Goal: Task Accomplishment & Management: Manage account settings

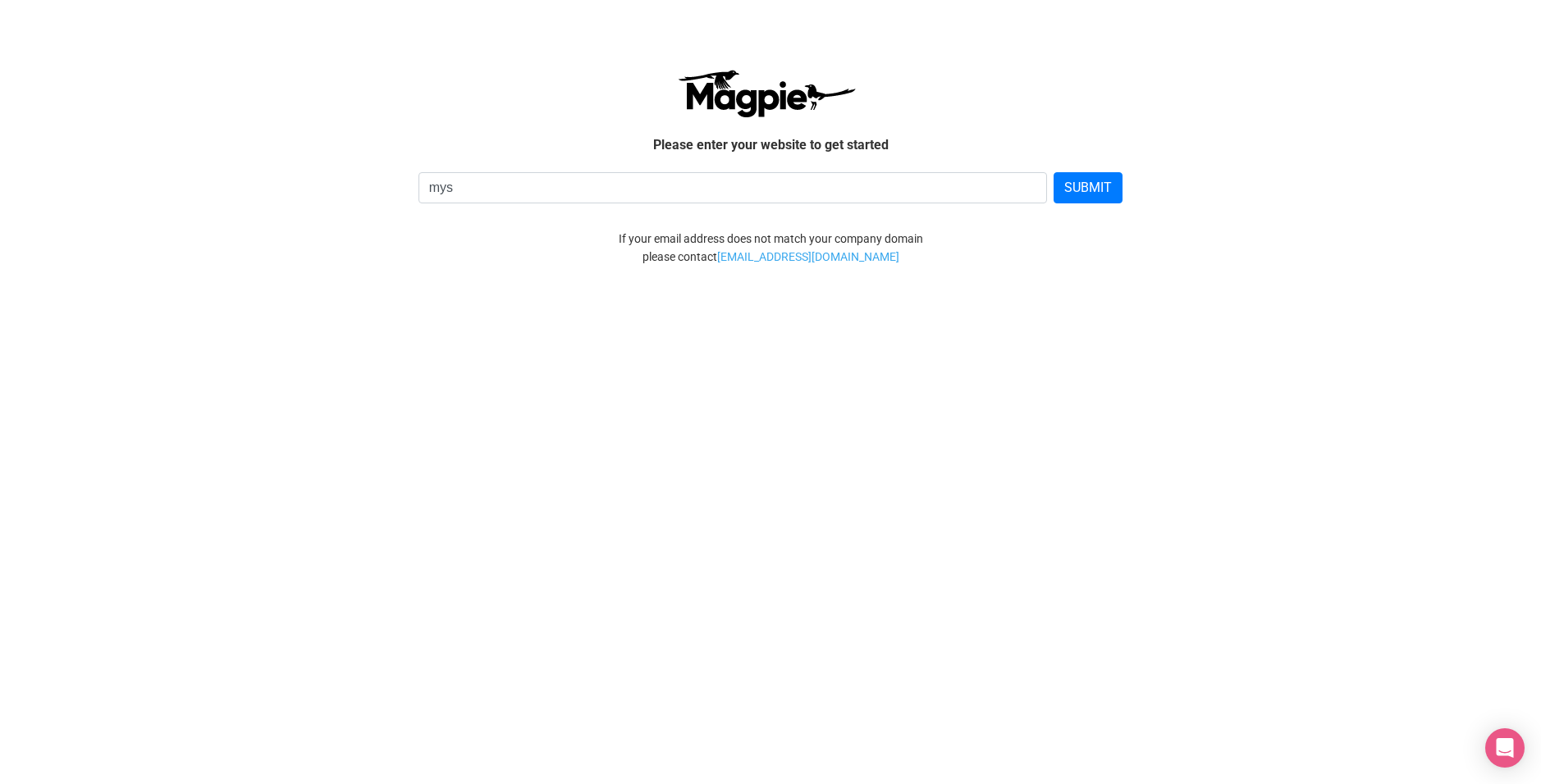
type input "Mystery Realm AB"
click at [476, 186] on input "Mystery Realm AB" at bounding box center [733, 188] width 629 height 31
drag, startPoint x: 609, startPoint y: 187, endPoint x: 315, endPoint y: 190, distance: 294.0
click at [316, 190] on div "Mystery Realm AB SUBMIT" at bounding box center [770, 188] width 944 height 31
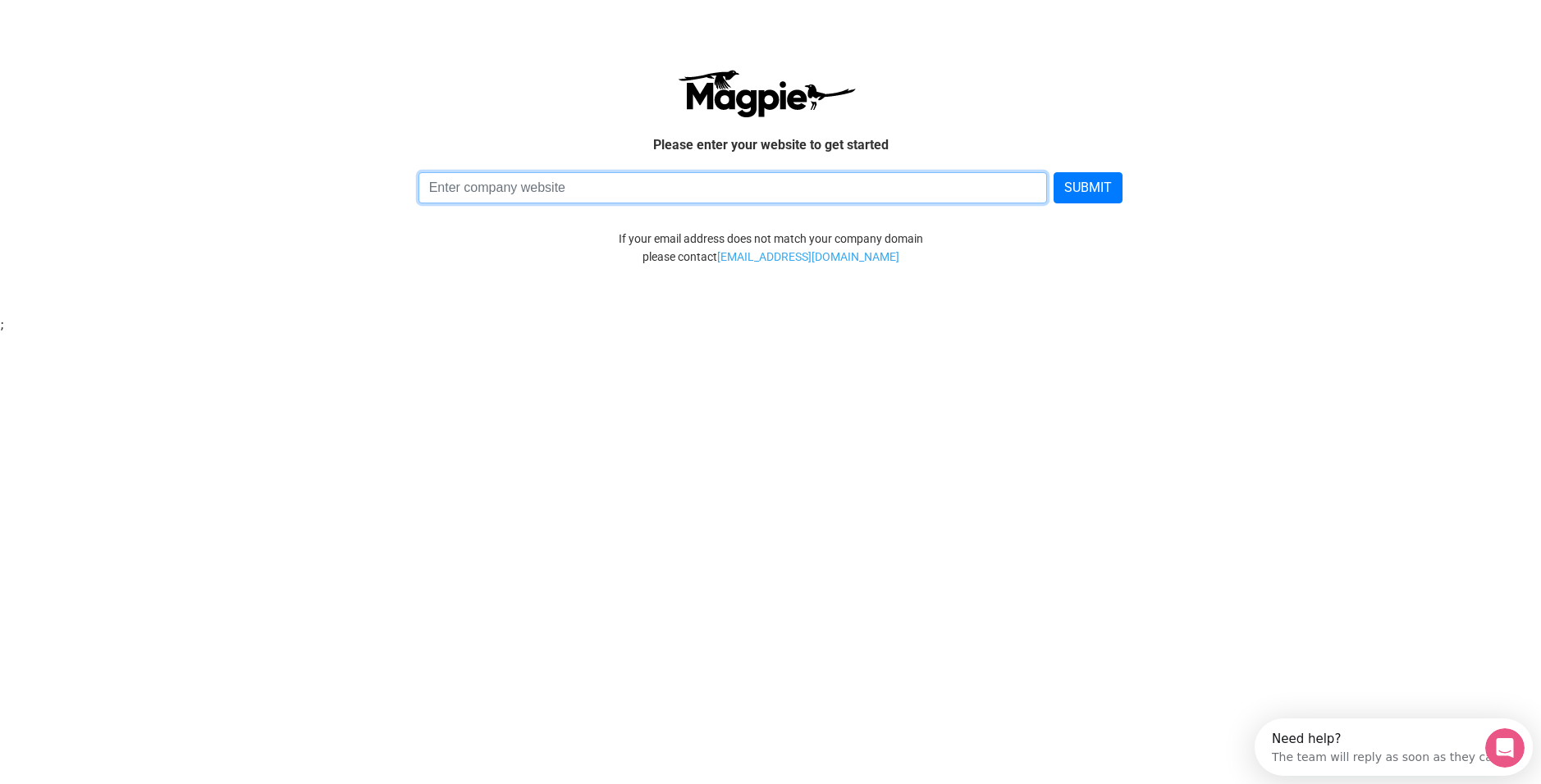
paste input "[URL][DOMAIN_NAME]"
type input "[URL][DOMAIN_NAME]"
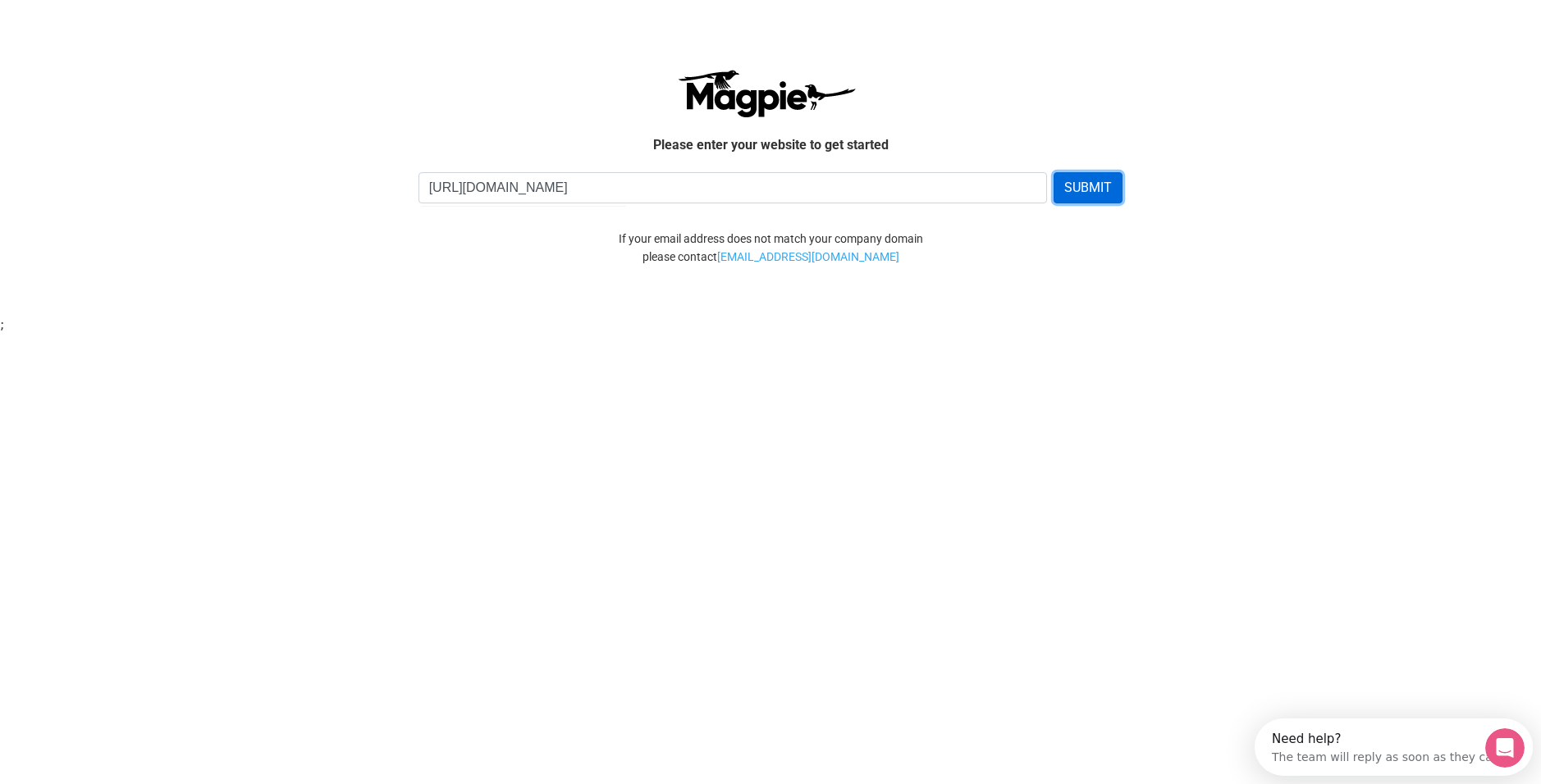
click at [1098, 189] on button "SUBMIT" at bounding box center [1087, 188] width 69 height 31
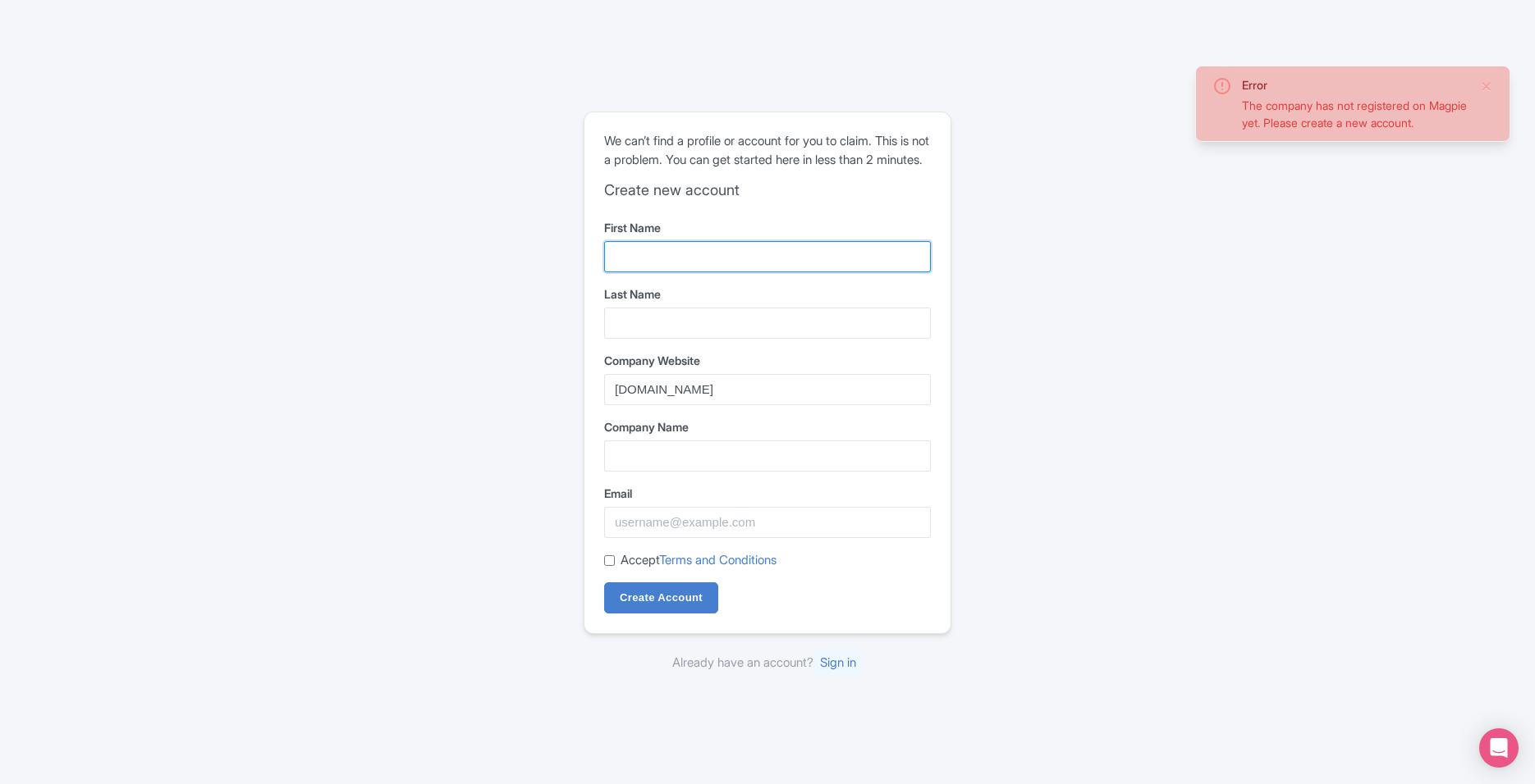
click at [670, 269] on input "First Name" at bounding box center [767, 257] width 327 height 31
type input "Hristo"
type input "Vlaev"
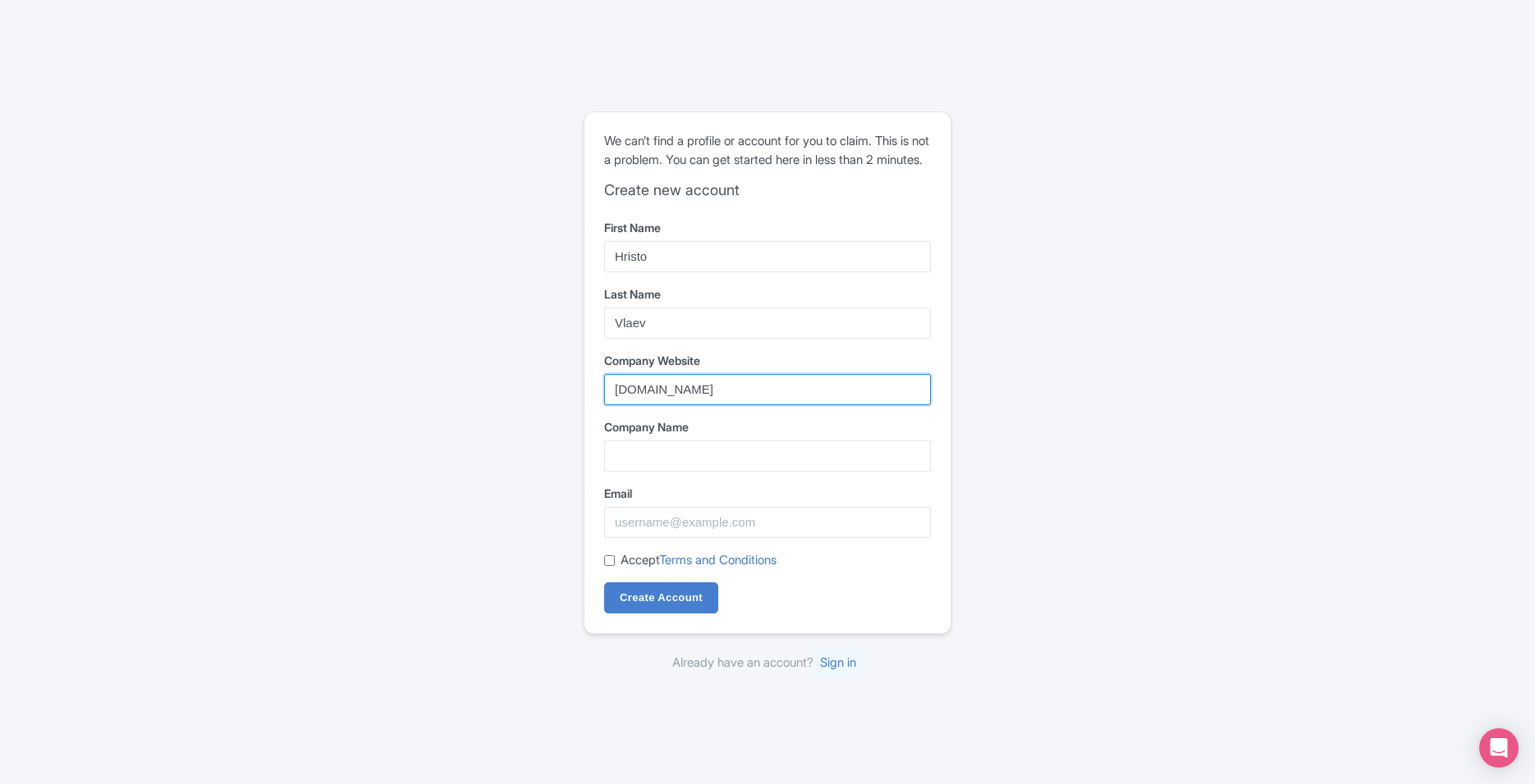
click at [697, 396] on input "mysteryrealm.se" at bounding box center [767, 390] width 327 height 31
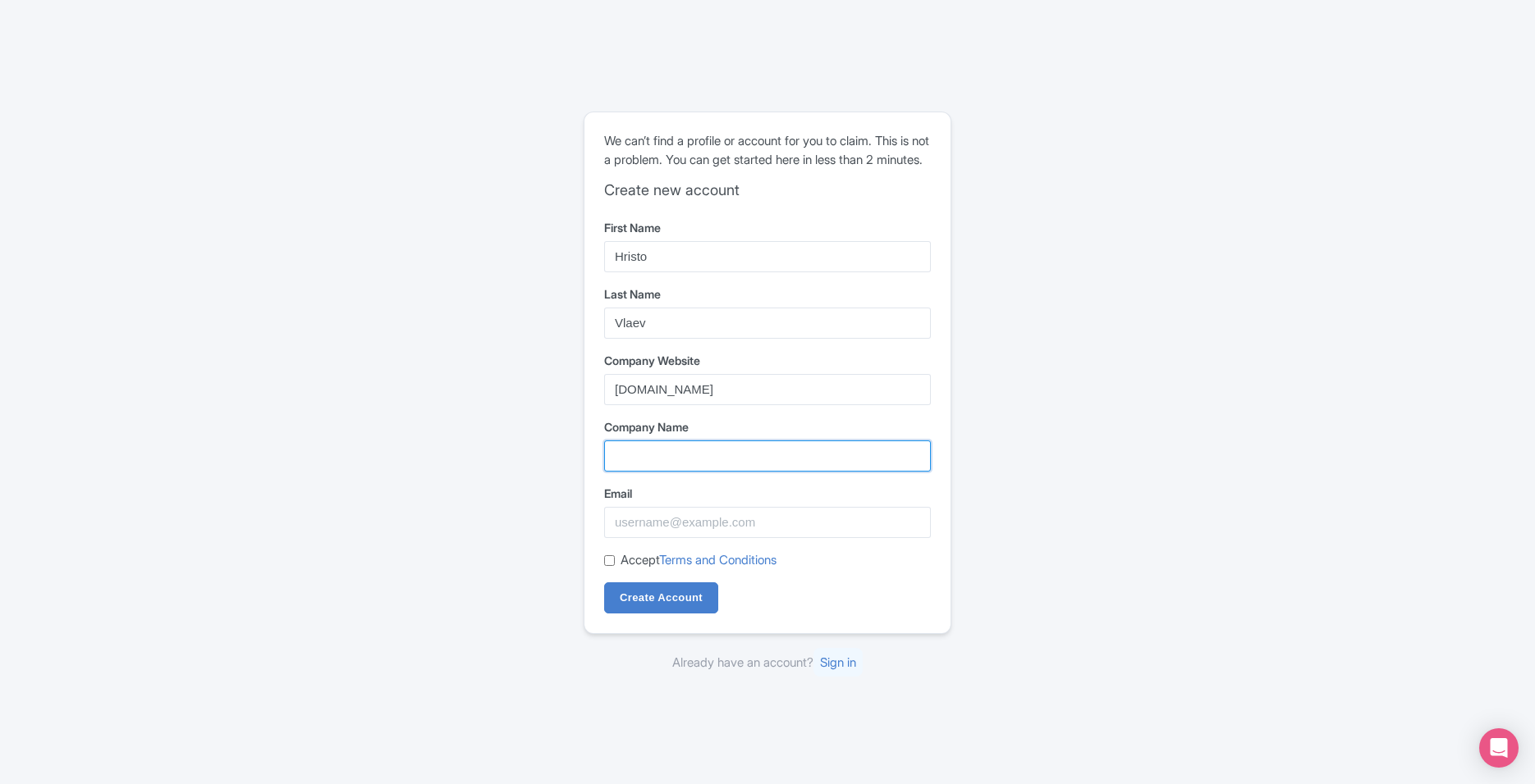
click at [710, 457] on input "Company Name" at bounding box center [767, 457] width 327 height 31
type input "MysteryRealm AB"
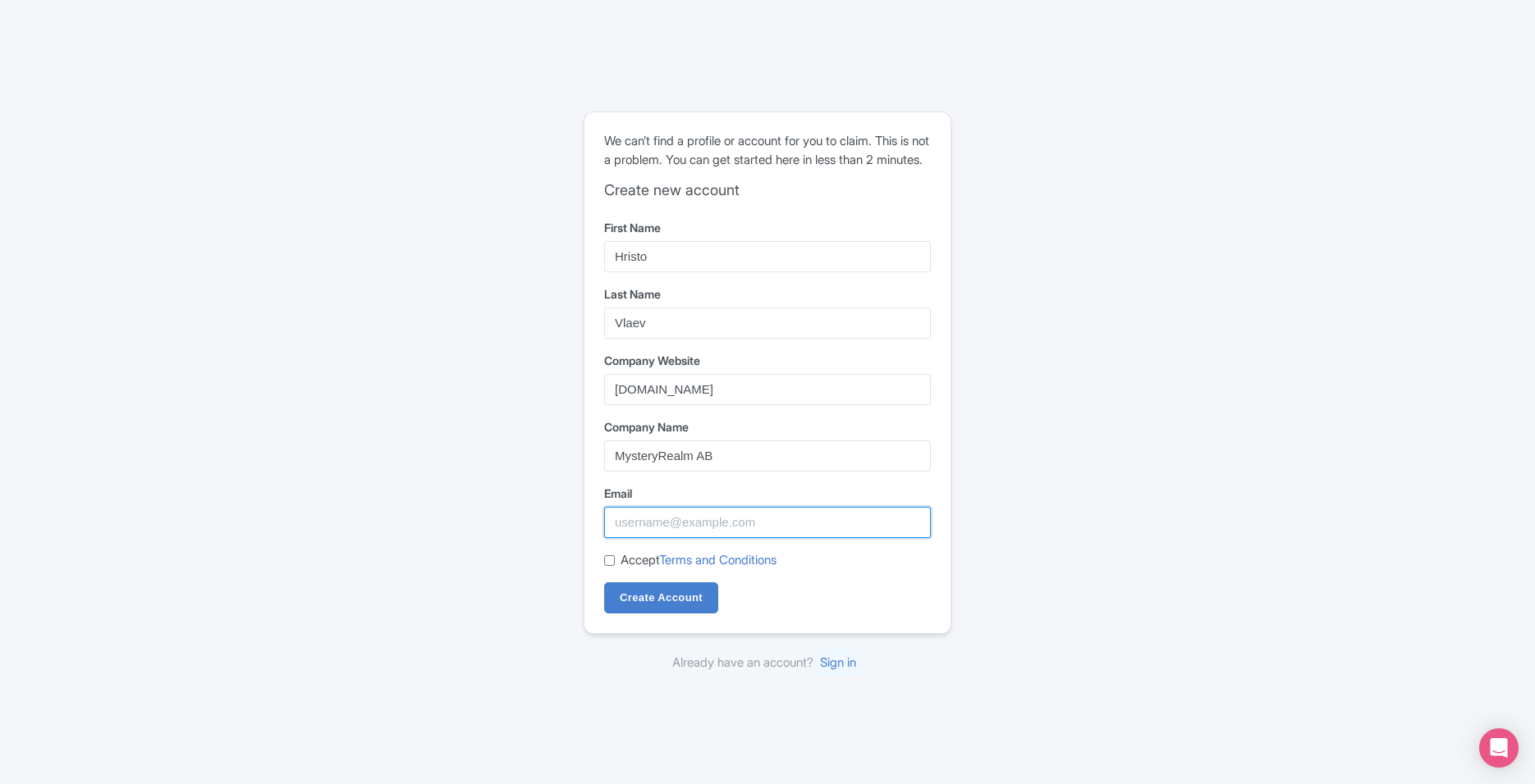
click at [772, 531] on input "Email" at bounding box center [767, 523] width 327 height 31
type input "hristo.vlaev@dilys.bg"
click at [650, 566] on label "Accept Terms and Conditions" at bounding box center [698, 561] width 156 height 19
click at [615, 566] on input "Accept Terms and Conditions" at bounding box center [609, 560] width 11 height 11
checkbox input "true"
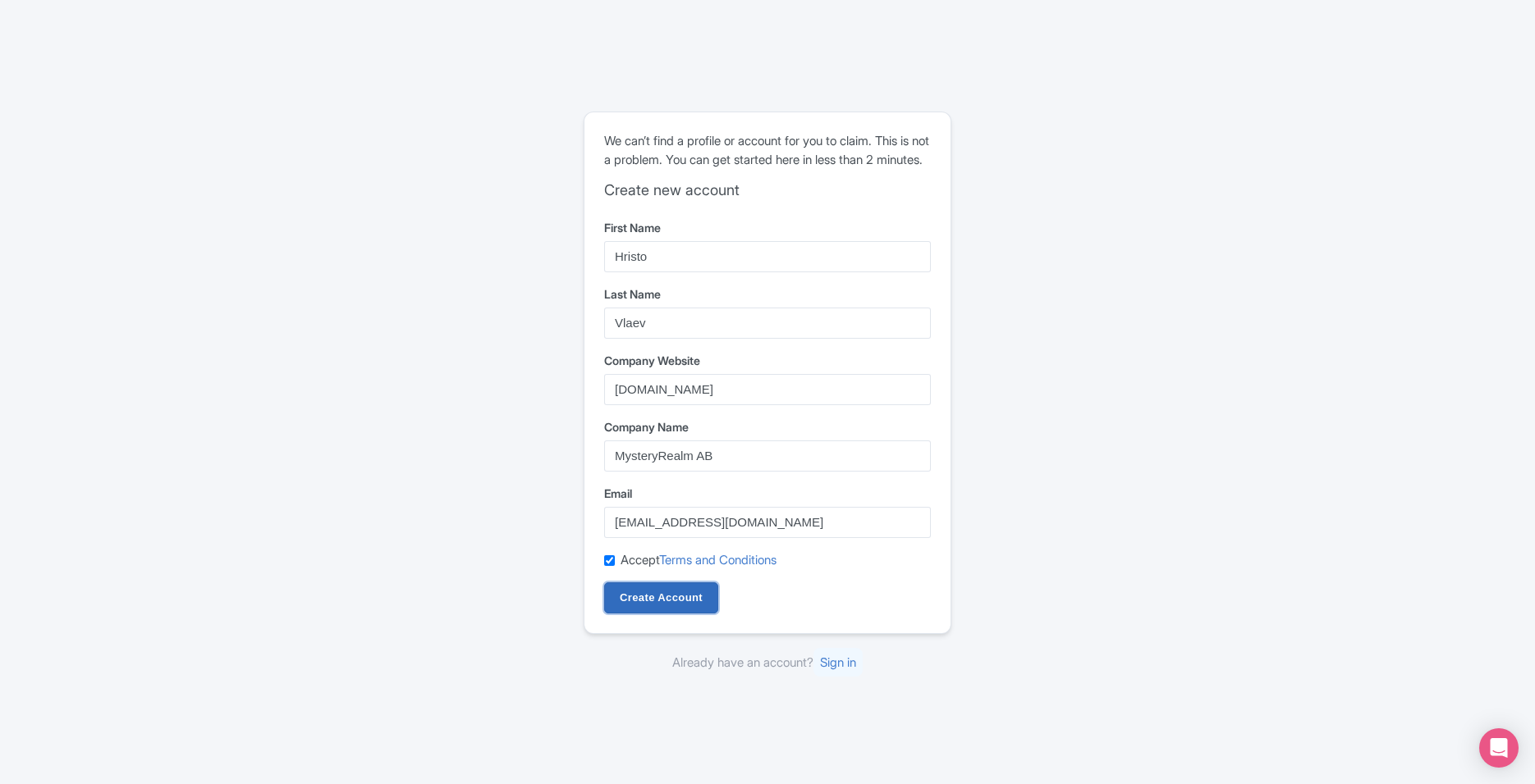
click at [653, 607] on input "Create Account" at bounding box center [661, 598] width 114 height 31
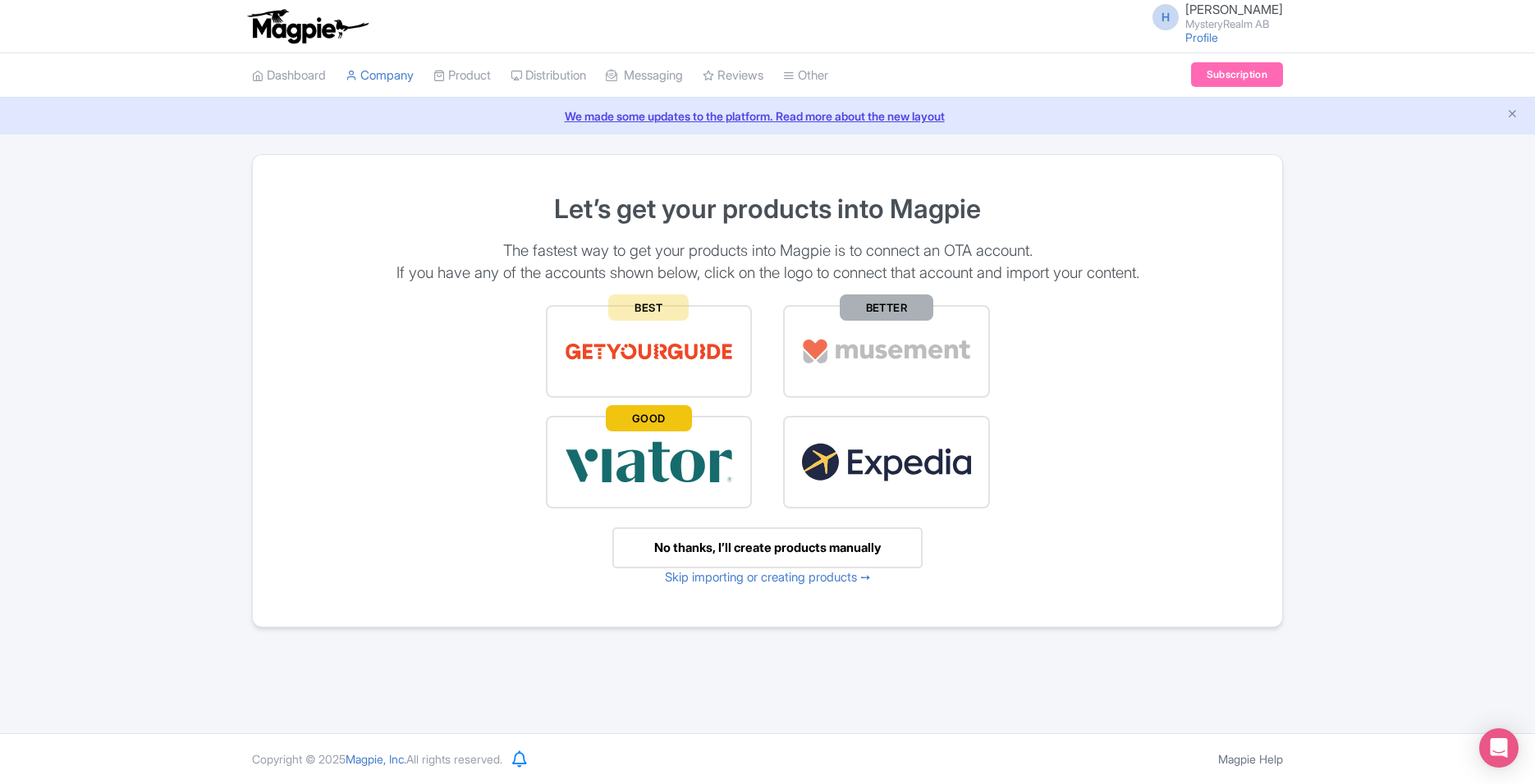
click at [859, 550] on div "No thanks, I’ll create products manually" at bounding box center [767, 548] width 310 height 42
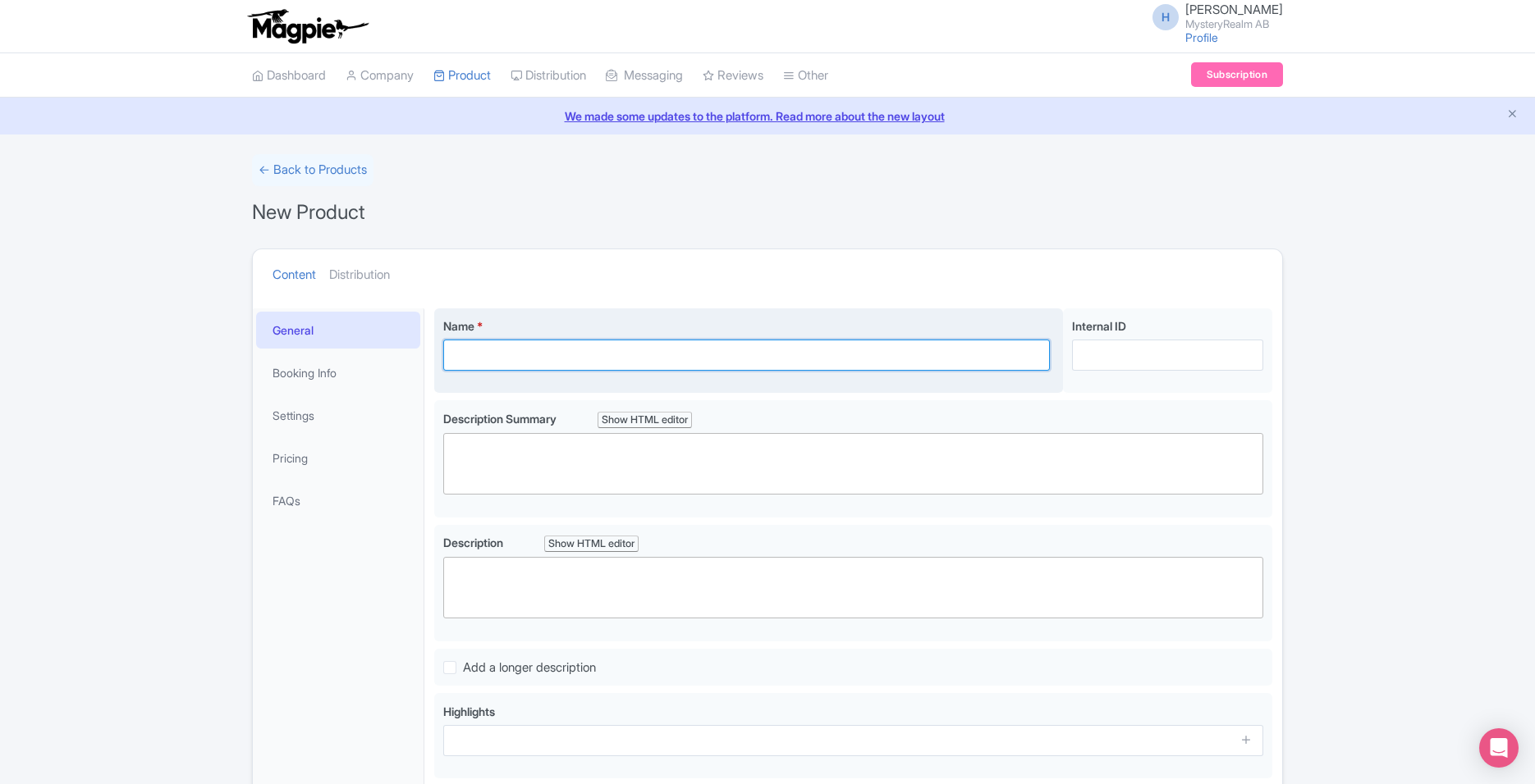
click at [552, 361] on input "Name *" at bounding box center [746, 356] width 607 height 31
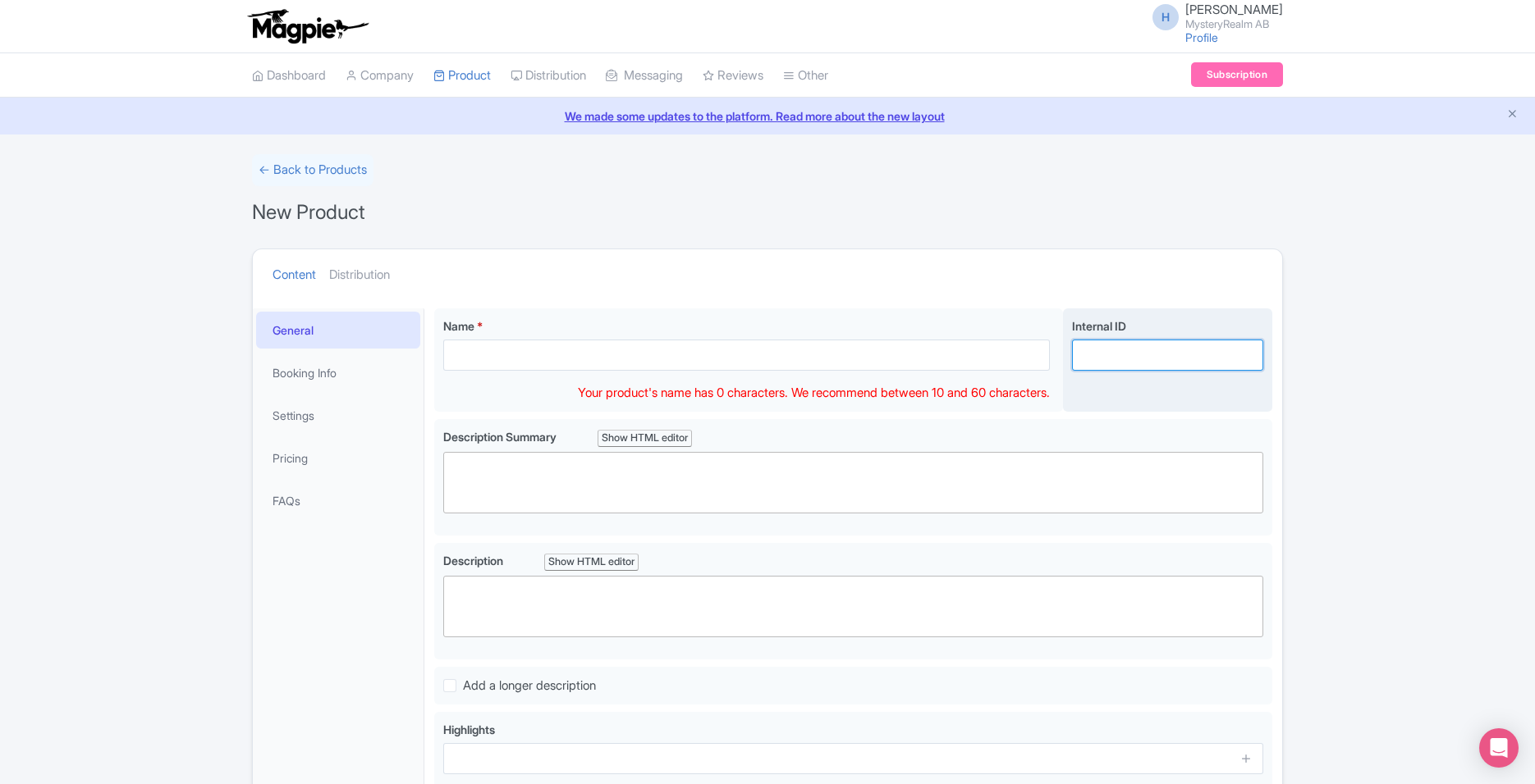
click at [1137, 347] on input "Internal ID" at bounding box center [1167, 356] width 191 height 31
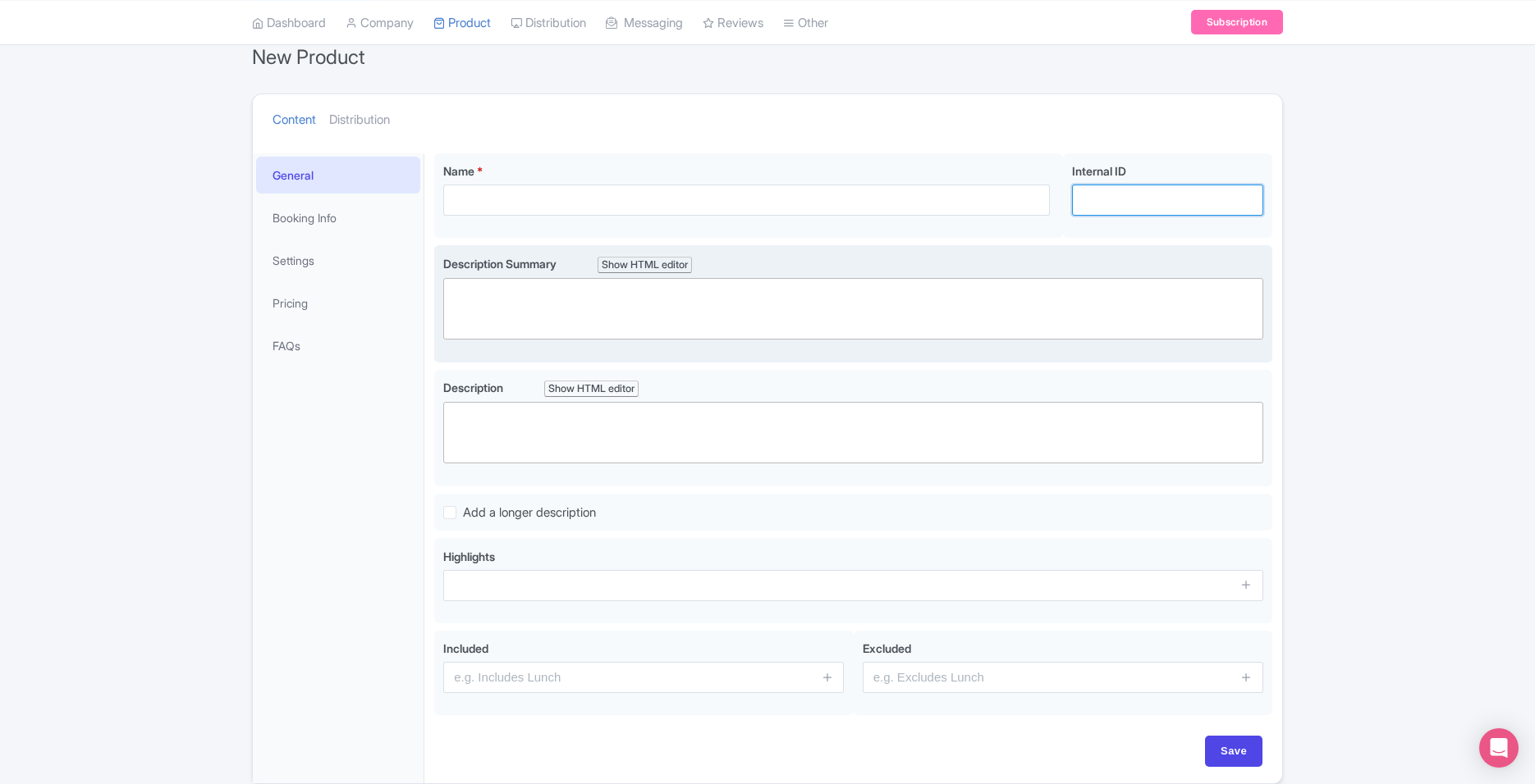
scroll to position [226, 0]
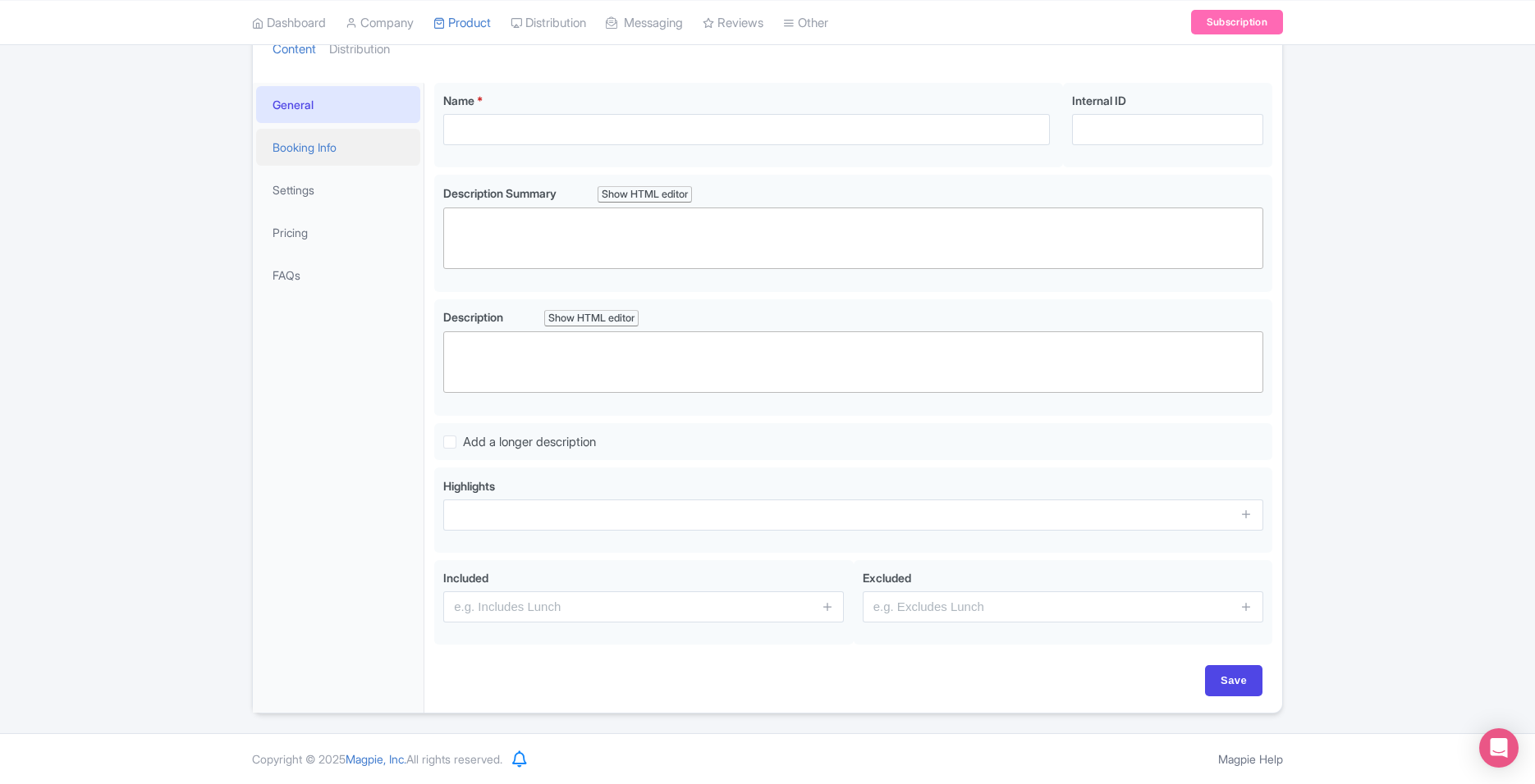
click at [325, 154] on link "Booking Info" at bounding box center [338, 147] width 164 height 37
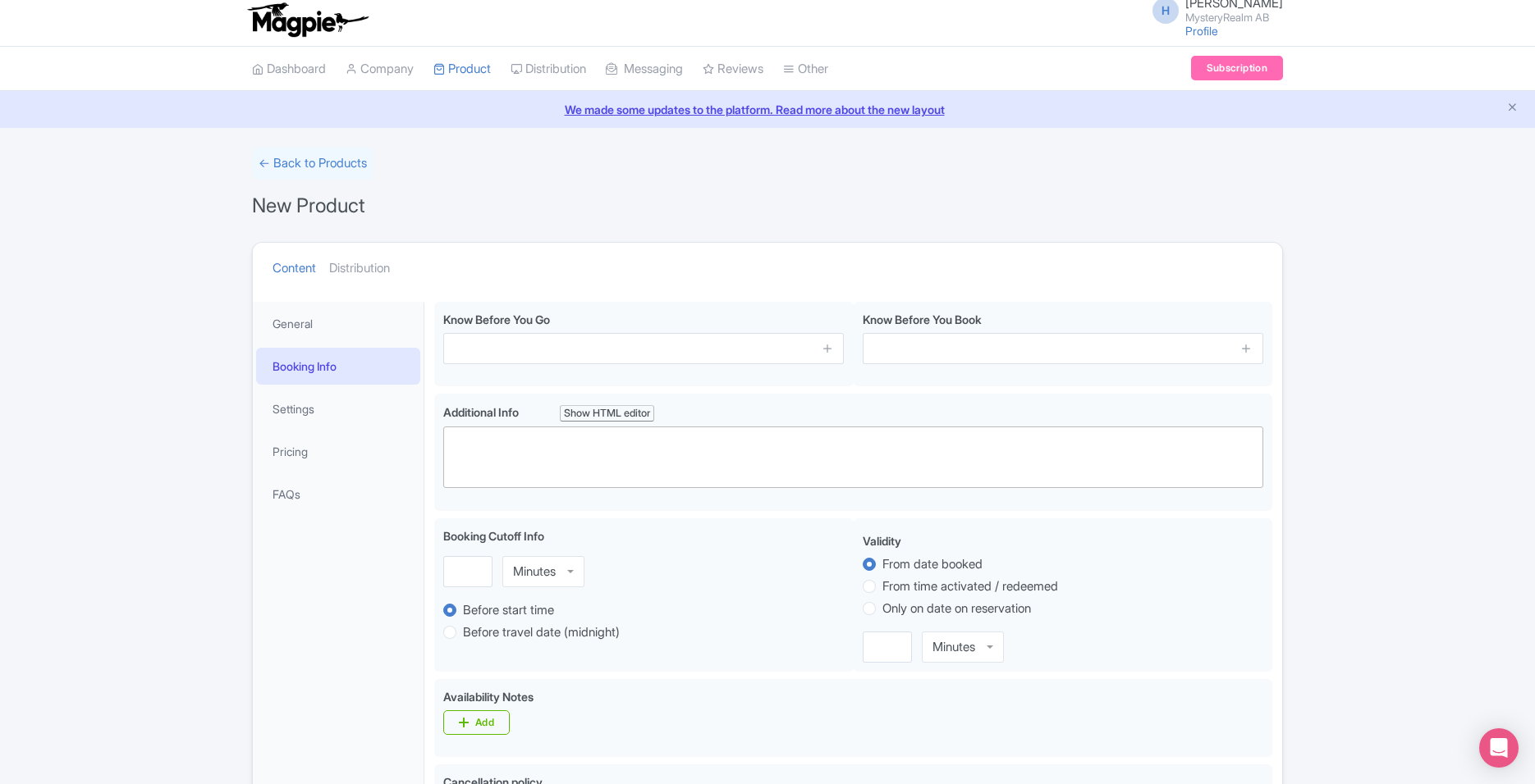
scroll to position [0, 0]
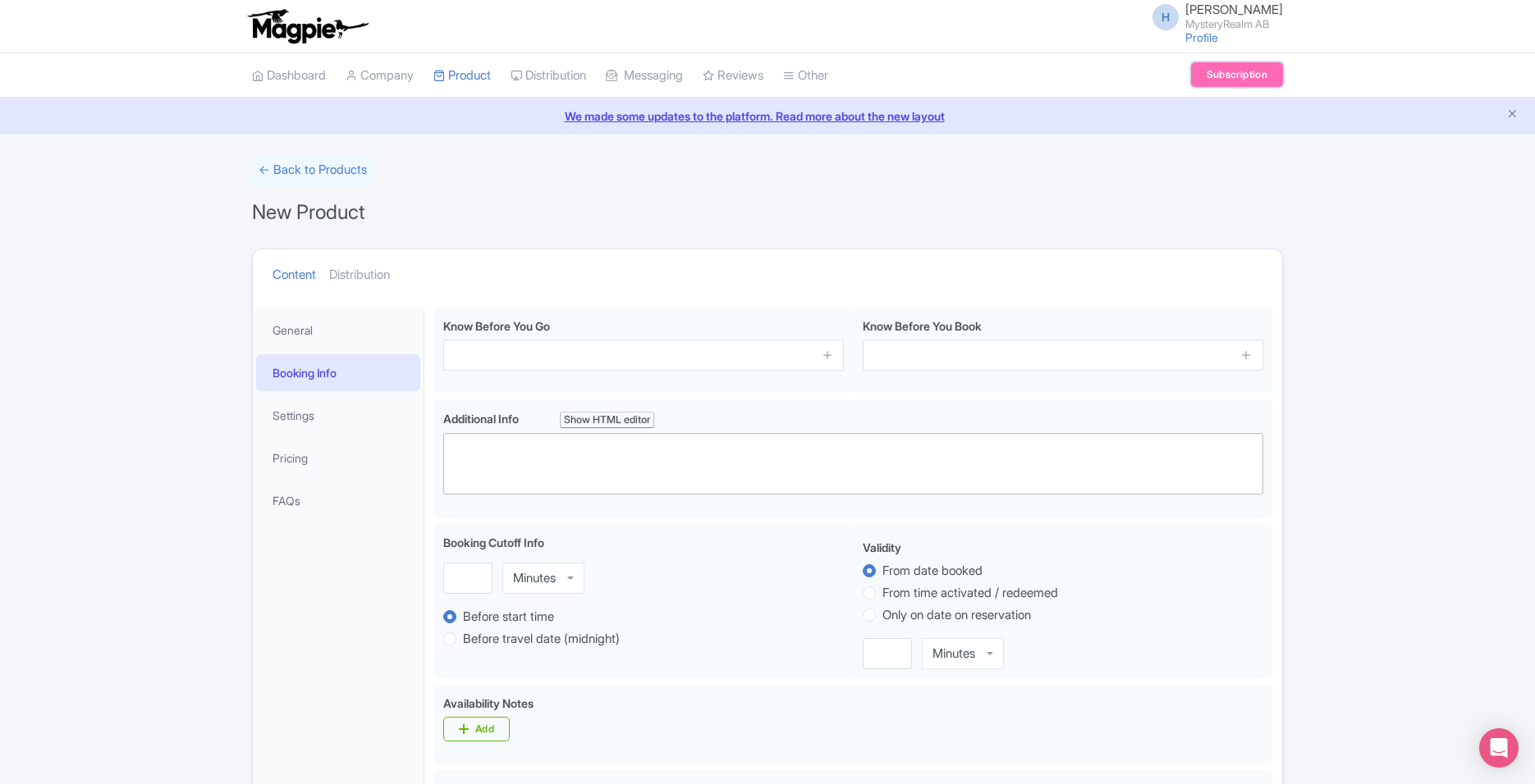
click at [1254, 71] on link "Subscription" at bounding box center [1236, 74] width 92 height 25
click at [337, 332] on link "General" at bounding box center [338, 330] width 164 height 37
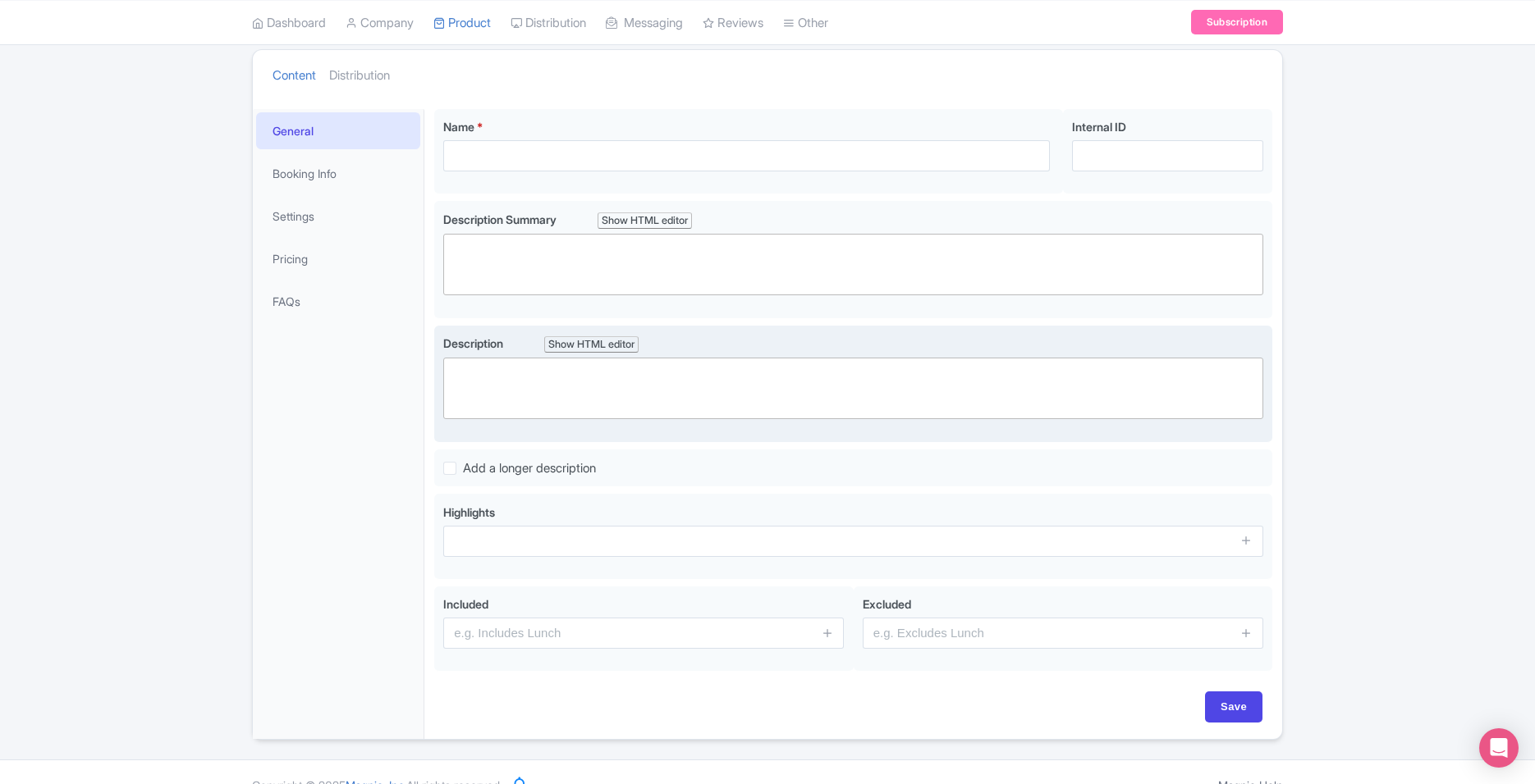
scroll to position [226, 0]
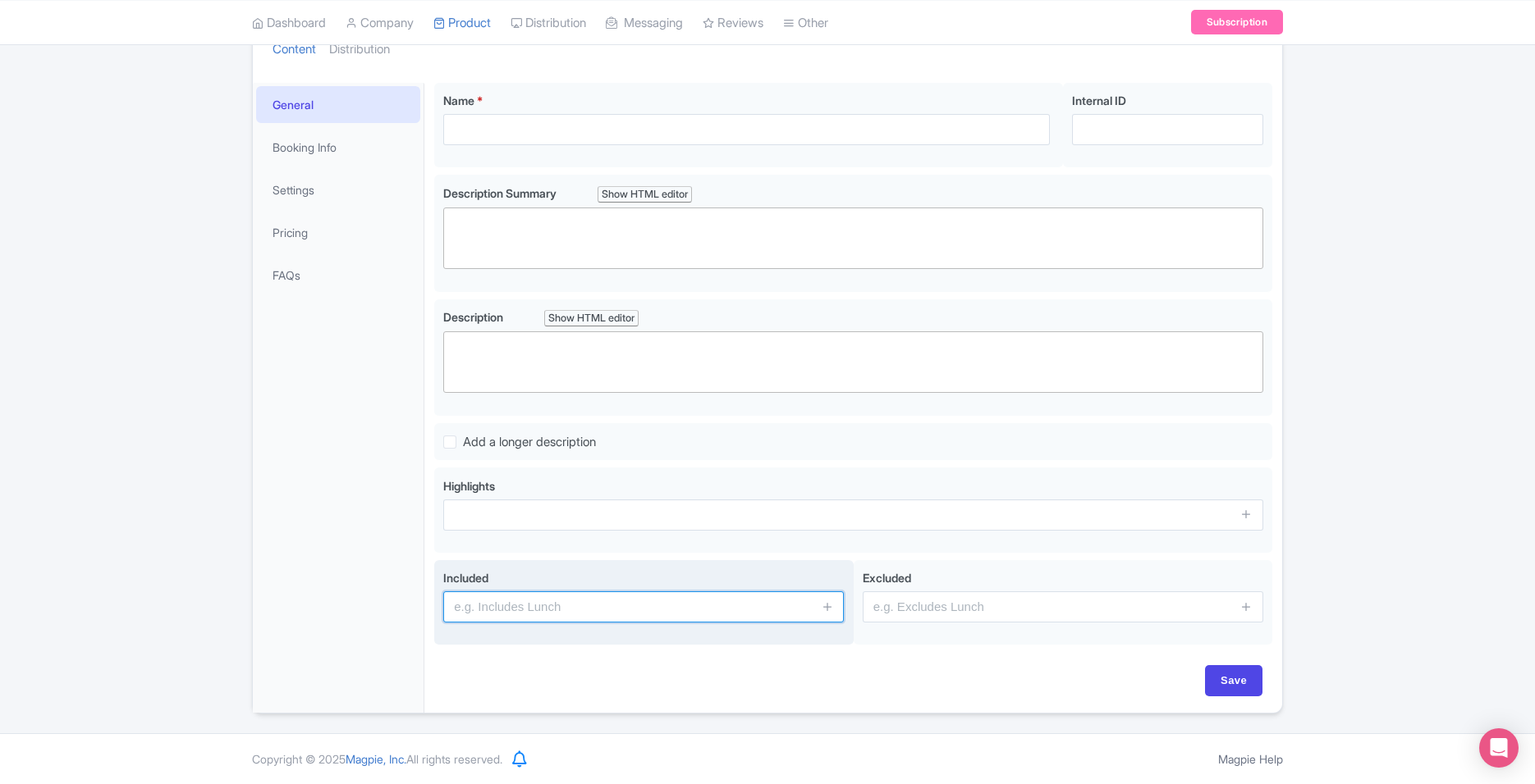
click at [496, 615] on input "text" at bounding box center [644, 607] width 401 height 31
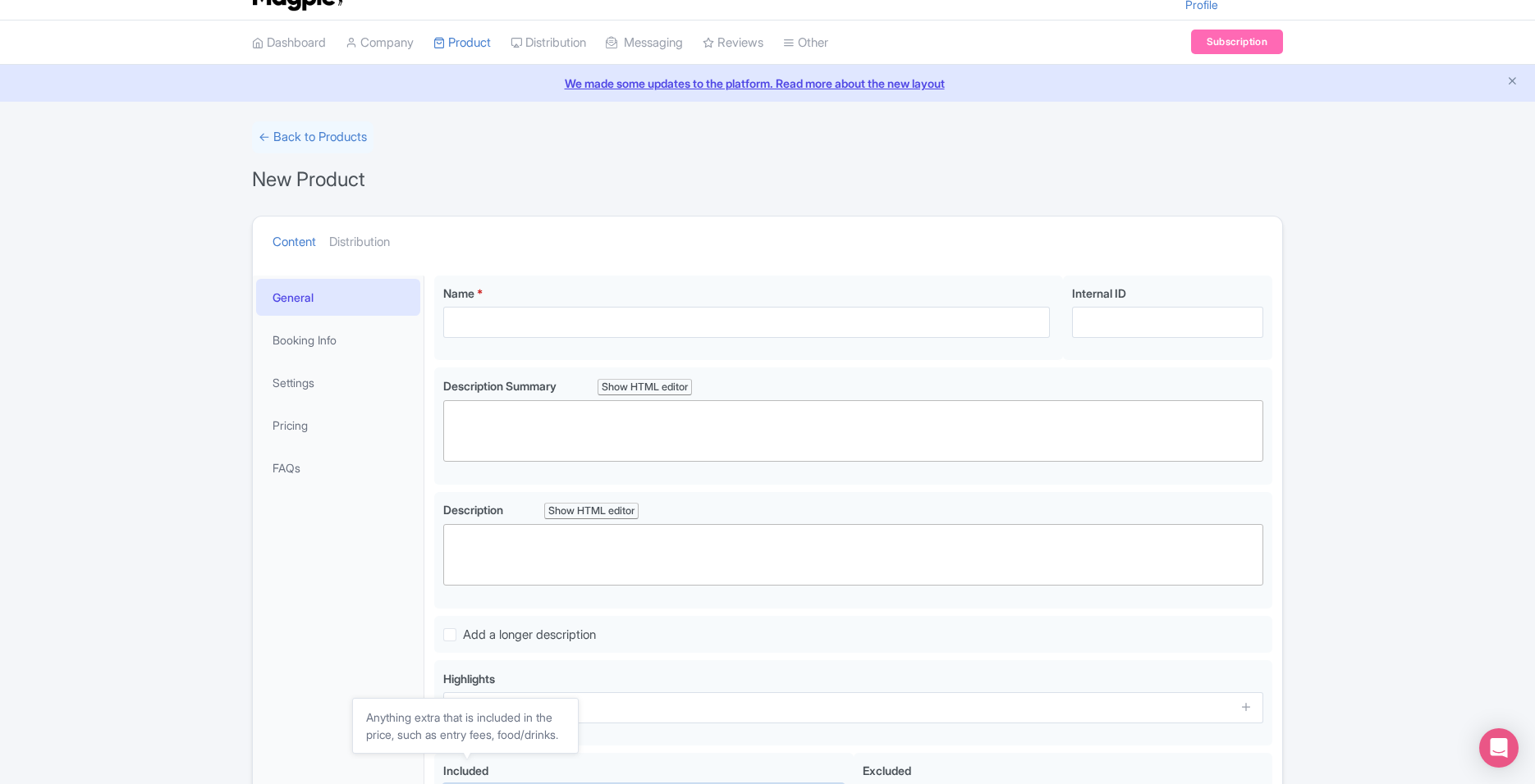
scroll to position [0, 0]
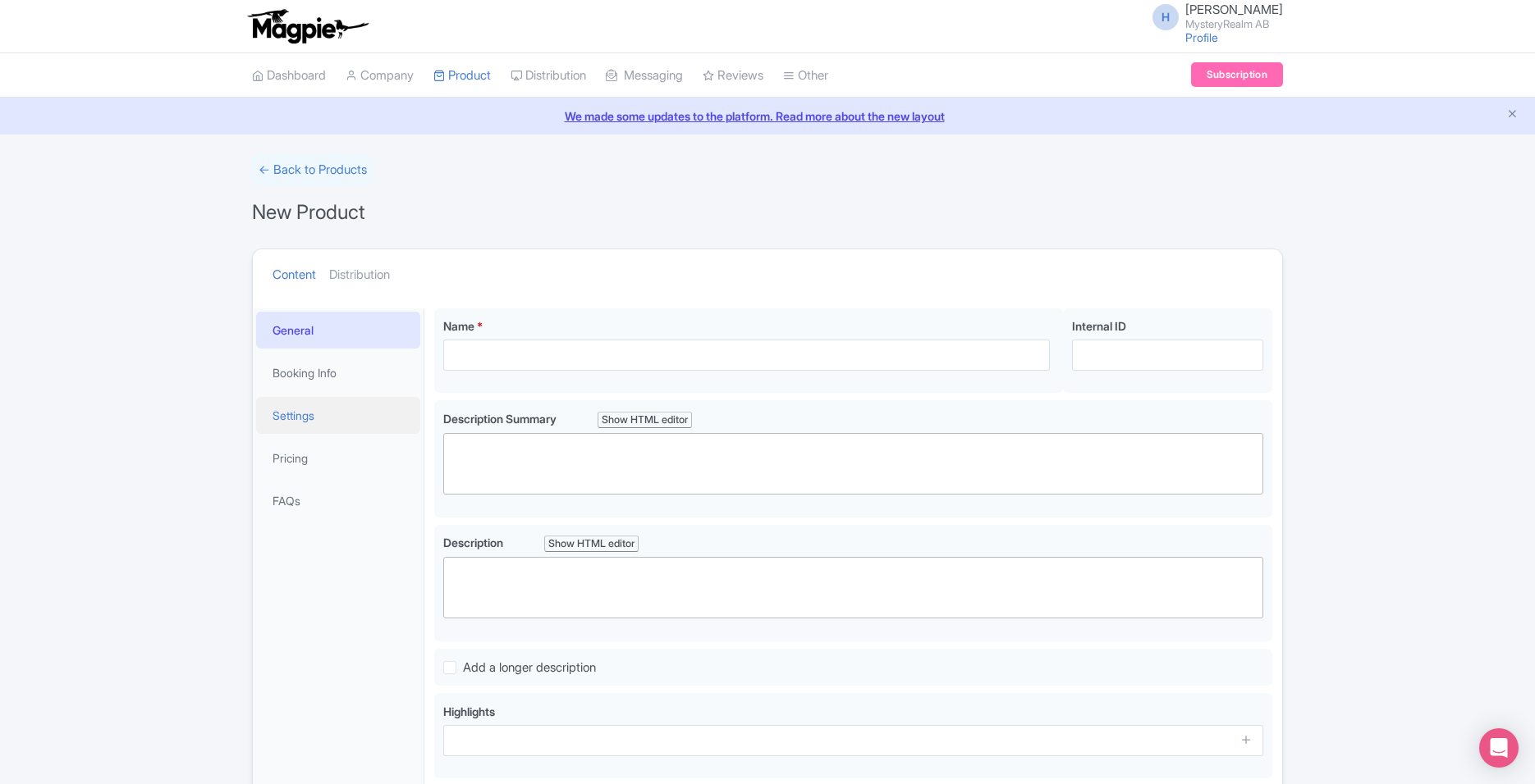
click at [332, 404] on link "Settings" at bounding box center [338, 415] width 164 height 37
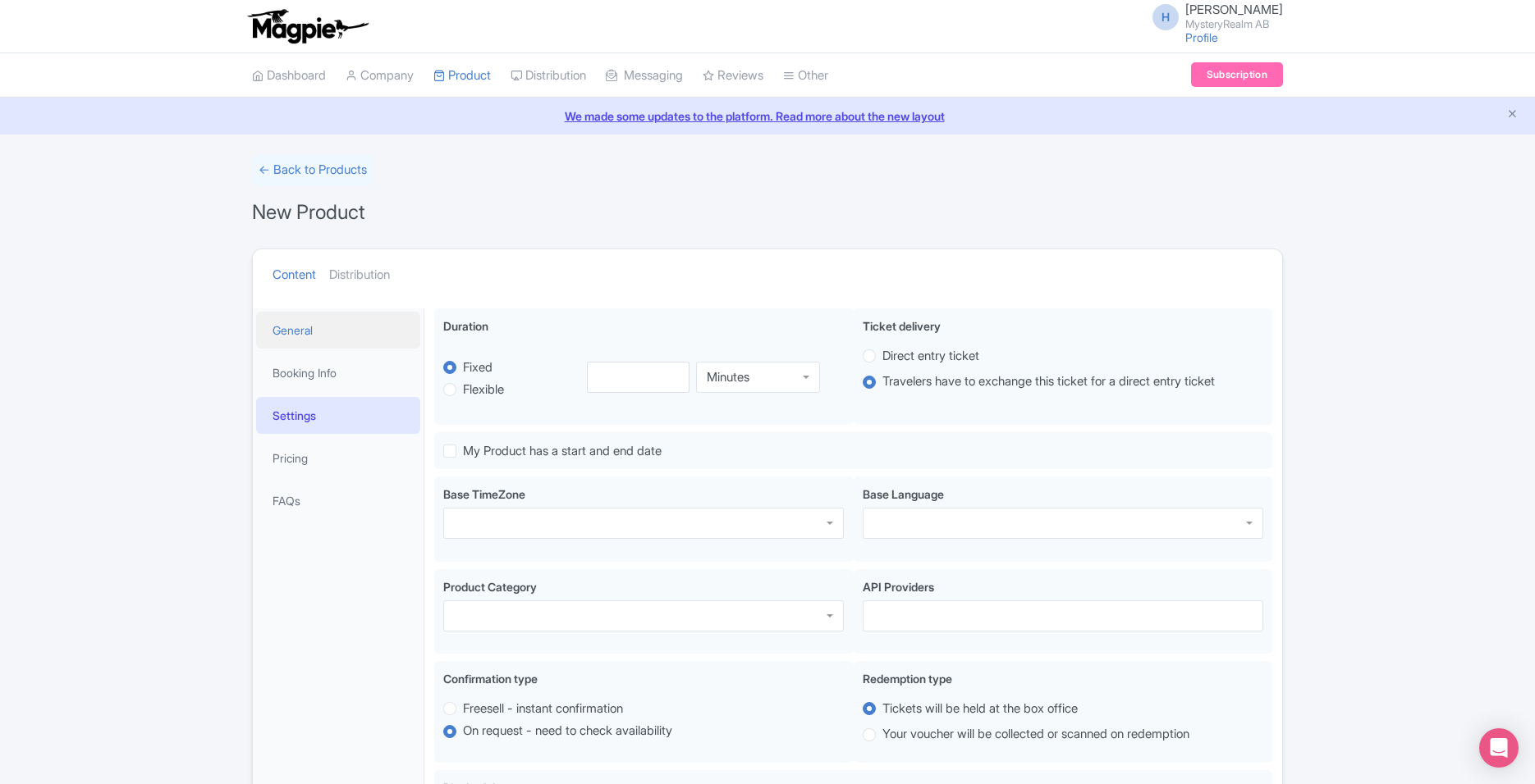
click at [295, 337] on link "General" at bounding box center [338, 330] width 164 height 37
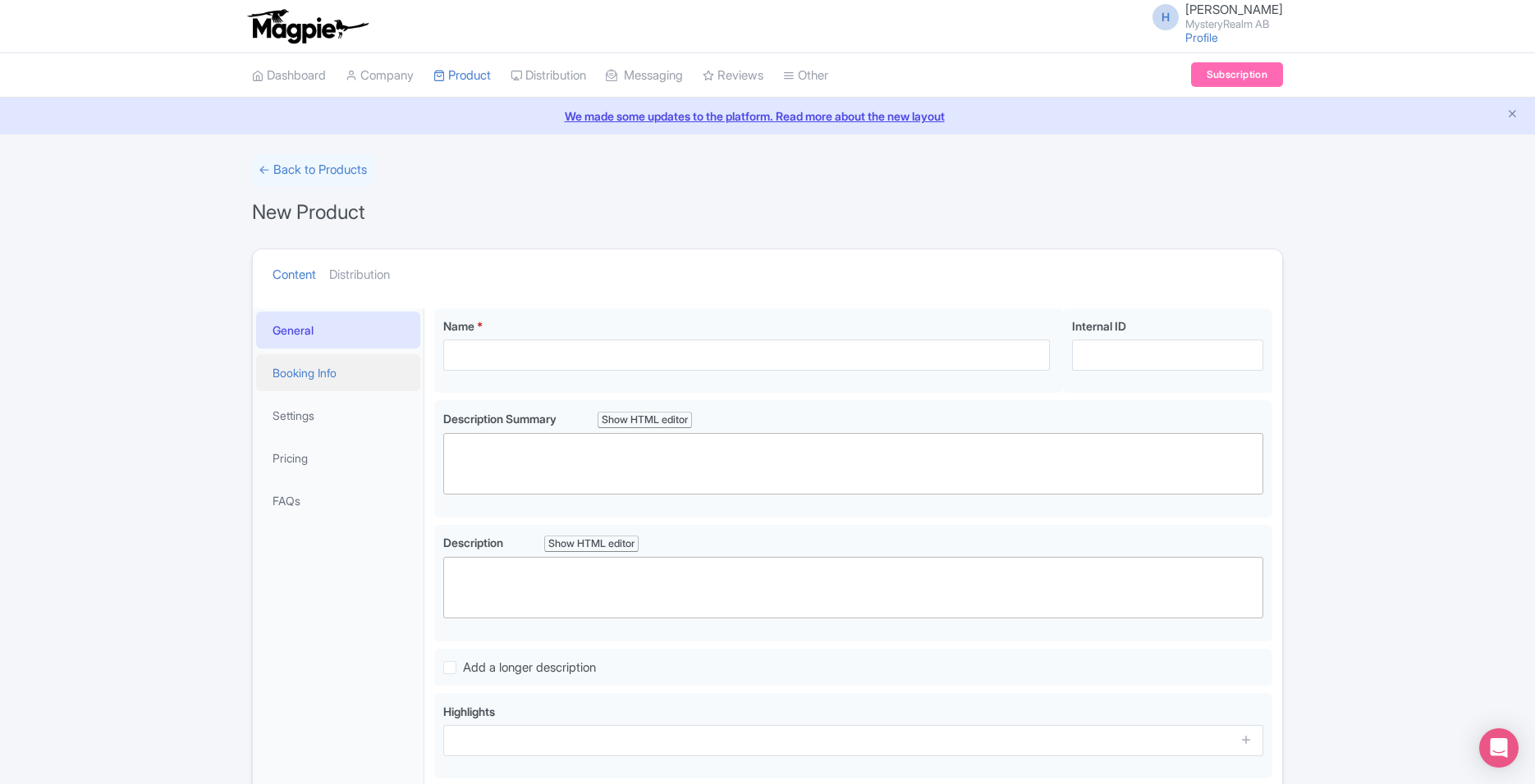
click at [295, 366] on link "Booking Info" at bounding box center [338, 372] width 164 height 37
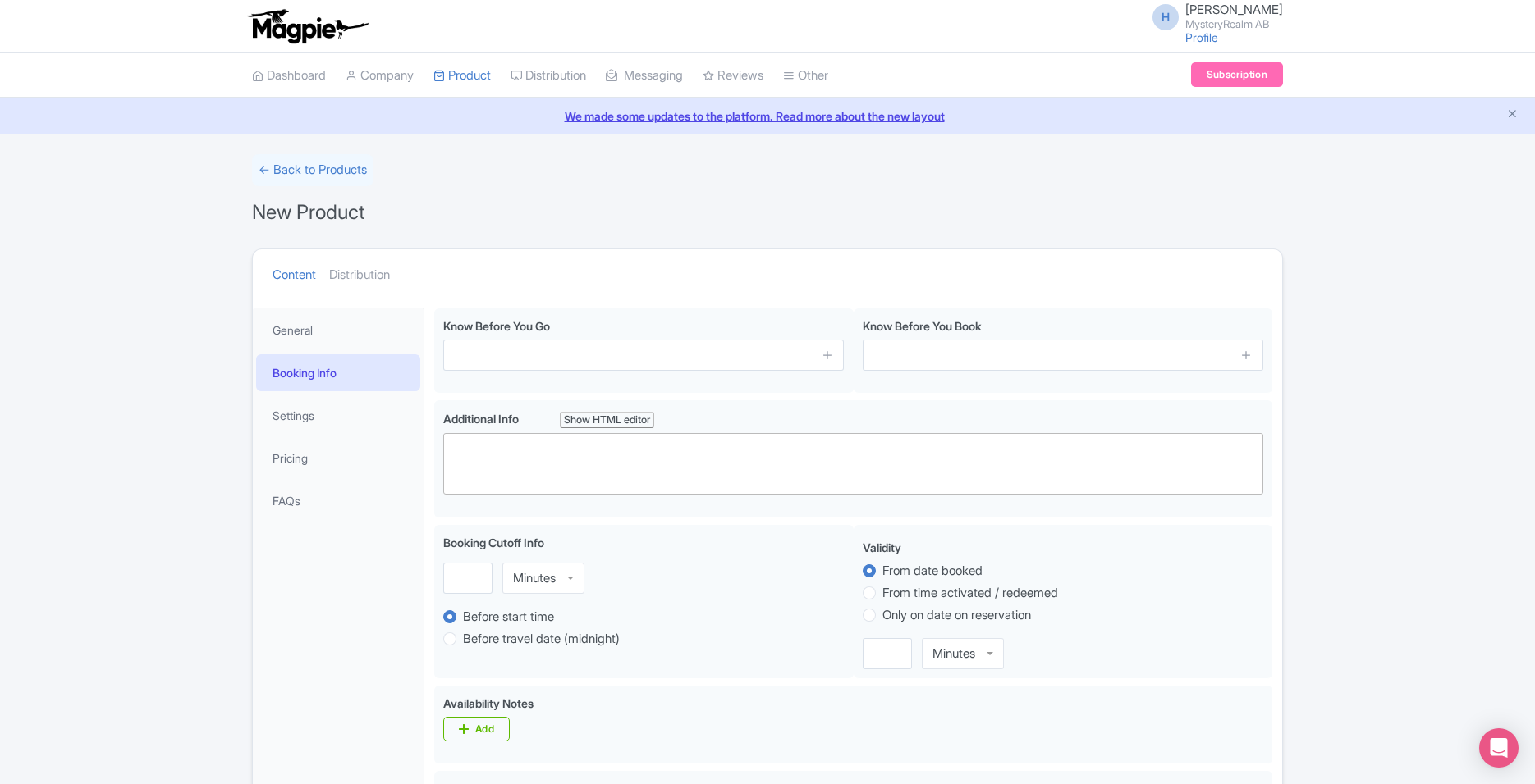
click at [314, 435] on li "Settings" at bounding box center [338, 415] width 170 height 44
click at [405, 84] on link "Company" at bounding box center [380, 75] width 68 height 45
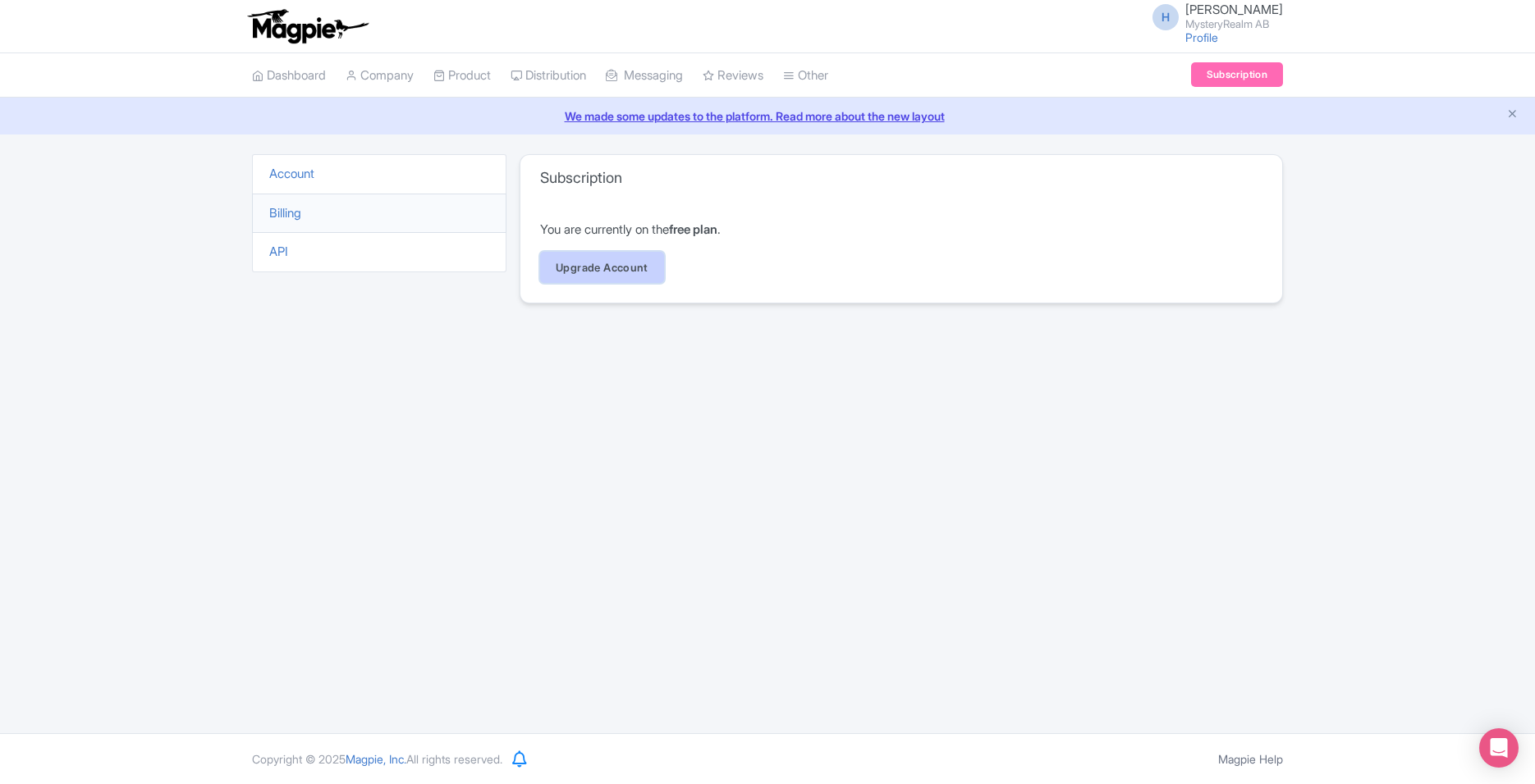
click at [564, 270] on link "Upgrade Account" at bounding box center [602, 267] width 124 height 31
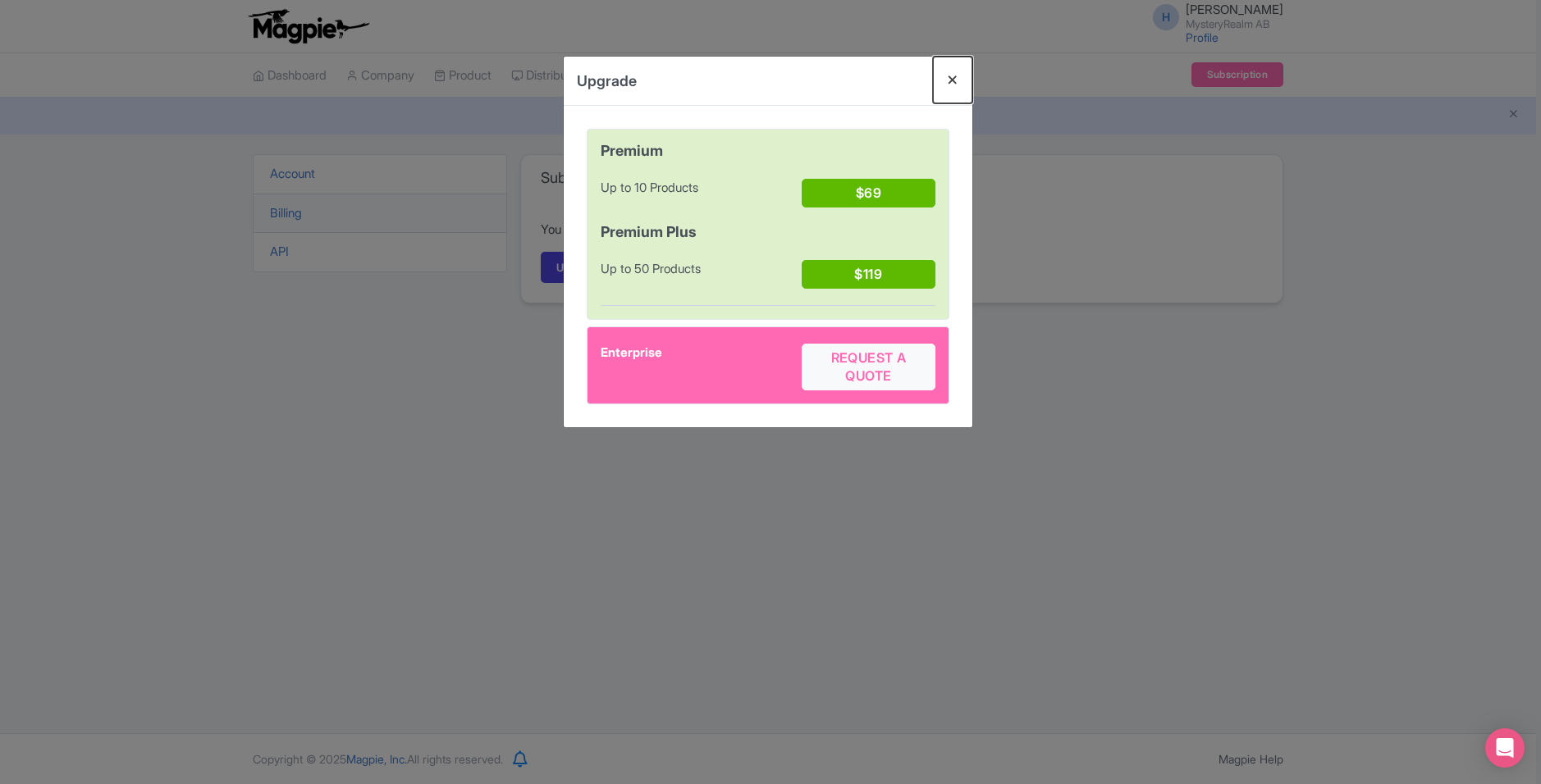
click at [942, 99] on button "Close" at bounding box center [953, 79] width 40 height 47
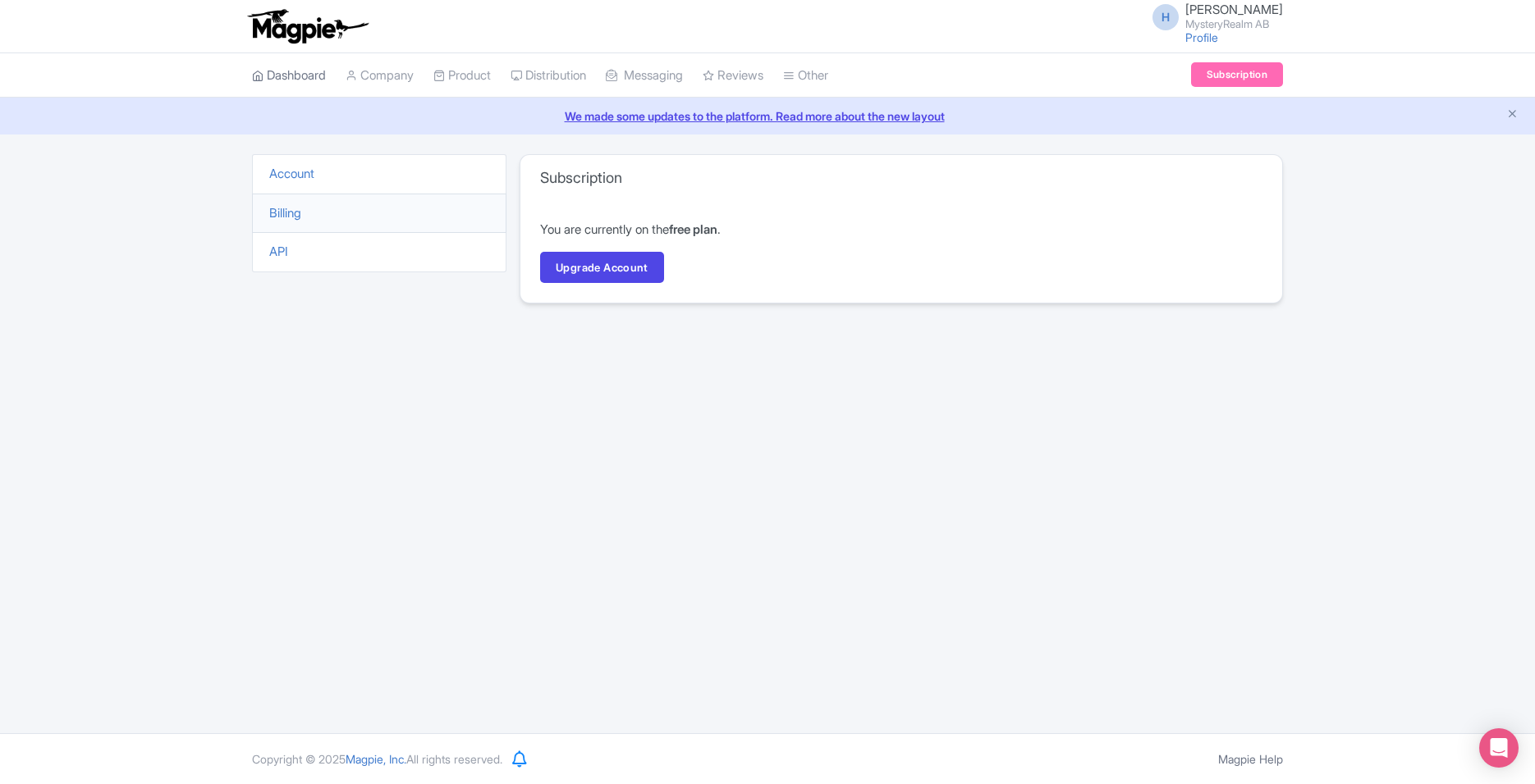
click at [252, 69] on icon at bounding box center [257, 75] width 12 height 12
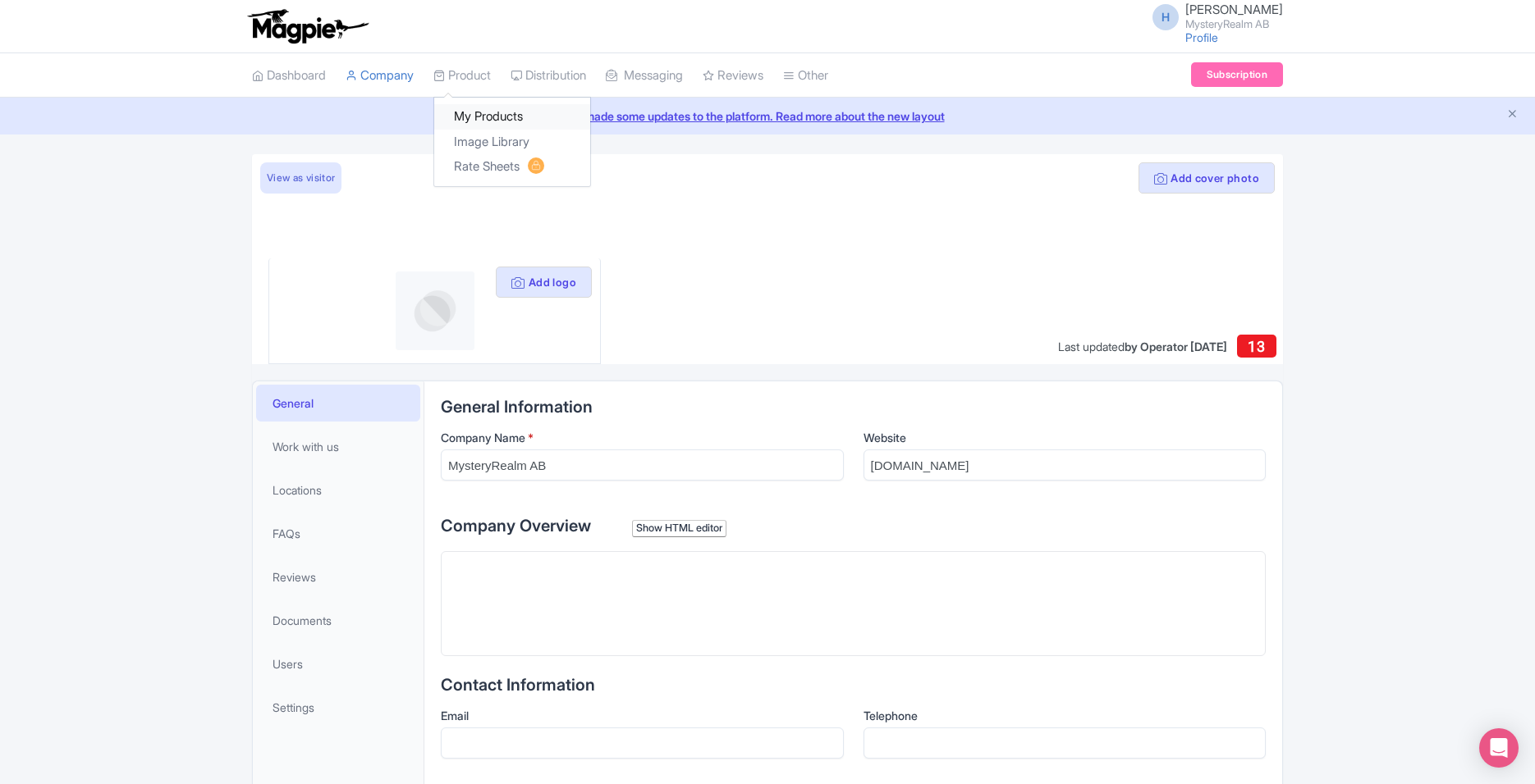
click at [474, 106] on link "My Products" at bounding box center [512, 117] width 156 height 26
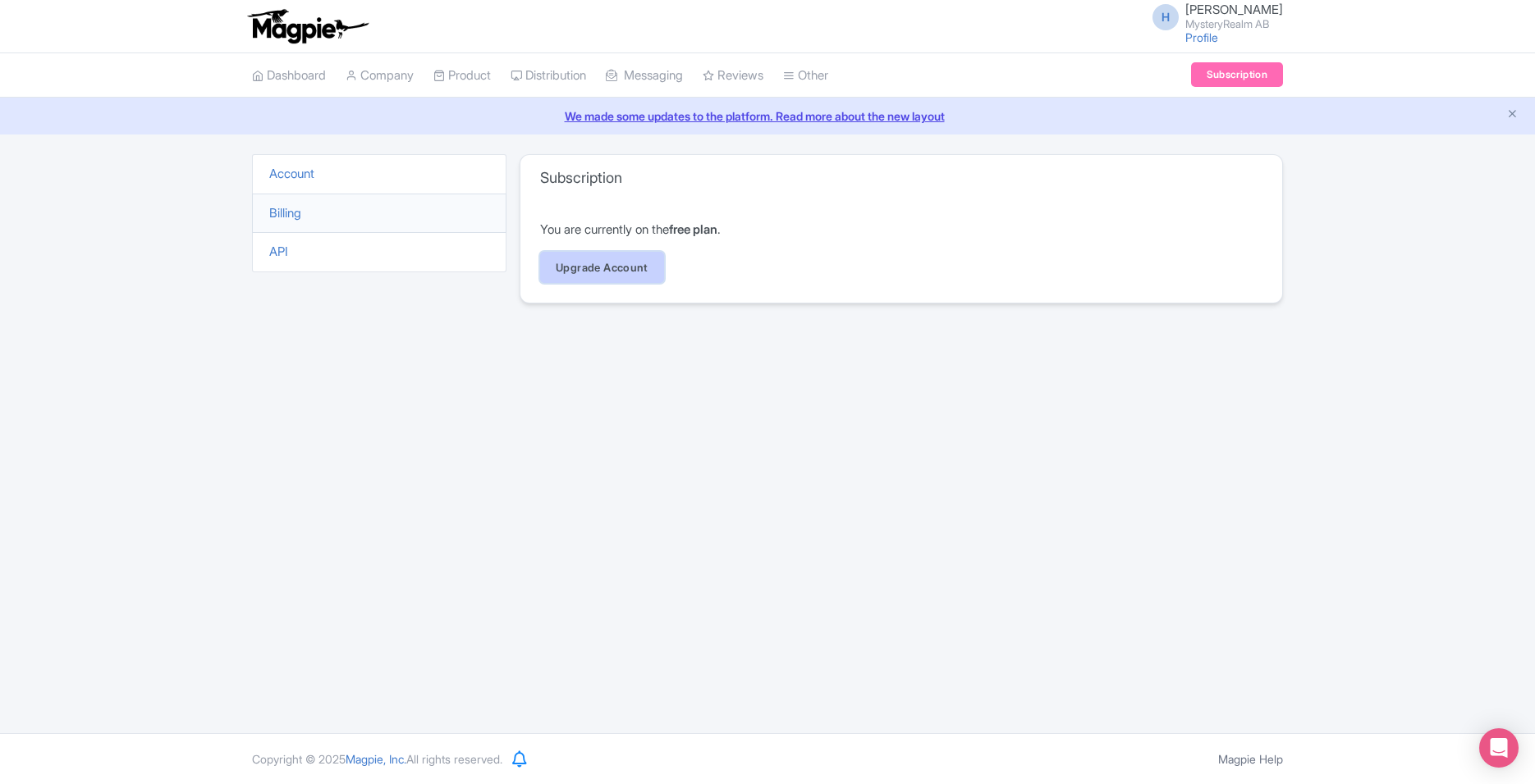
click at [577, 265] on link "Upgrade Account" at bounding box center [602, 267] width 124 height 31
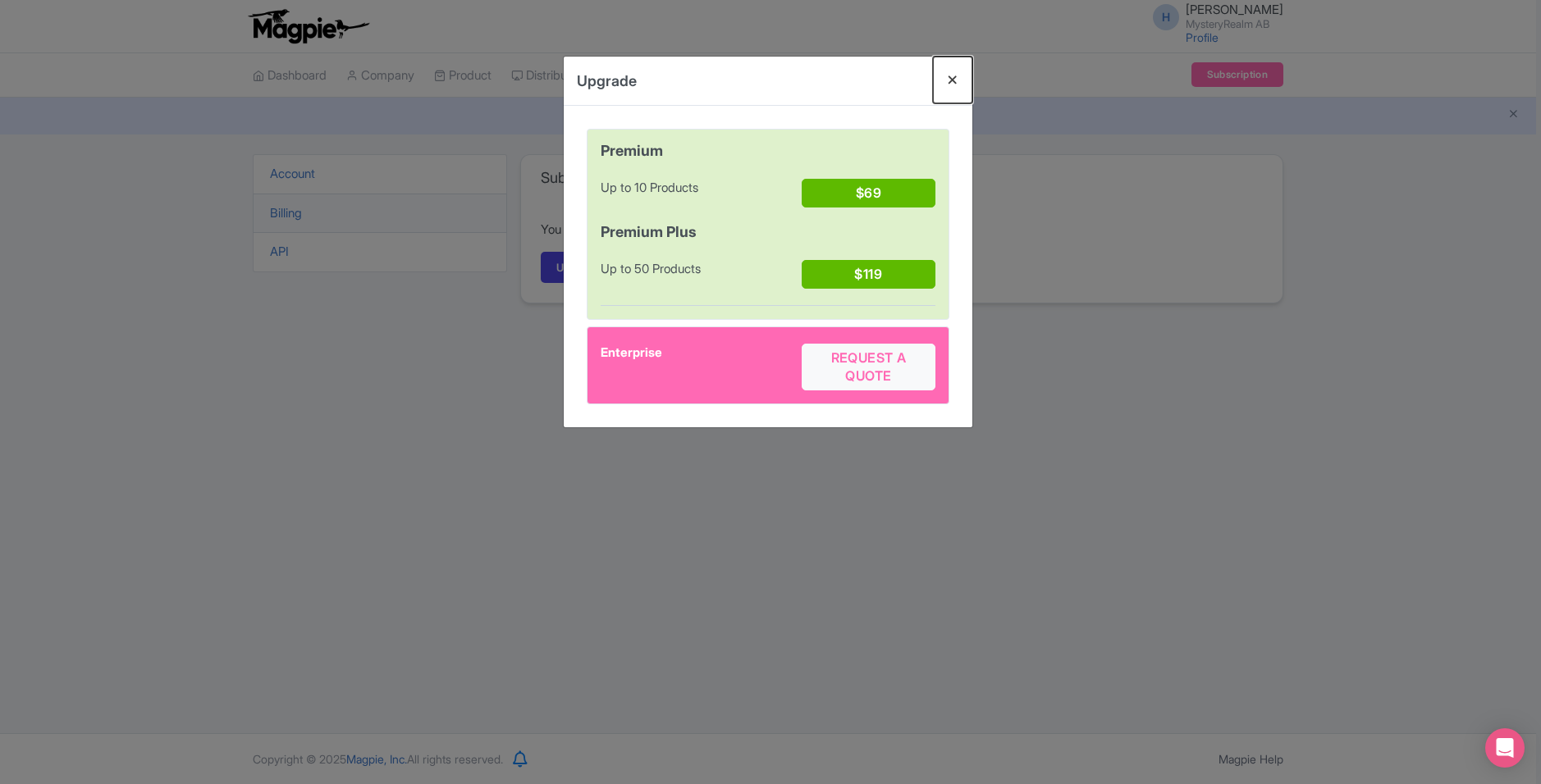
click at [950, 76] on button "Close" at bounding box center [953, 79] width 40 height 47
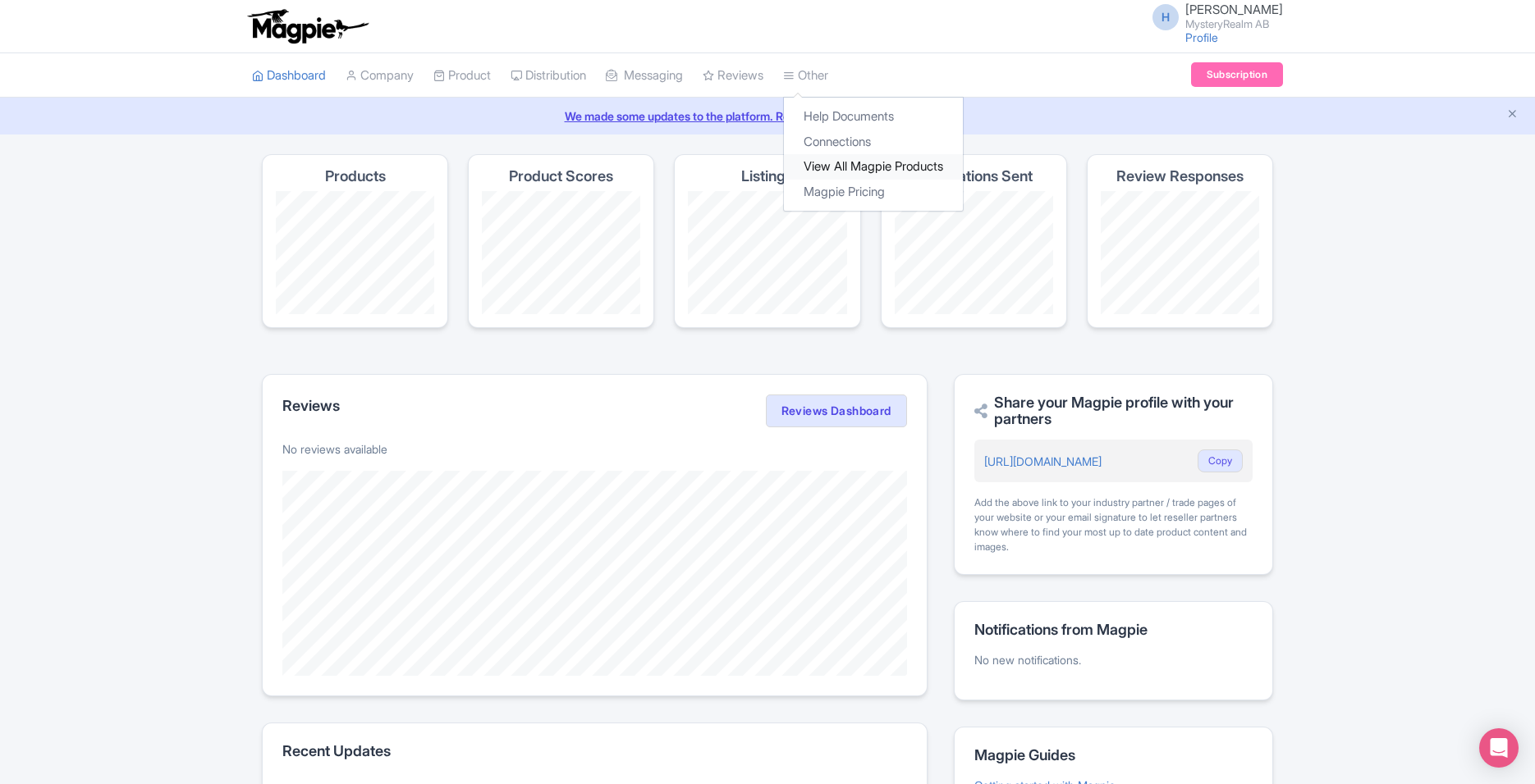
click at [891, 174] on link "View All Magpie Products" at bounding box center [873, 166] width 179 height 26
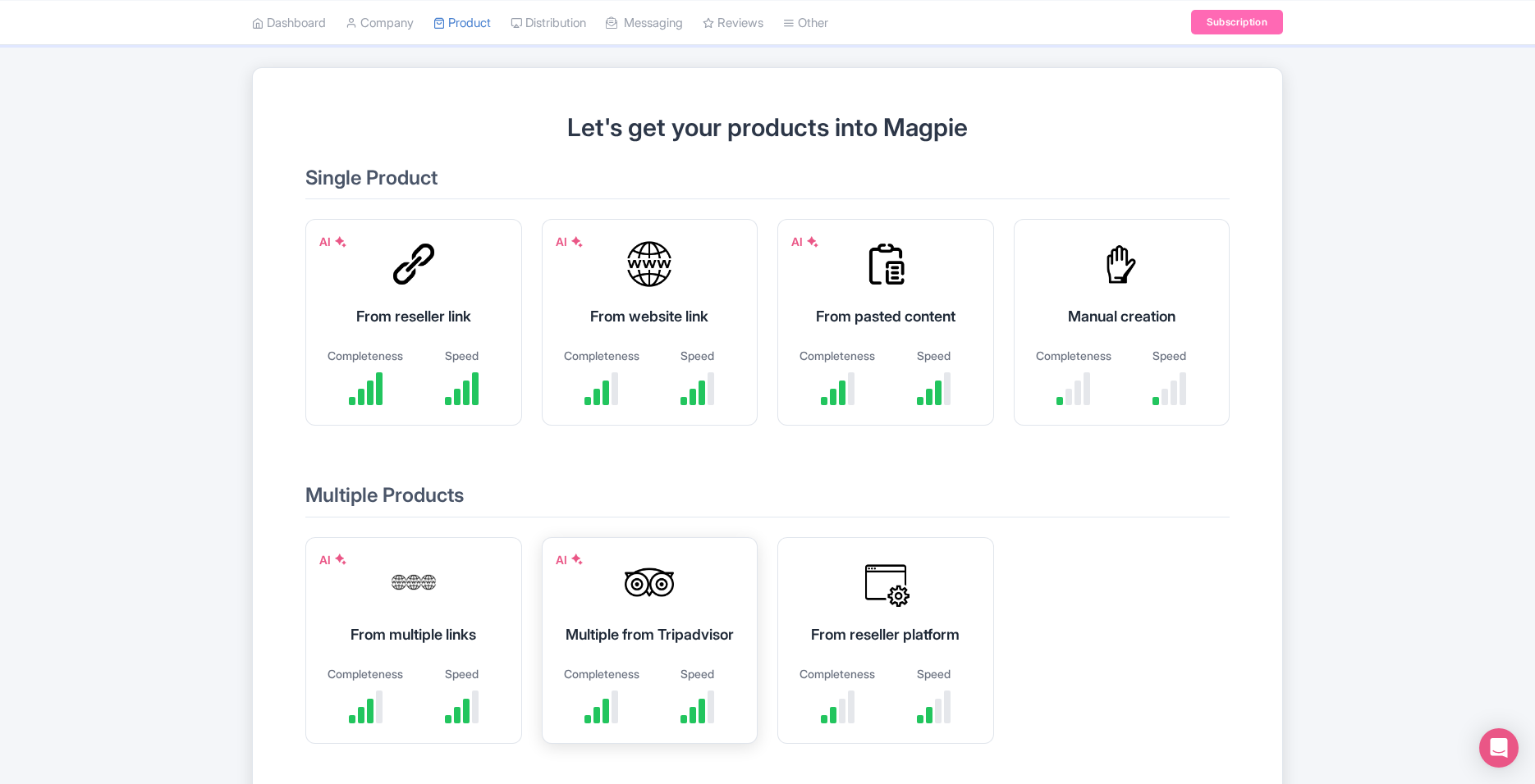
scroll to position [164, 0]
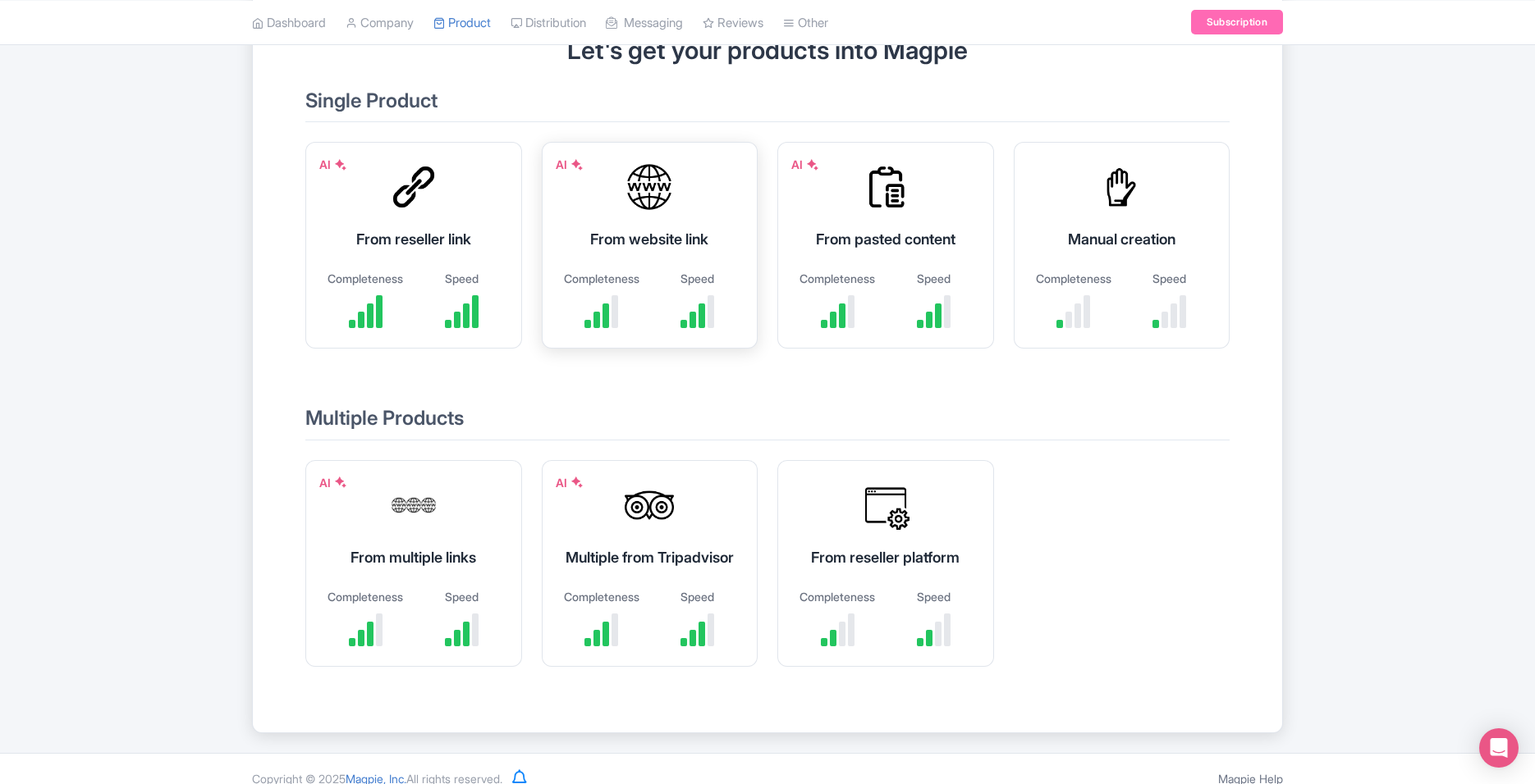
click at [676, 307] on div at bounding box center [697, 312] width 79 height 33
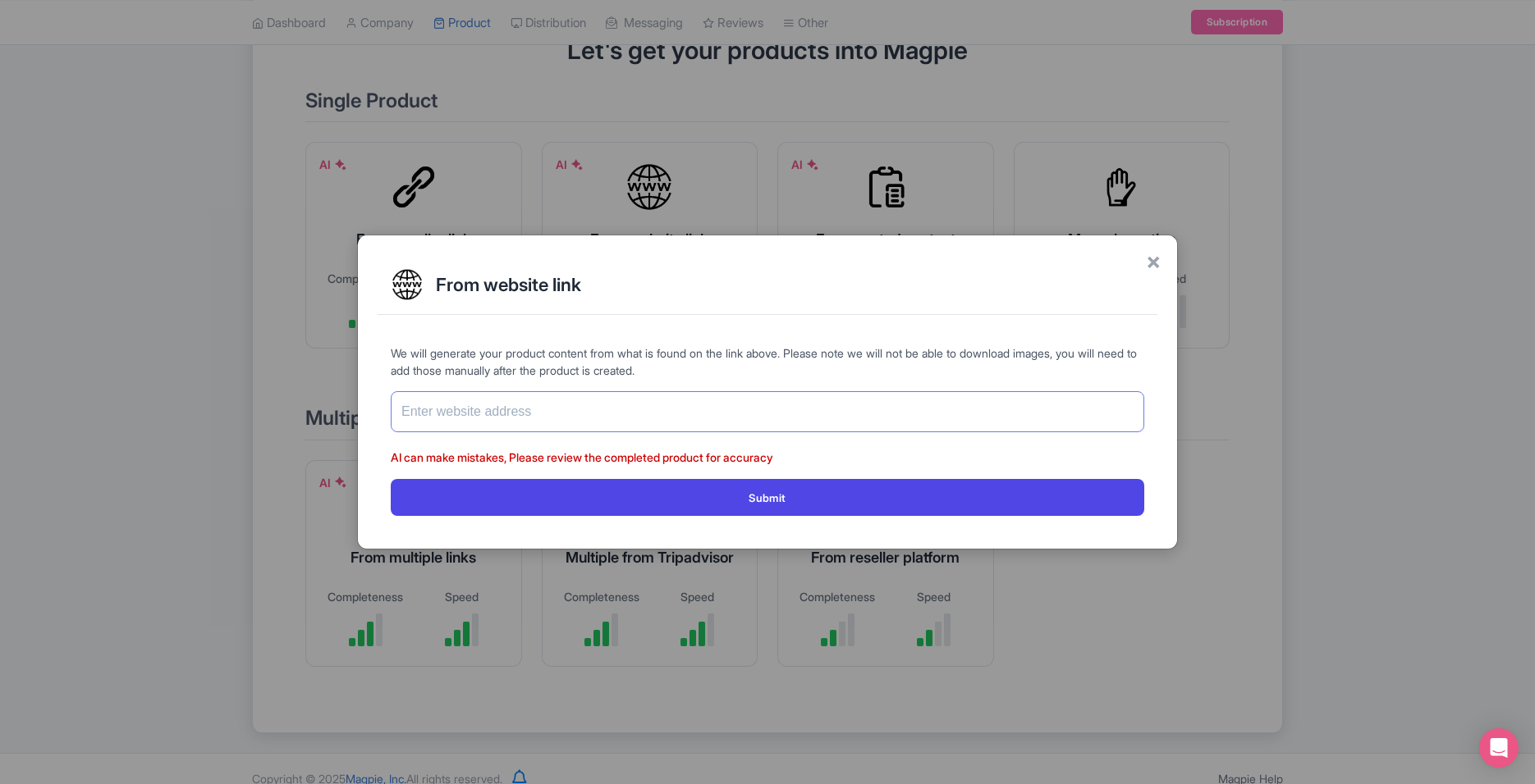
click at [651, 423] on input "text" at bounding box center [767, 412] width 753 height 41
paste input "[URL][DOMAIN_NAME]"
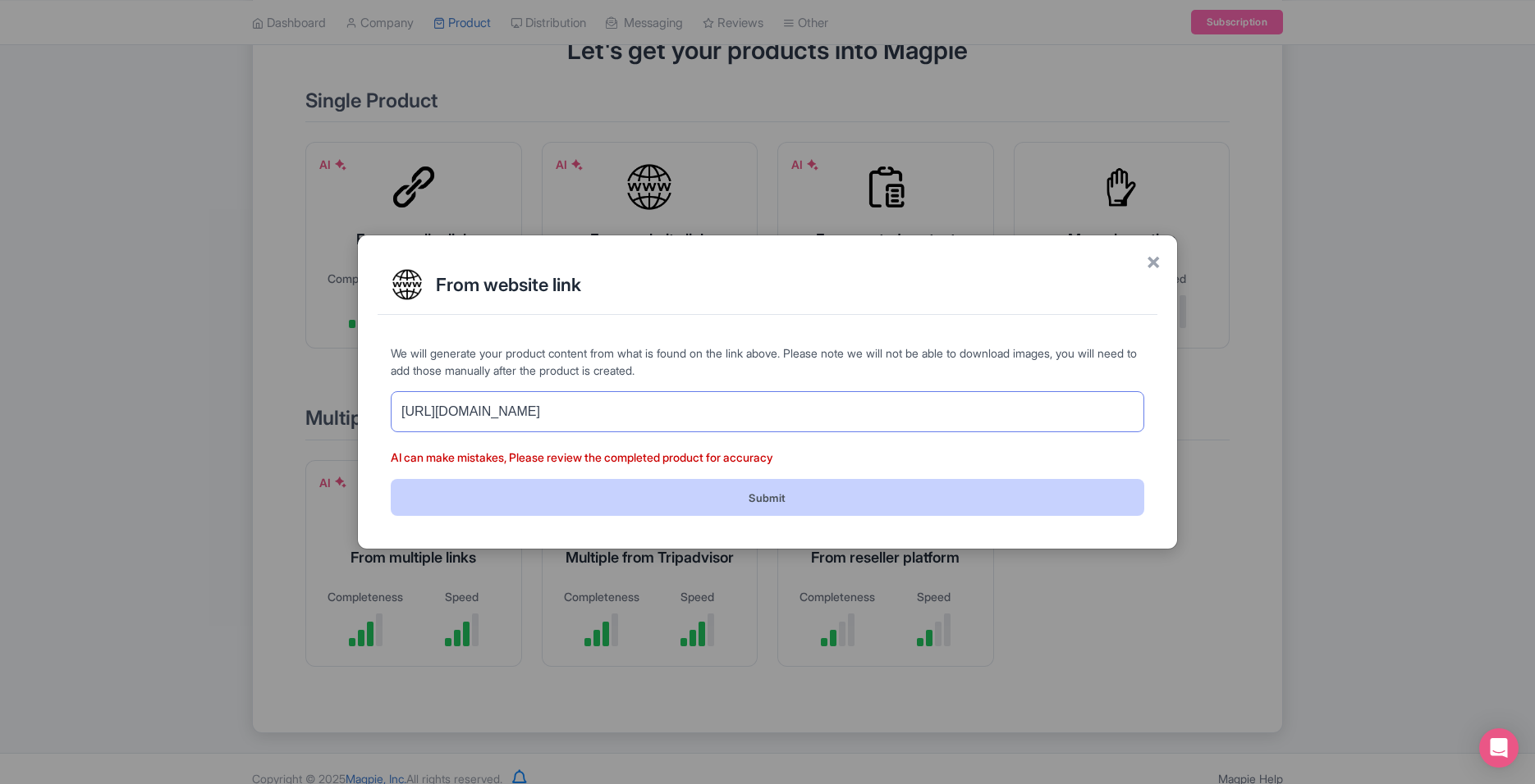
type input "[URL][DOMAIN_NAME]"
drag, startPoint x: 690, startPoint y: 490, endPoint x: 715, endPoint y: 492, distance: 25.1
click at [691, 490] on button "Submit" at bounding box center [767, 497] width 753 height 37
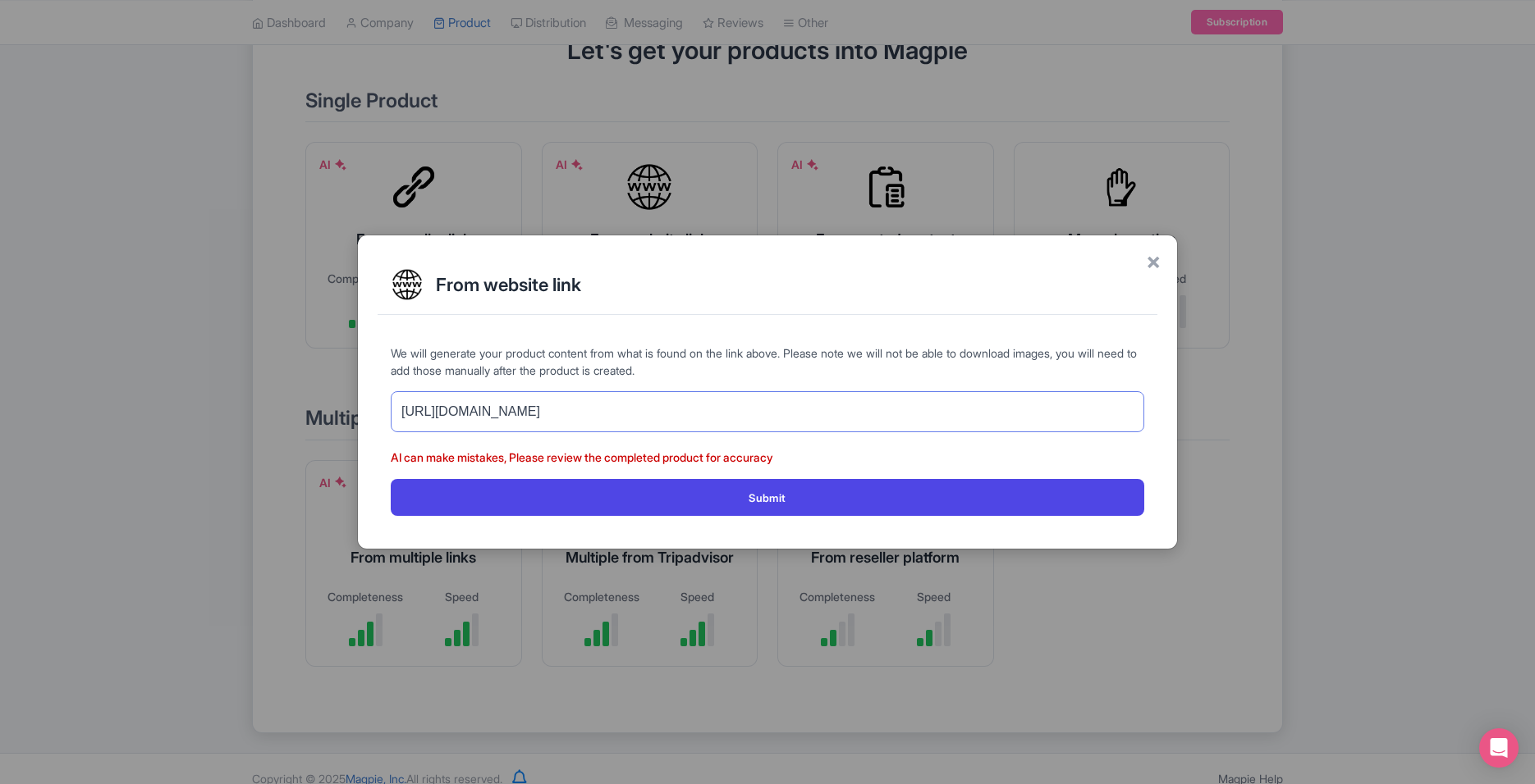
drag, startPoint x: 440, startPoint y: 418, endPoint x: 369, endPoint y: 422, distance: 71.1
click at [369, 422] on div "× From website link We will generate your product content from what is found on…" at bounding box center [767, 392] width 821 height 315
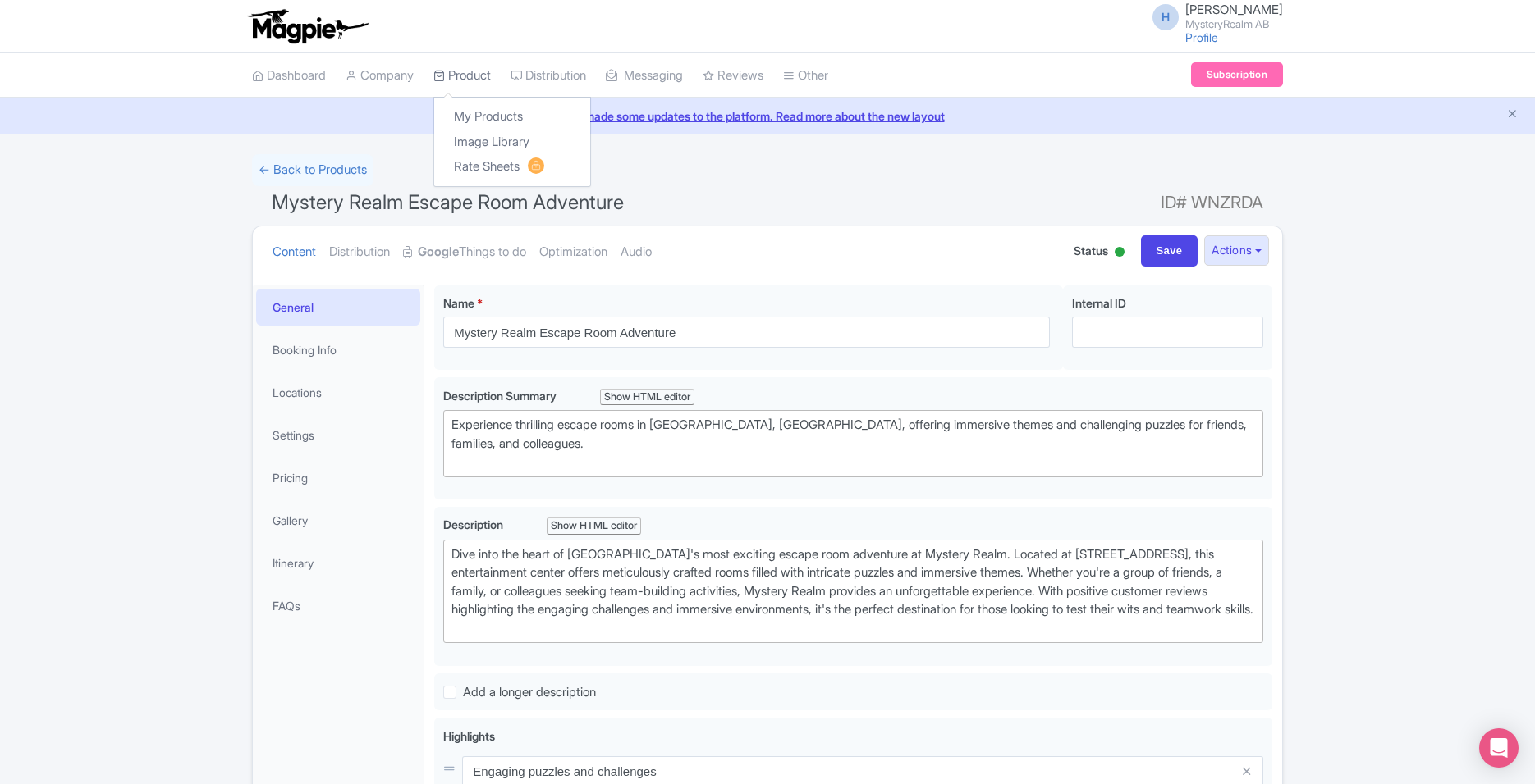
click at [471, 80] on link "Product" at bounding box center [462, 75] width 57 height 45
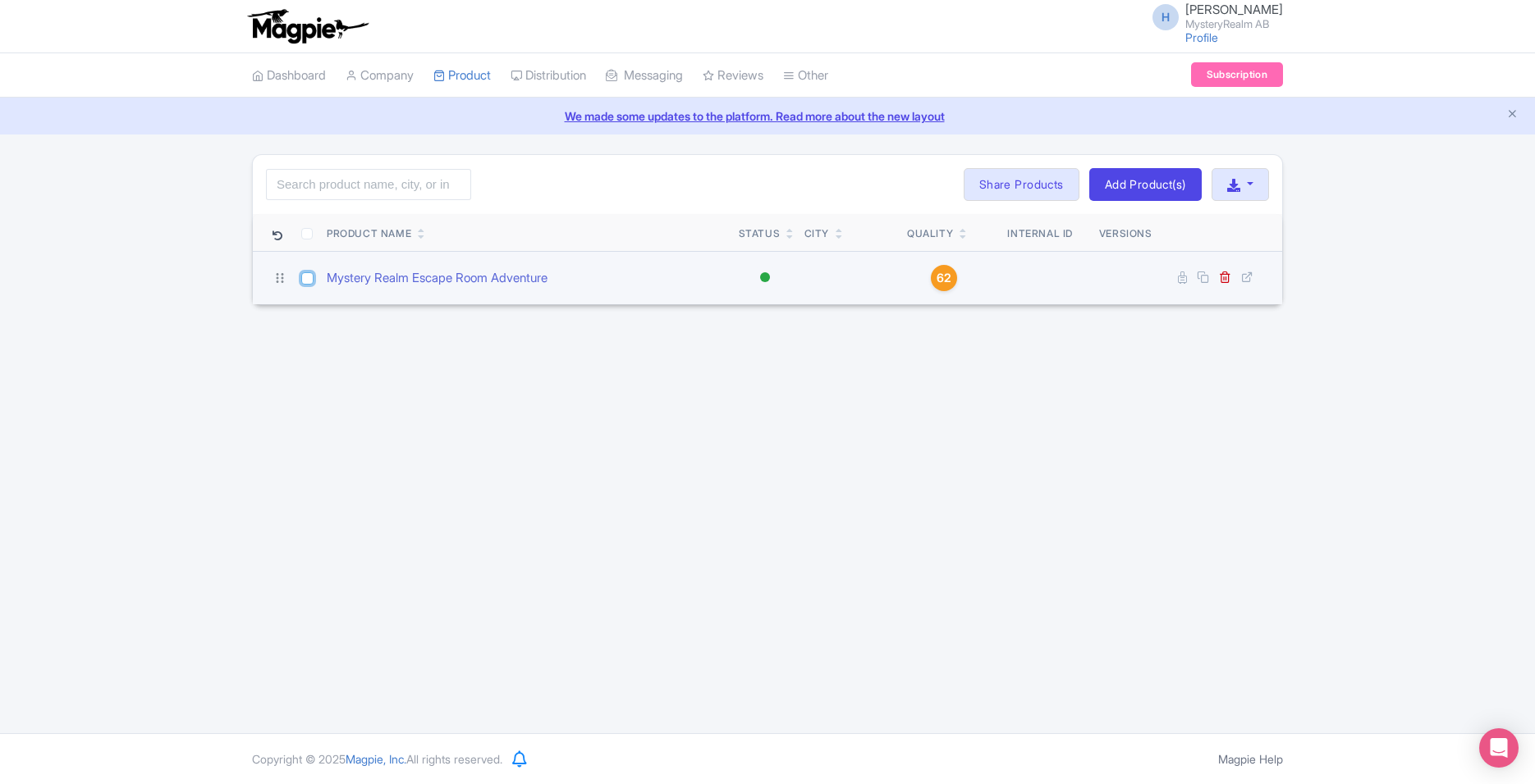
click at [305, 277] on input "checkbox" at bounding box center [307, 278] width 12 height 12
checkbox input "true"
click at [1228, 277] on icon at bounding box center [1225, 276] width 12 height 12
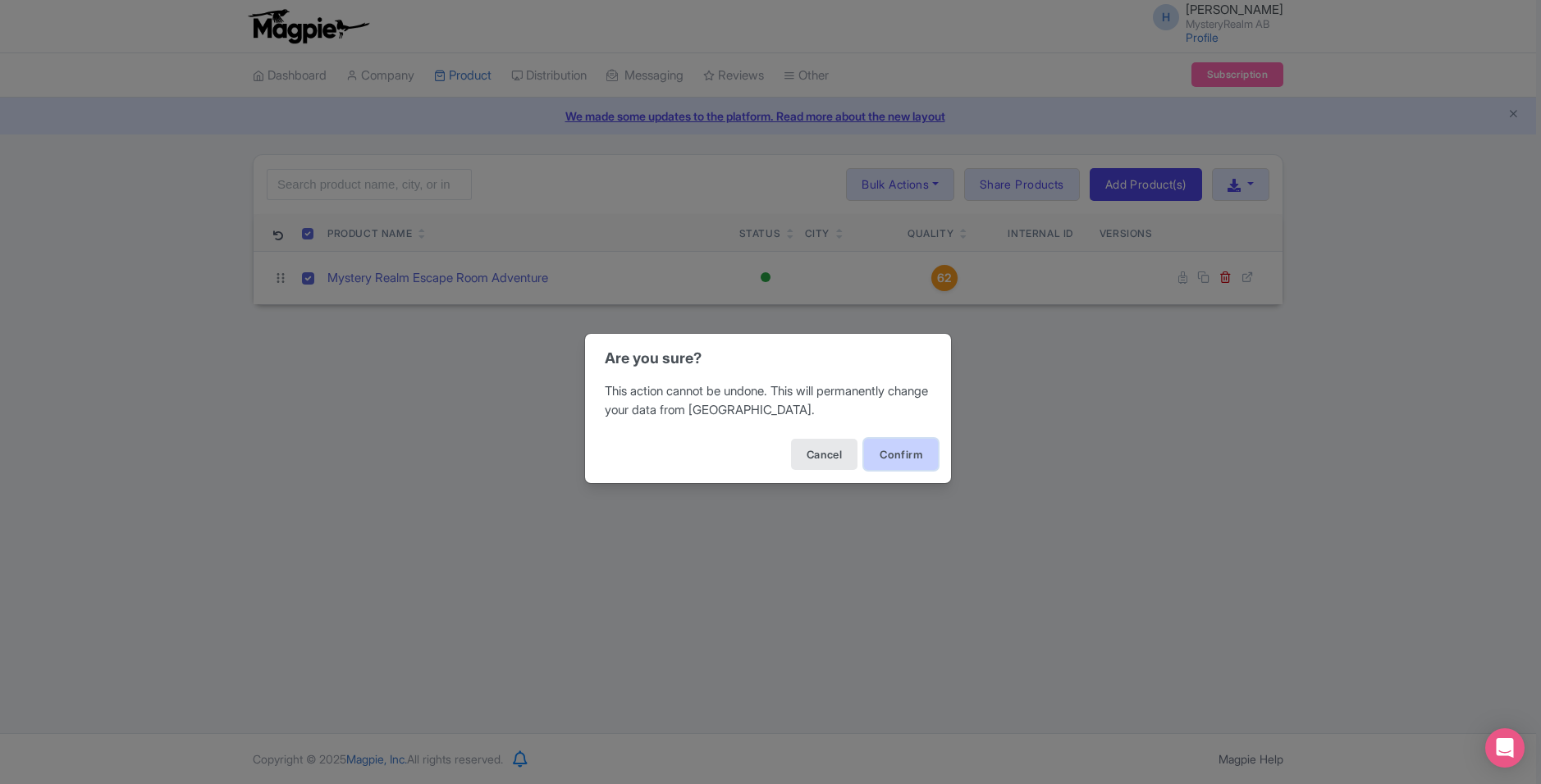
click at [916, 448] on button "Confirm" at bounding box center [900, 455] width 74 height 31
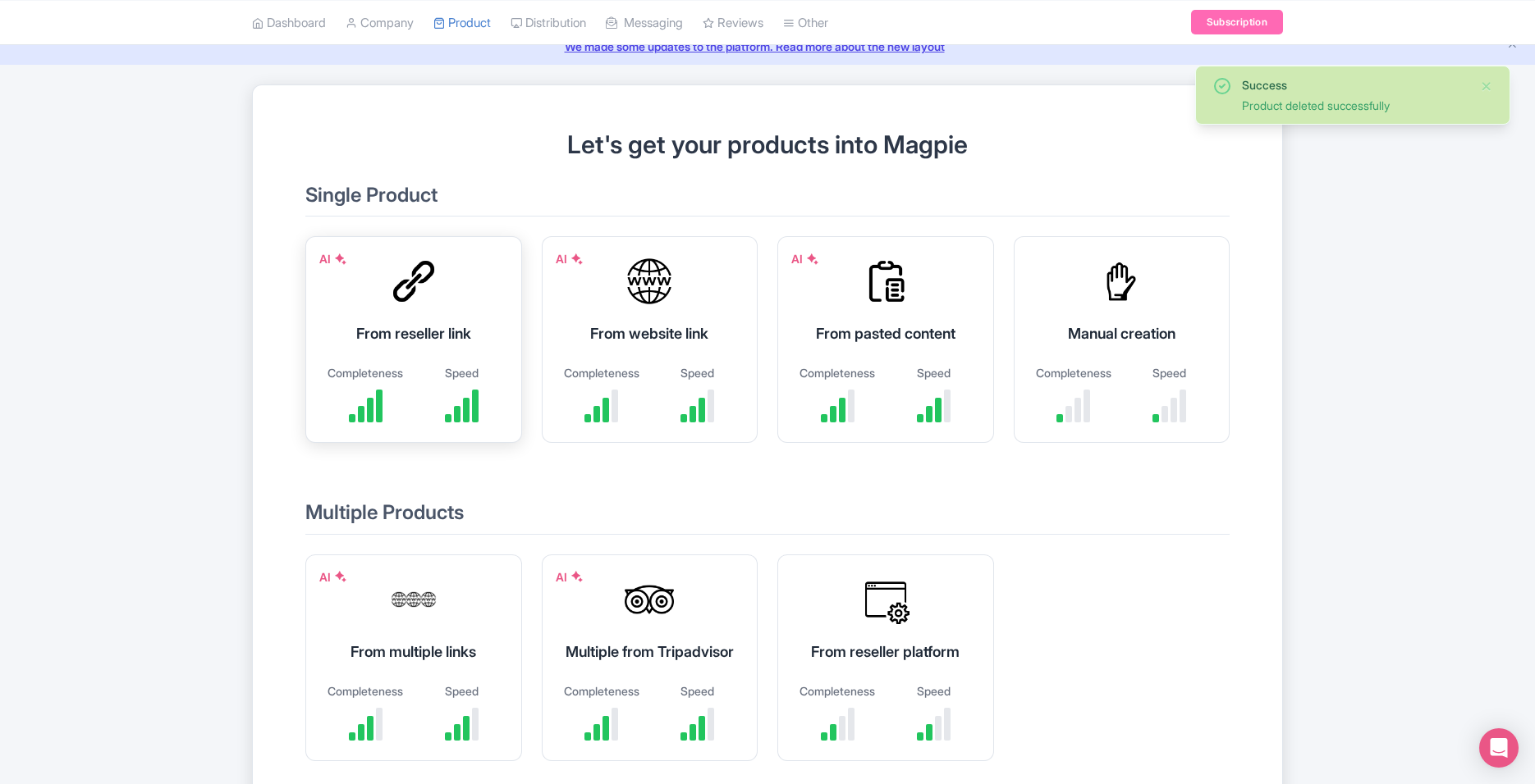
scroll to position [82, 0]
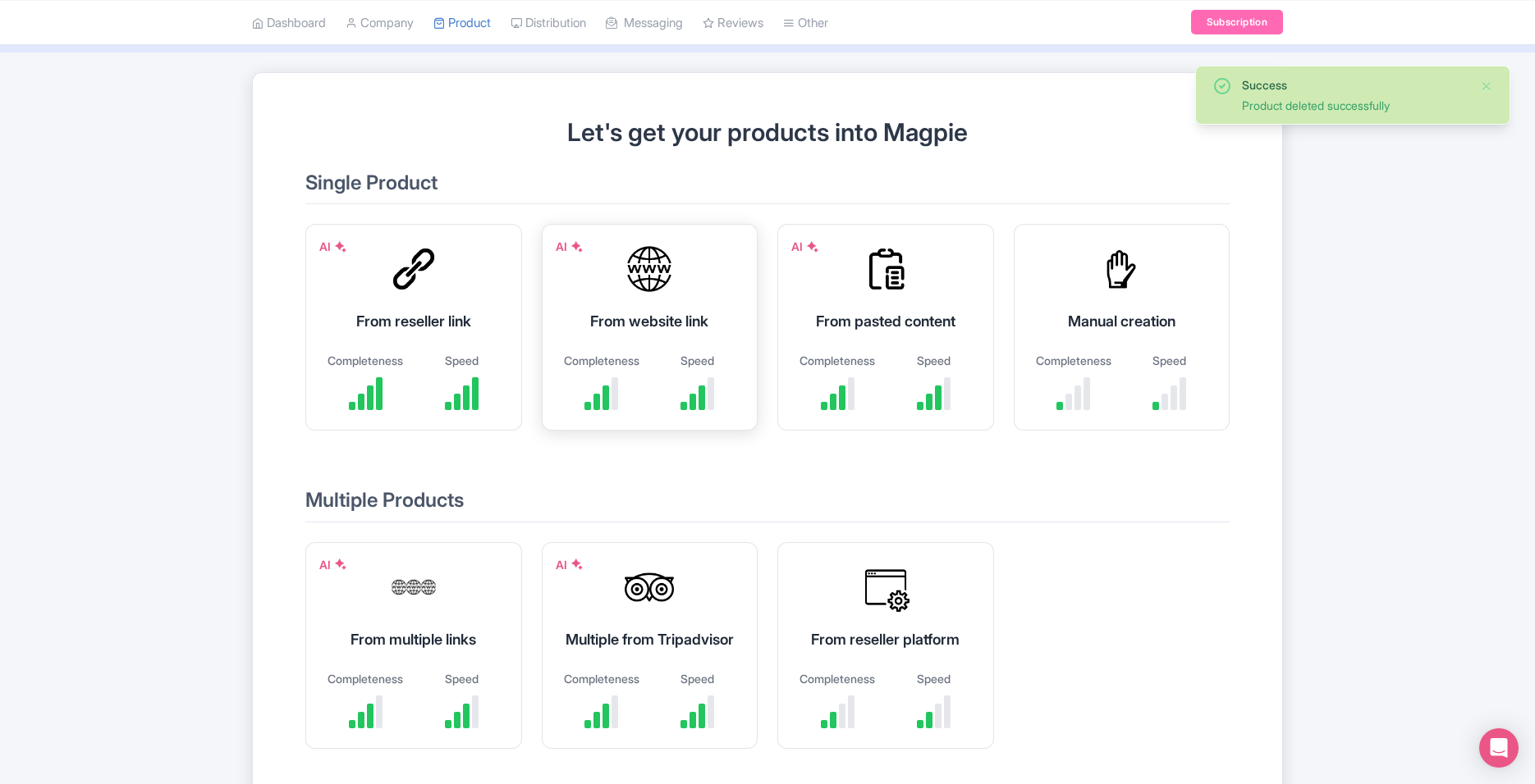
click at [673, 367] on div "Speed" at bounding box center [697, 360] width 79 height 17
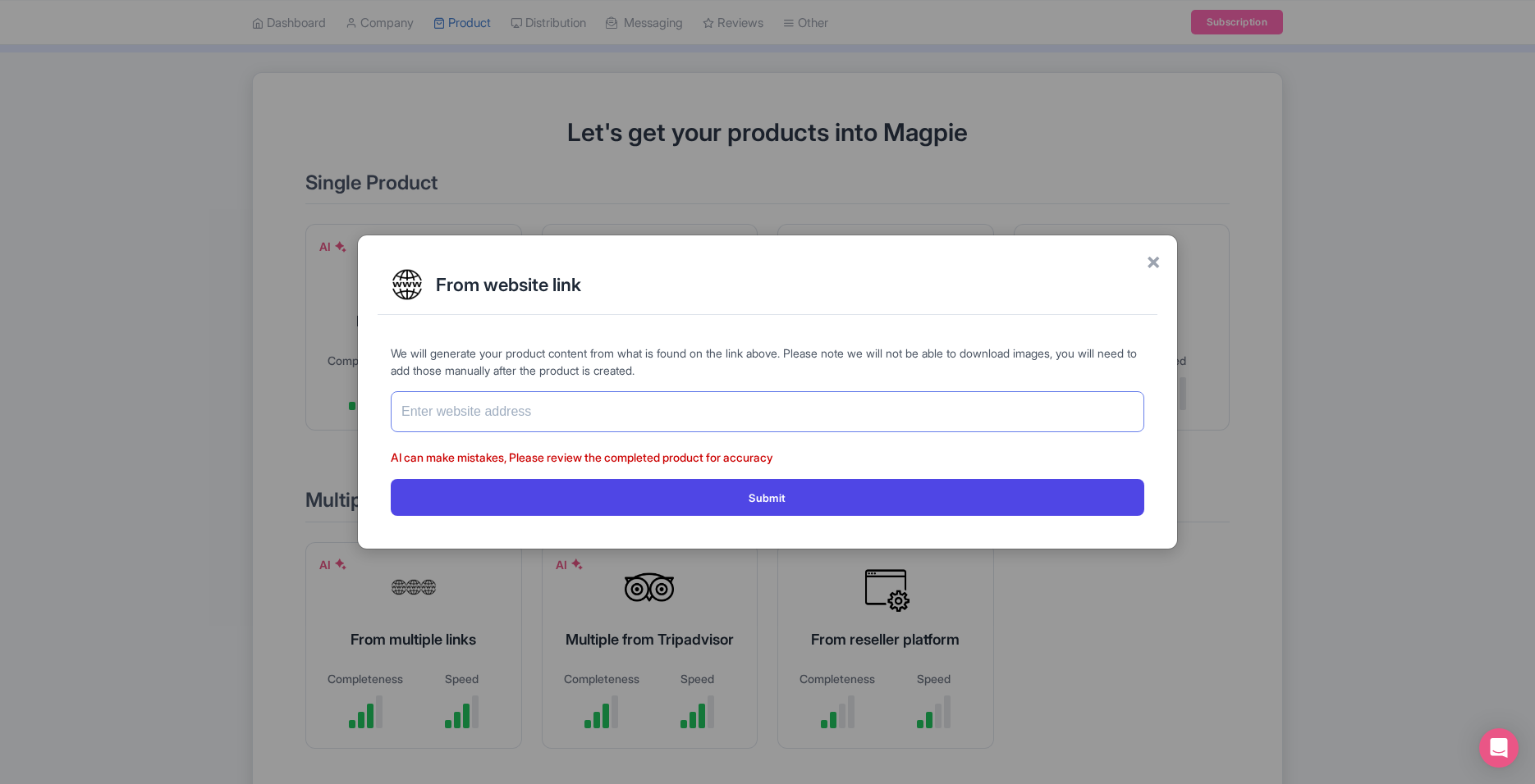
click at [674, 414] on input "text" at bounding box center [767, 412] width 753 height 41
paste input "[URL][DOMAIN_NAME]"
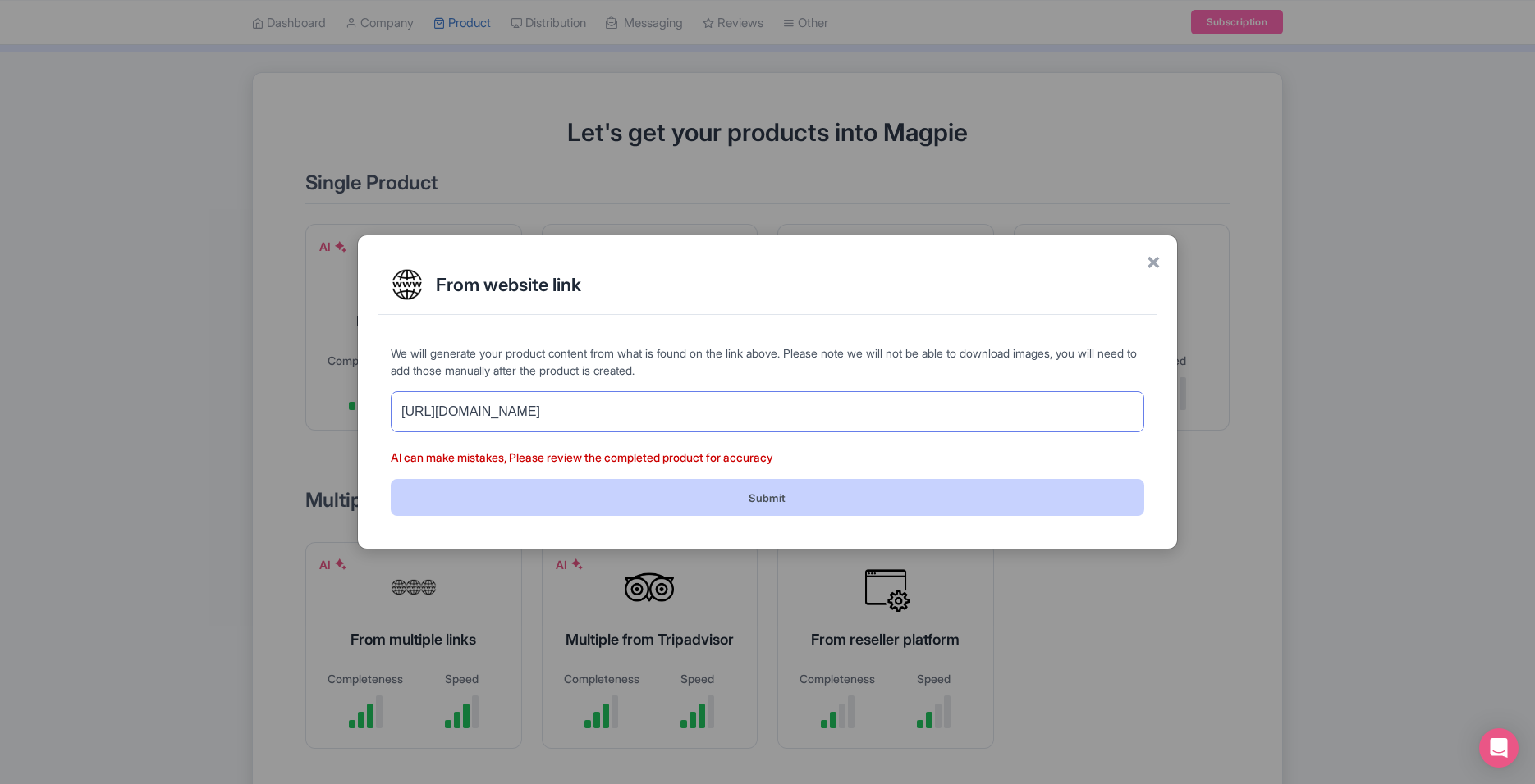
type input "[URL][DOMAIN_NAME]"
click at [720, 491] on button "Submit" at bounding box center [767, 497] width 753 height 37
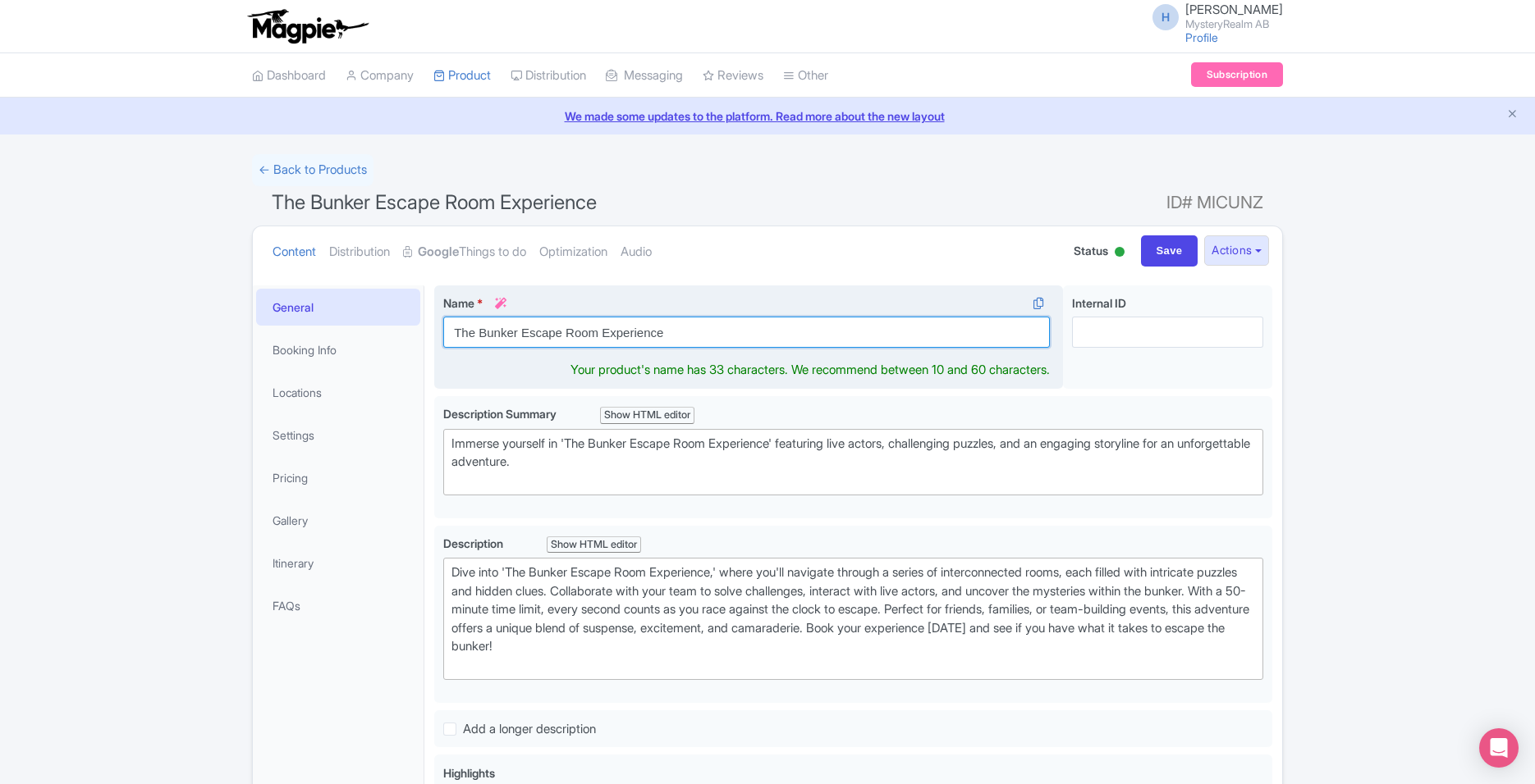
drag, startPoint x: 708, startPoint y: 337, endPoint x: 444, endPoint y: 348, distance: 264.2
click at [444, 348] on div "Name * i The Bunker Escape Room Experience" at bounding box center [746, 321] width 607 height 53
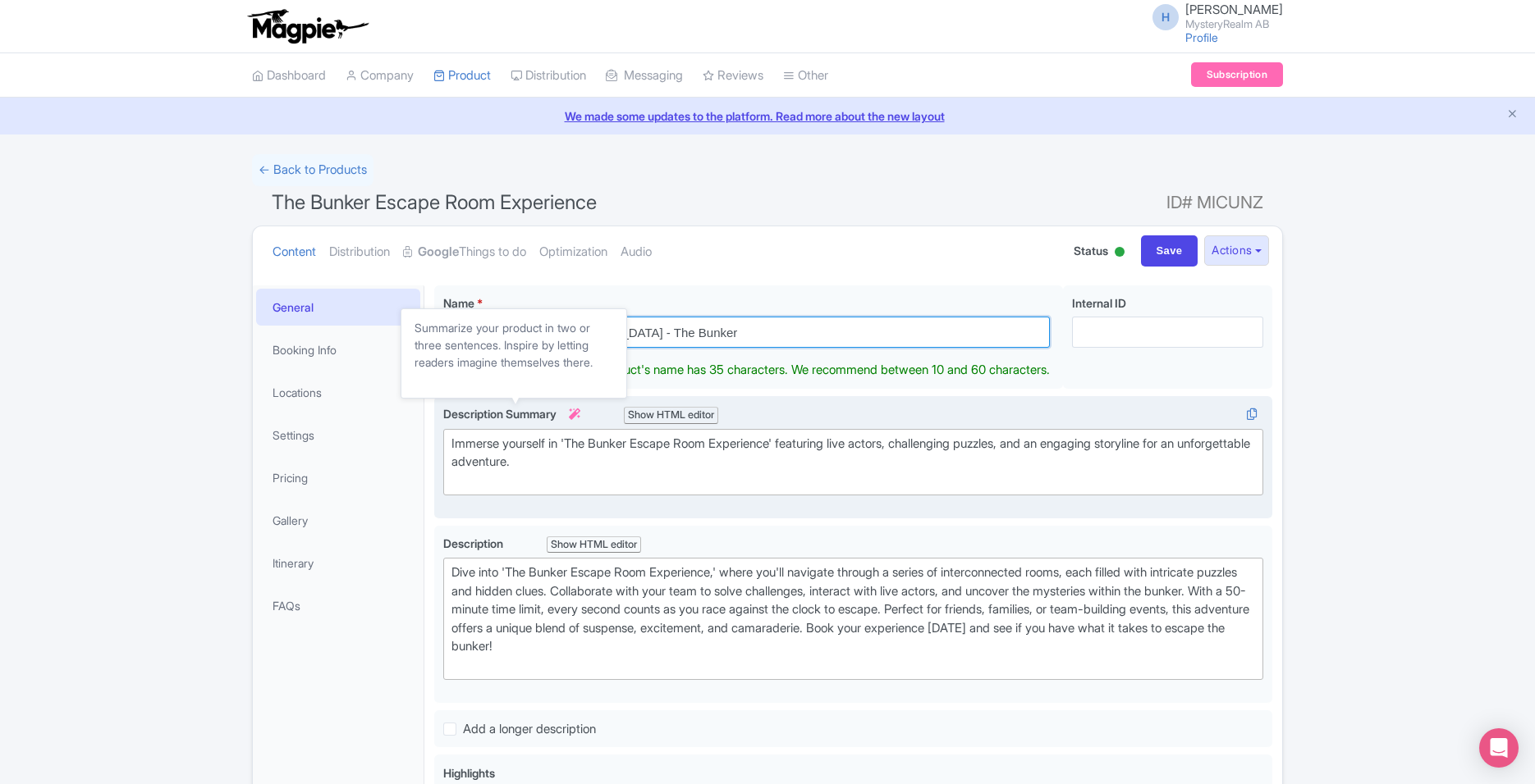
type input "Escape Room Norrköping - The Bunker"
click at [568, 461] on div "Immerse yourself in 'The Bunker Escape Room Experience' featuring live actors, …" at bounding box center [853, 462] width 803 height 55
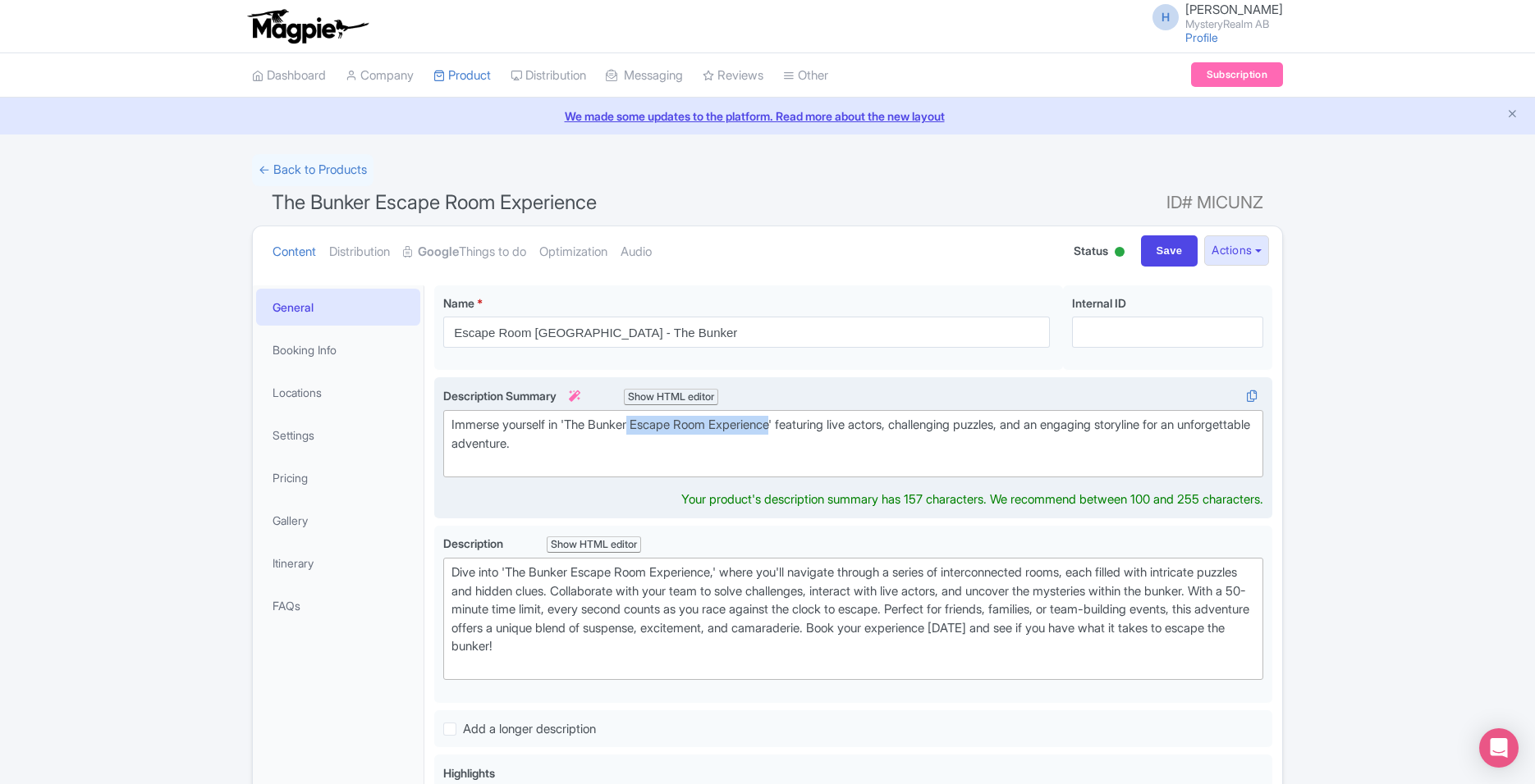
drag, startPoint x: 629, startPoint y: 428, endPoint x: 766, endPoint y: 430, distance: 137.0
click at [766, 430] on div "Immerse yourself in 'The Bunker Escape Room Experience' featuring live actors, …" at bounding box center [853, 443] width 803 height 55
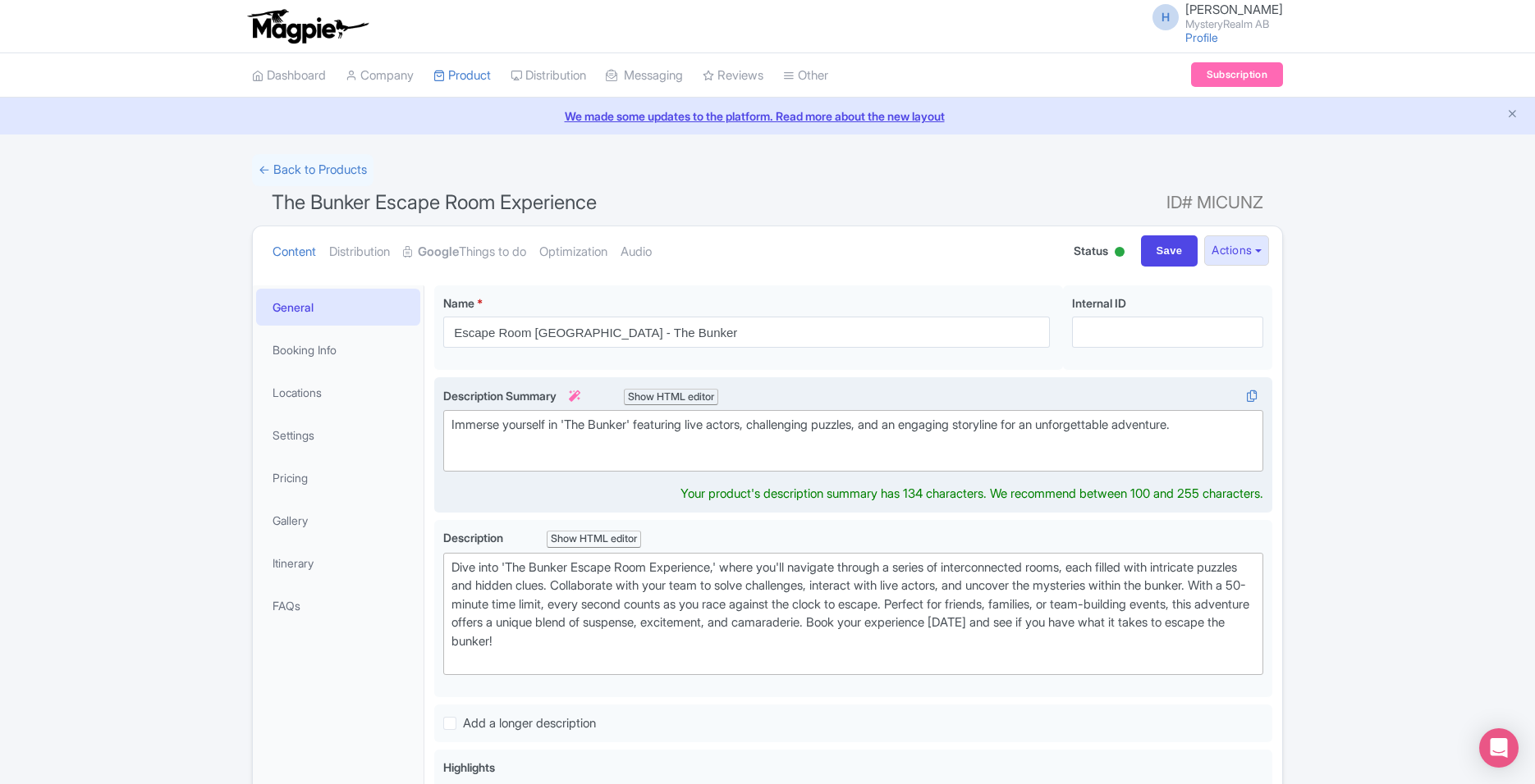
type trix-editor "<div>Immerse yourself in 'The Bunker' featuring live actors, challenging puzzle…"
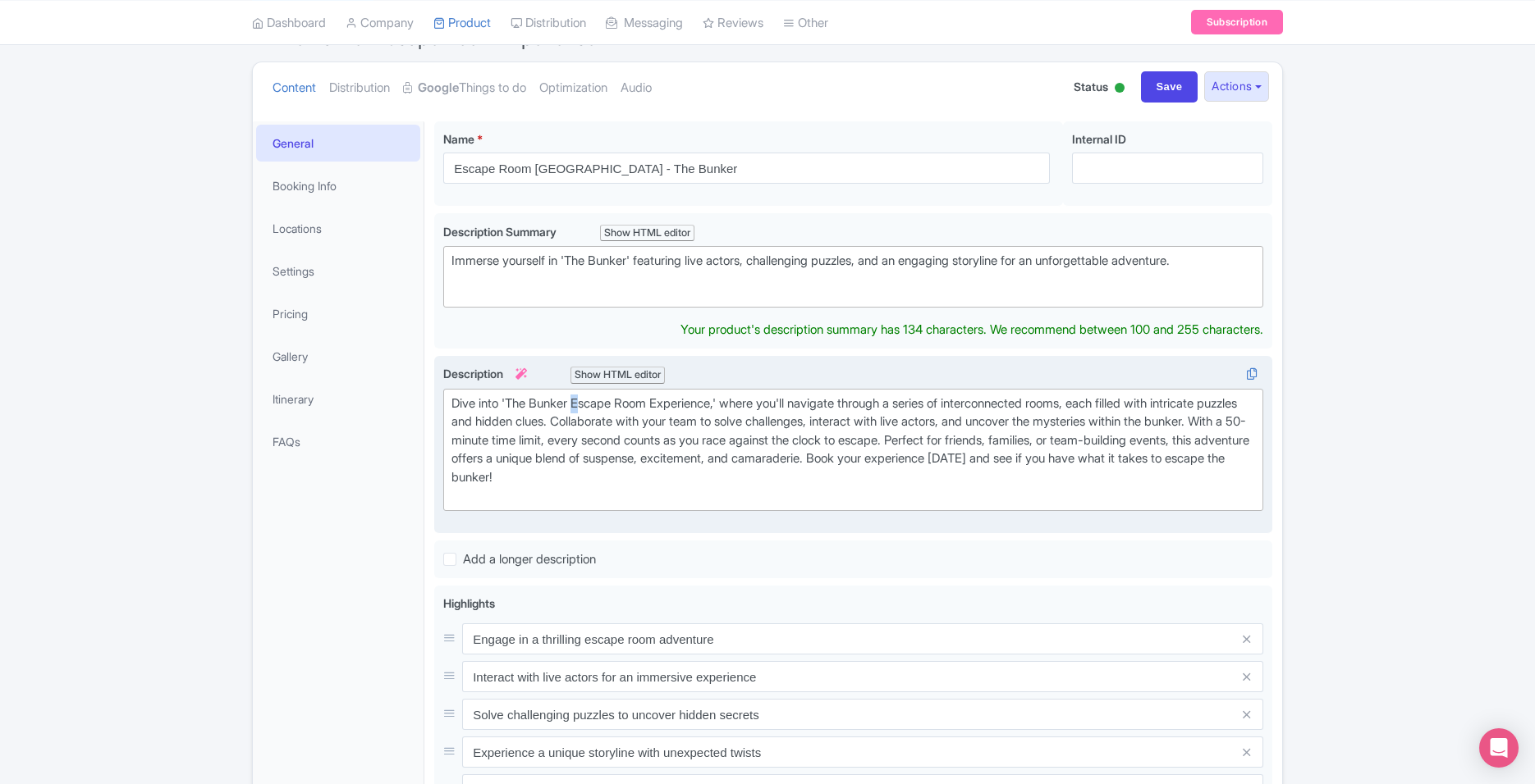
scroll to position [146, 0]
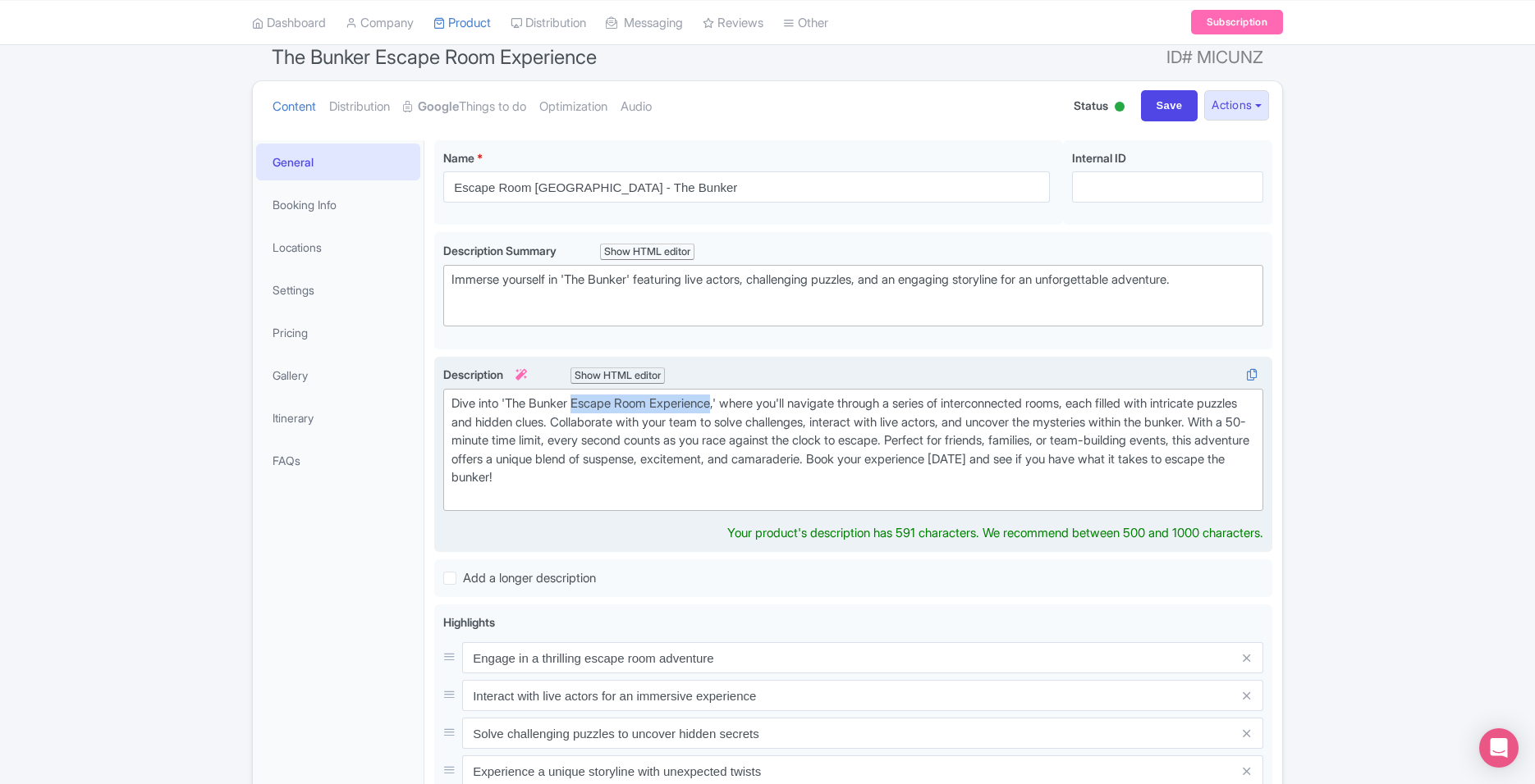
drag, startPoint x: 574, startPoint y: 404, endPoint x: 708, endPoint y: 410, distance: 134.1
click at [708, 410] on div "Dive into 'The Bunker Escape Room Experience,' where you'll navigate through a …" at bounding box center [853, 450] width 803 height 111
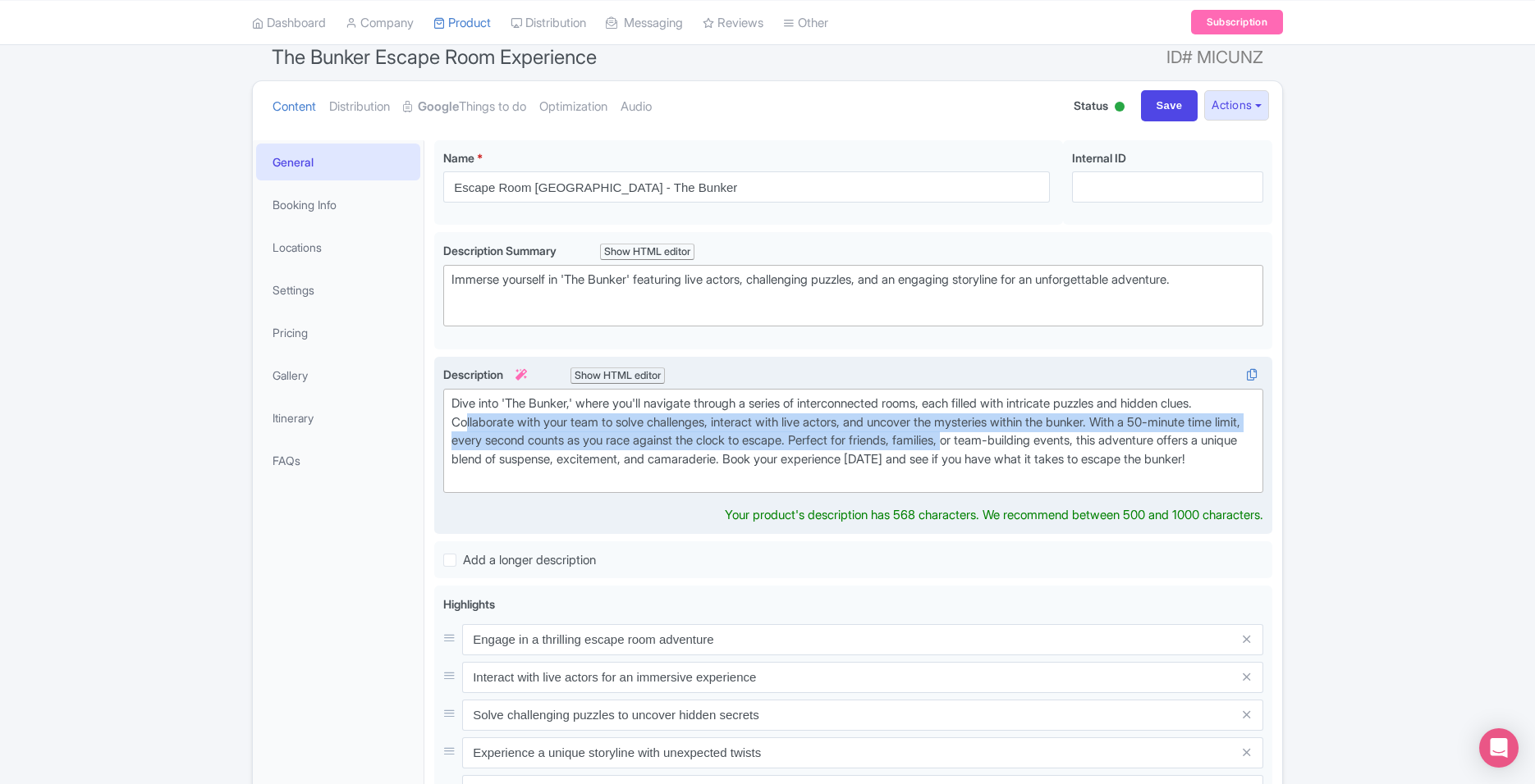
drag, startPoint x: 465, startPoint y: 416, endPoint x: 939, endPoint y: 438, distance: 474.5
click at [939, 438] on div "Dive into 'The Bunker,' where you'll navigate through a series of interconnecte…" at bounding box center [853, 441] width 803 height 93
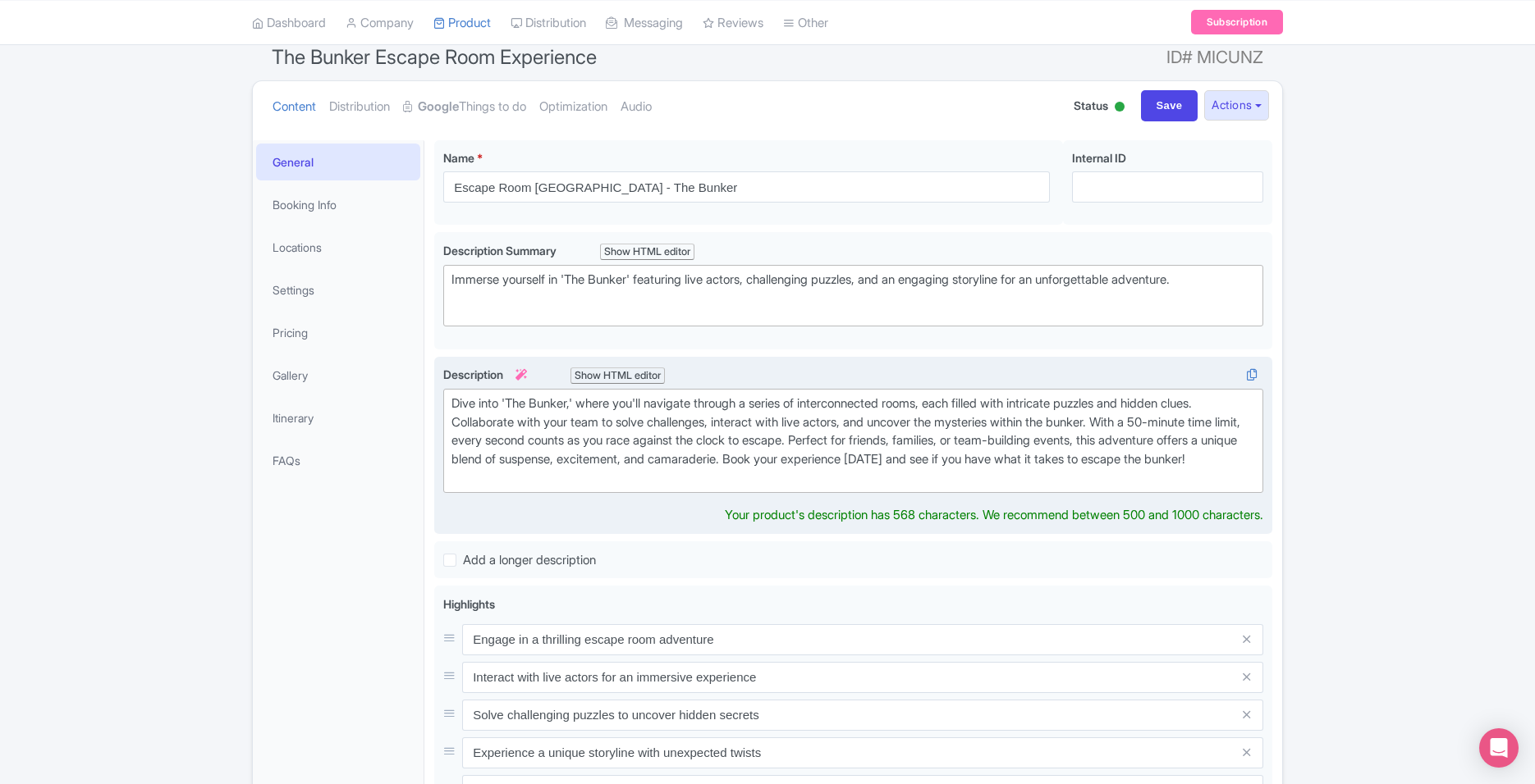
click at [956, 457] on div "Dive into 'The Bunker,' where you'll navigate through a series of interconnecte…" at bounding box center [853, 441] width 803 height 93
drag, startPoint x: 837, startPoint y: 427, endPoint x: 712, endPoint y: 414, distance: 125.7
click at [712, 414] on div "Dive into 'The Bunker,' where you'll navigate through a series of interconnecte…" at bounding box center [853, 441] width 803 height 93
click at [709, 425] on div "Dive into 'The Bunker,' where you'll navigate through a series of interconnecte…" at bounding box center [853, 441] width 803 height 93
click at [995, 426] on div "Dive into 'The Bunker,' where you'll navigate through a series of interconnecte…" at bounding box center [853, 441] width 803 height 93
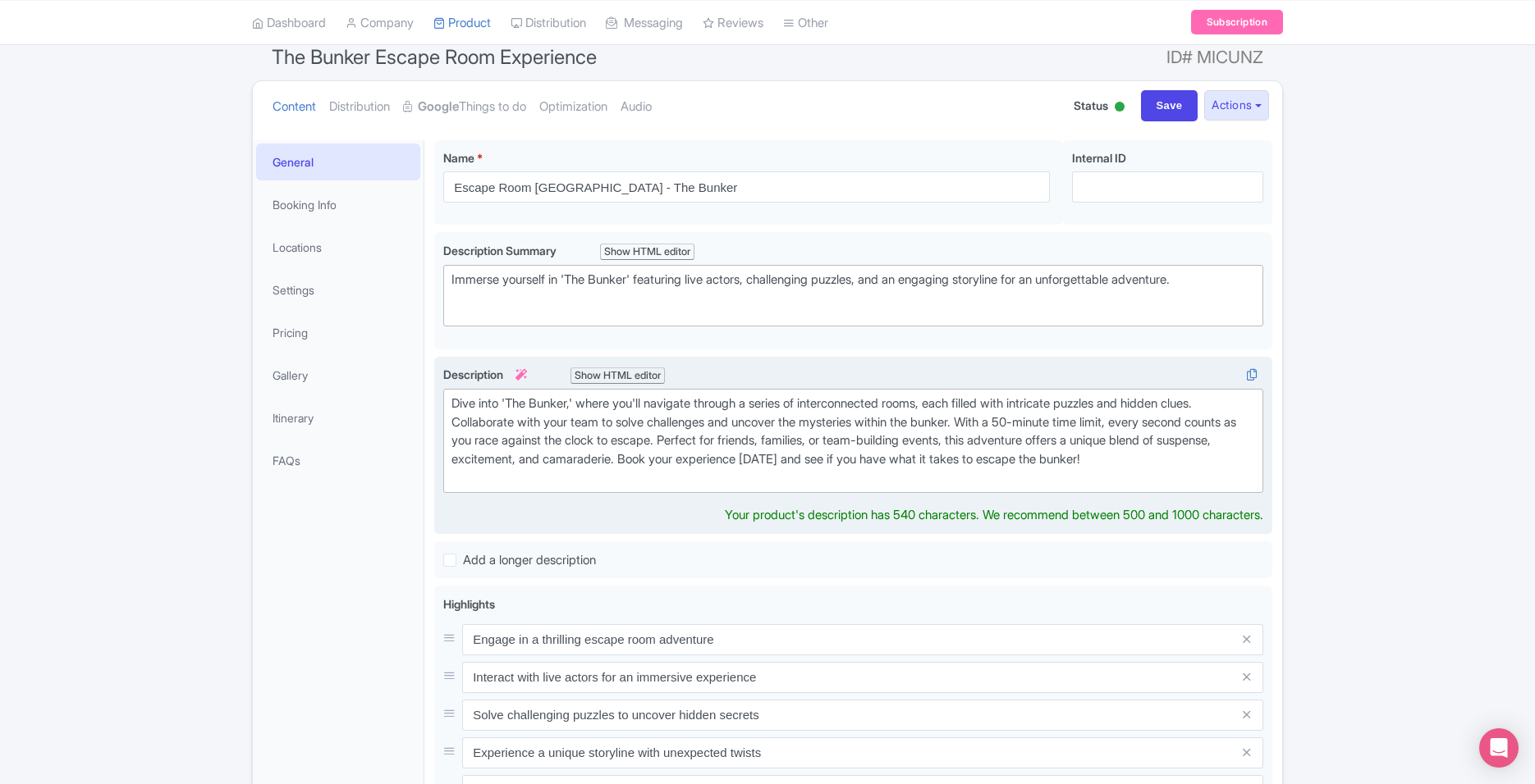
type trix-editor "<div>Dive into 'The Bunker,' where you'll navigate through a series of intercon…"
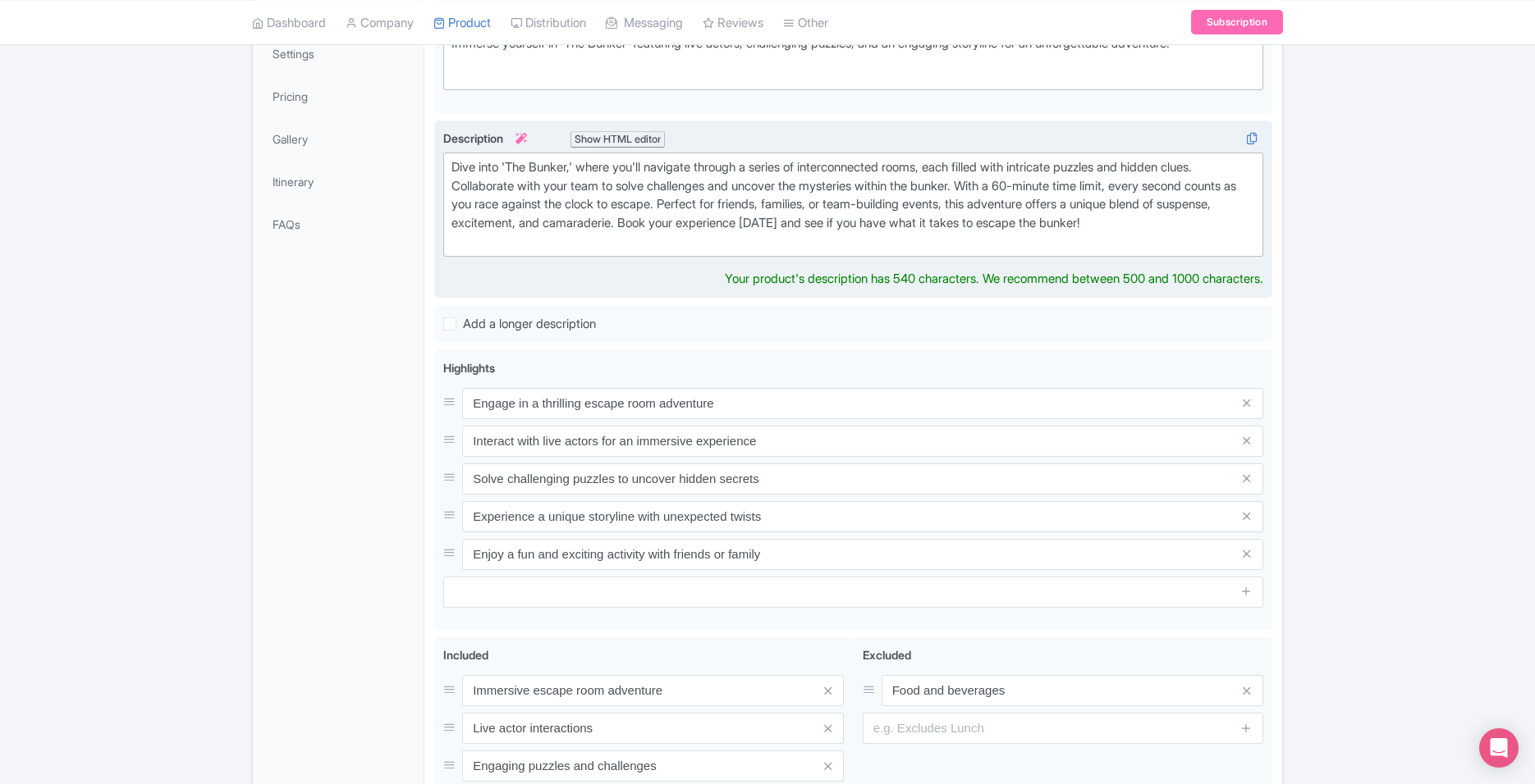
scroll to position [391, 0]
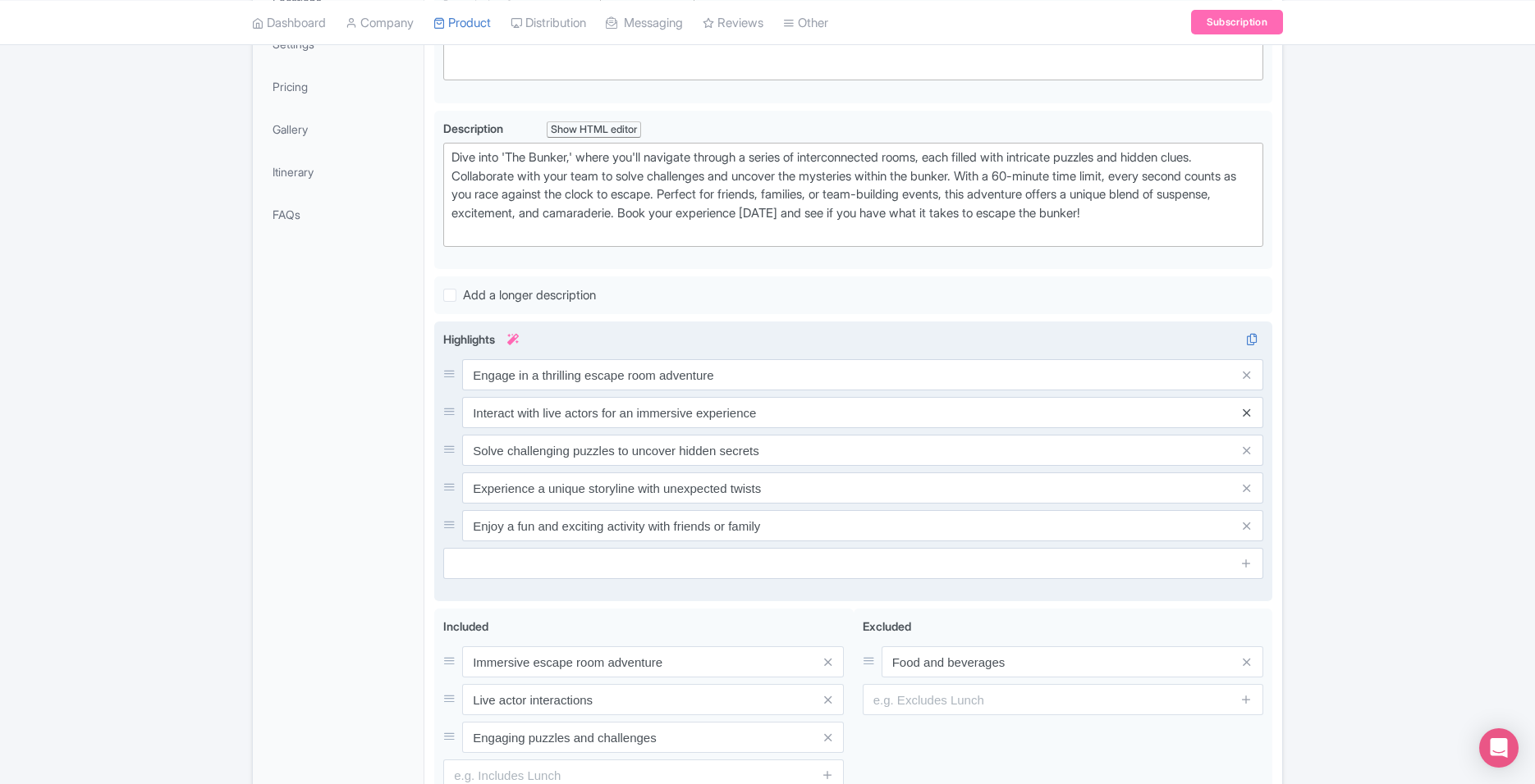
click at [1246, 437] on div "Engage in a thrilling escape room adventure Interact with live actors for an im…" at bounding box center [853, 450] width 820 height 182
click at [1246, 420] on link at bounding box center [1246, 413] width 7 height 19
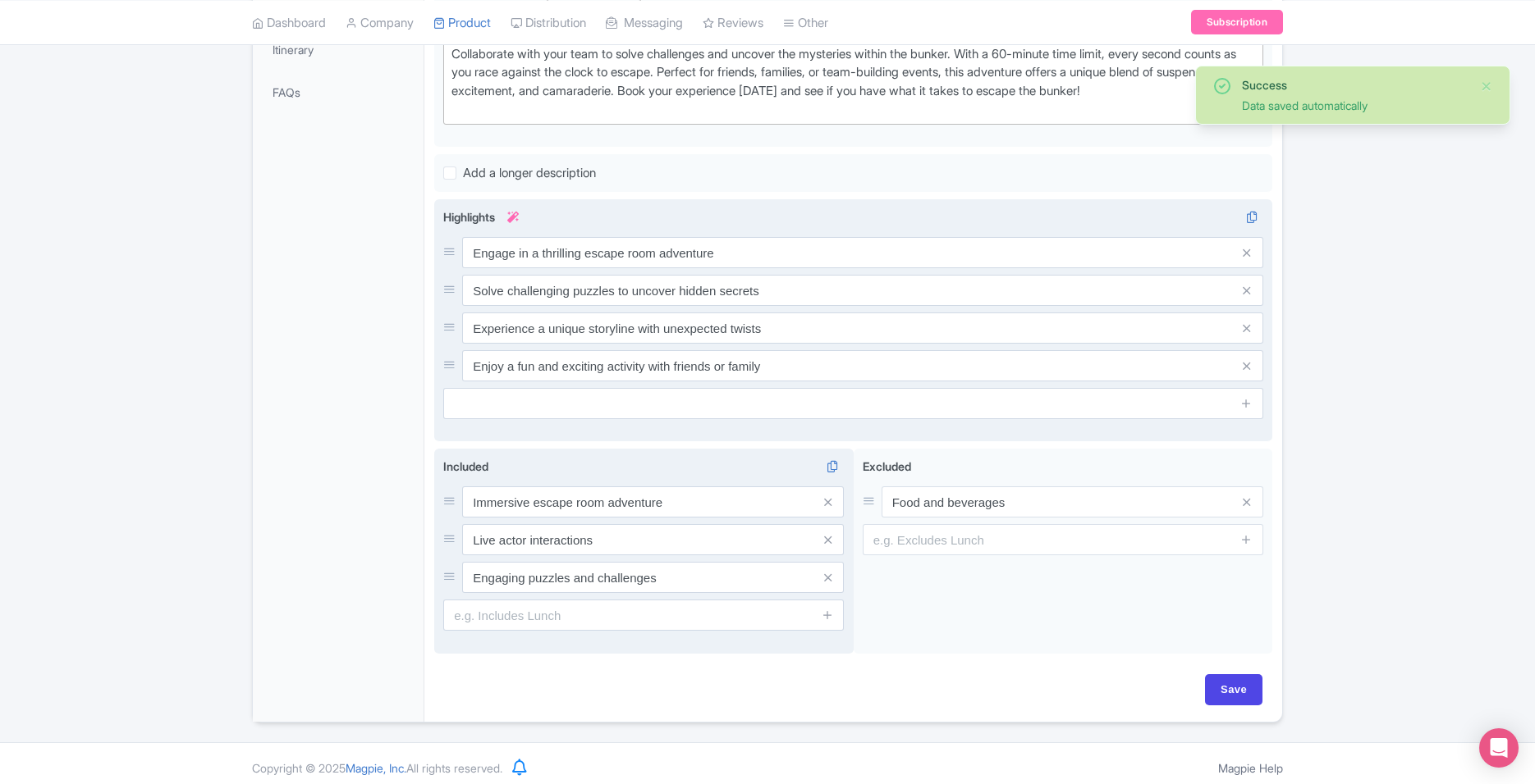
scroll to position [523, 0]
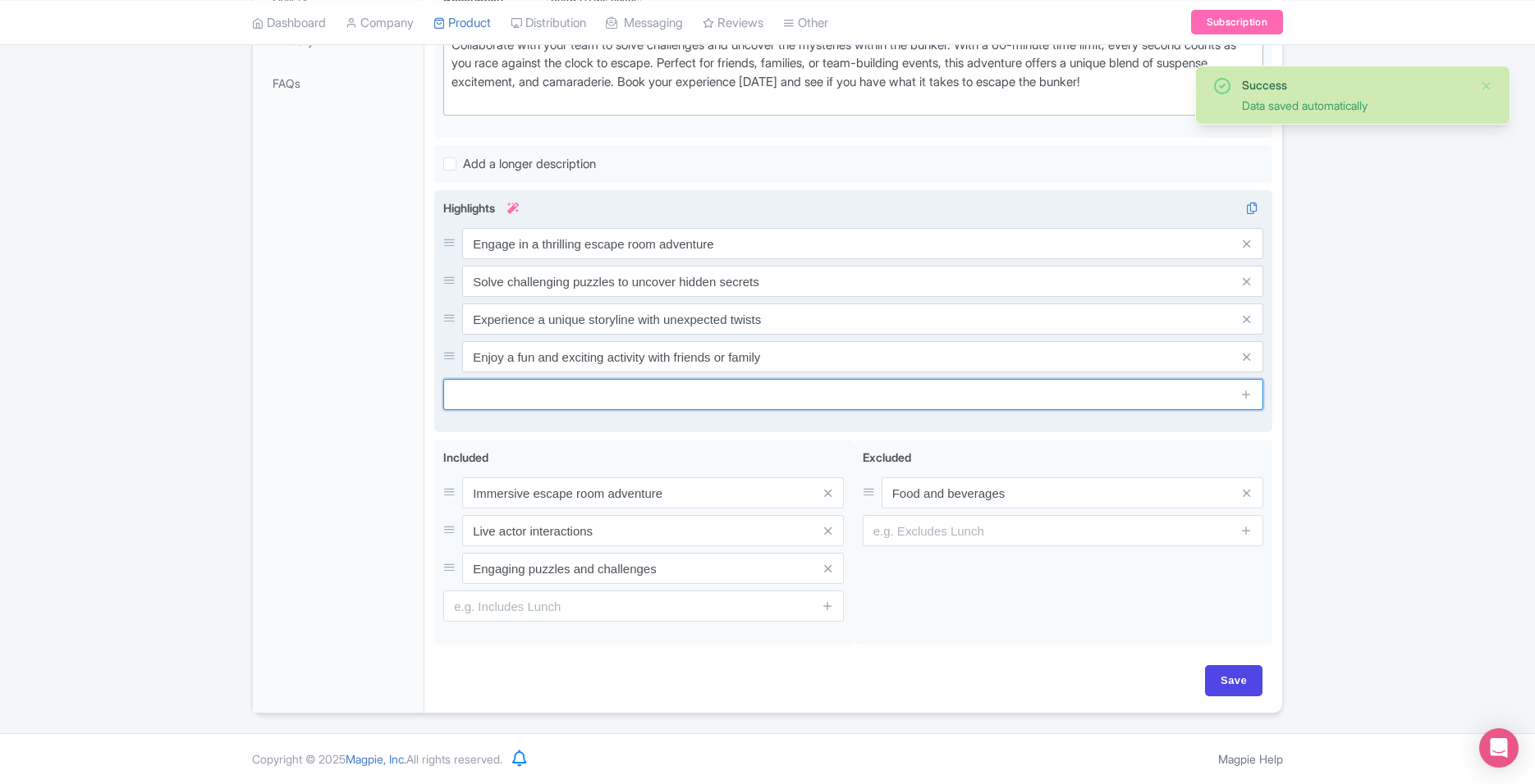
click at [693, 402] on input "text" at bounding box center [853, 394] width 820 height 31
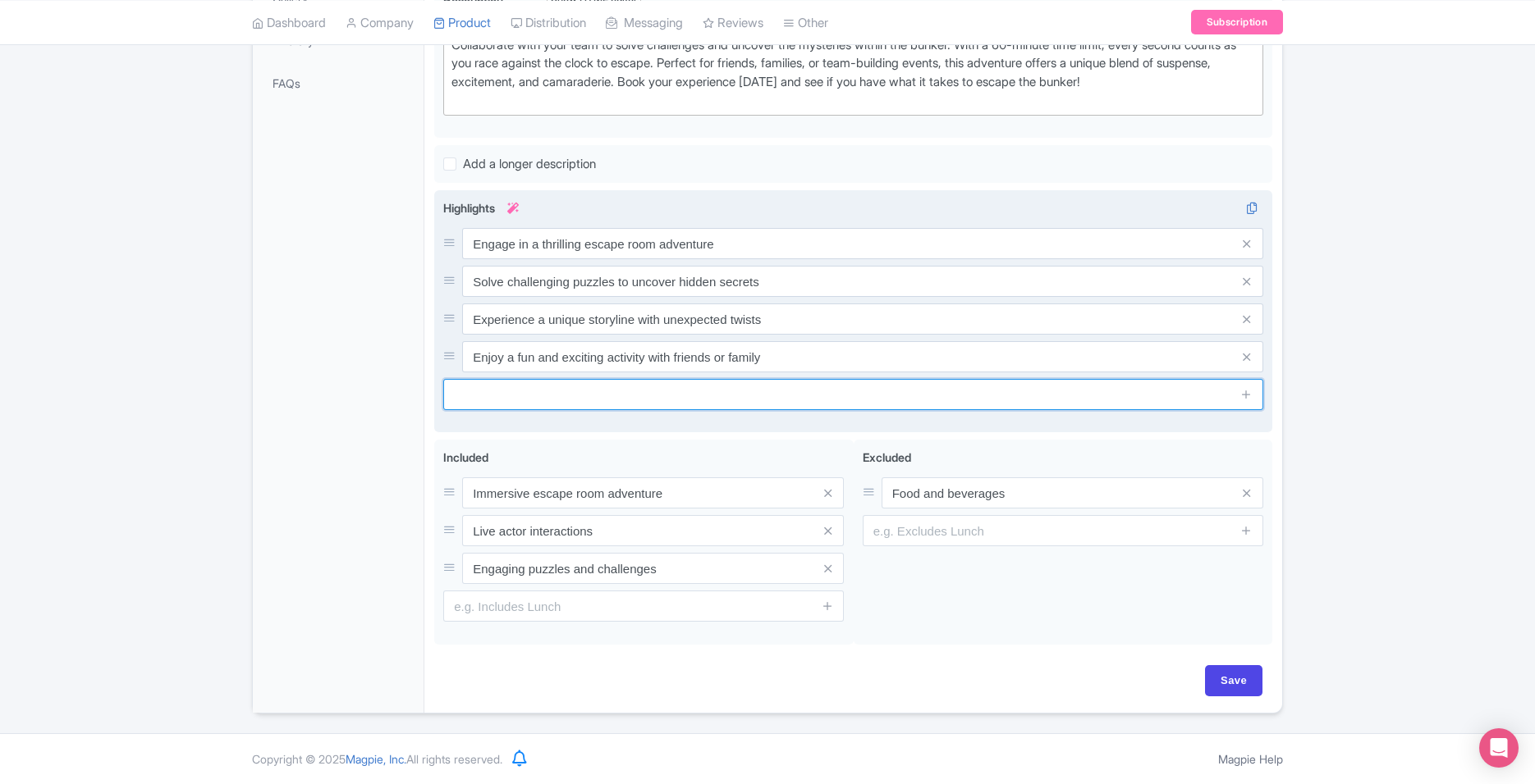
type input "E"
type input "The Bunker Escape Room Norrköping"
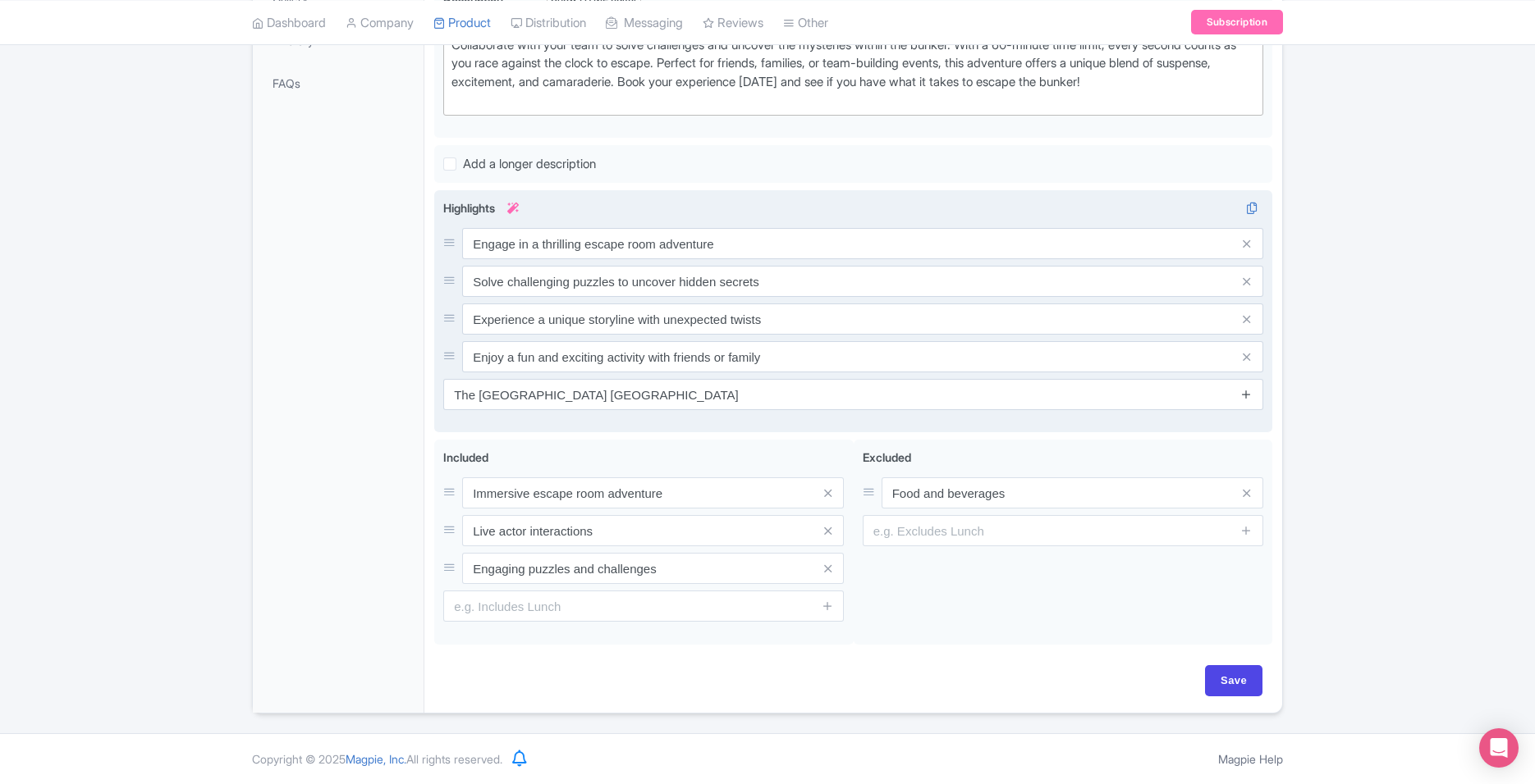
click at [1253, 401] on link at bounding box center [1246, 394] width 12 height 19
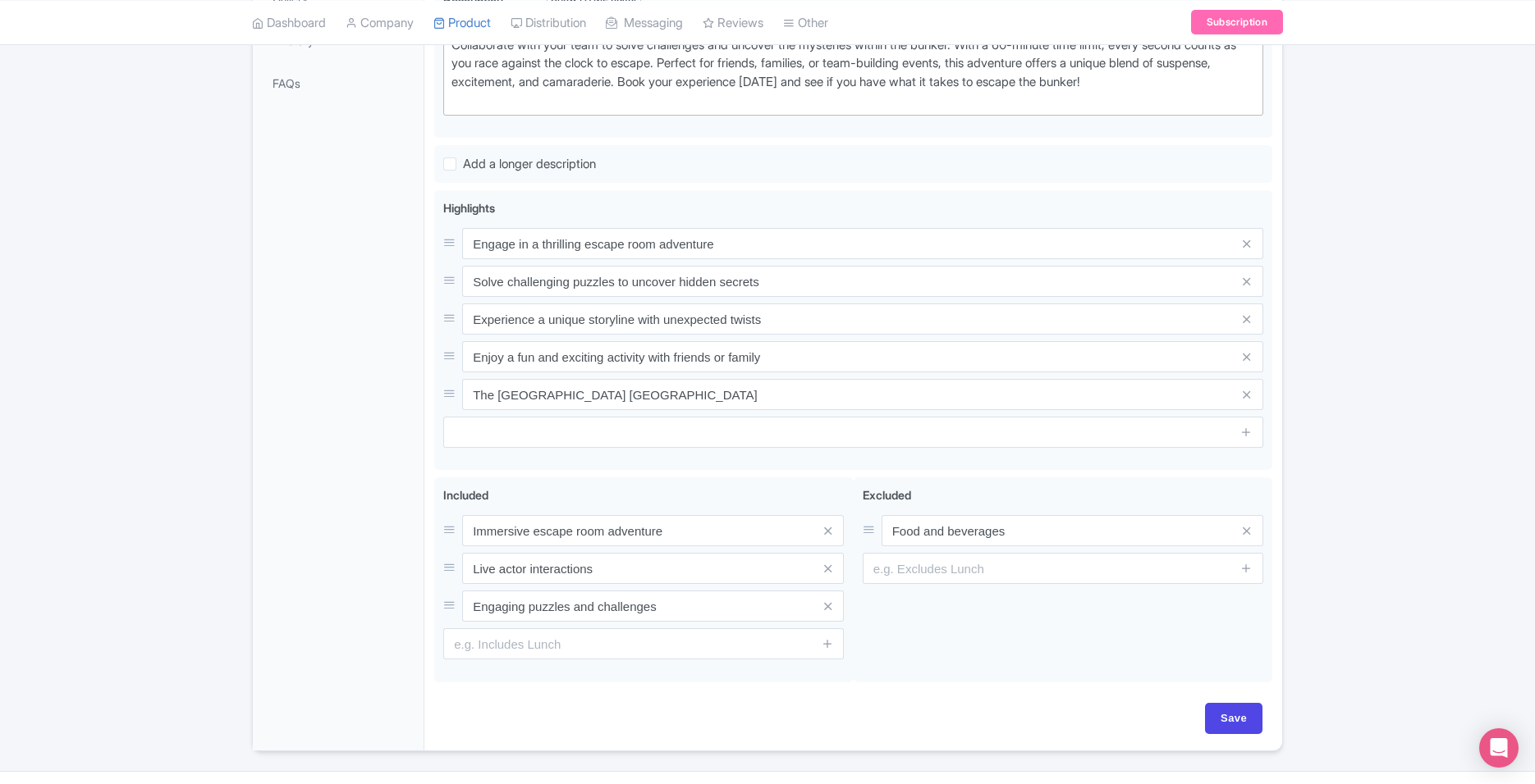
click at [1442, 476] on div "Success Data saved automatically ← Back to Products The Bunker Escape Room Expe…" at bounding box center [767, 192] width 1535 height 1120
click at [830, 571] on icon at bounding box center [827, 568] width 7 height 12
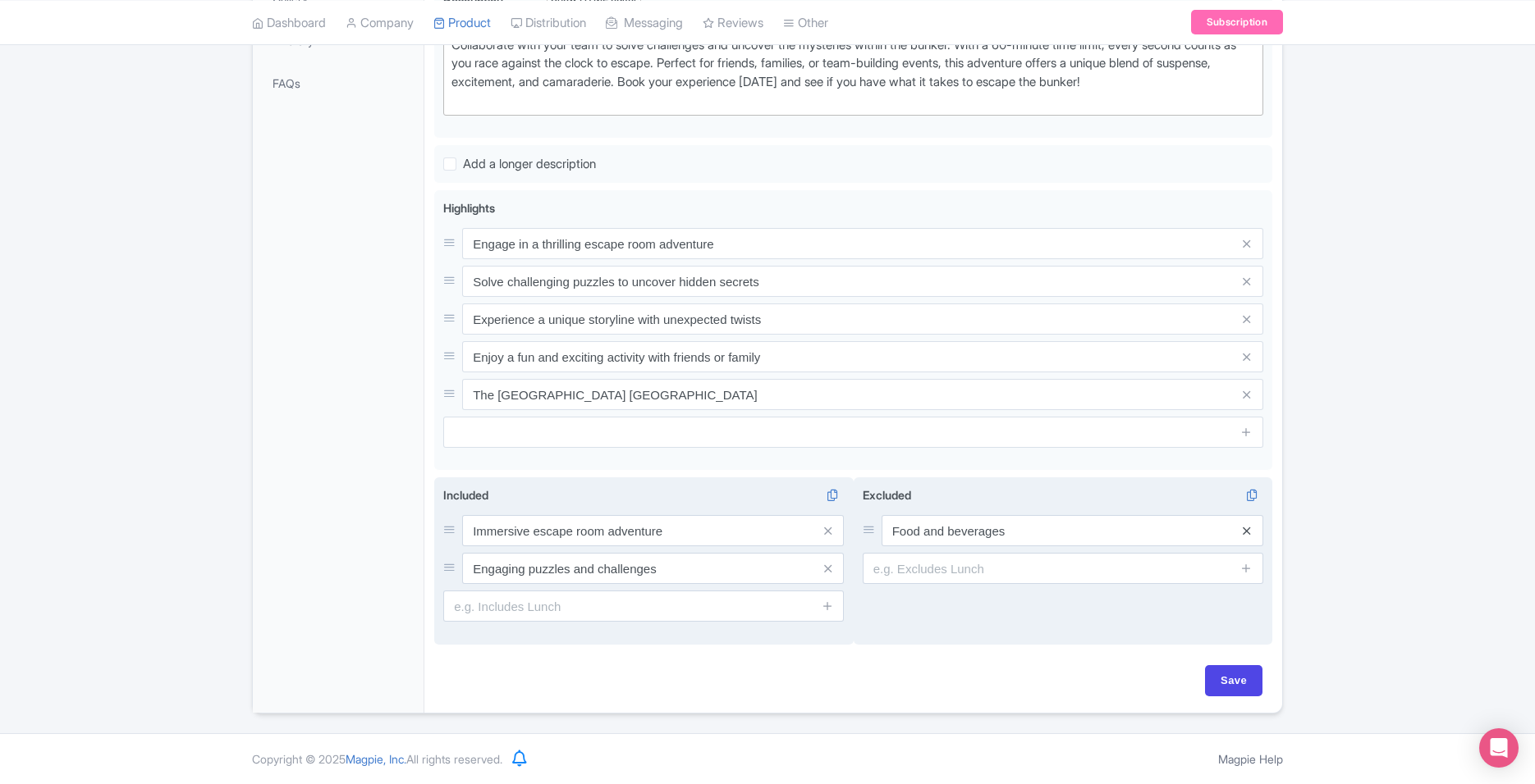
click at [1243, 532] on icon at bounding box center [1246, 531] width 7 height 12
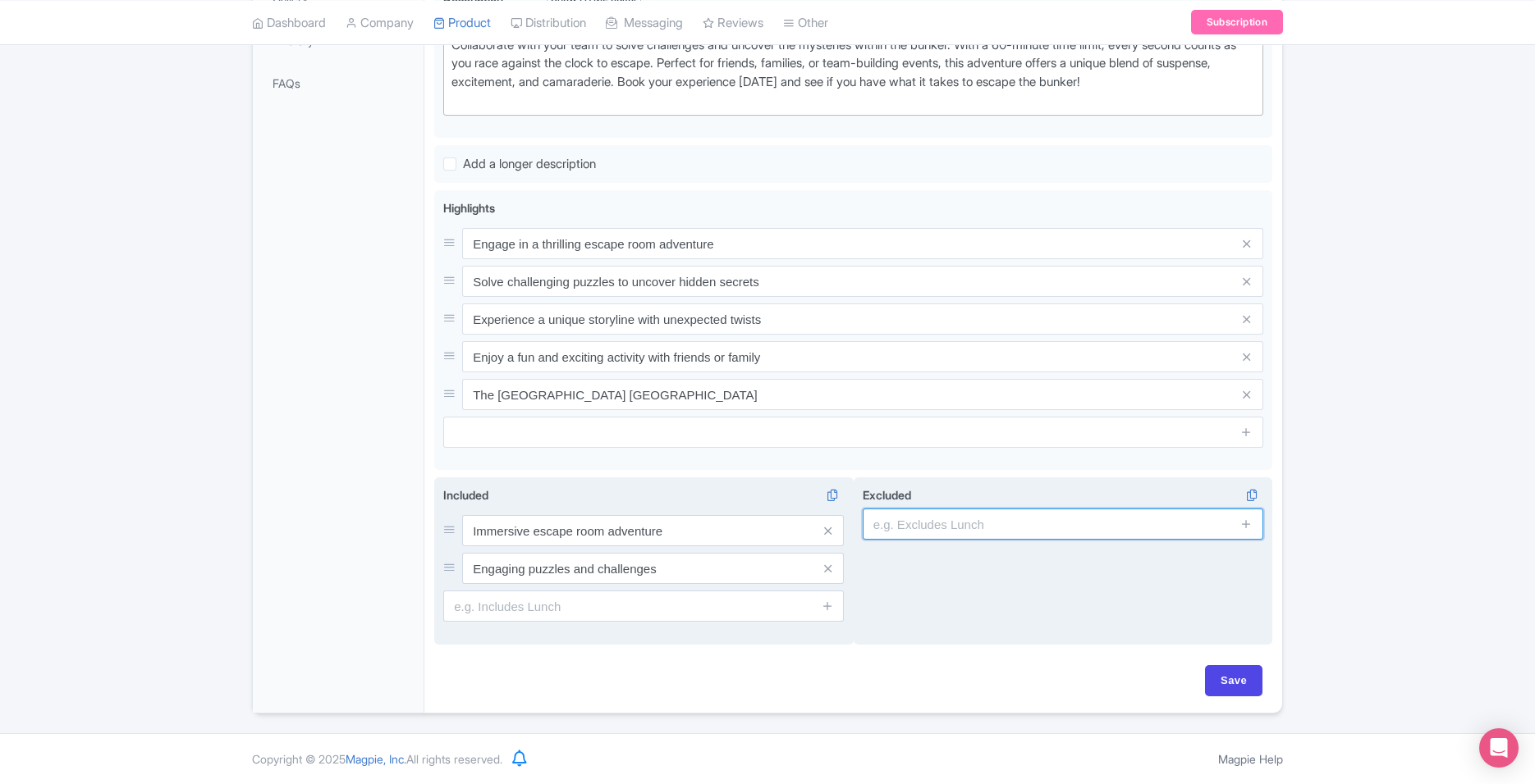
click at [995, 527] on input "text" at bounding box center [1063, 524] width 401 height 31
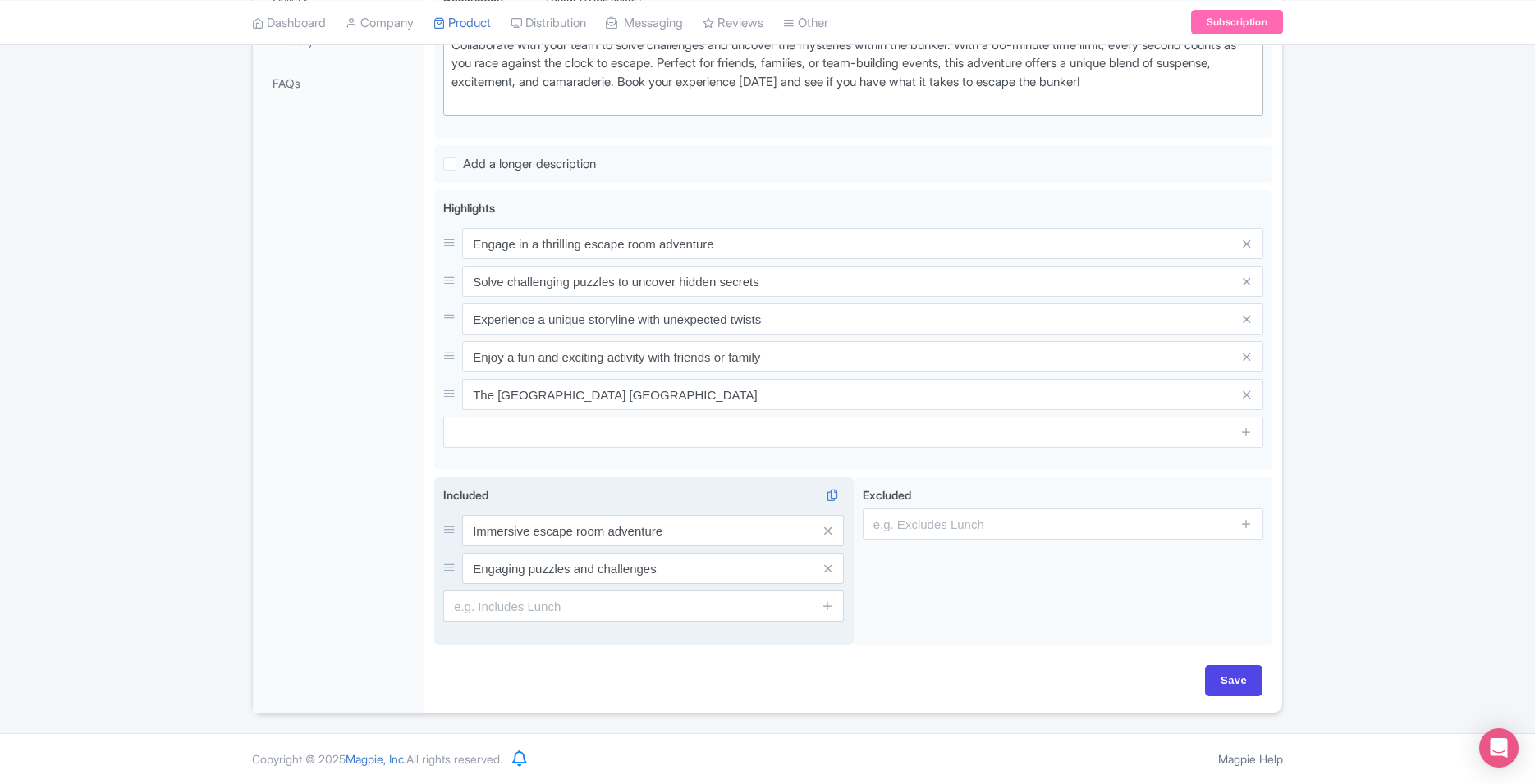
click at [1362, 533] on div "Success Data saved automatically ← Back to Products The Bunker Escape Room Expe…" at bounding box center [767, 173] width 1535 height 1082
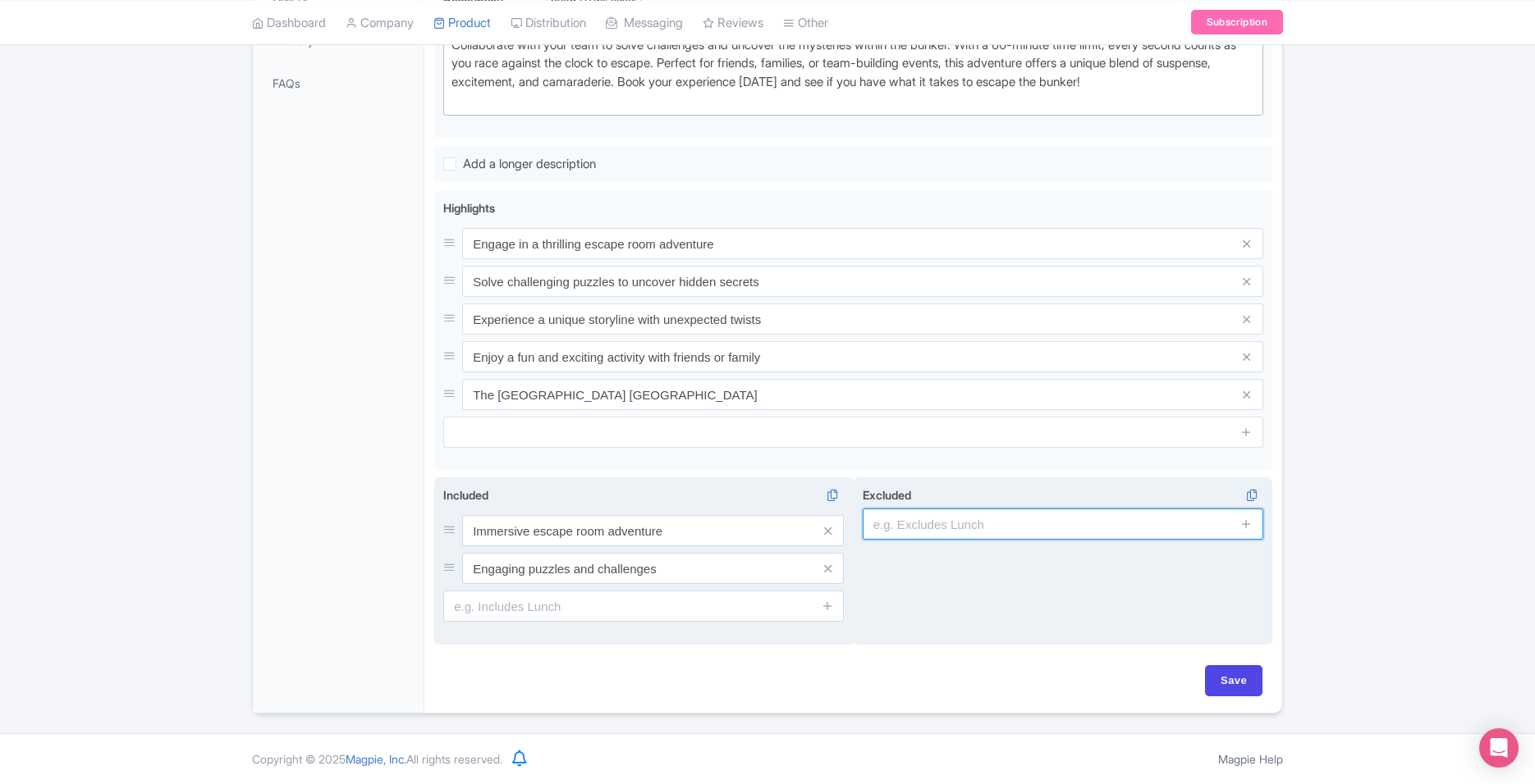
click at [1029, 528] on input "text" at bounding box center [1063, 524] width 401 height 31
type input "Food and Drinks"
click at [1251, 522] on icon at bounding box center [1246, 523] width 12 height 12
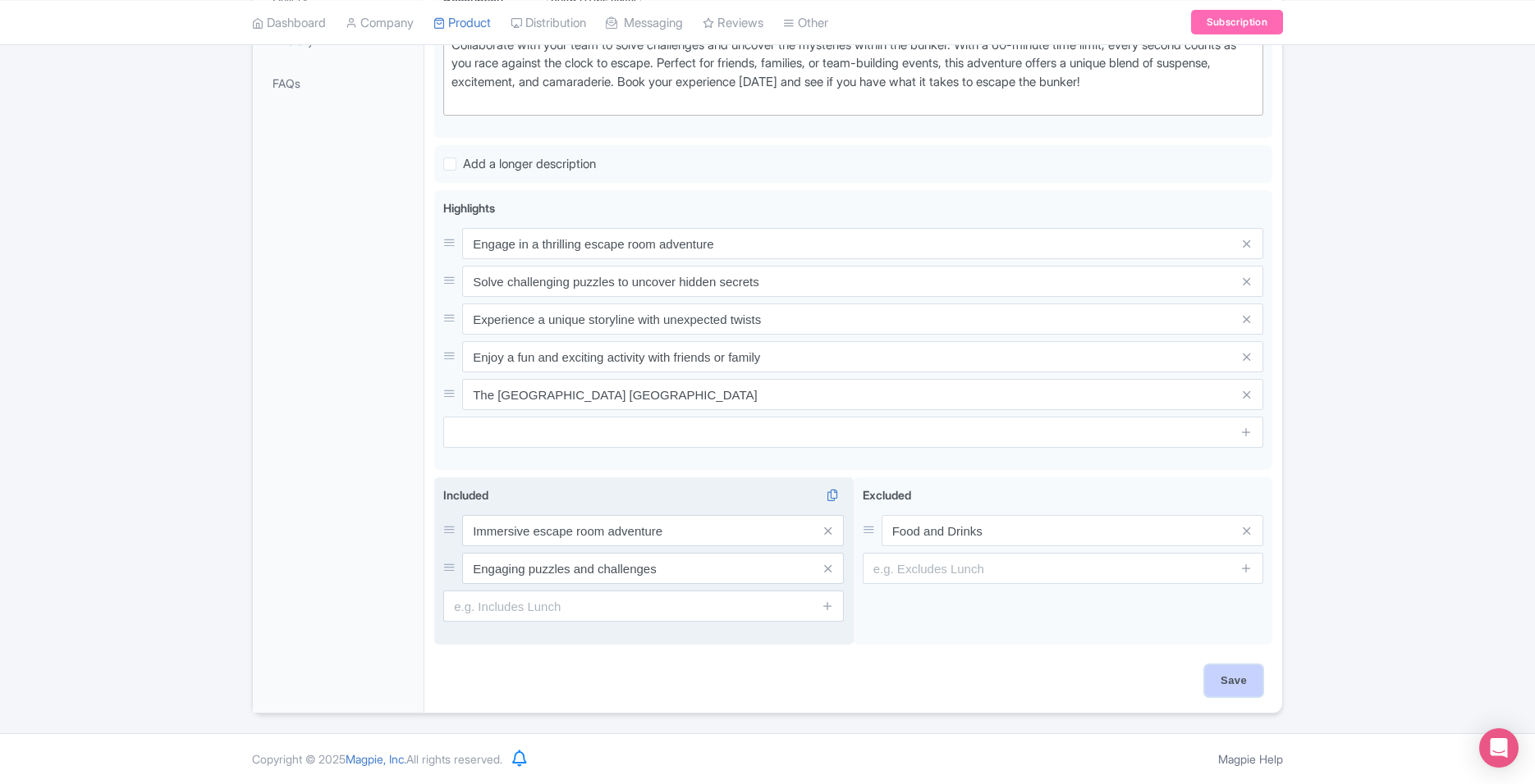
click at [1221, 684] on input "Save" at bounding box center [1233, 681] width 57 height 31
type input "Saving..."
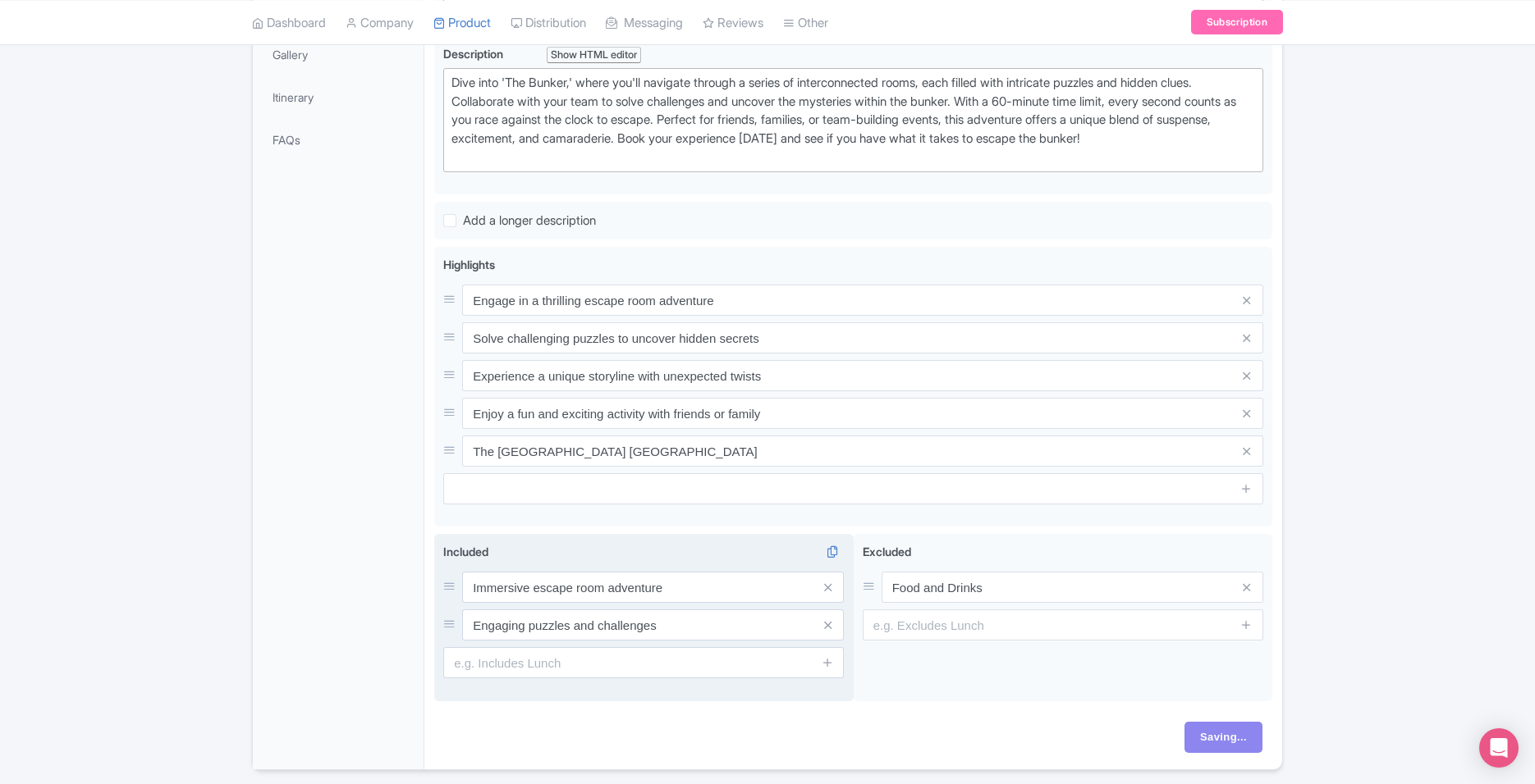
scroll to position [328, 0]
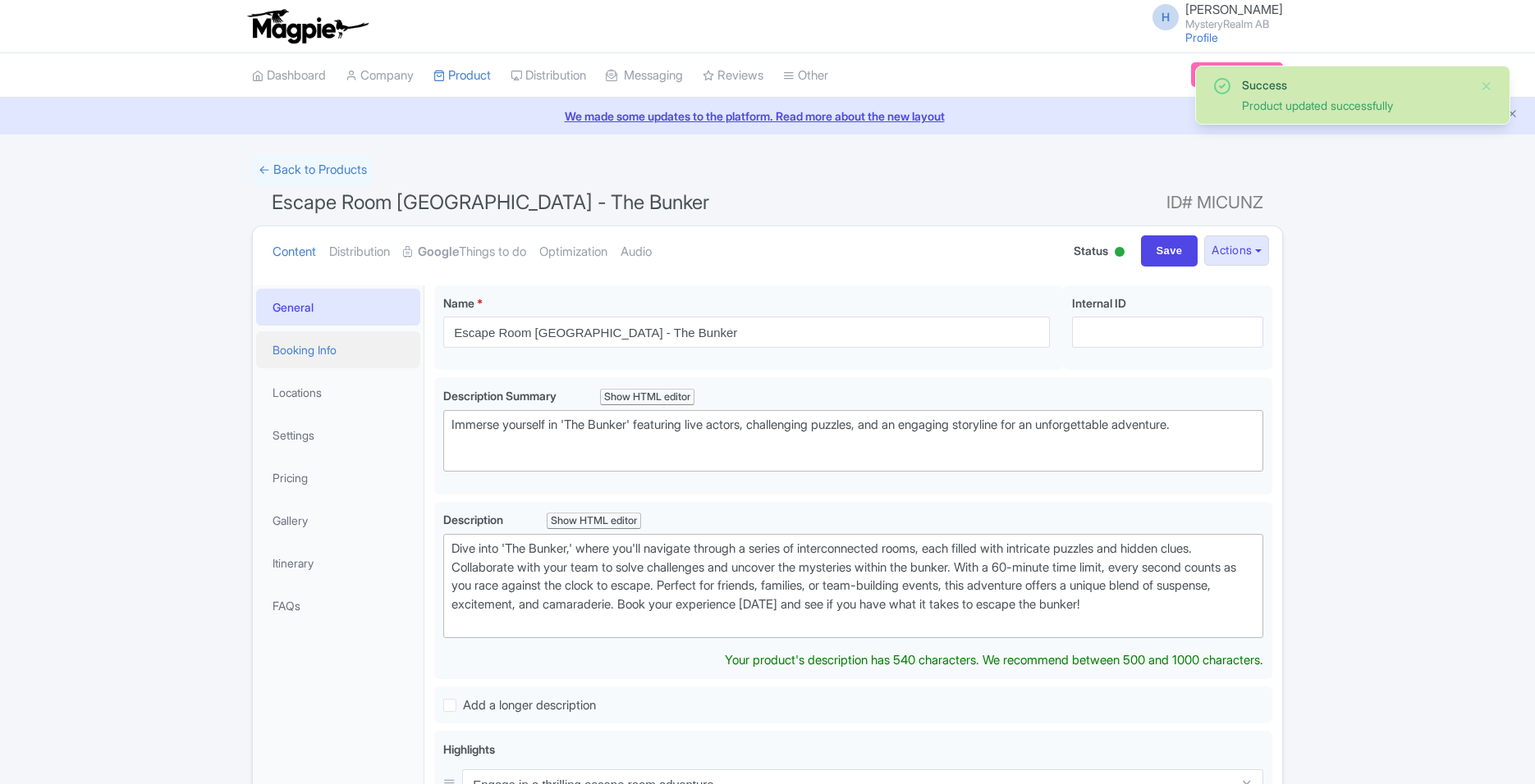
click at [347, 352] on link "Booking Info" at bounding box center [338, 350] width 164 height 37
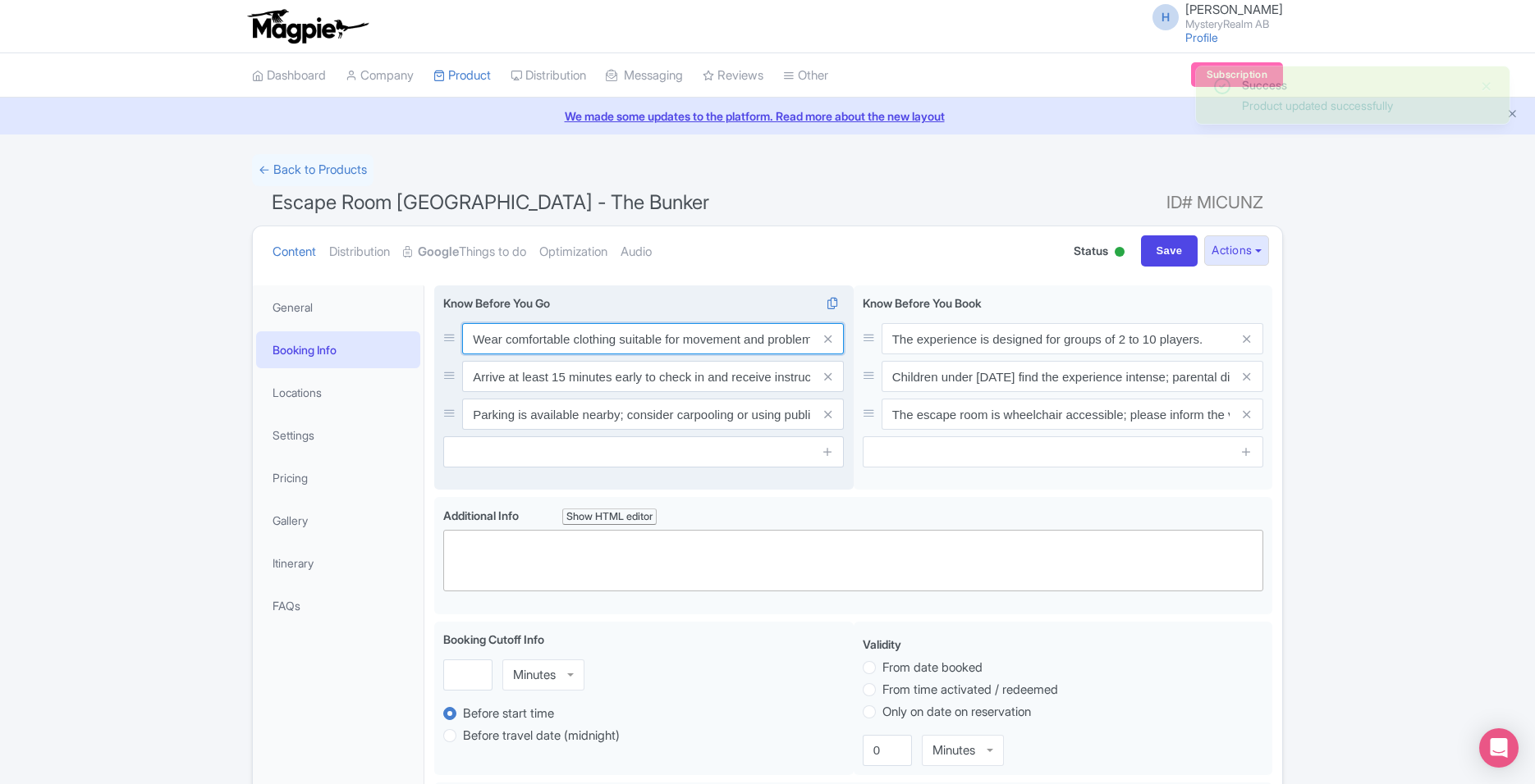
scroll to position [0, 48]
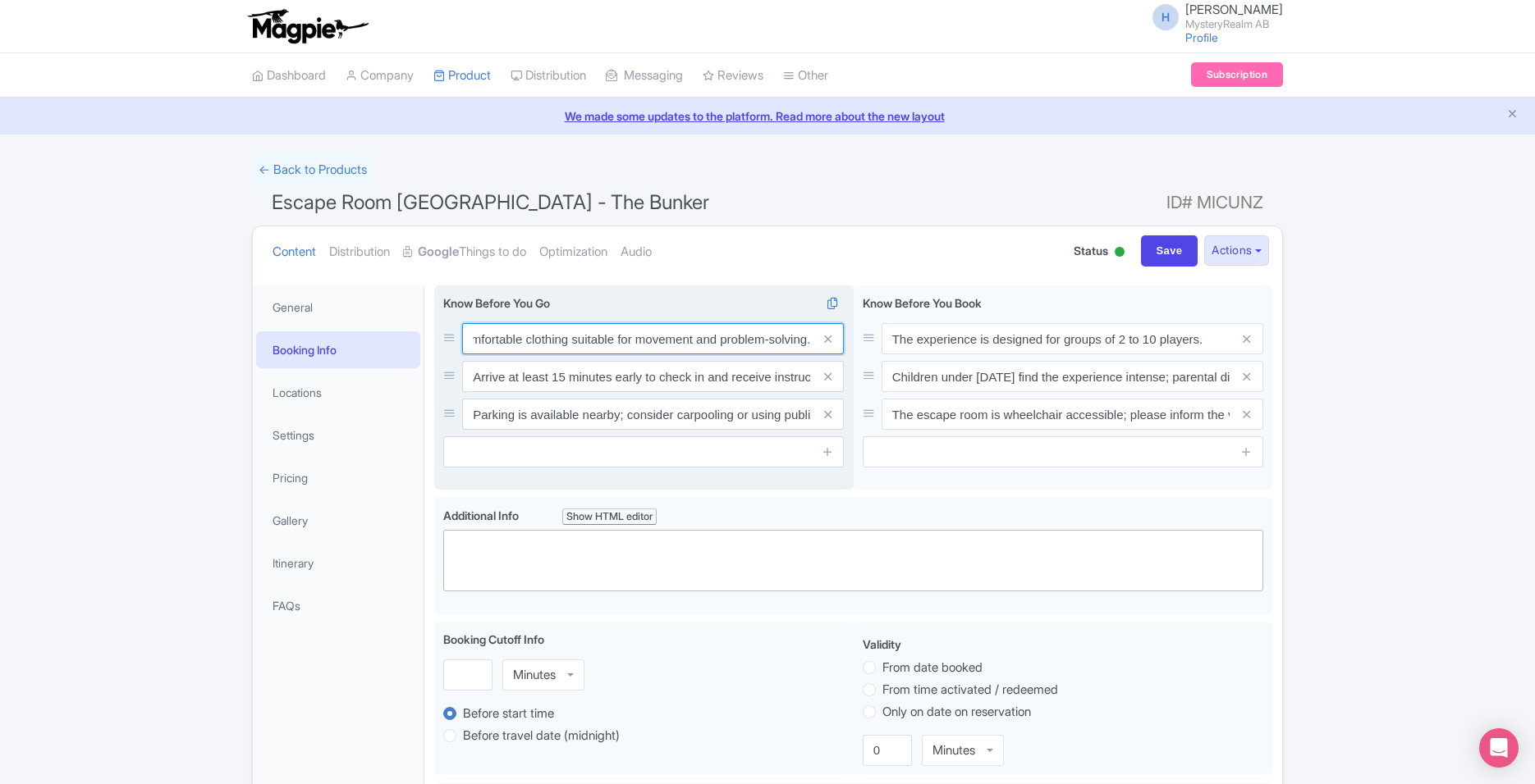
drag, startPoint x: 499, startPoint y: 347, endPoint x: 692, endPoint y: 345, distance: 193.0
click at [692, 345] on input "Wear comfortable clothing suitable for movement and problem-solving." at bounding box center [652, 339] width 381 height 31
click at [658, 378] on input "Arrive at least 15 minutes early to check in and receive instructions." at bounding box center [652, 376] width 381 height 31
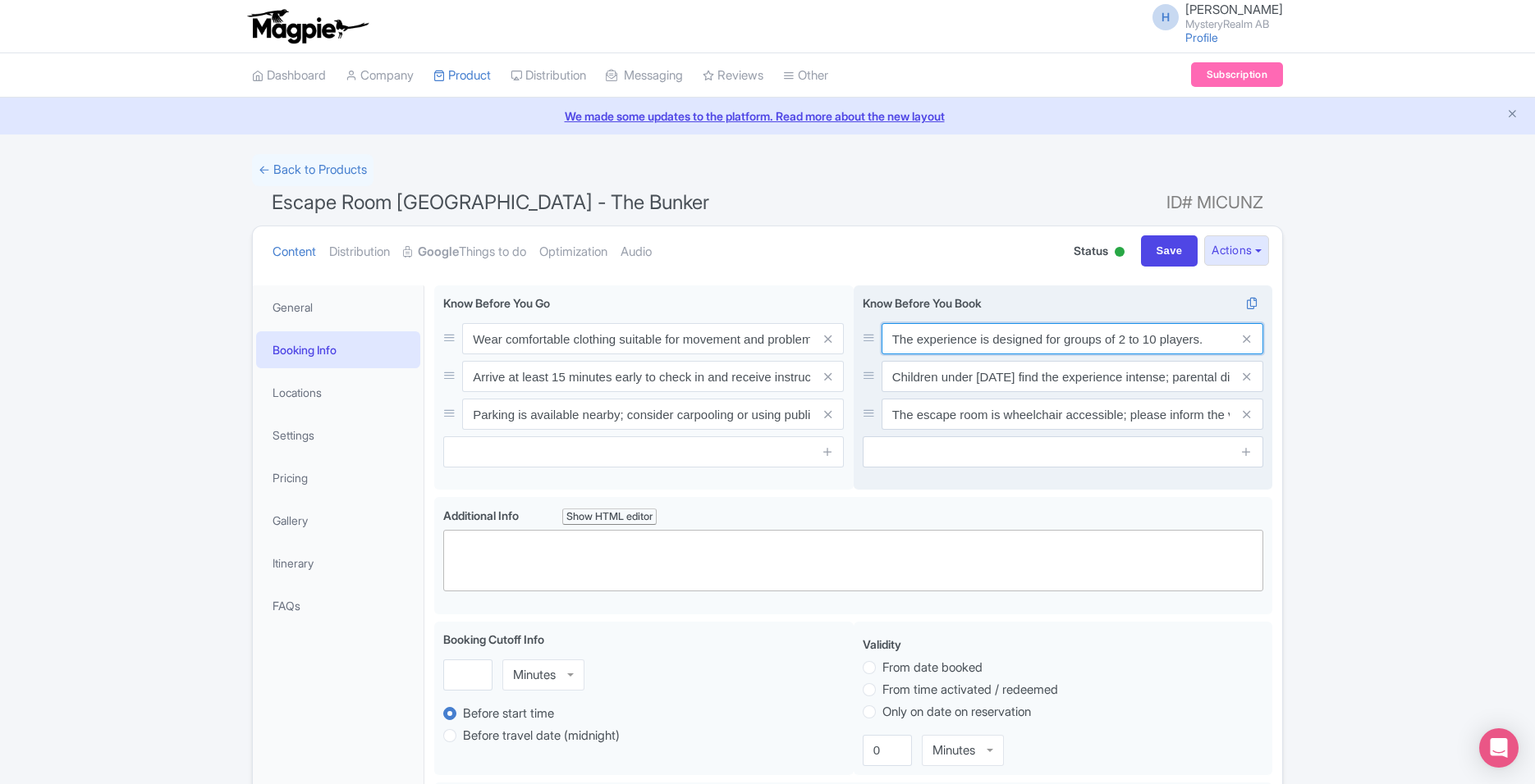
drag, startPoint x: 1154, startPoint y: 340, endPoint x: 1146, endPoint y: 341, distance: 8.1
click at [1146, 341] on input "The experience is designed for groups of 2 to 10 players." at bounding box center [1072, 339] width 381 height 31
type input "The experience is designed for groups of 2 to 6 players."
drag, startPoint x: 1049, startPoint y: 376, endPoint x: 980, endPoint y: 385, distance: 69.6
click at [973, 391] on input "Children under 10 may find the experience intense; parental discretion is advis…" at bounding box center [1072, 376] width 381 height 31
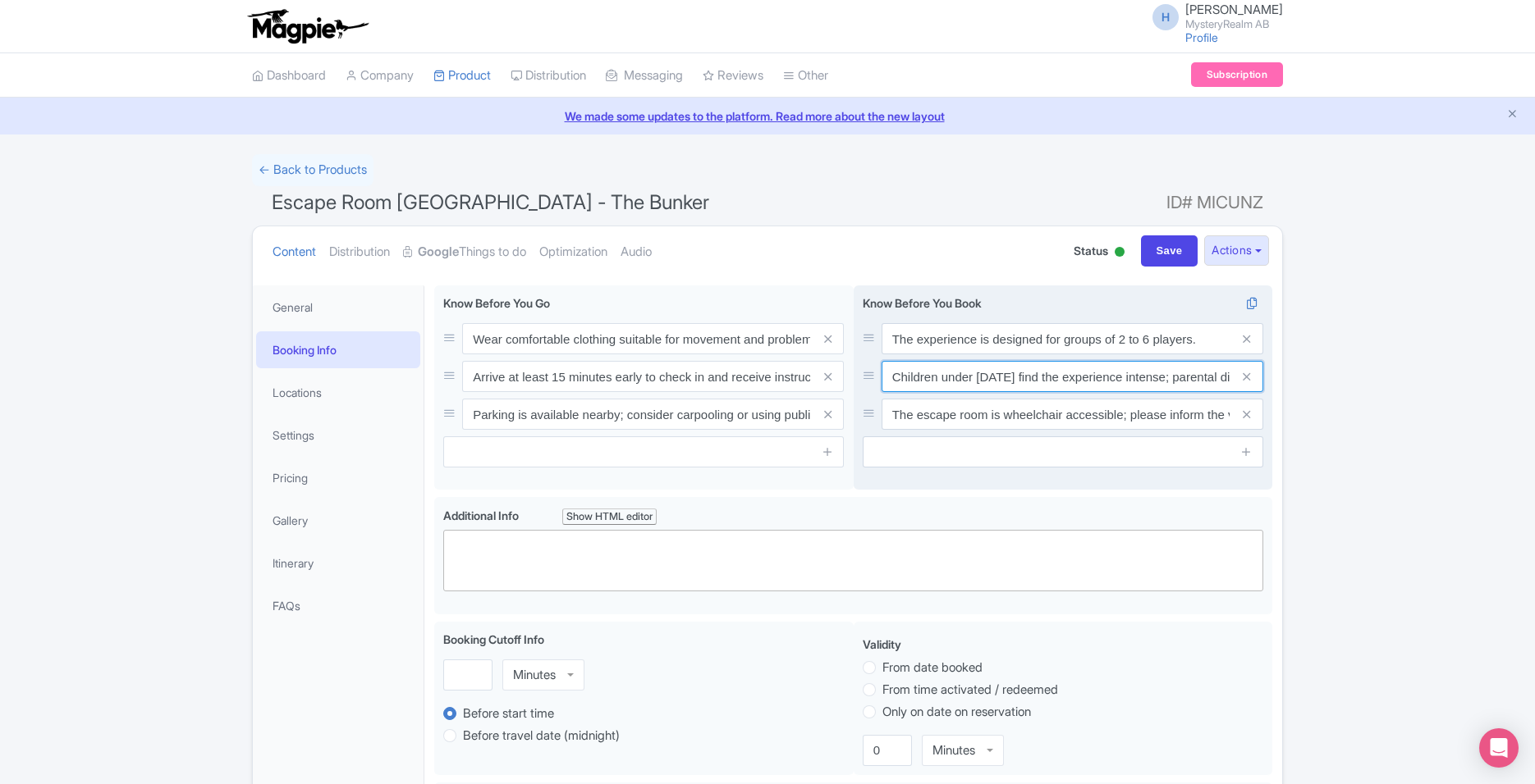
click at [990, 376] on input "Children under 10 may find the experience intense; parental discretion is advis…" at bounding box center [1072, 376] width 381 height 31
type input "Children under [DATE] find the experience intense; parental discretion is advis…"
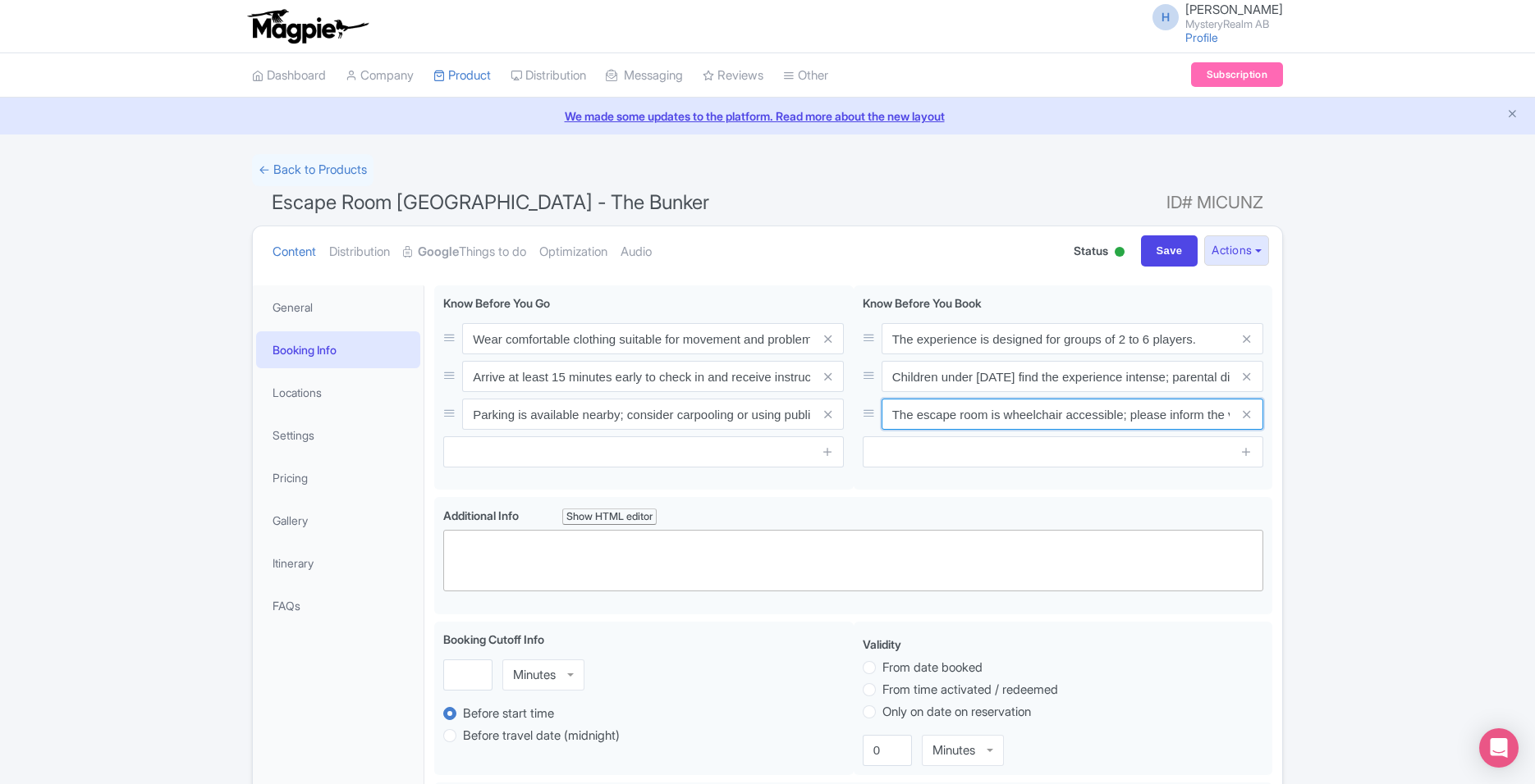
scroll to position [0, 213]
drag, startPoint x: 1015, startPoint y: 416, endPoint x: 1333, endPoint y: 423, distance: 318.1
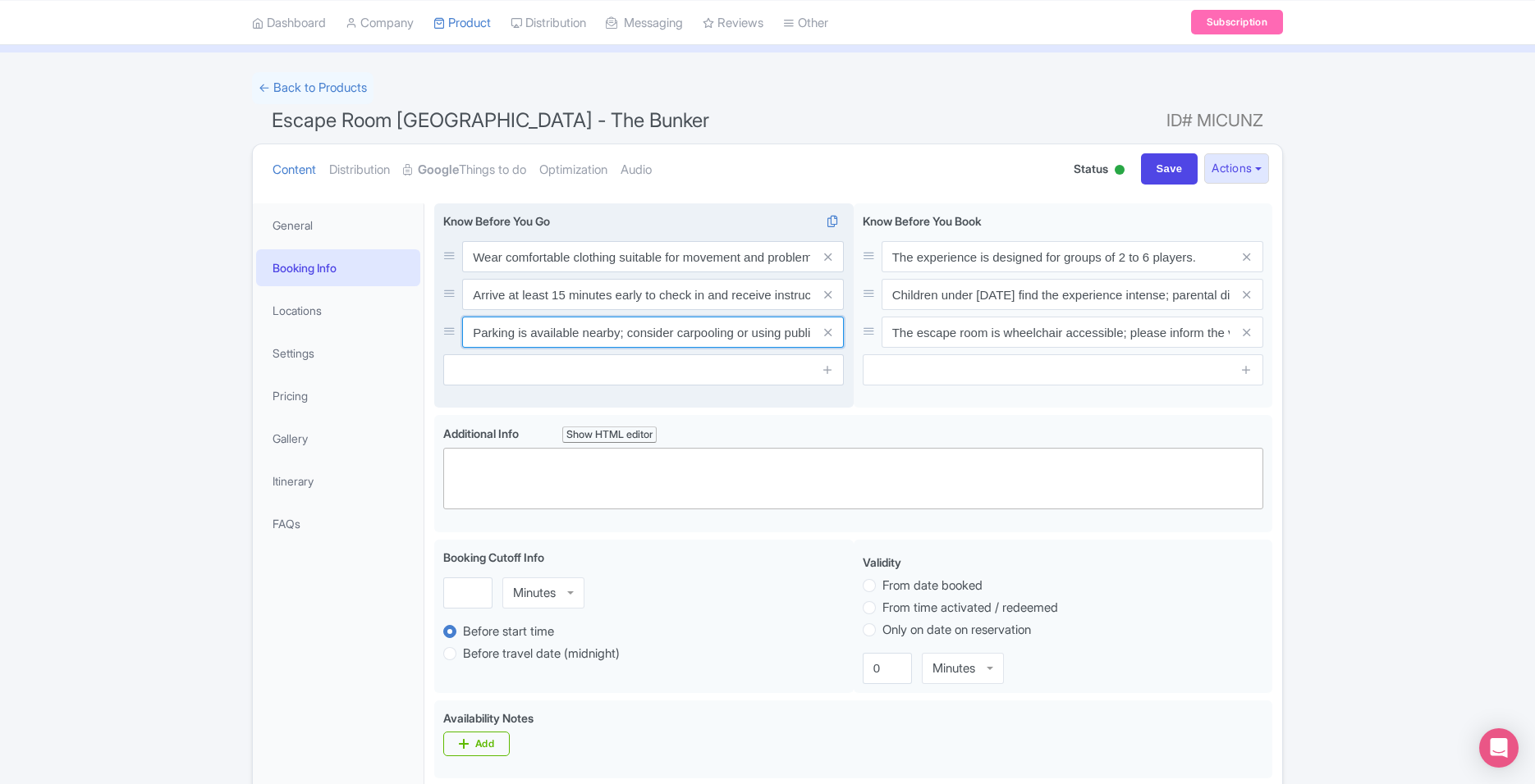
scroll to position [0, 89]
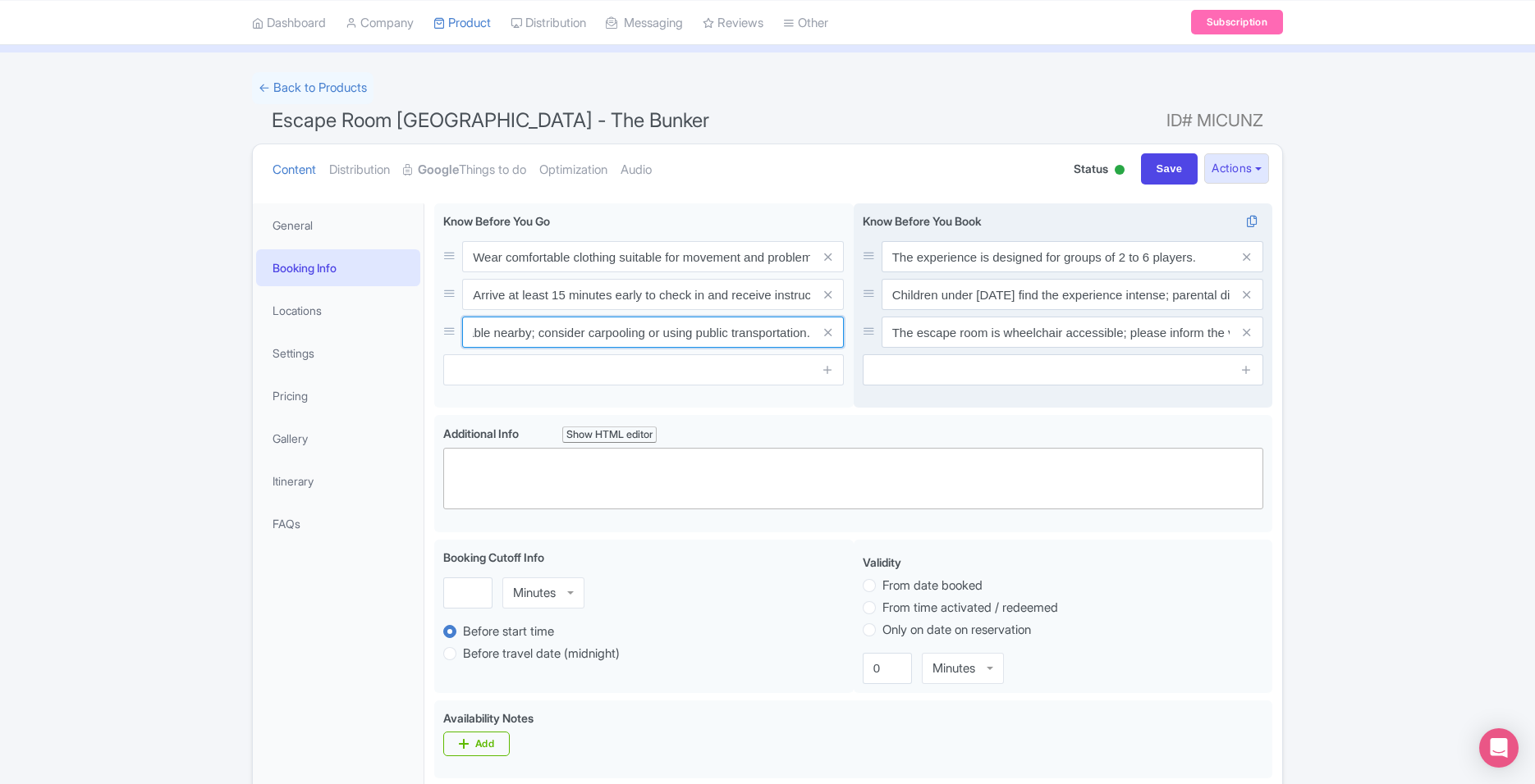
drag, startPoint x: 546, startPoint y: 337, endPoint x: 856, endPoint y: 358, distance: 310.7
click at [856, 358] on div "Wear comfortable clothing suitable for movement and problem-solving. Arrive at …" at bounding box center [853, 309] width 838 height 212
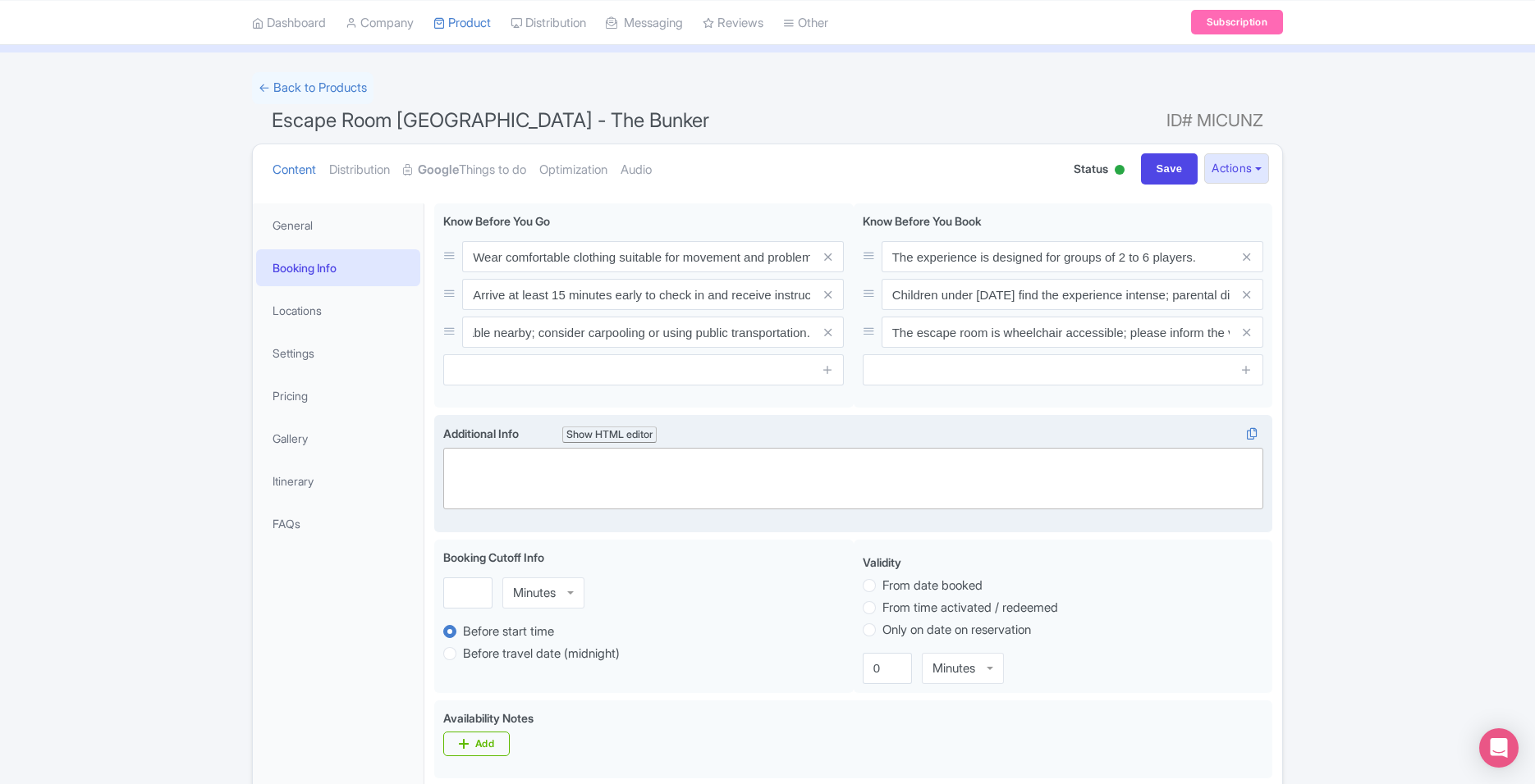
scroll to position [0, 0]
click at [784, 431] on label "Additional Info i Show HTML editor" at bounding box center [853, 434] width 820 height 19
click at [731, 469] on trix-editor at bounding box center [853, 479] width 820 height 61
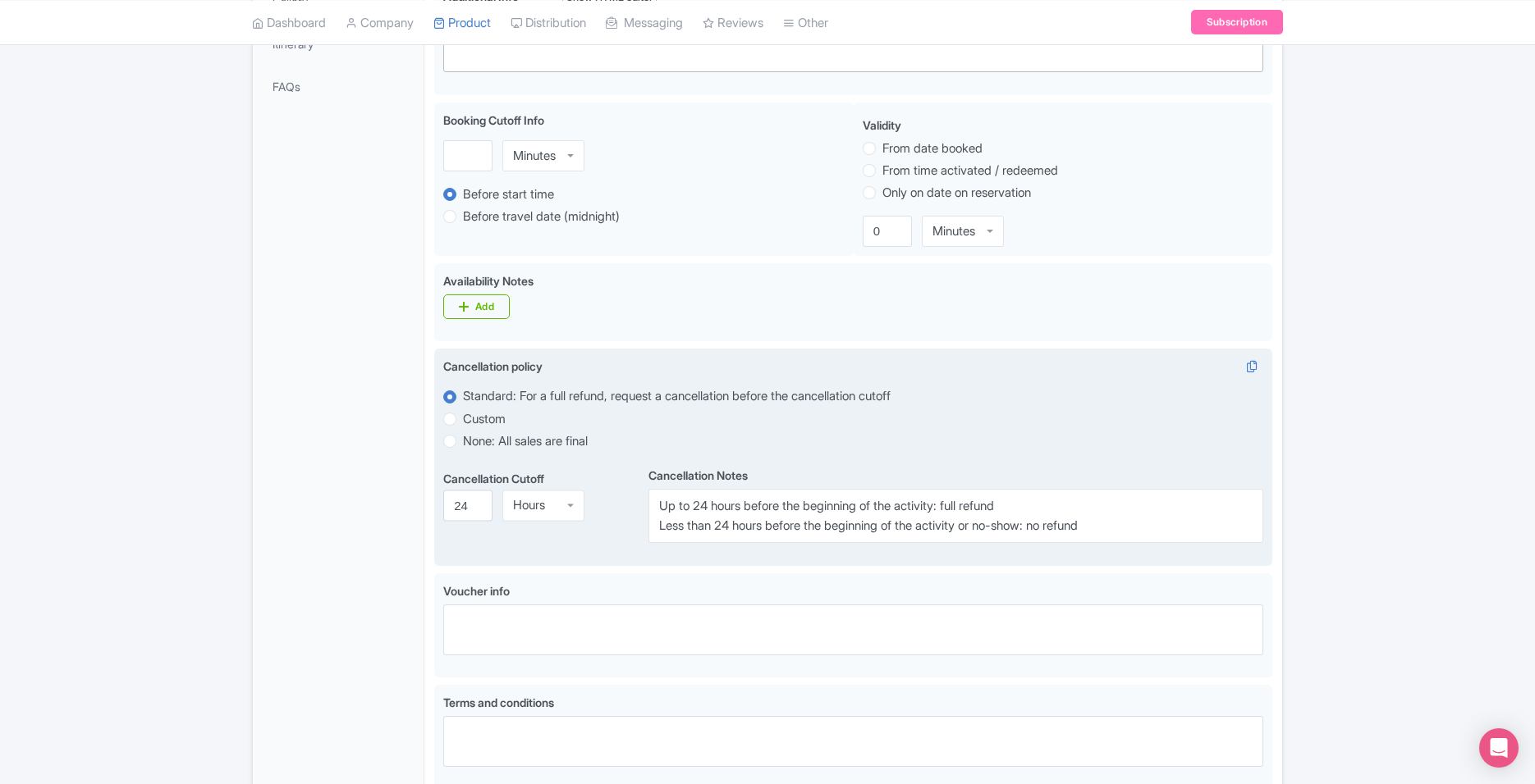
scroll to position [574, 0]
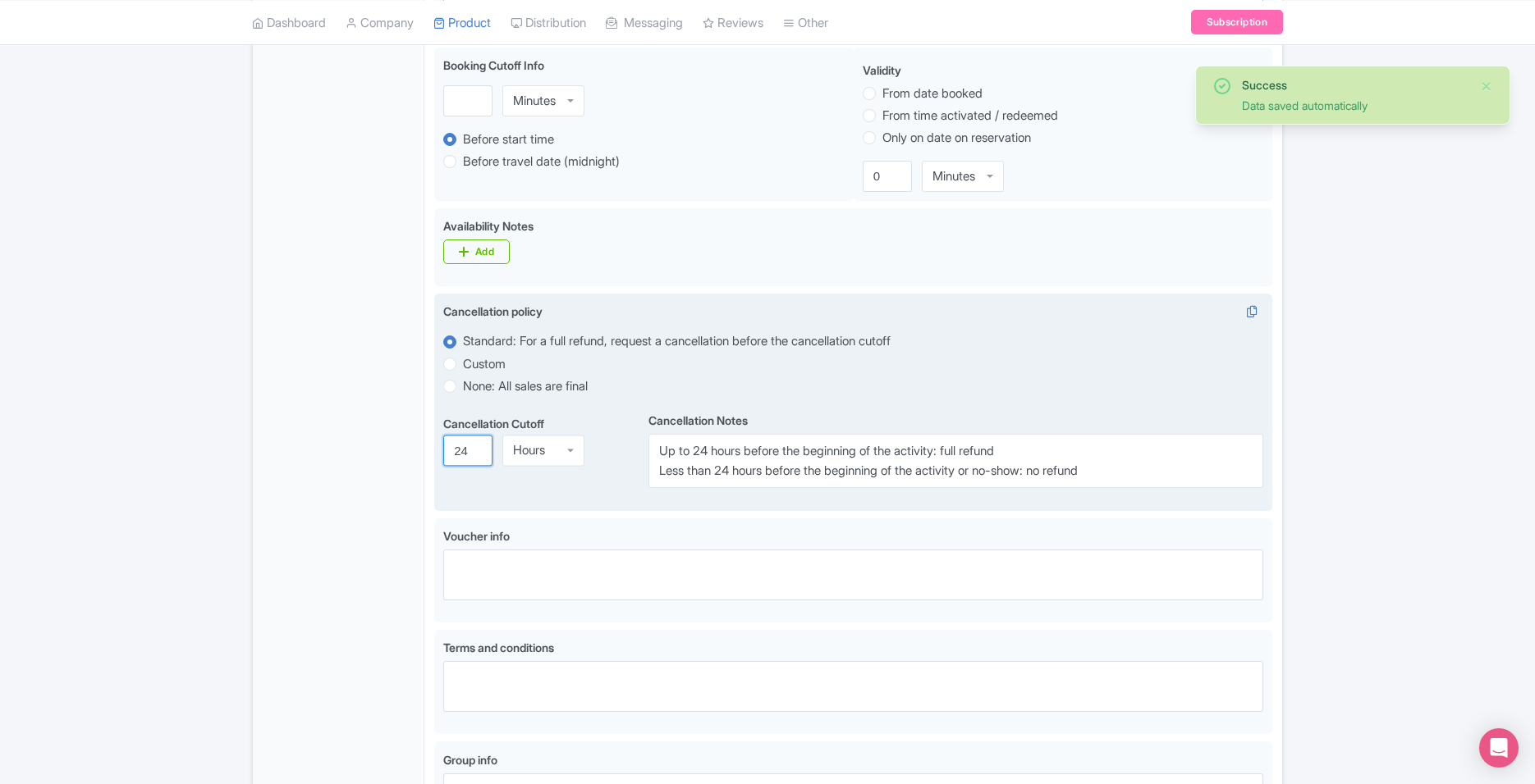
drag, startPoint x: 466, startPoint y: 454, endPoint x: 451, endPoint y: 454, distance: 15.0
click at [451, 454] on input "24" at bounding box center [468, 452] width 50 height 31
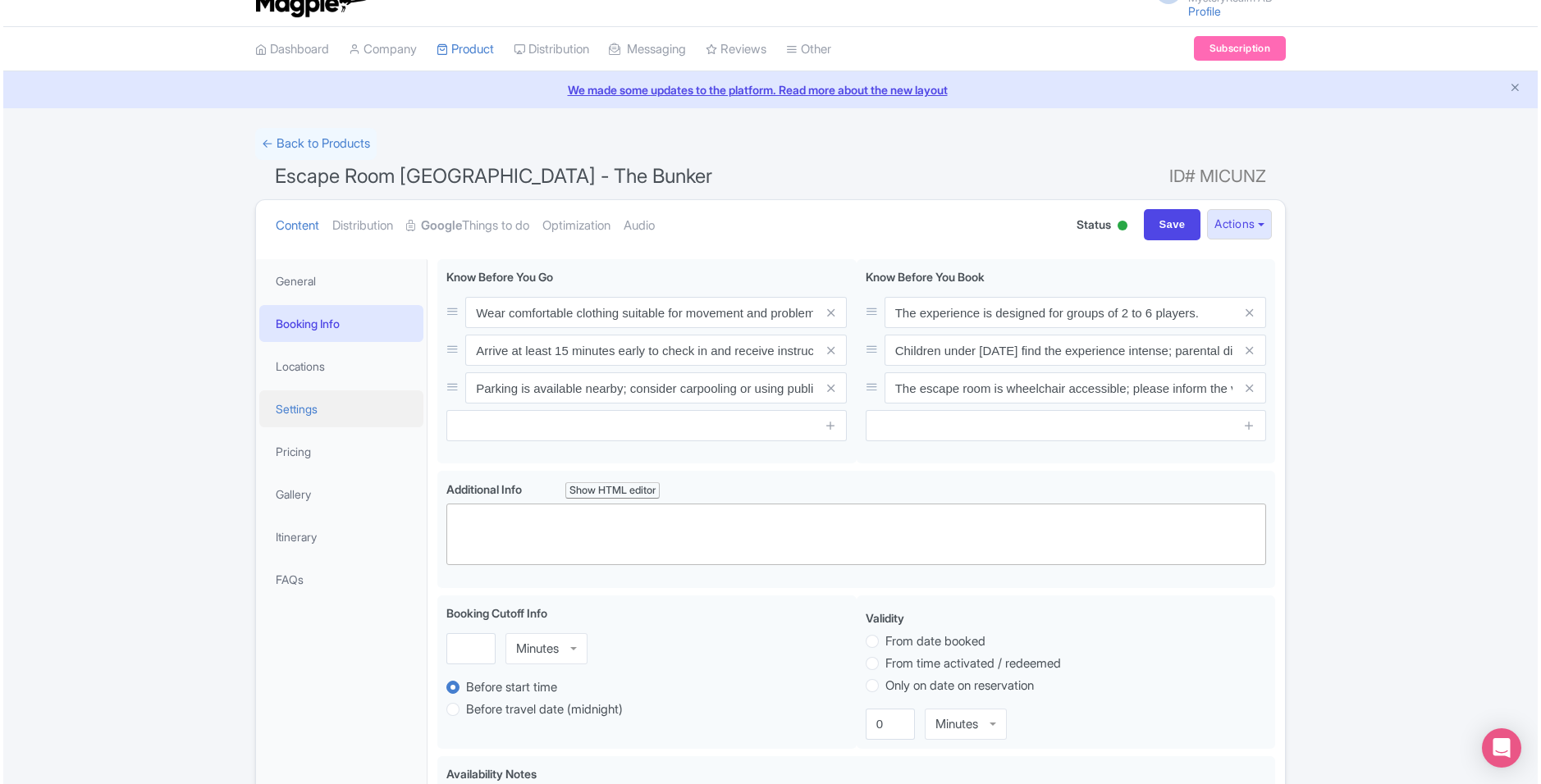
scroll to position [0, 0]
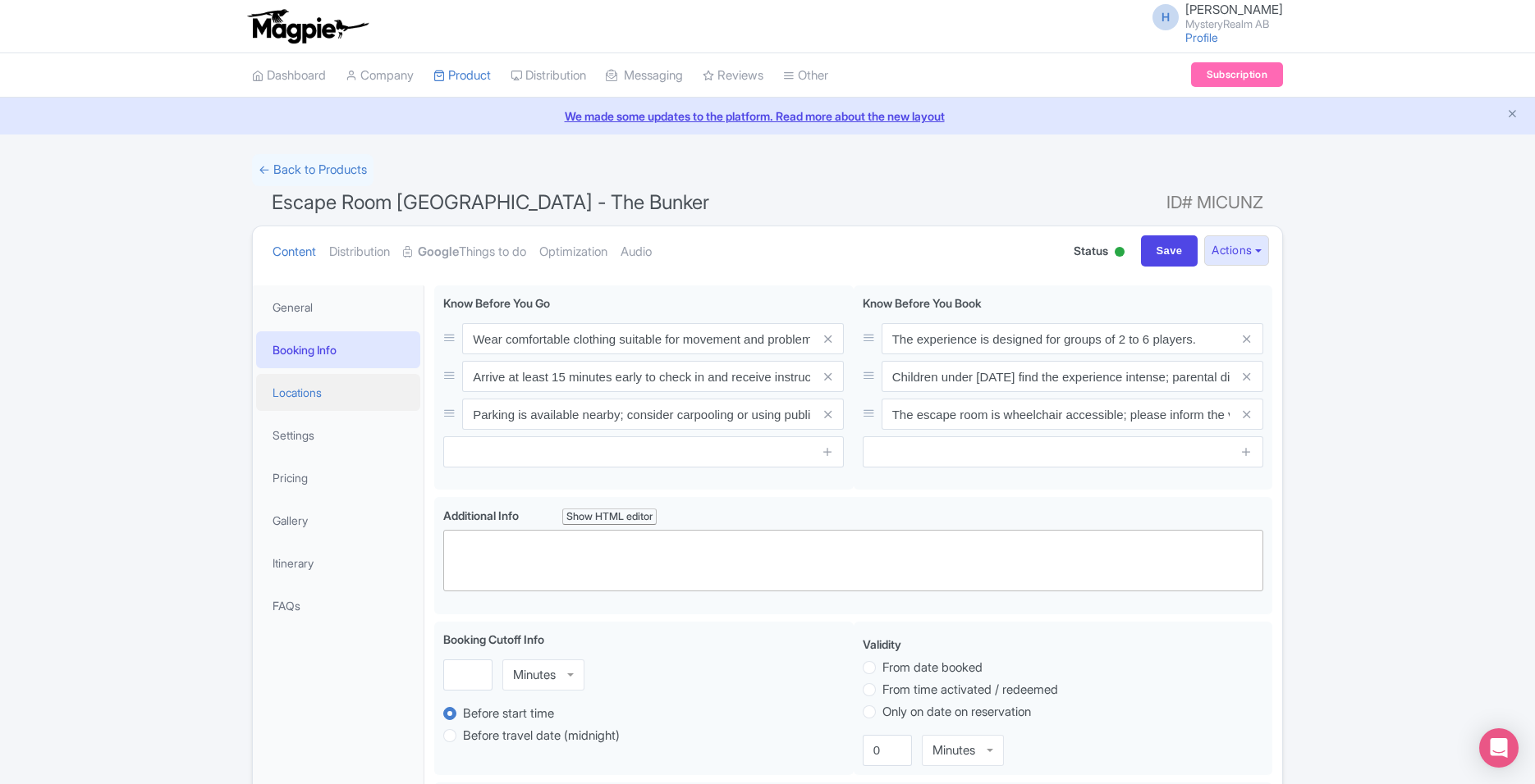
click at [356, 394] on link "Locations" at bounding box center [338, 392] width 164 height 37
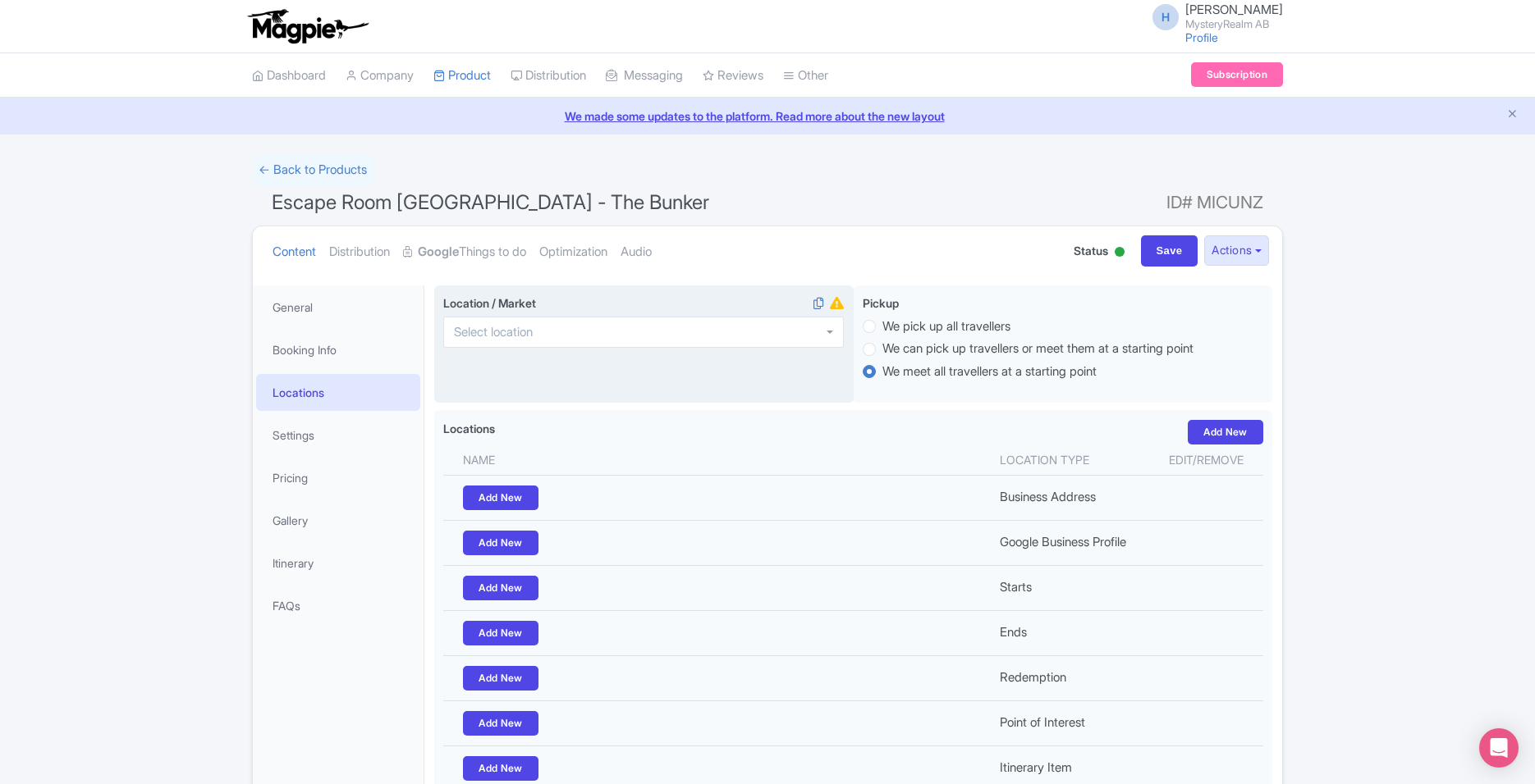
click at [552, 340] on div at bounding box center [644, 332] width 401 height 31
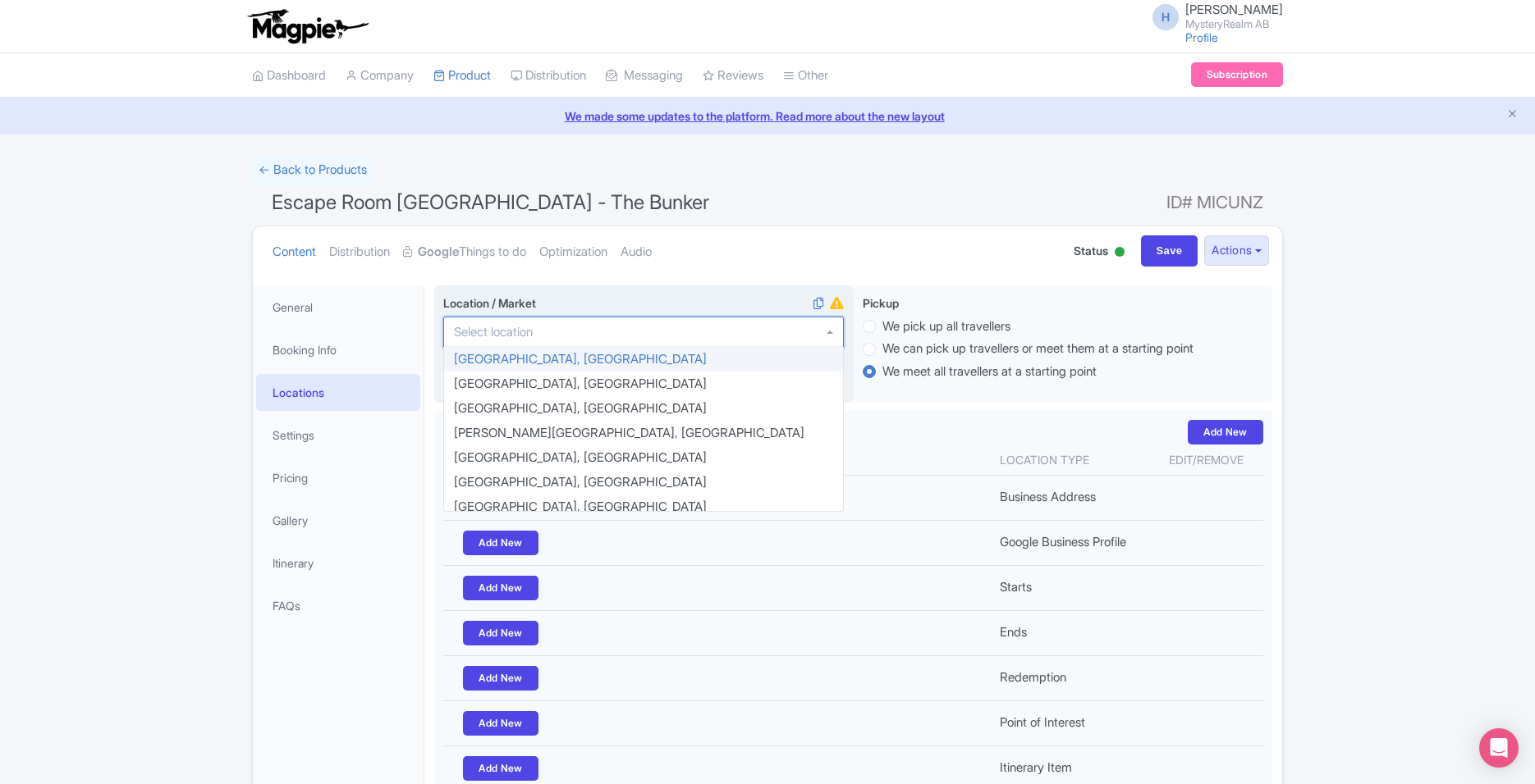
click at [612, 331] on div at bounding box center [644, 332] width 401 height 31
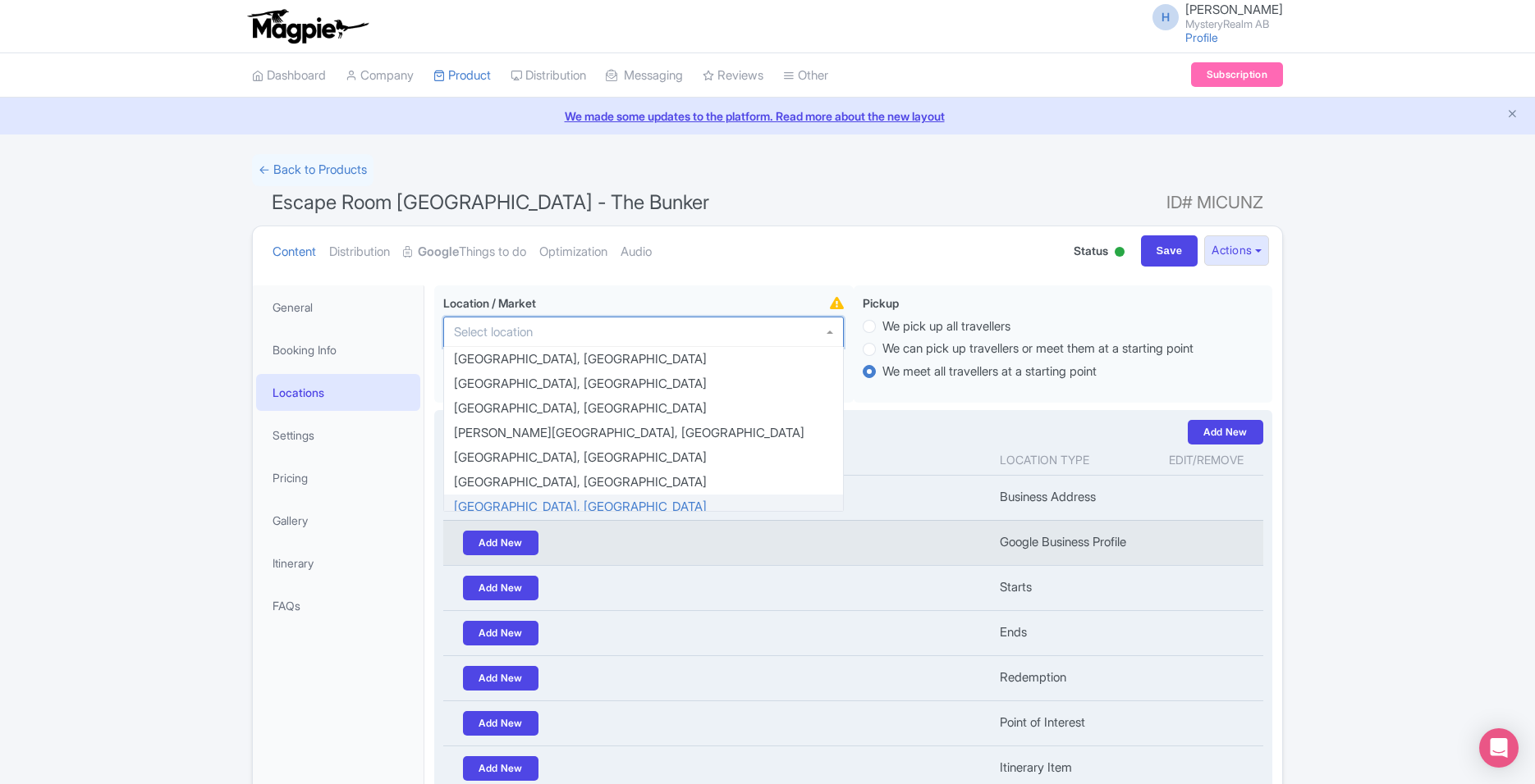
click at [547, 552] on td "Add New" at bounding box center [717, 543] width 547 height 45
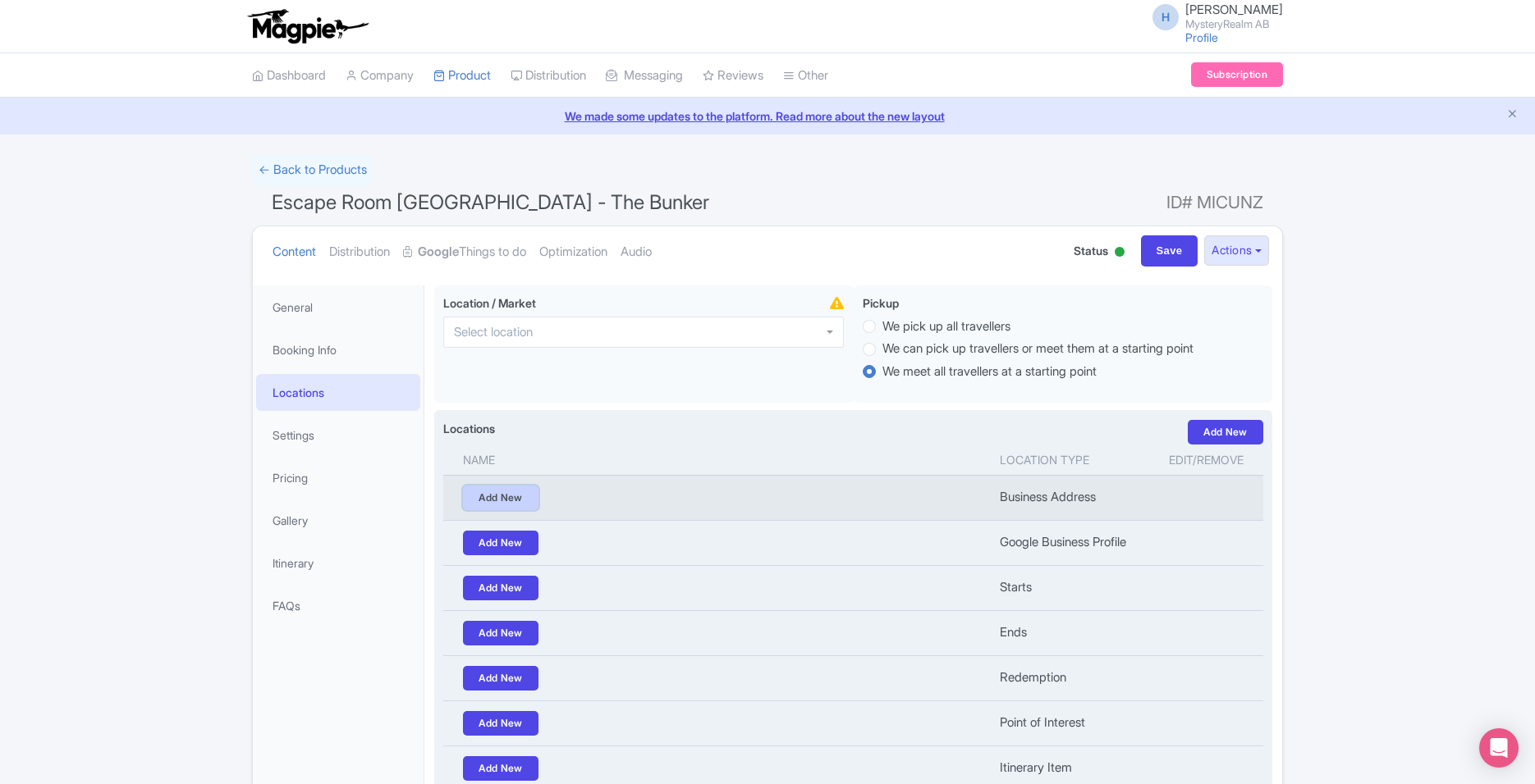
click at [535, 505] on link "Add New" at bounding box center [500, 498] width 75 height 25
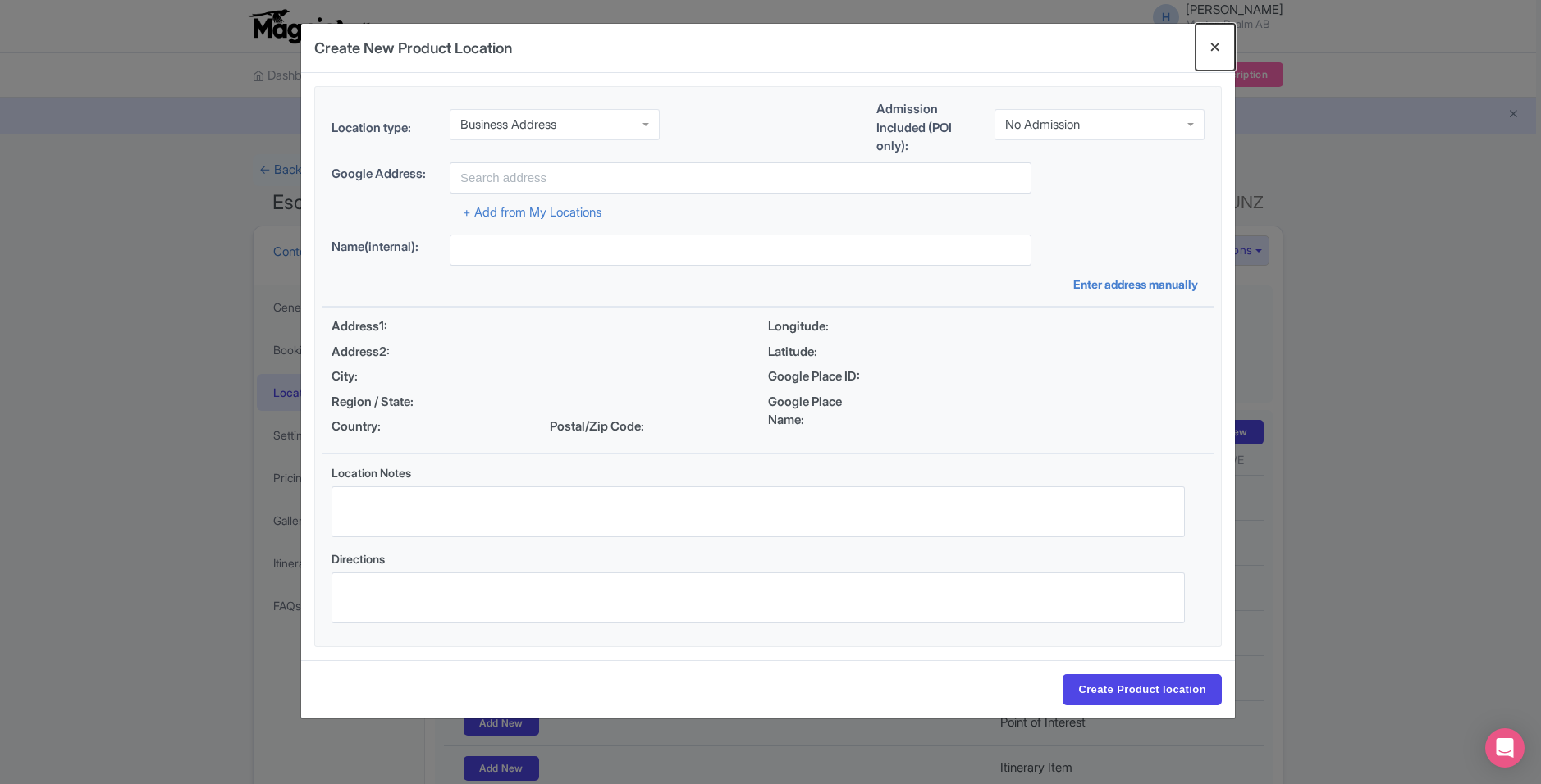
click at [1208, 55] on button "Close" at bounding box center [1215, 47] width 40 height 47
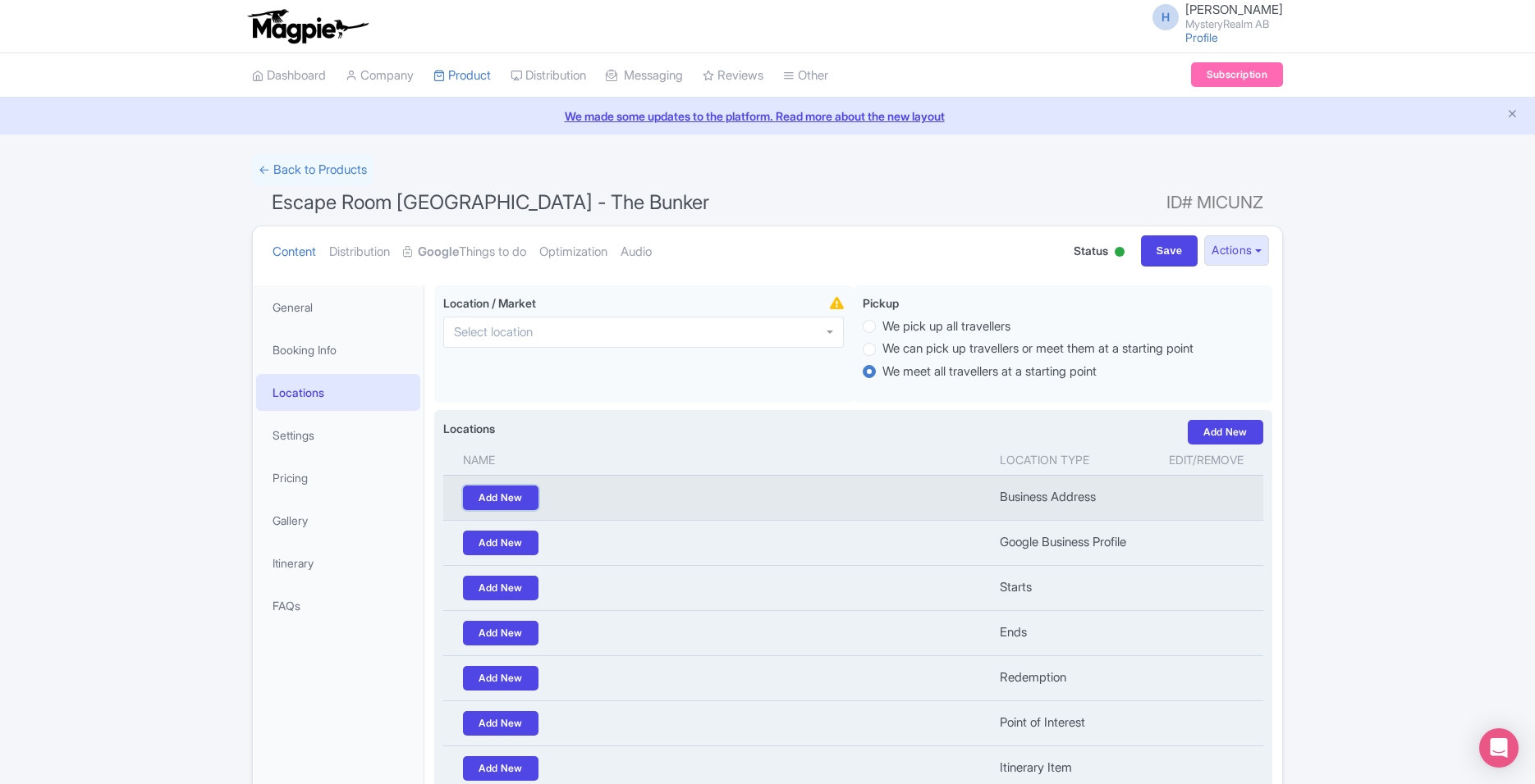
click at [515, 489] on link "Add New" at bounding box center [500, 498] width 75 height 25
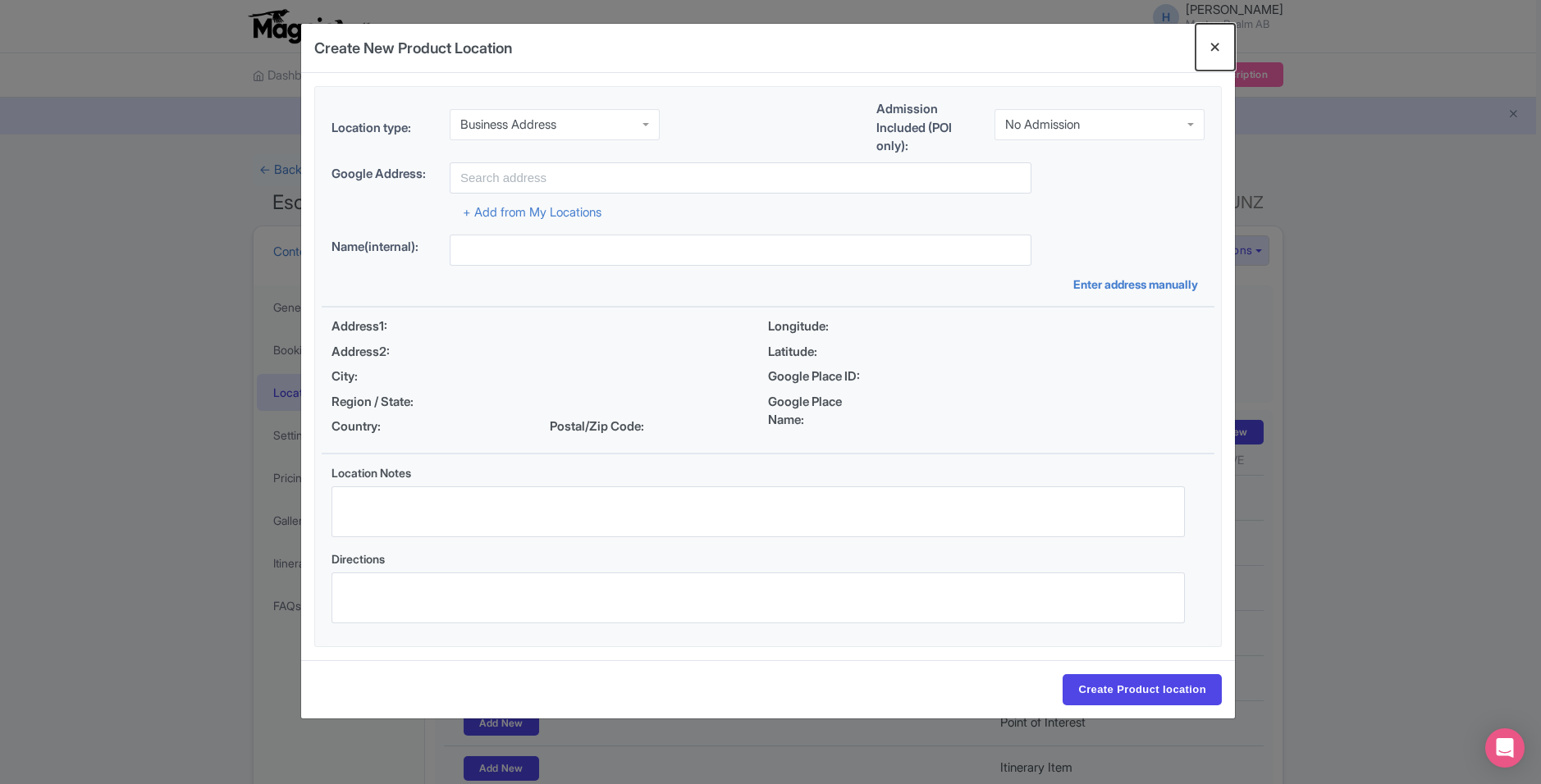
click at [1218, 37] on button "Close" at bounding box center [1215, 47] width 40 height 47
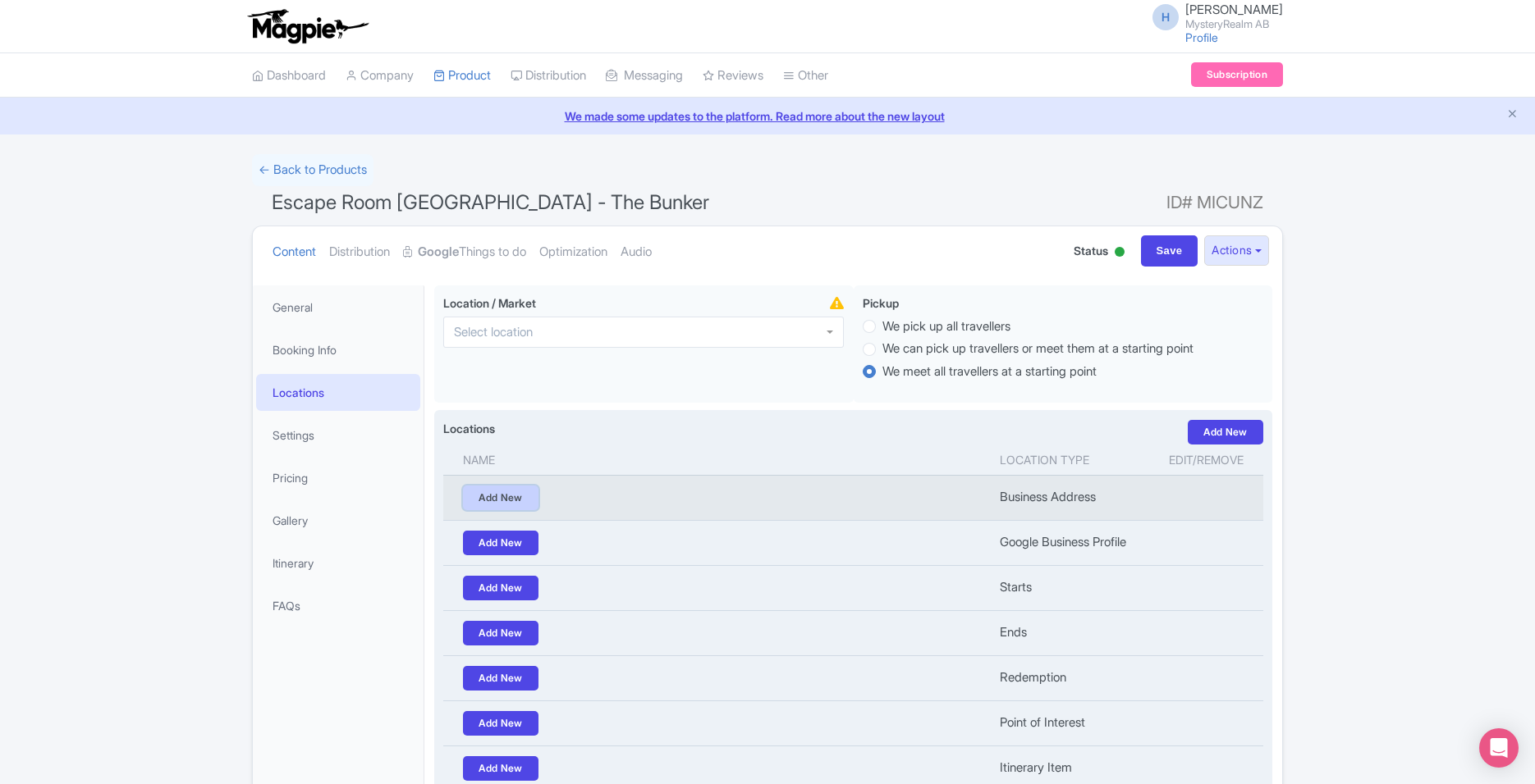
click at [526, 504] on link "Add New" at bounding box center [500, 498] width 75 height 25
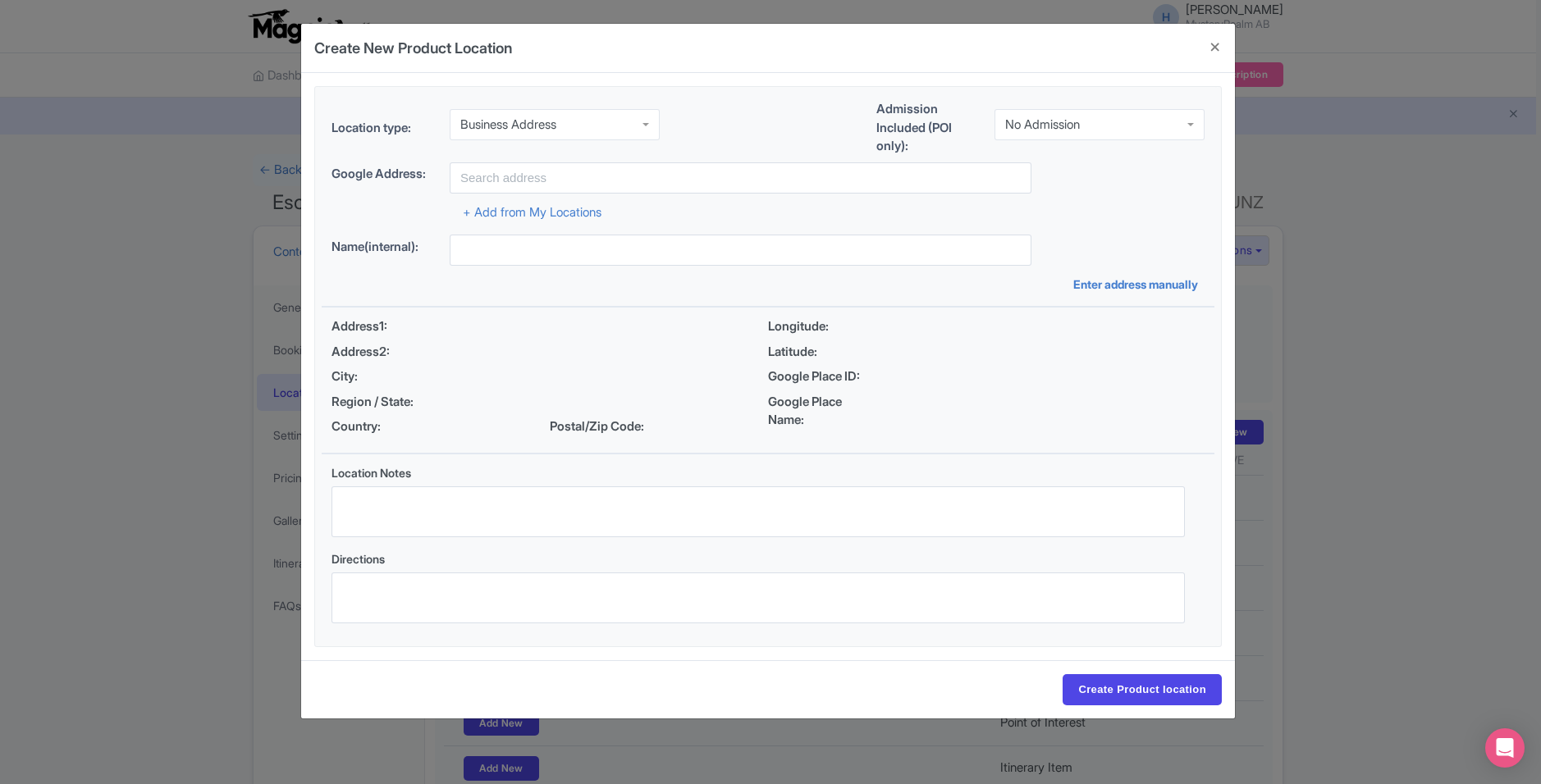
click at [533, 124] on div "Business Address" at bounding box center [508, 125] width 96 height 15
click at [767, 149] on div "Location type: Business Address Business Address Business Address Google Busine…" at bounding box center [768, 131] width 893 height 62
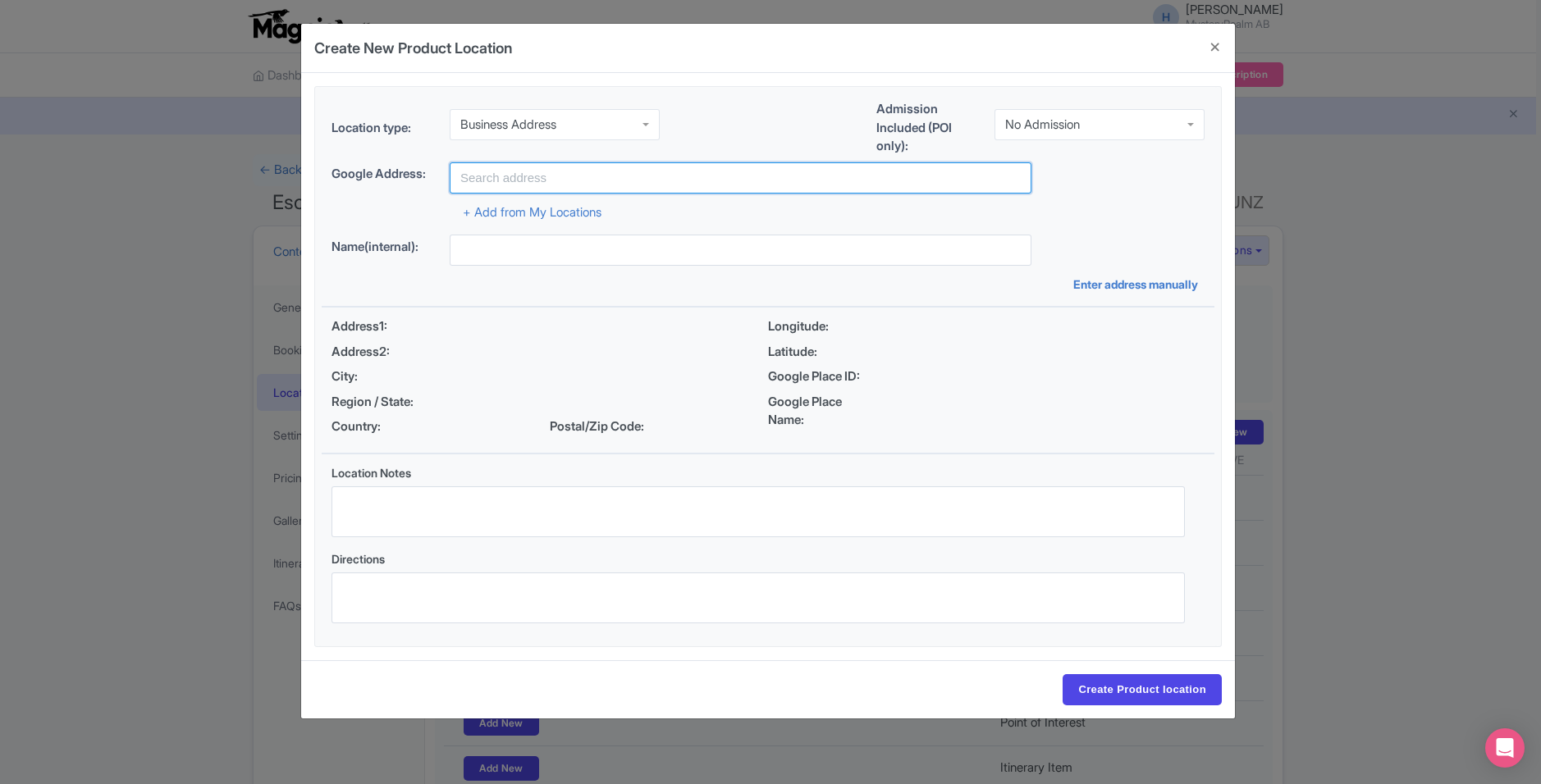
click at [705, 192] on input "text" at bounding box center [740, 178] width 581 height 31
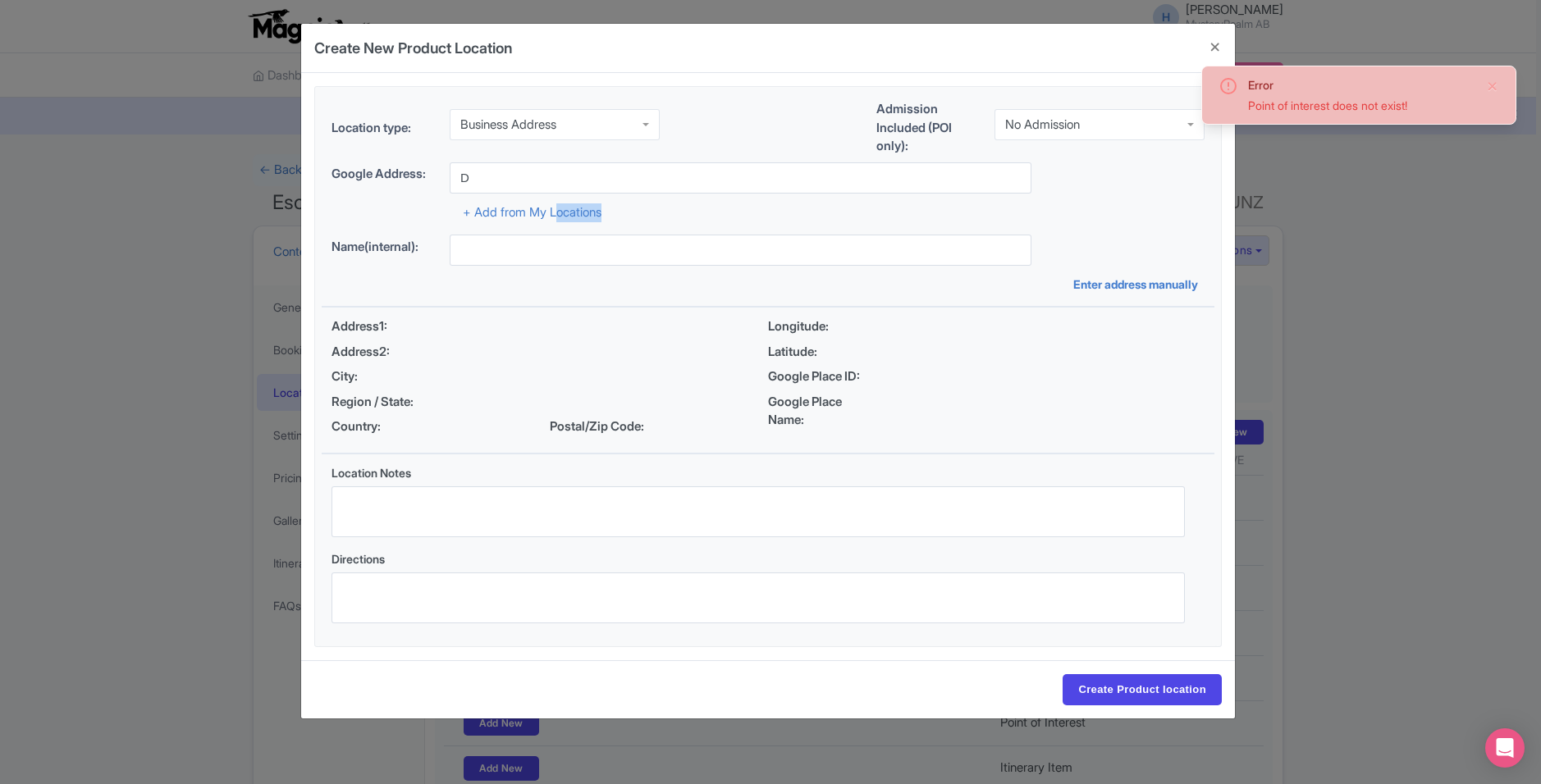
drag, startPoint x: 554, startPoint y: 215, endPoint x: 678, endPoint y: 207, distance: 124.3
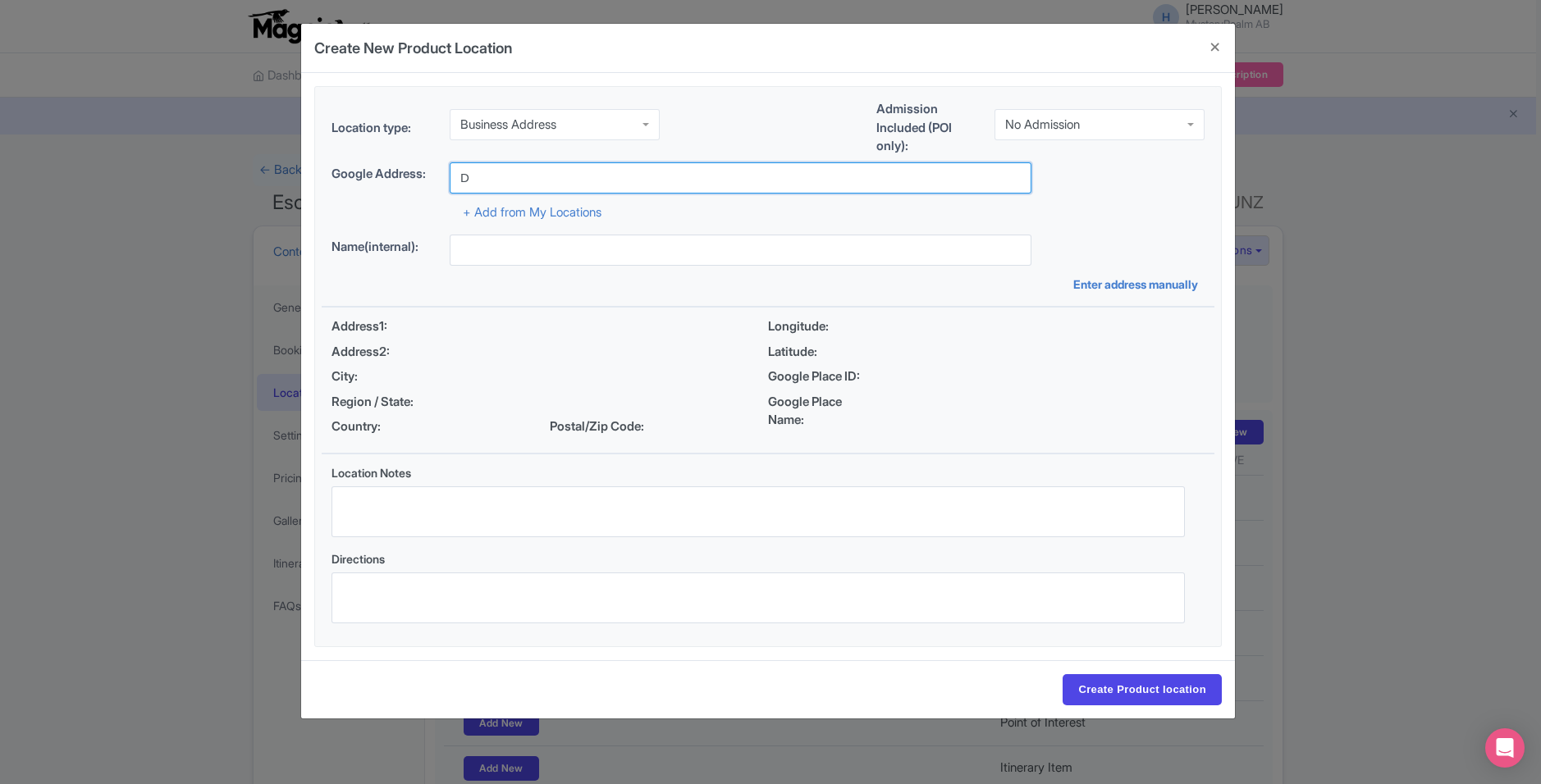
drag, startPoint x: 382, startPoint y: 180, endPoint x: 343, endPoint y: 189, distance: 40.0
click at [352, 184] on div "Google Address: D" at bounding box center [768, 178] width 873 height 31
paste input "rottninggatan 12, 602 24 Norrköping"
type input "Drottninggatan 12, 602 24 Norrköping"
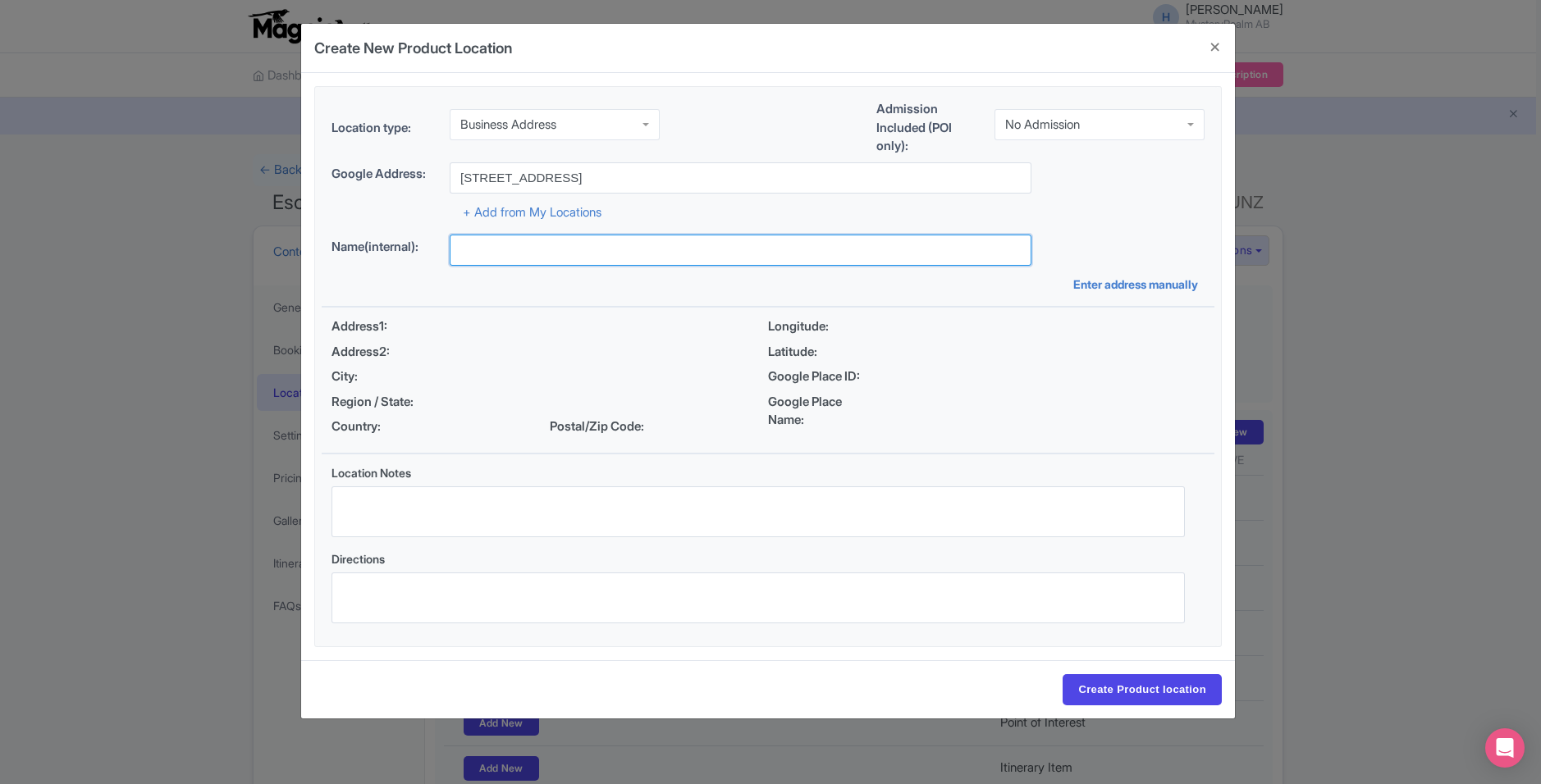
click at [752, 237] on input "text" at bounding box center [740, 251] width 581 height 31
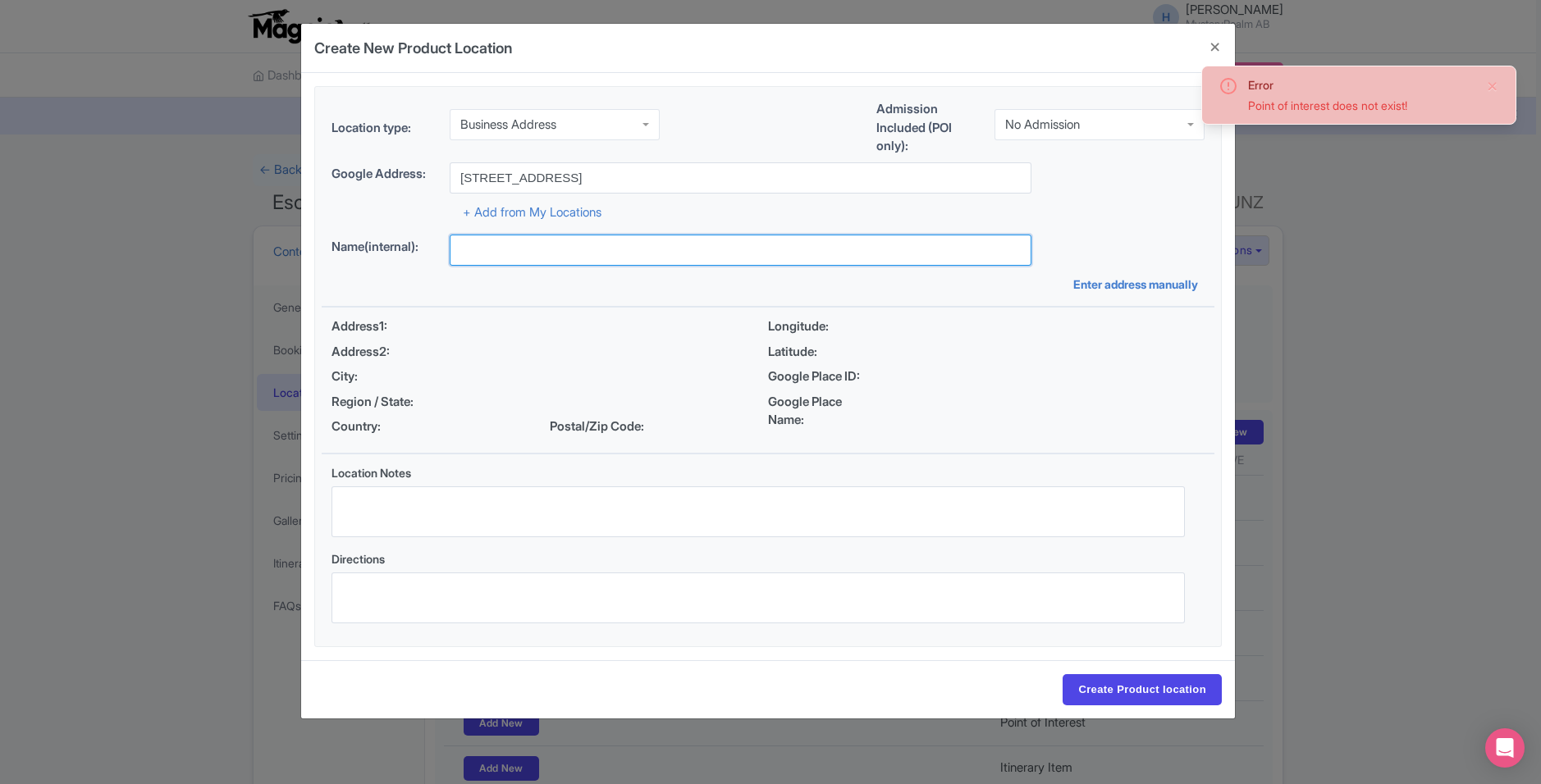
click at [508, 254] on input "text" at bounding box center [740, 251] width 581 height 31
type input "Address"
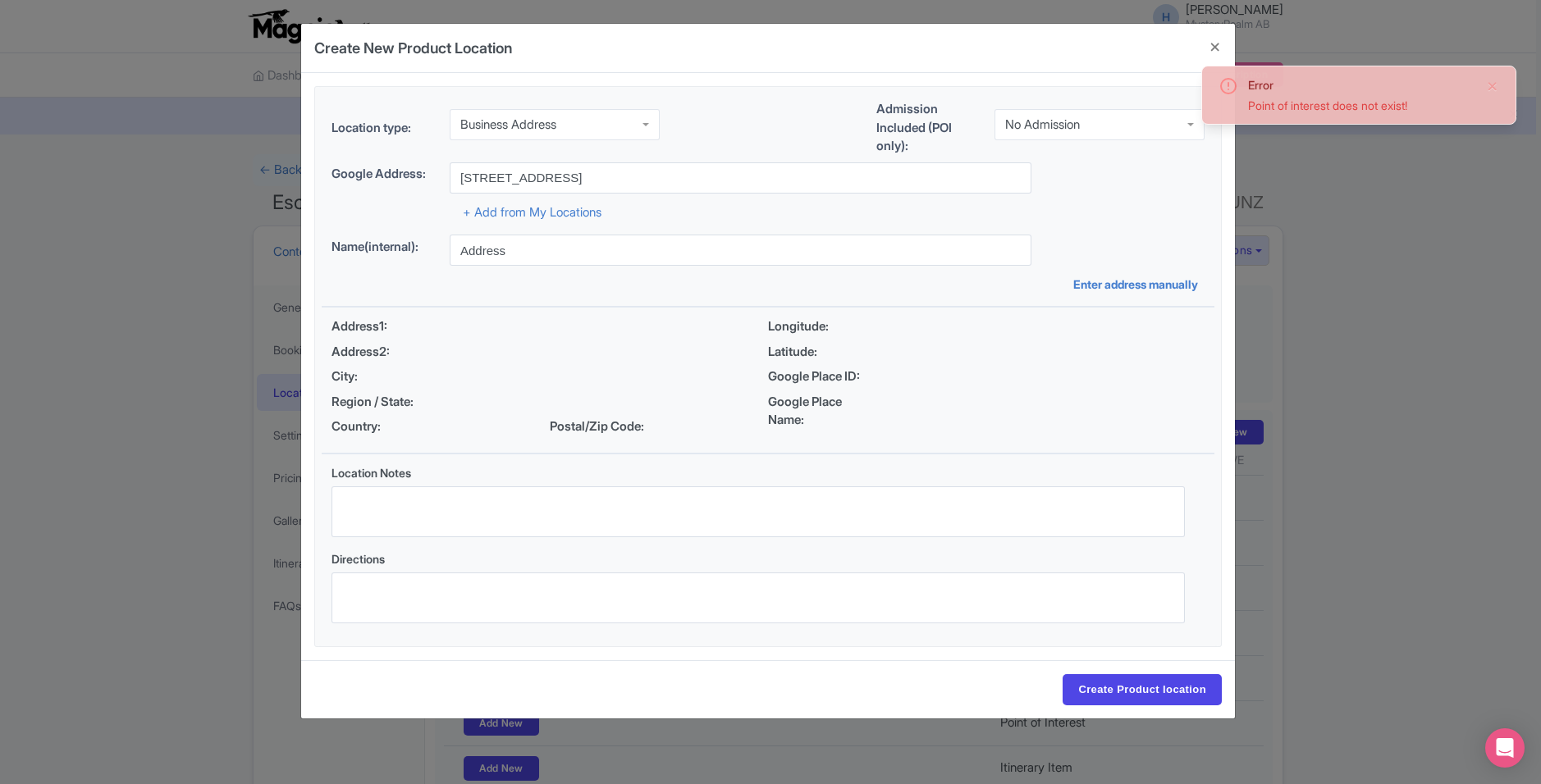
click at [1130, 125] on div "No Admission" at bounding box center [1099, 125] width 210 height 31
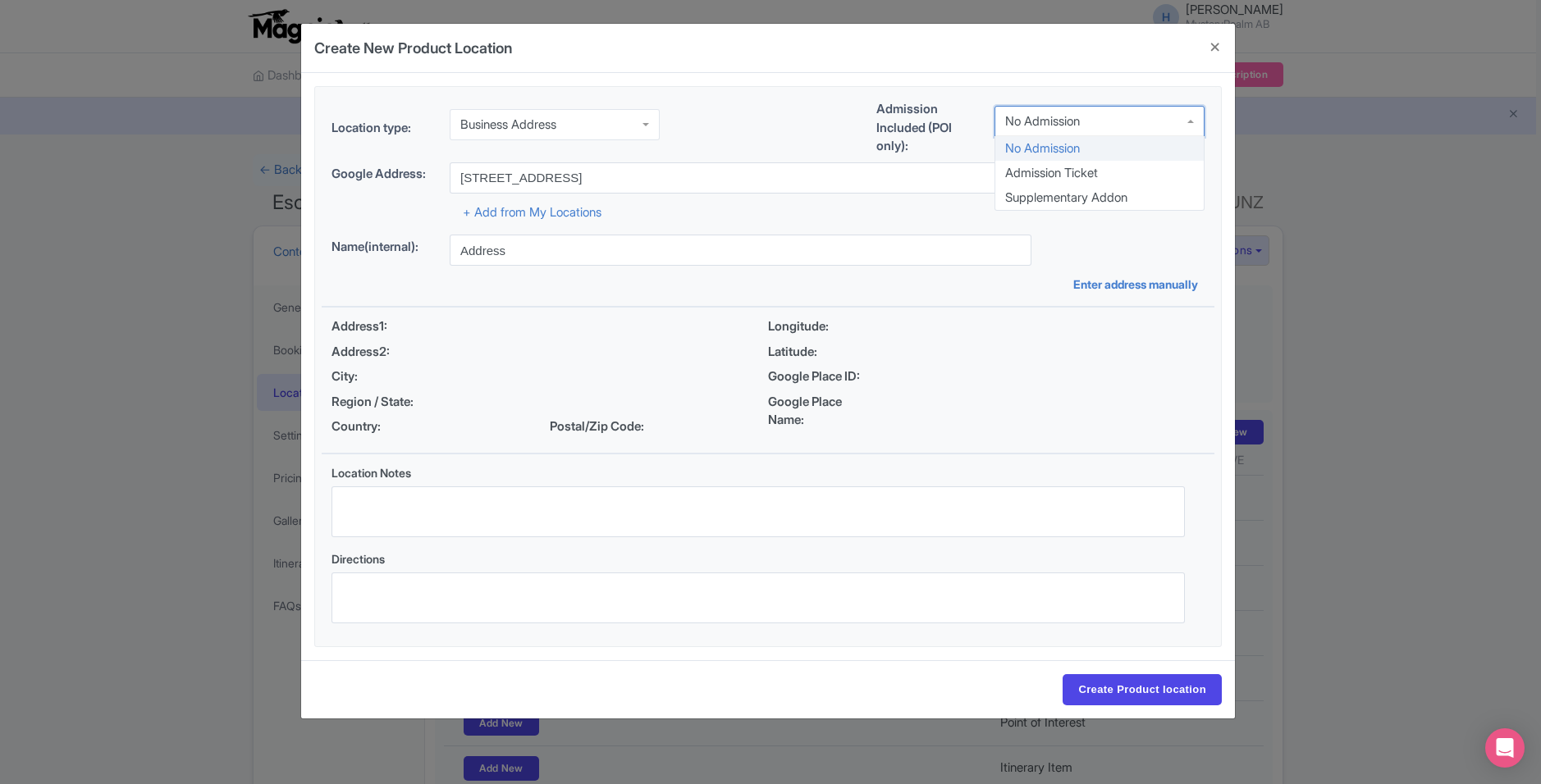
click at [810, 122] on div "Location type: Business Address Business Address Business Address Google Busine…" at bounding box center [768, 131] width 893 height 62
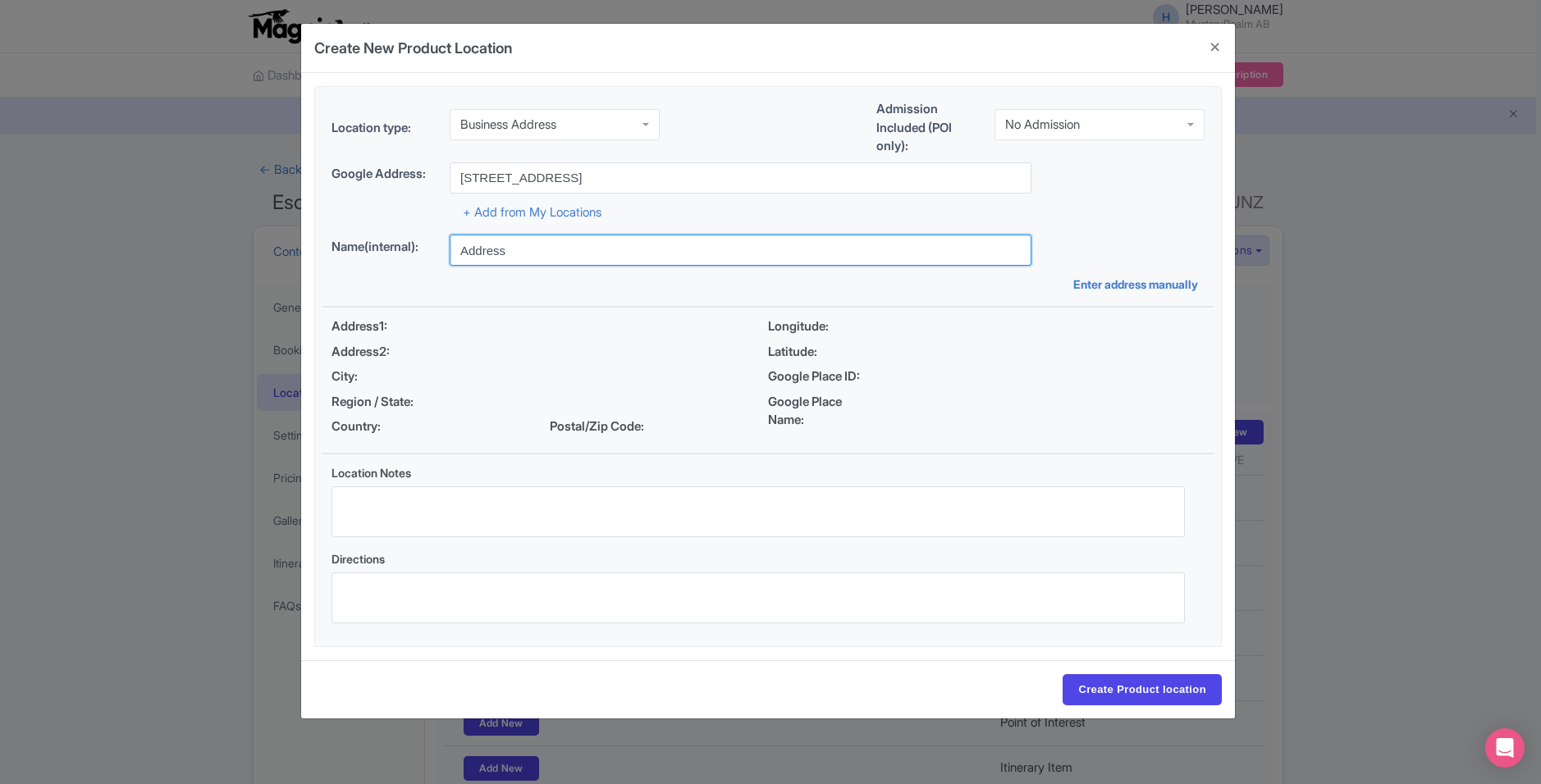
click at [529, 244] on input "Address" at bounding box center [740, 251] width 581 height 31
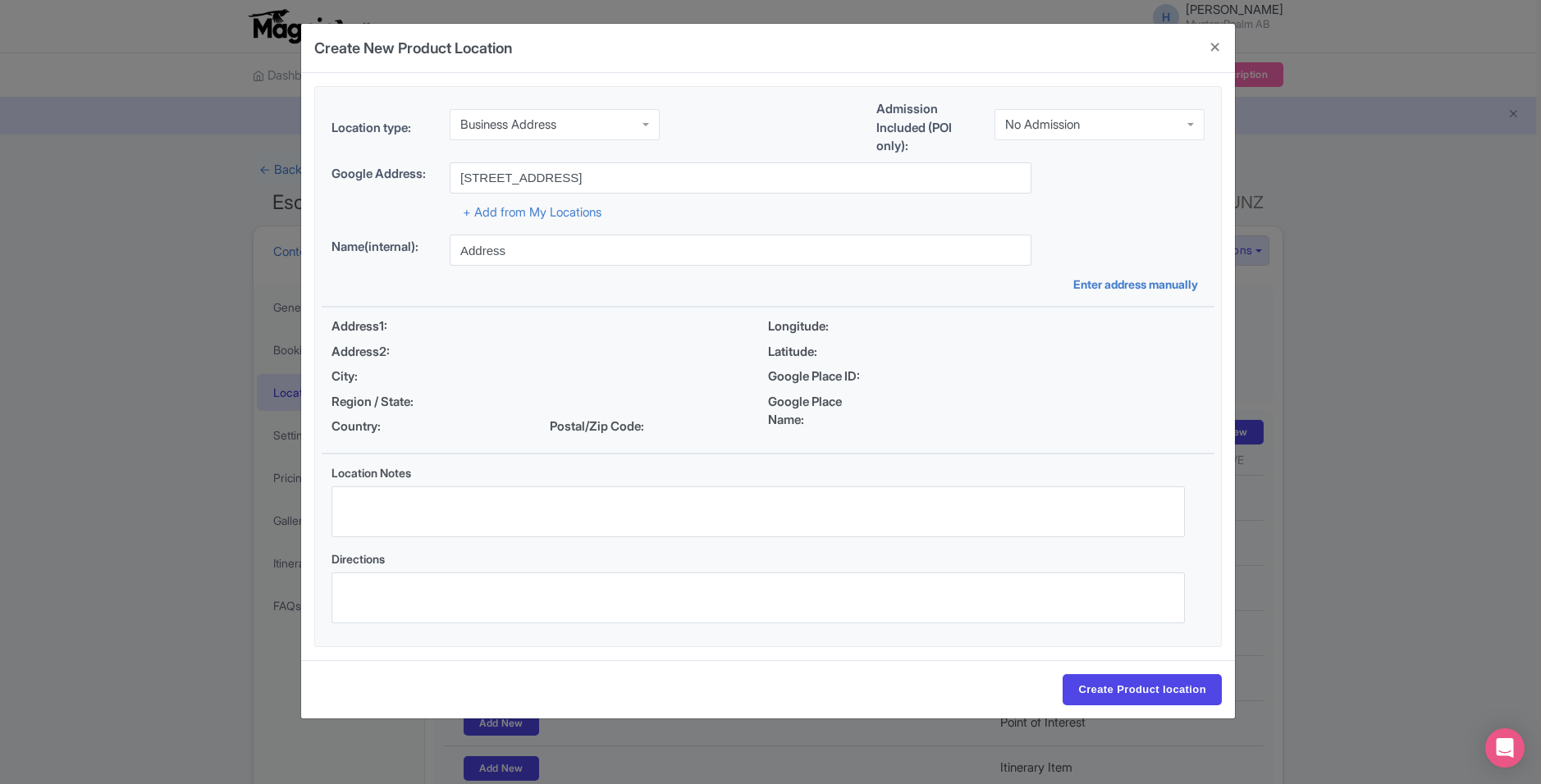
click at [471, 318] on div "Address1:" at bounding box center [550, 327] width 437 height 19
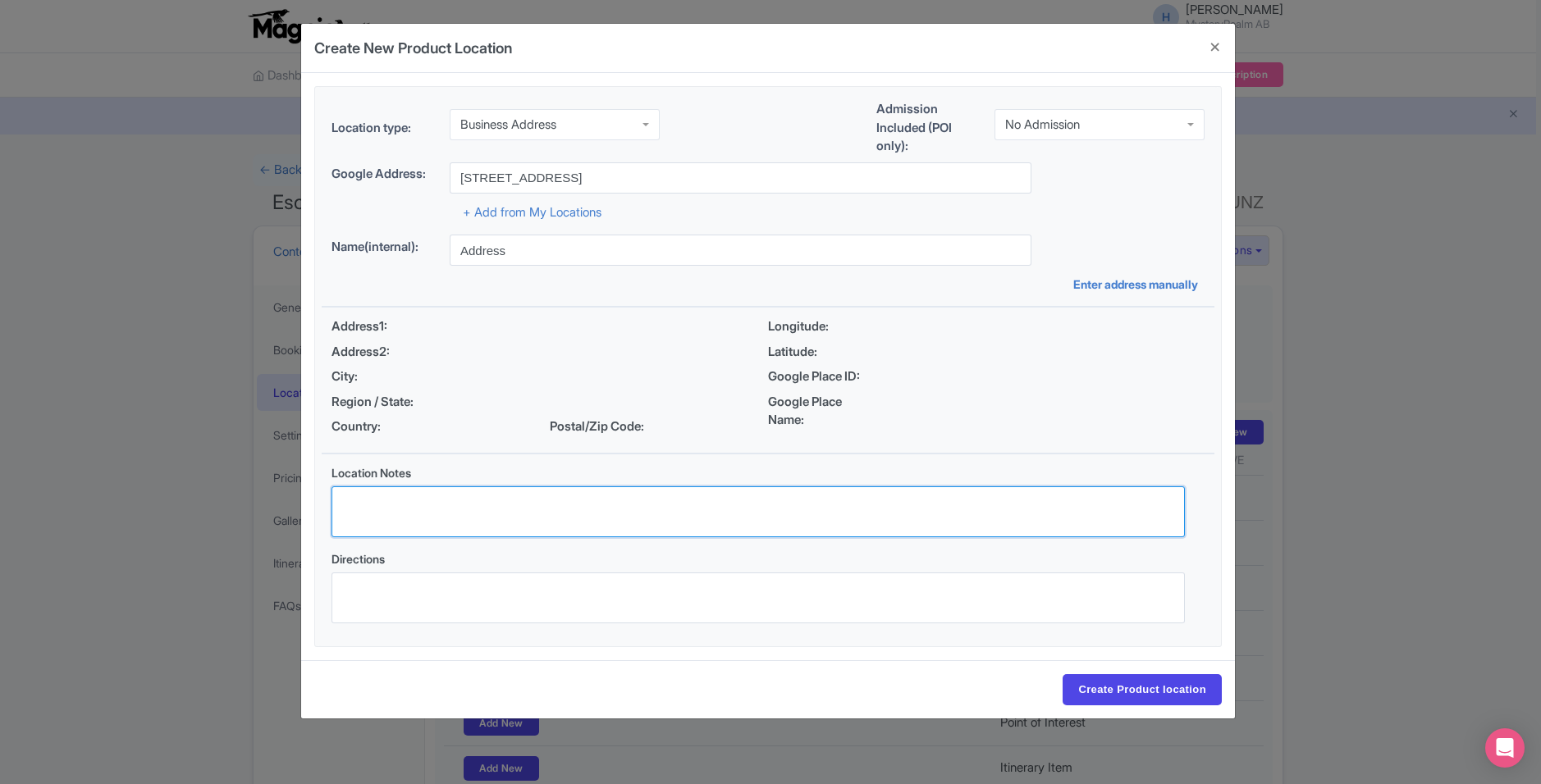
click at [518, 513] on textarea "Location Notes" at bounding box center [758, 511] width 853 height 50
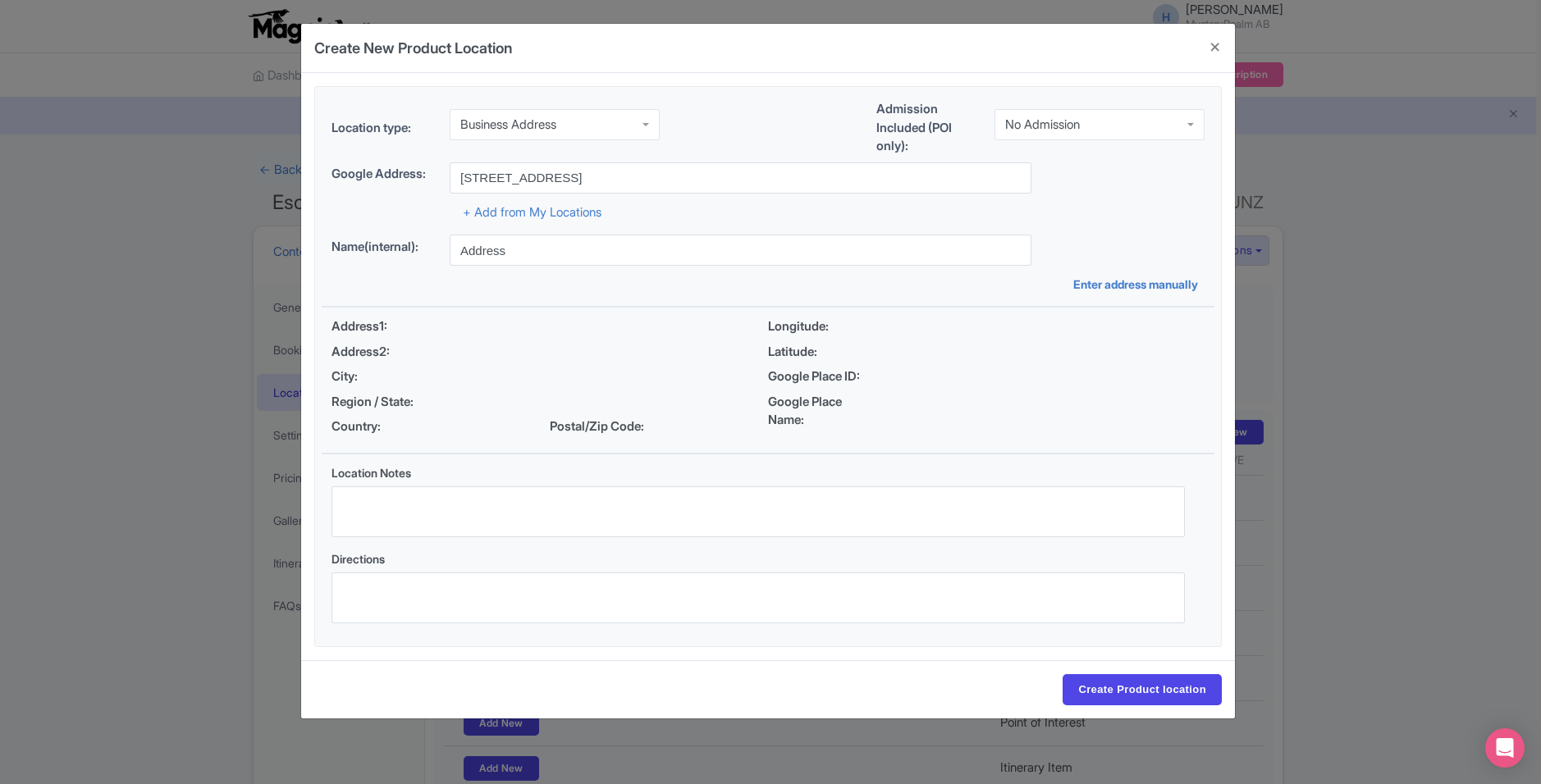
click at [820, 333] on span "Longitude:" at bounding box center [823, 327] width 112 height 19
click at [1137, 691] on input "Create Product location" at bounding box center [1141, 690] width 159 height 31
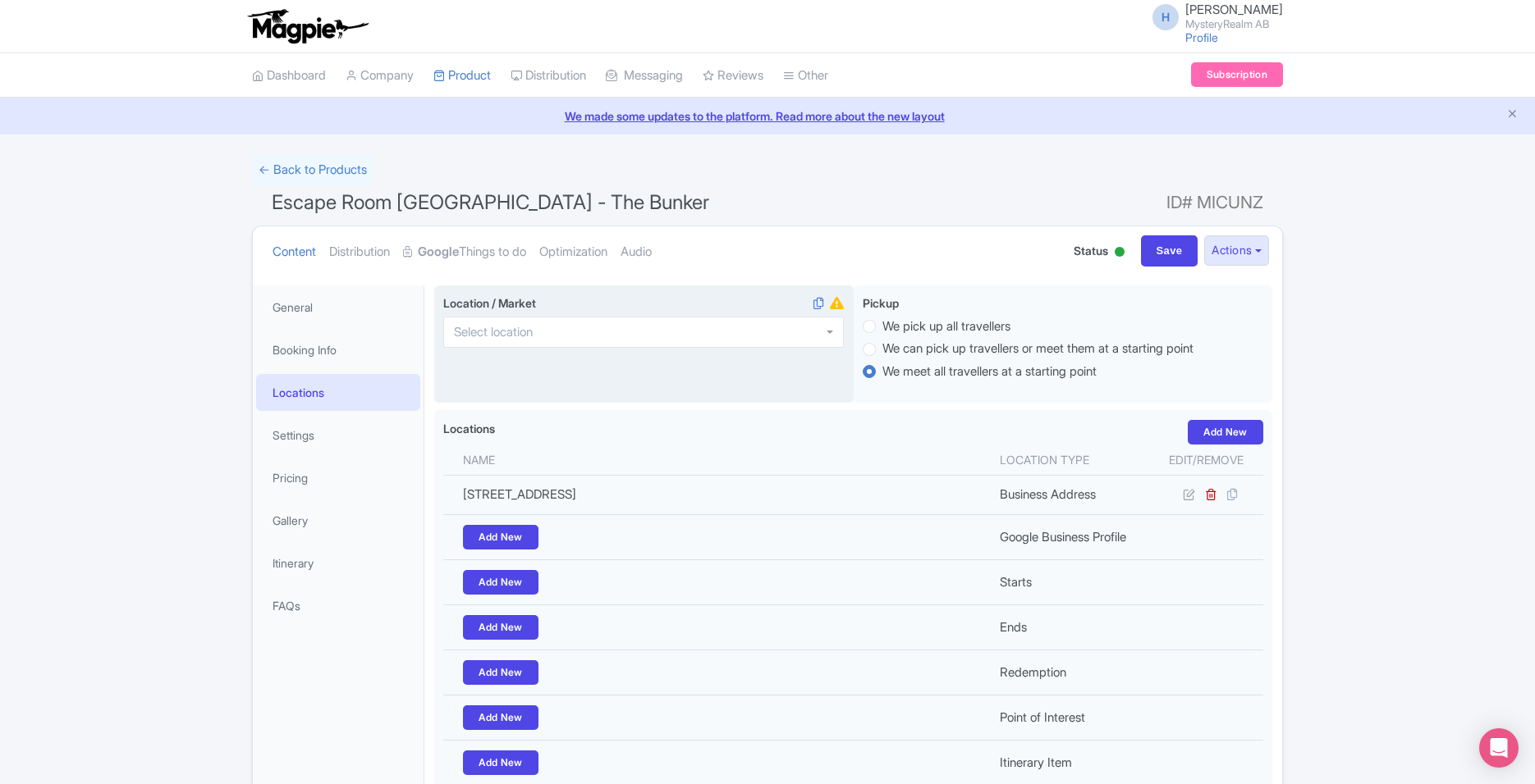
click at [652, 334] on div at bounding box center [644, 332] width 401 height 31
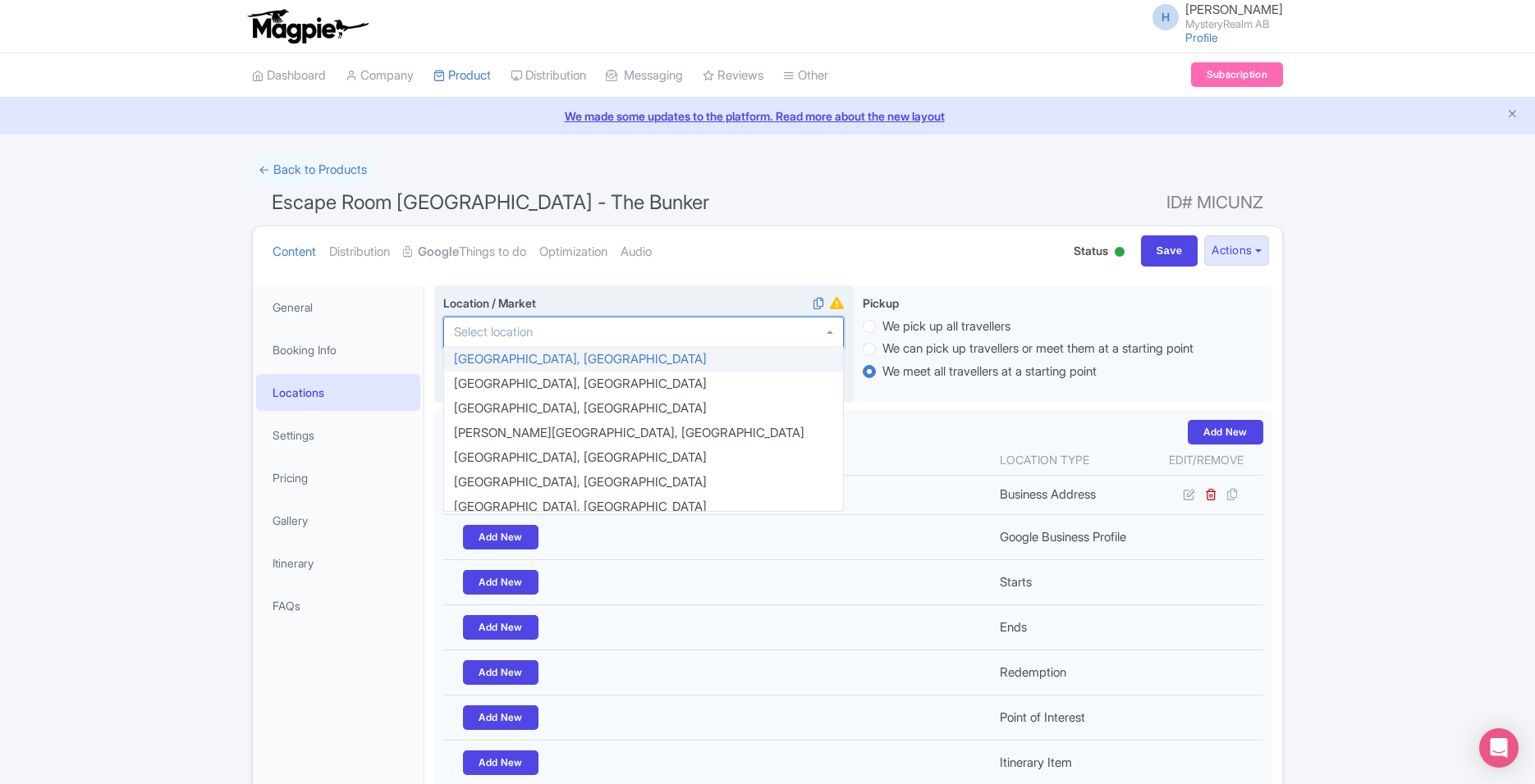
click at [652, 334] on div at bounding box center [644, 332] width 401 height 31
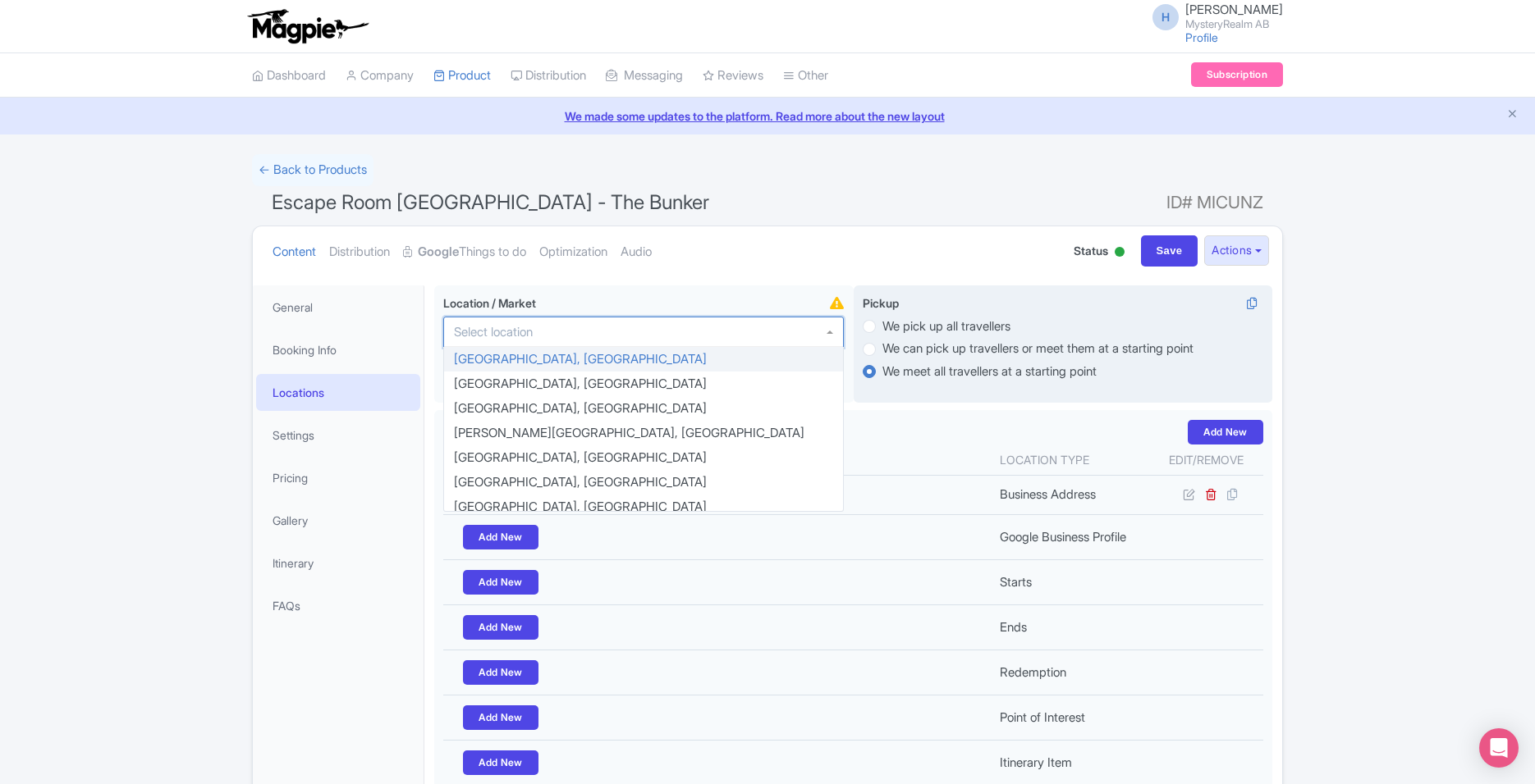
click at [976, 399] on div "Pickup We pick up all travellers We can pick up travellers or meet them at a st…" at bounding box center [1063, 344] width 420 height 118
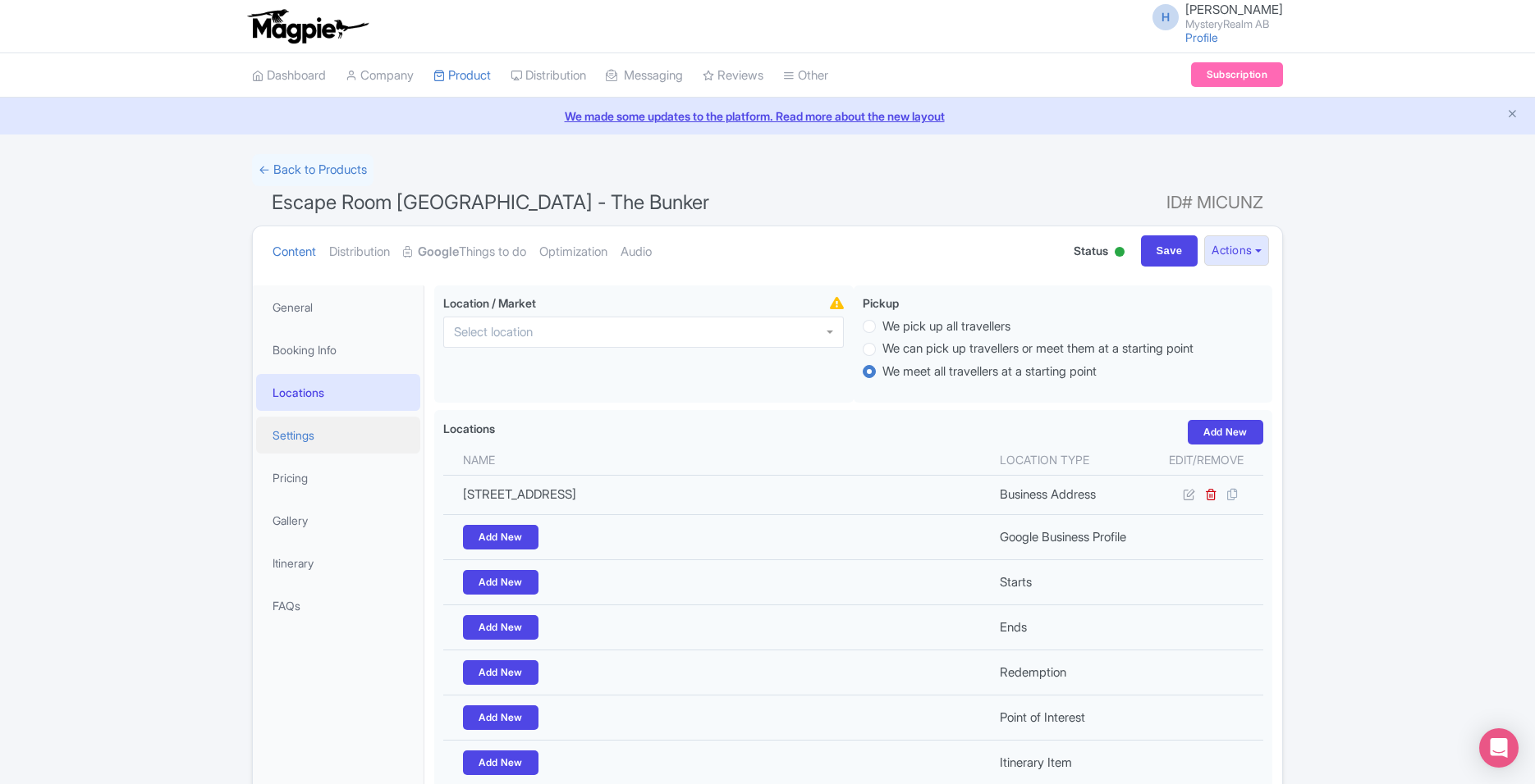
click at [359, 437] on link "Settings" at bounding box center [338, 435] width 164 height 37
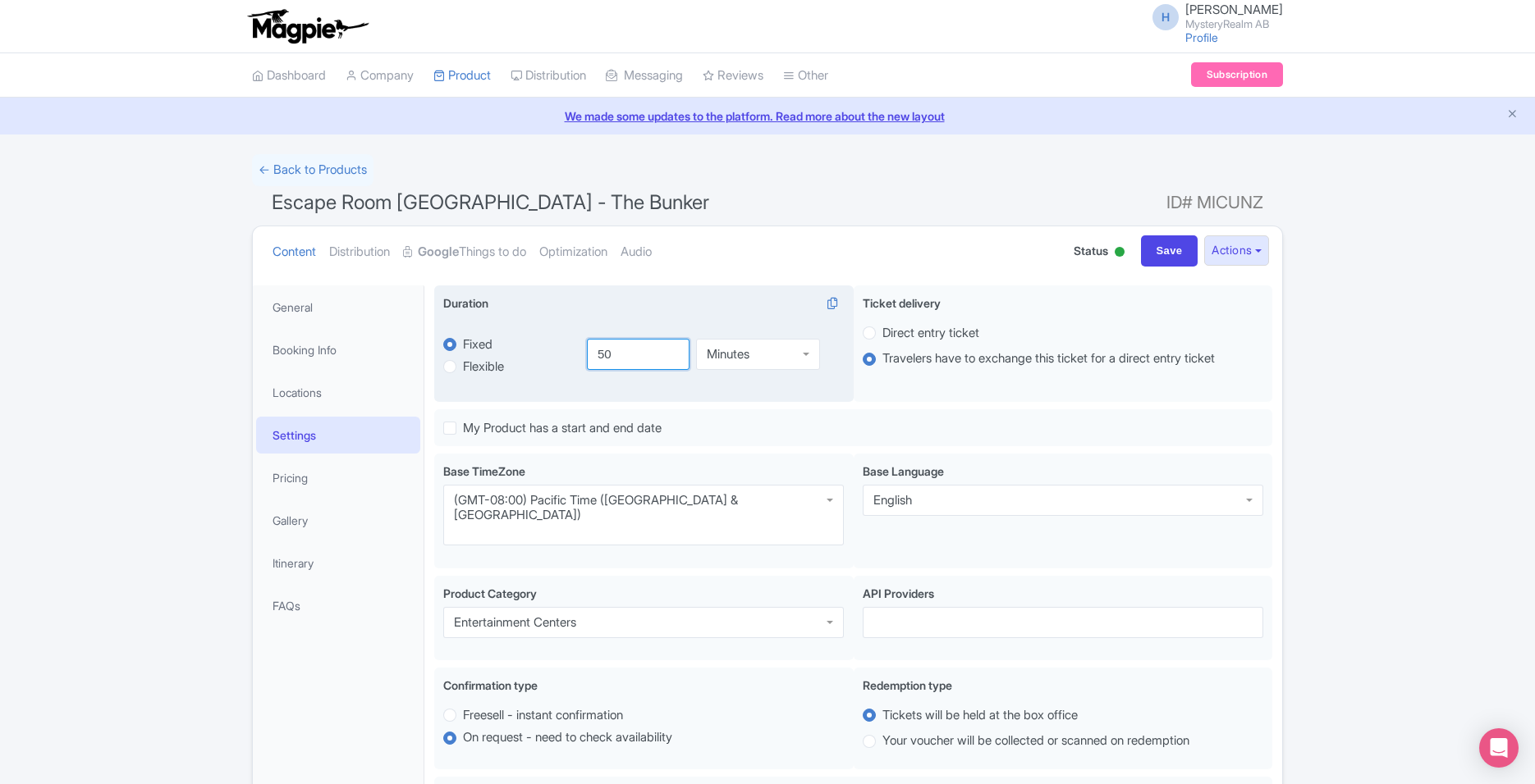
click at [594, 362] on input "50" at bounding box center [638, 355] width 103 height 31
click at [829, 369] on div "60 Minutes Minutes" at bounding box center [710, 355] width 247 height 31
click at [777, 354] on div "Minutes" at bounding box center [758, 351] width 124 height 31
click at [515, 355] on div "fixed Fixed Flexible 50.0 minutes 50.0 60 Hours Hours Minutes Hours Days" at bounding box center [644, 354] width 401 height 76
type input "1"
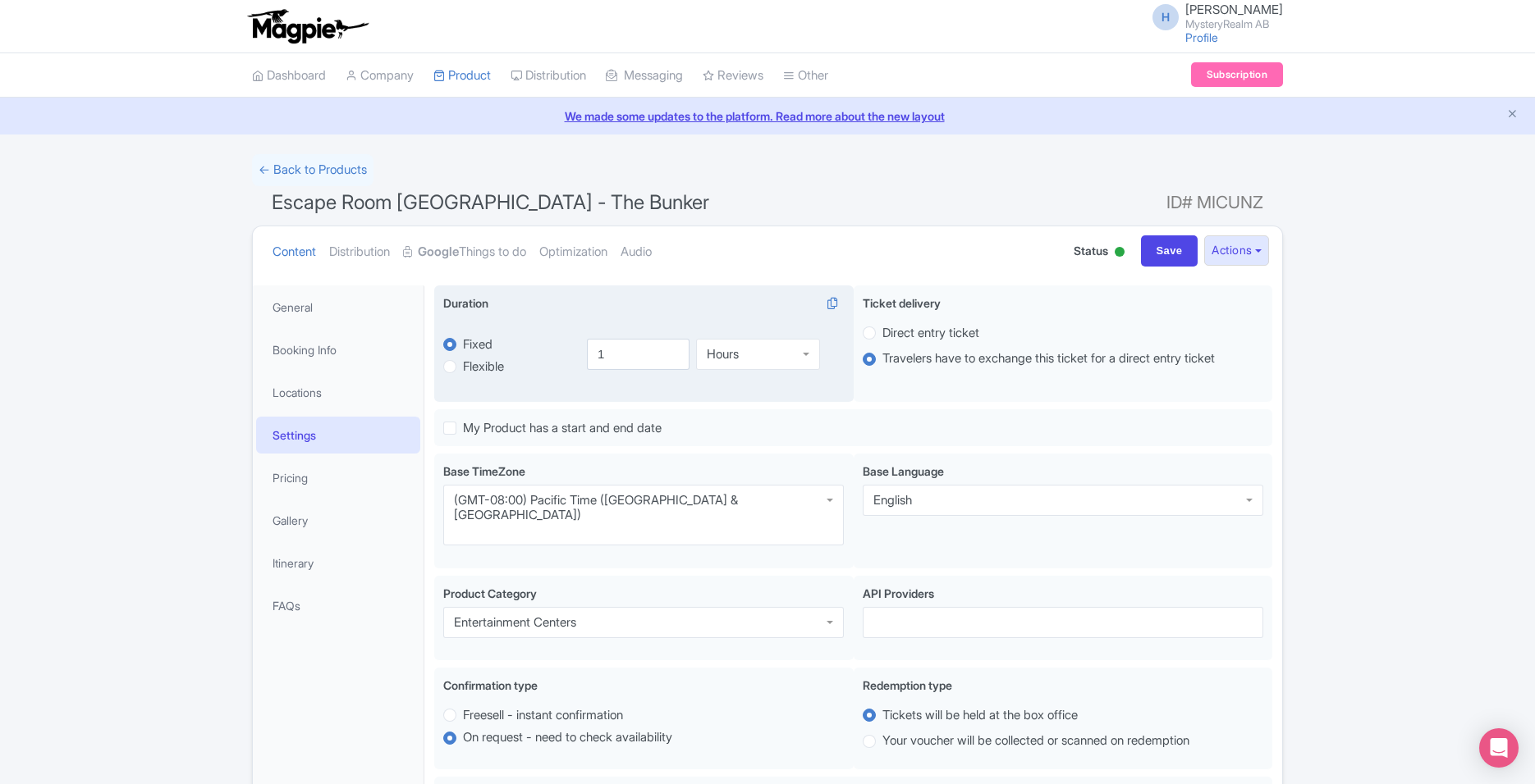
click at [551, 392] on div "fixed Fixed Flexible 50.0 minutes 50.0 1 Hours Hours Minutes Hours Days" at bounding box center [644, 354] width 401 height 76
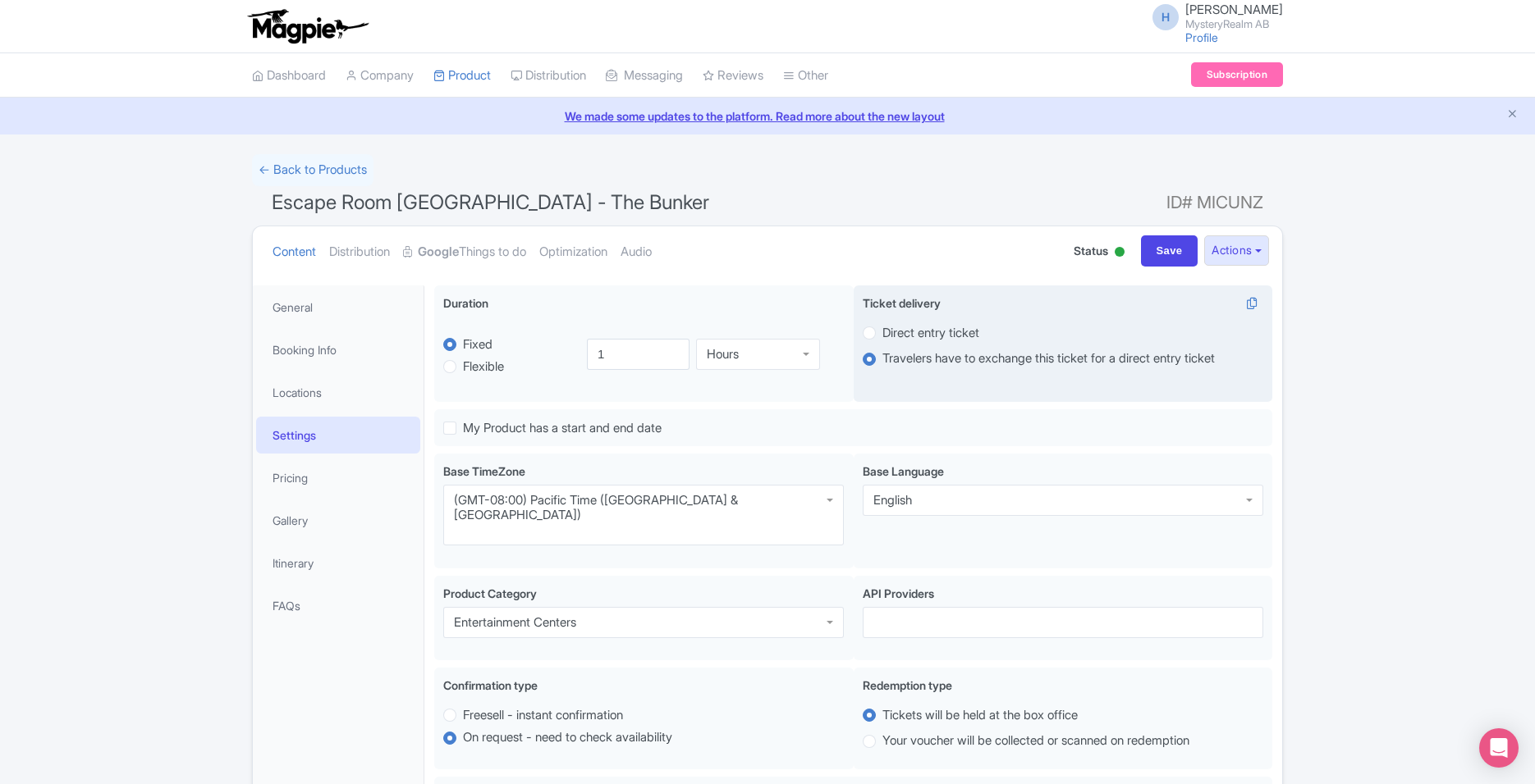
click at [879, 333] on label "Direct entry ticket" at bounding box center [1063, 332] width 401 height 19
click at [882, 333] on input "Direct entry ticket" at bounding box center [890, 332] width 17 height 17
radio input "true"
click at [875, 356] on label "Travelers have to exchange this ticket for a direct entry ticket" at bounding box center [1063, 359] width 401 height 19
click at [882, 356] on input "Travelers have to exchange this ticket for a direct entry ticket" at bounding box center [890, 358] width 17 height 17
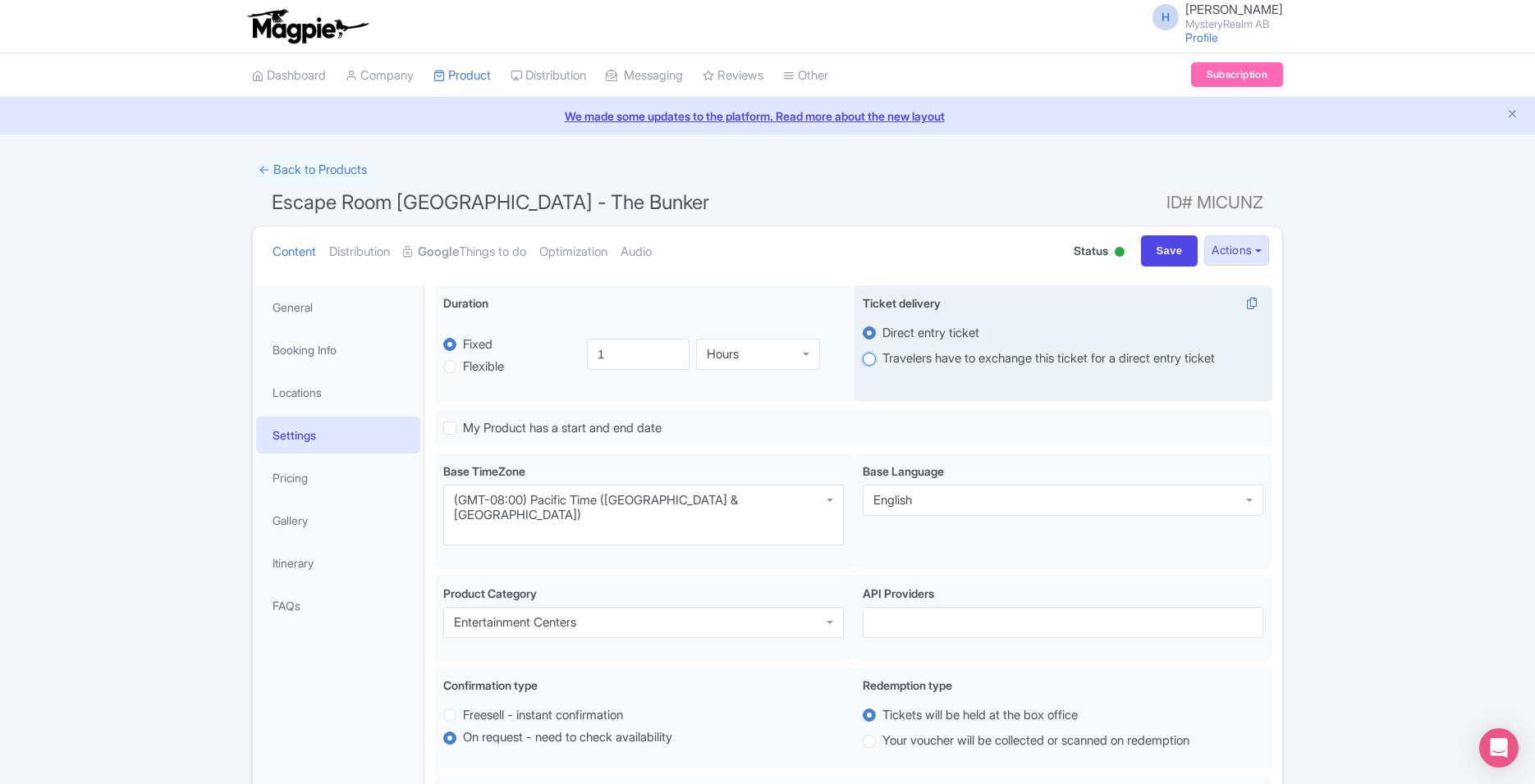
radio input "true"
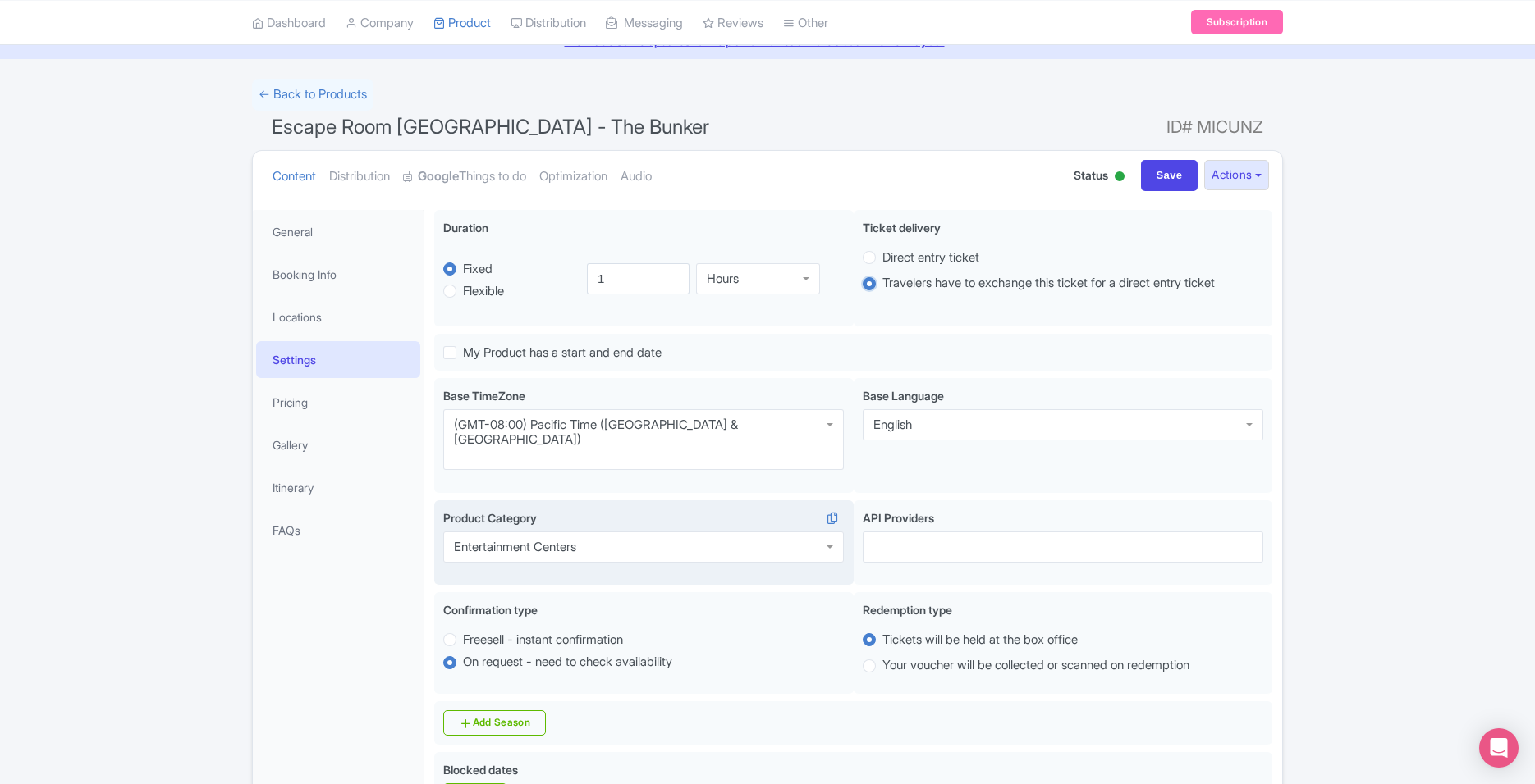
scroll to position [82, 0]
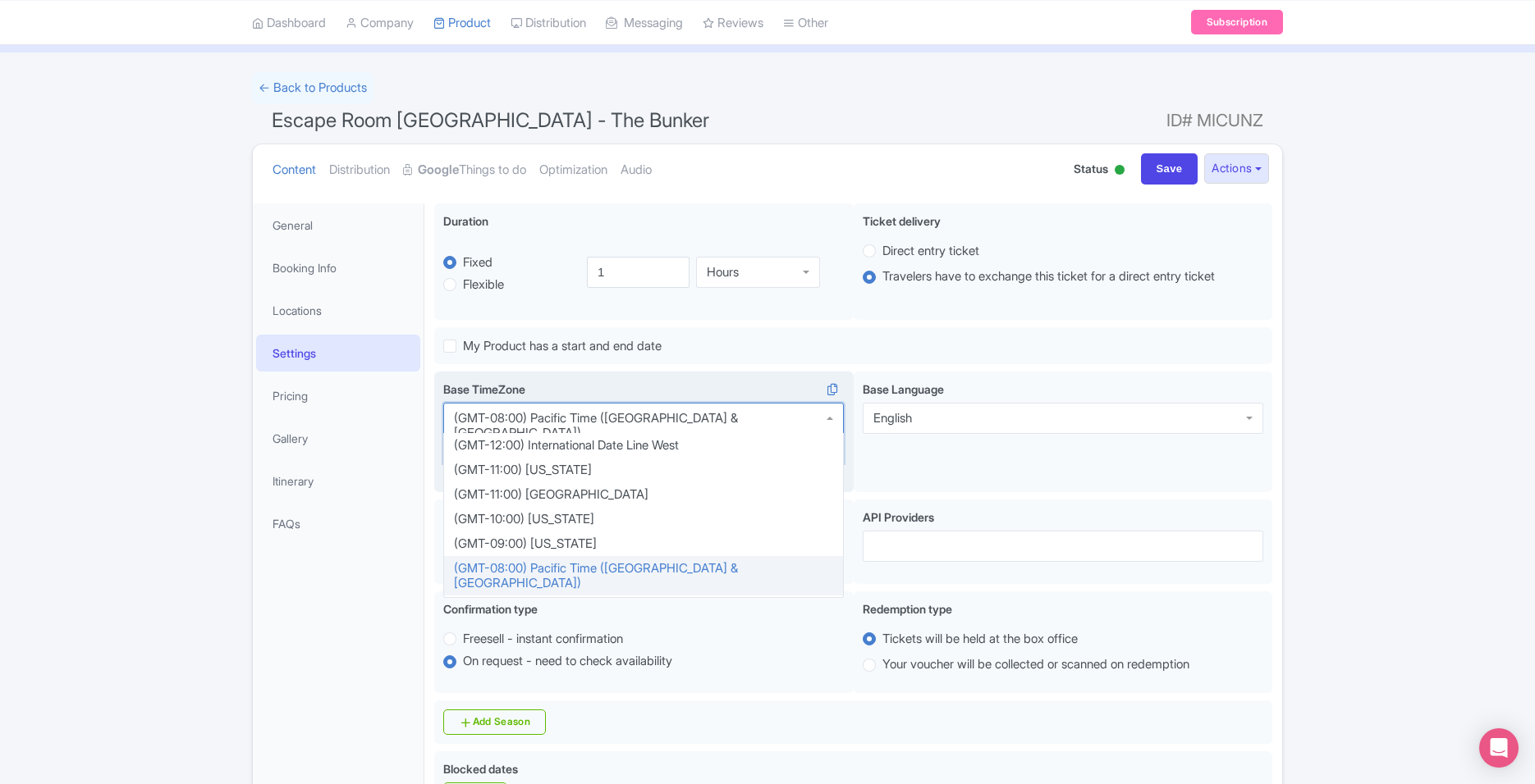
click at [652, 413] on div "(GMT-08:00) Pacific Time (US & Canada)" at bounding box center [643, 426] width 379 height 30
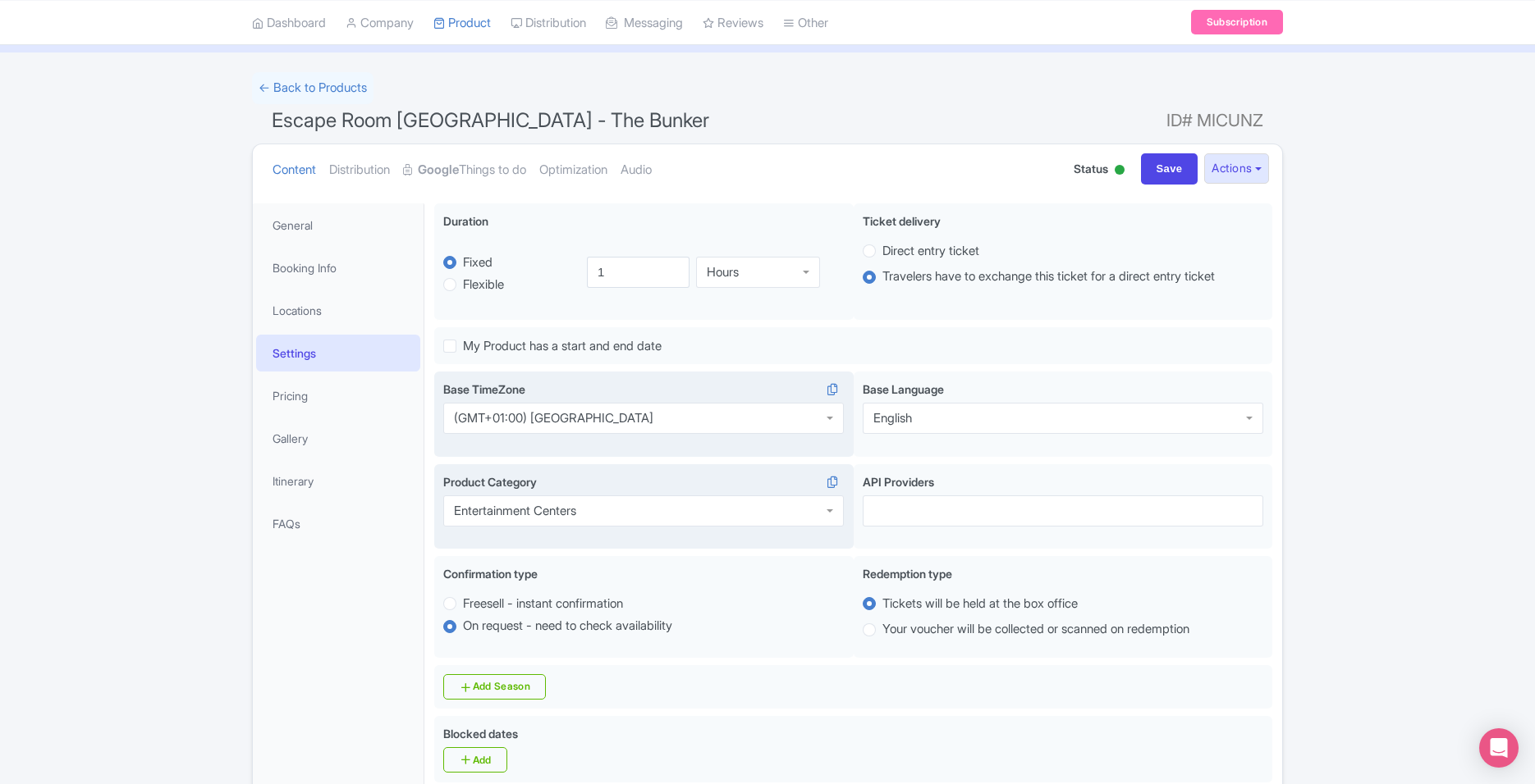
click at [655, 517] on div "Entertainment Centers" at bounding box center [644, 511] width 401 height 31
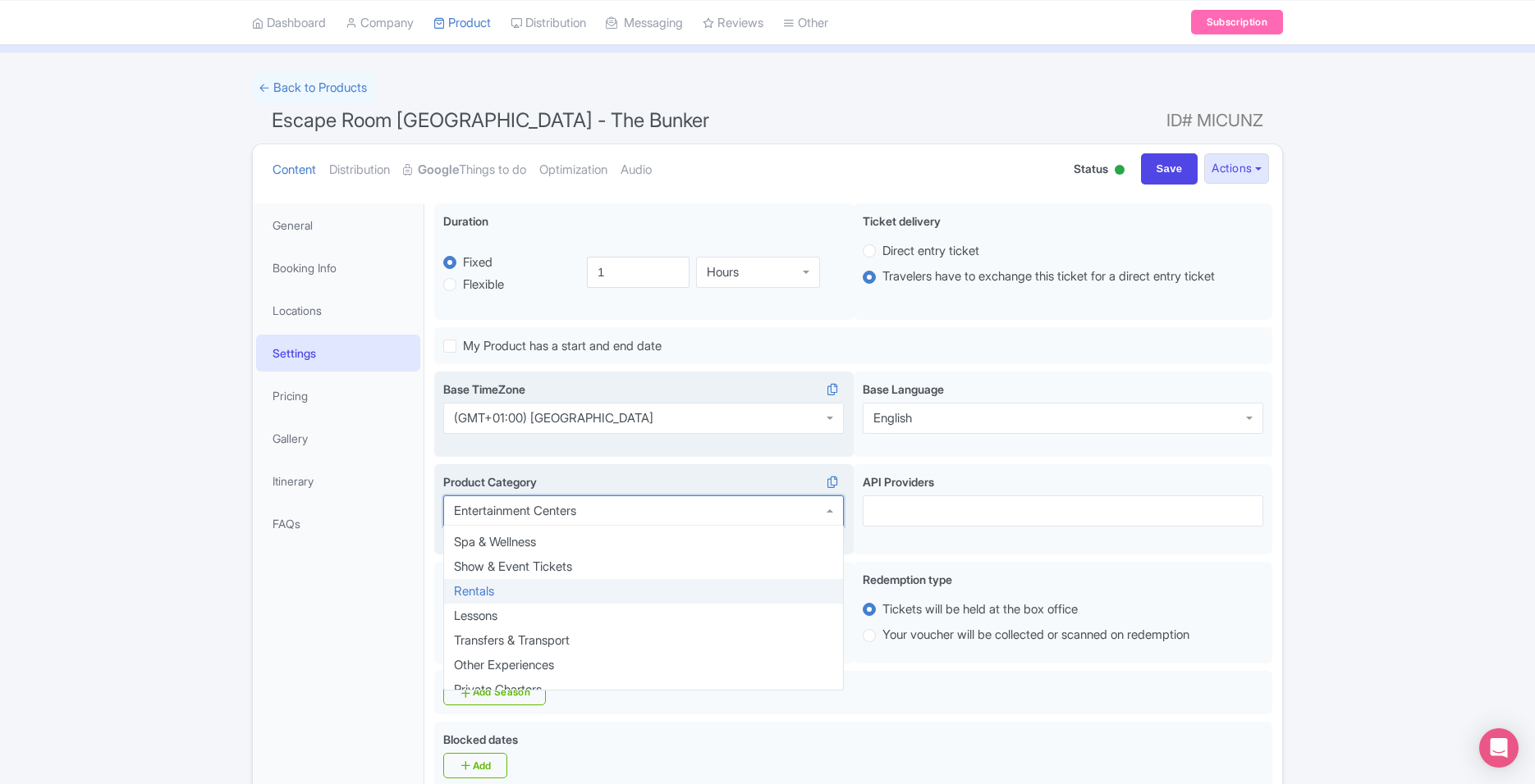
scroll to position [377, 0]
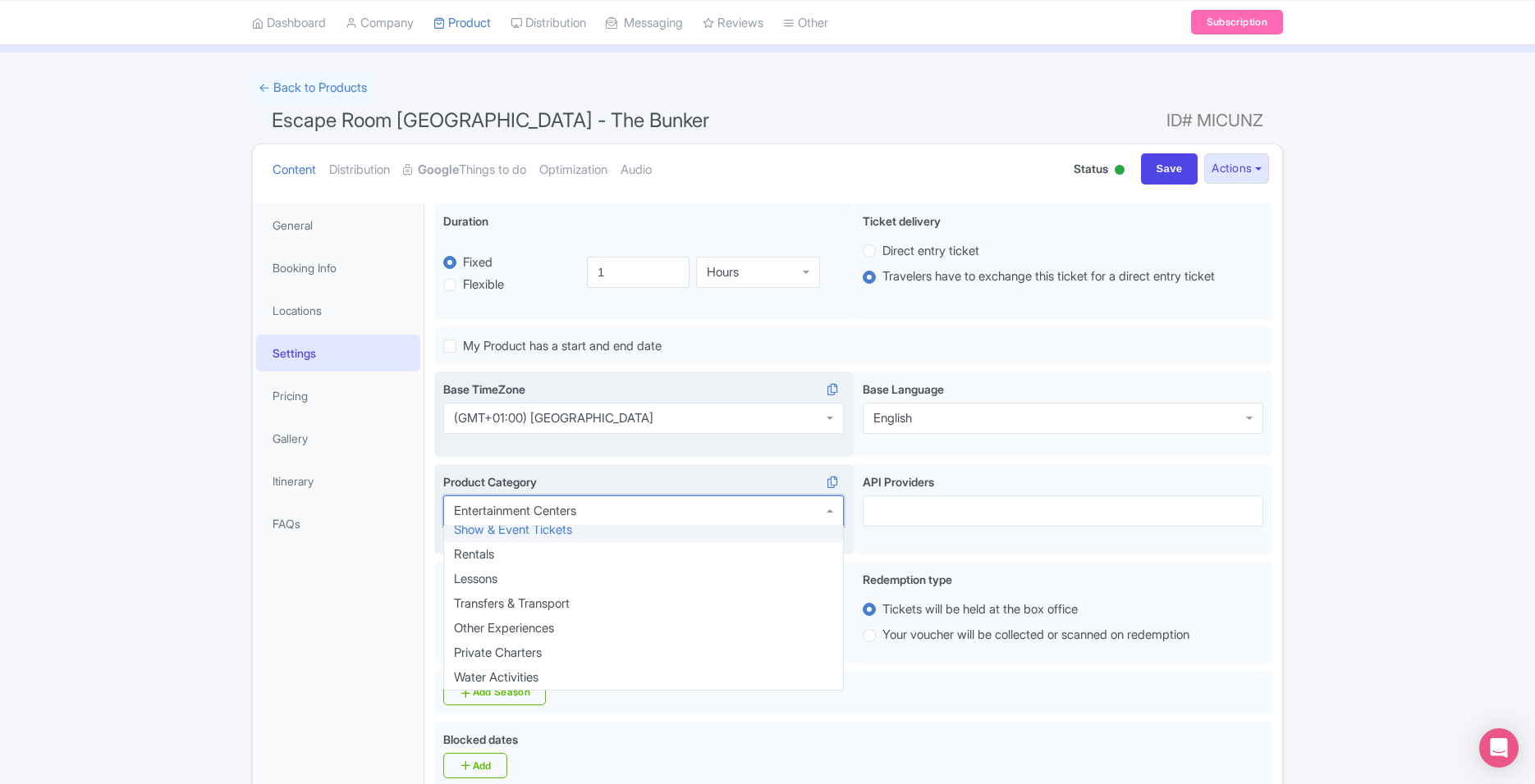
click at [705, 467] on div "Entertainment Centers Product Category Entertainment Centers Entertainment Cent…" at bounding box center [644, 509] width 420 height 91
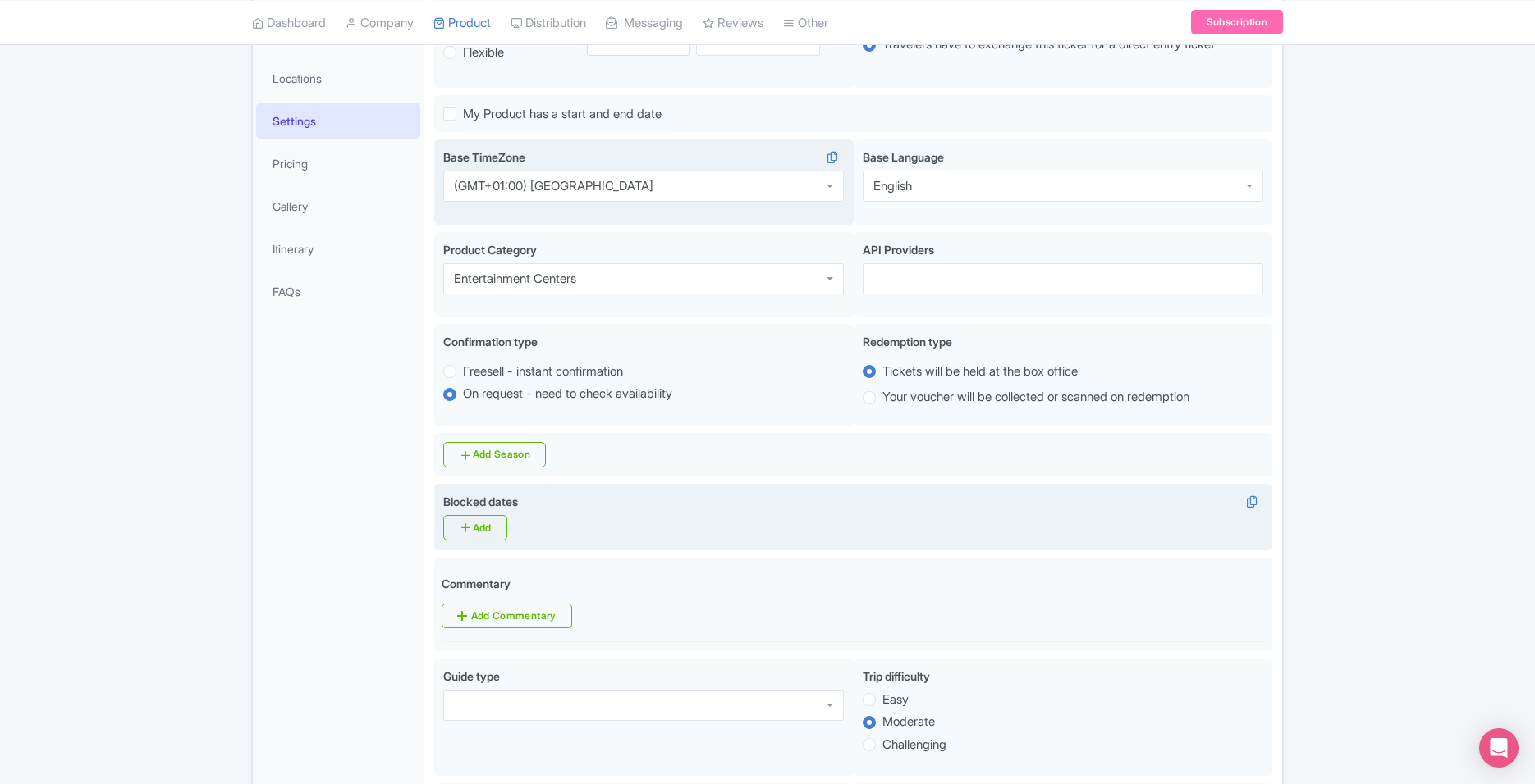
scroll to position [328, 0]
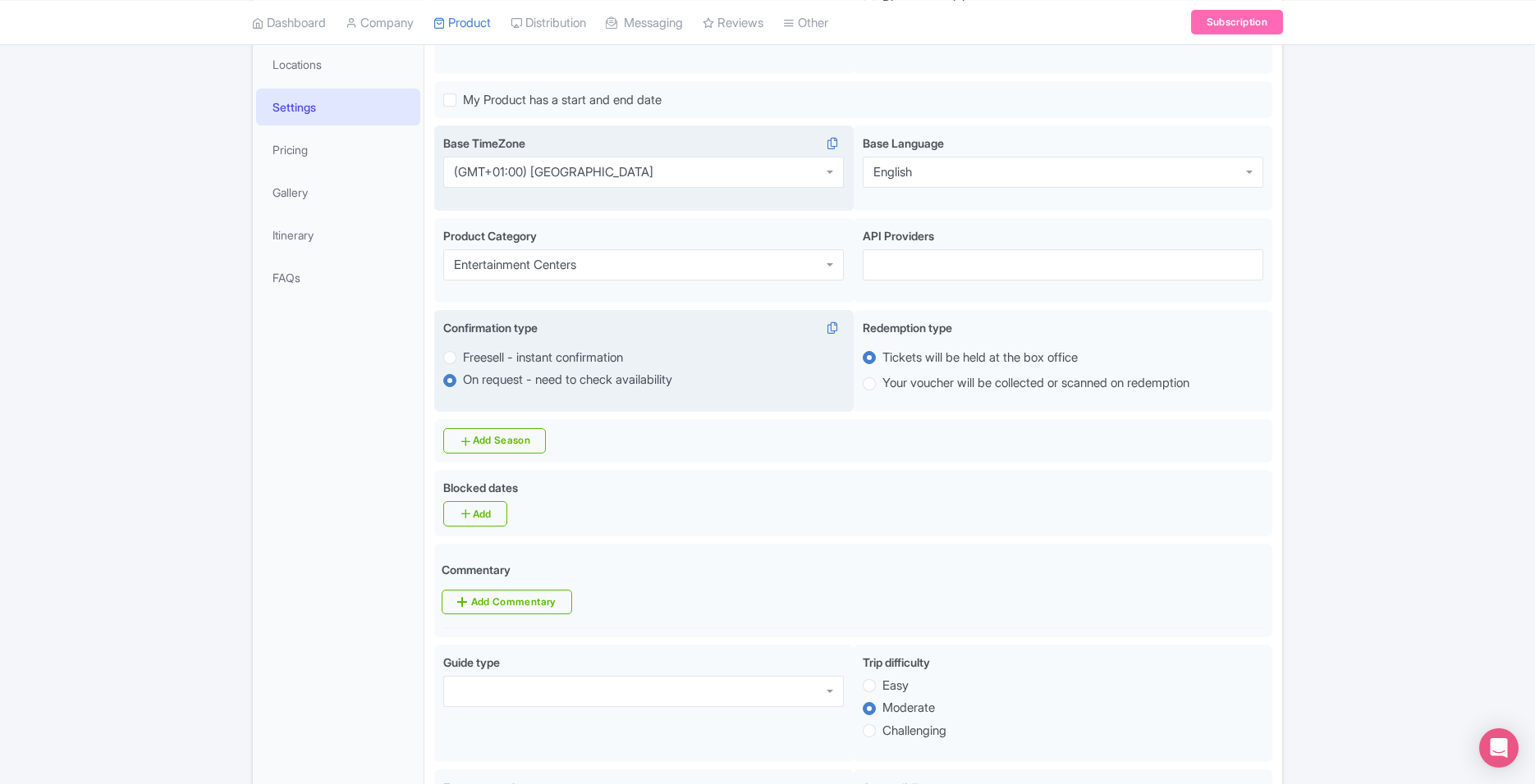
click at [529, 353] on label "Freesell - instant confirmation" at bounding box center [542, 358] width 160 height 19
click at [479, 353] on input "Freesell - instant confirmation" at bounding box center [471, 356] width 17 height 17
radio input "true"
click at [650, 388] on label "On request - need to check availability" at bounding box center [567, 380] width 209 height 19
click at [479, 387] on input "On request - need to check availability" at bounding box center [471, 379] width 17 height 17
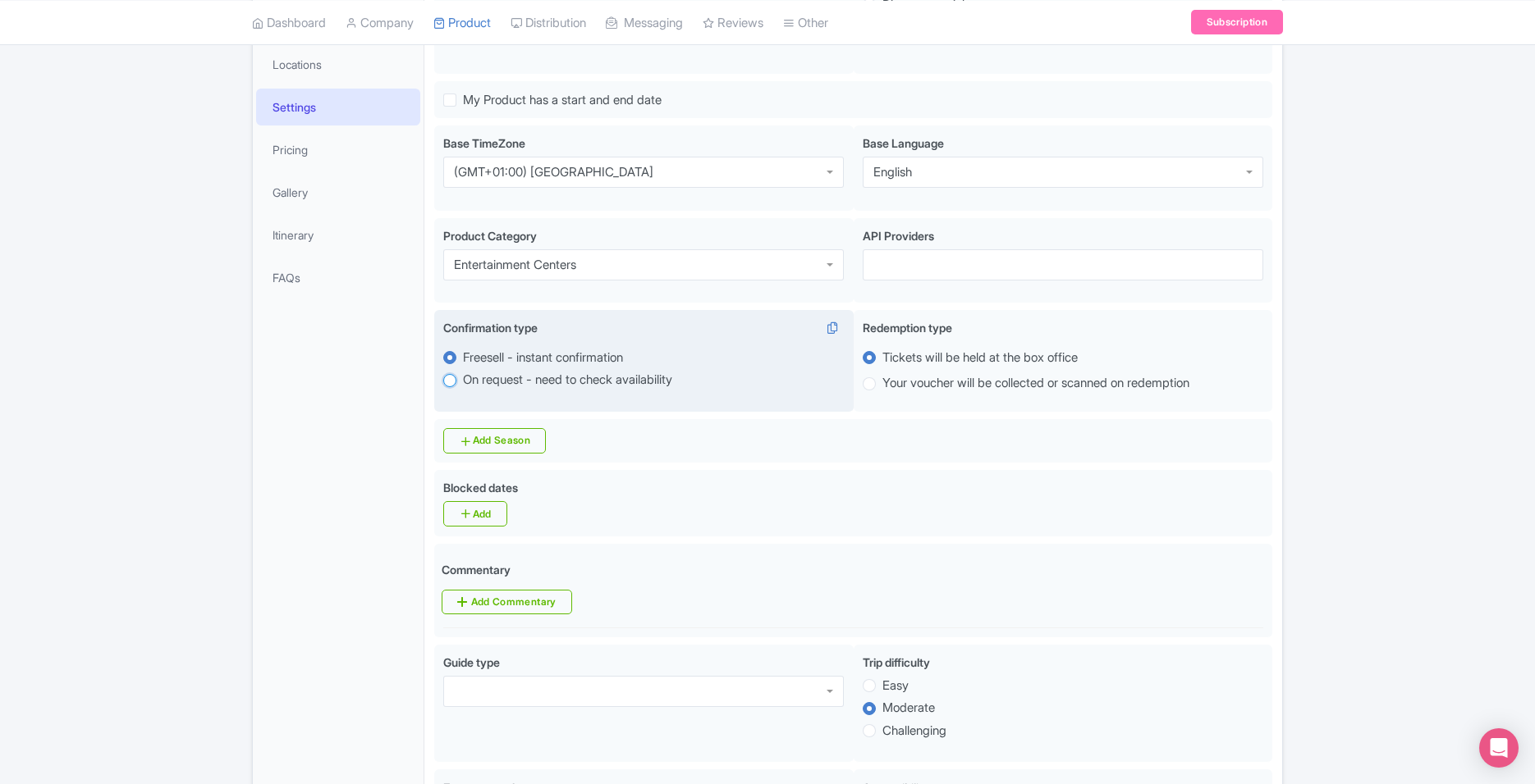
radio input "true"
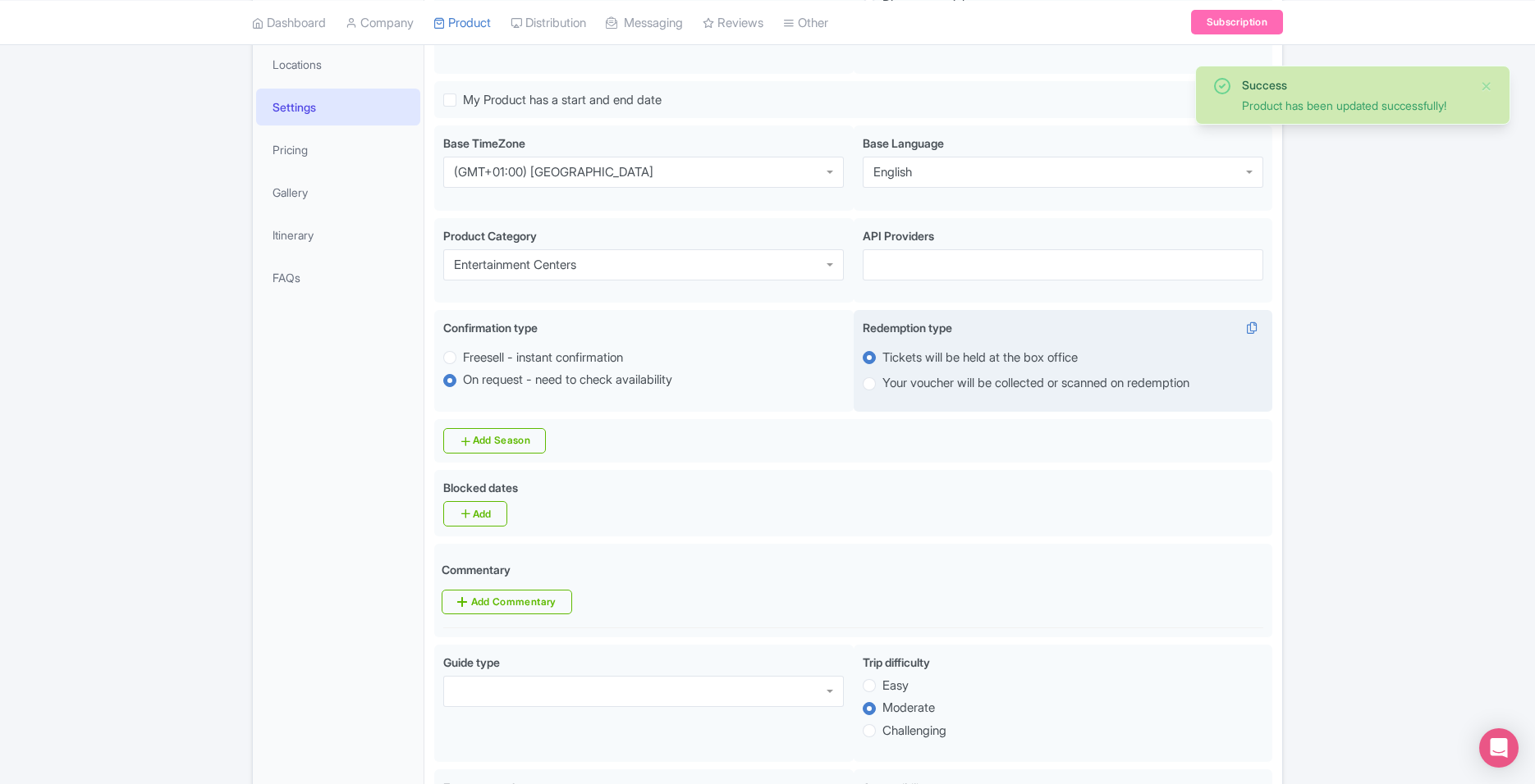
click at [1037, 385] on label "Your voucher will be collected or scanned on redemption" at bounding box center [1035, 383] width 307 height 19
click at [899, 385] on input "Your voucher will be collected or scanned on redemption" at bounding box center [890, 382] width 17 height 17
radio input "true"
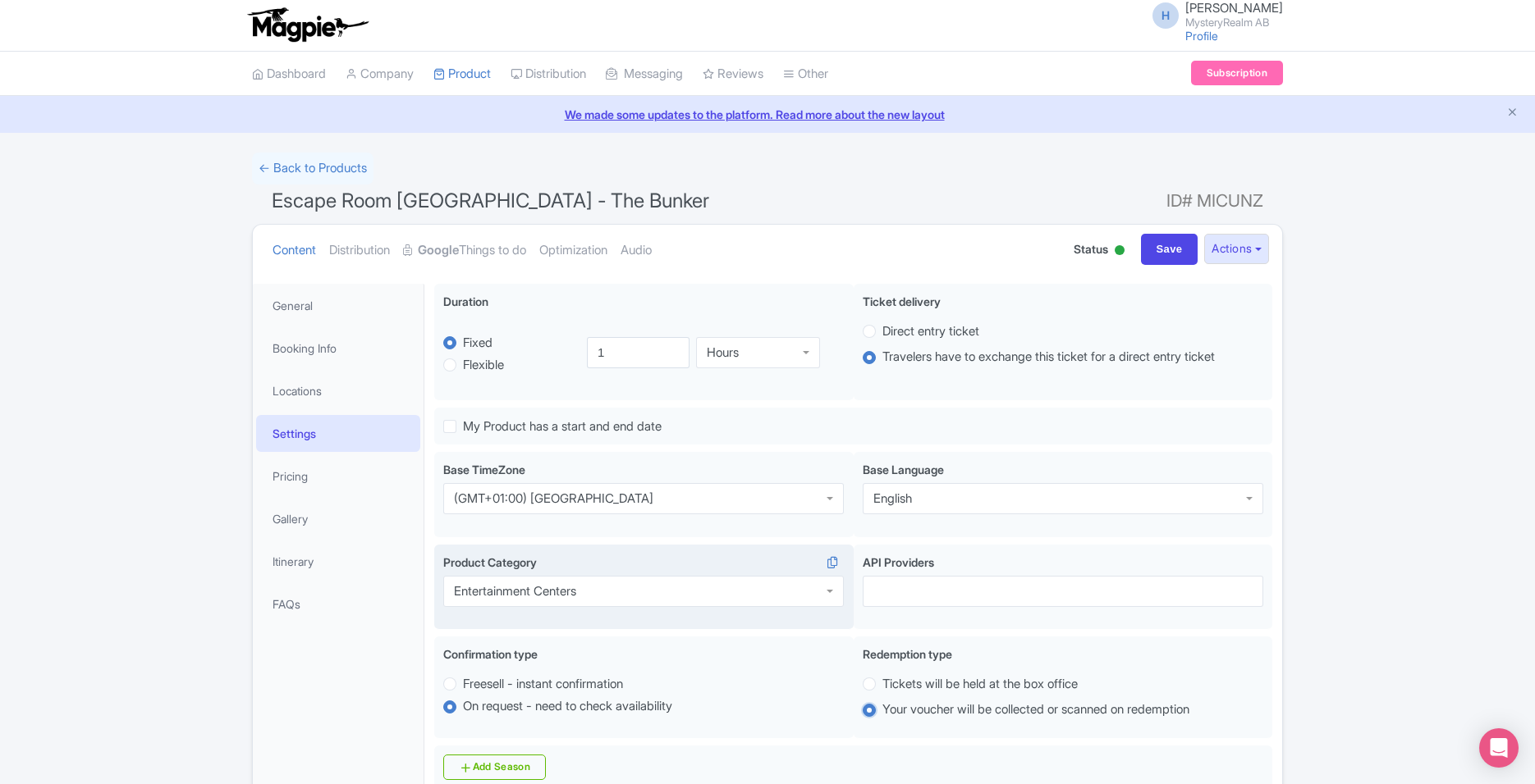
scroll to position [0, 0]
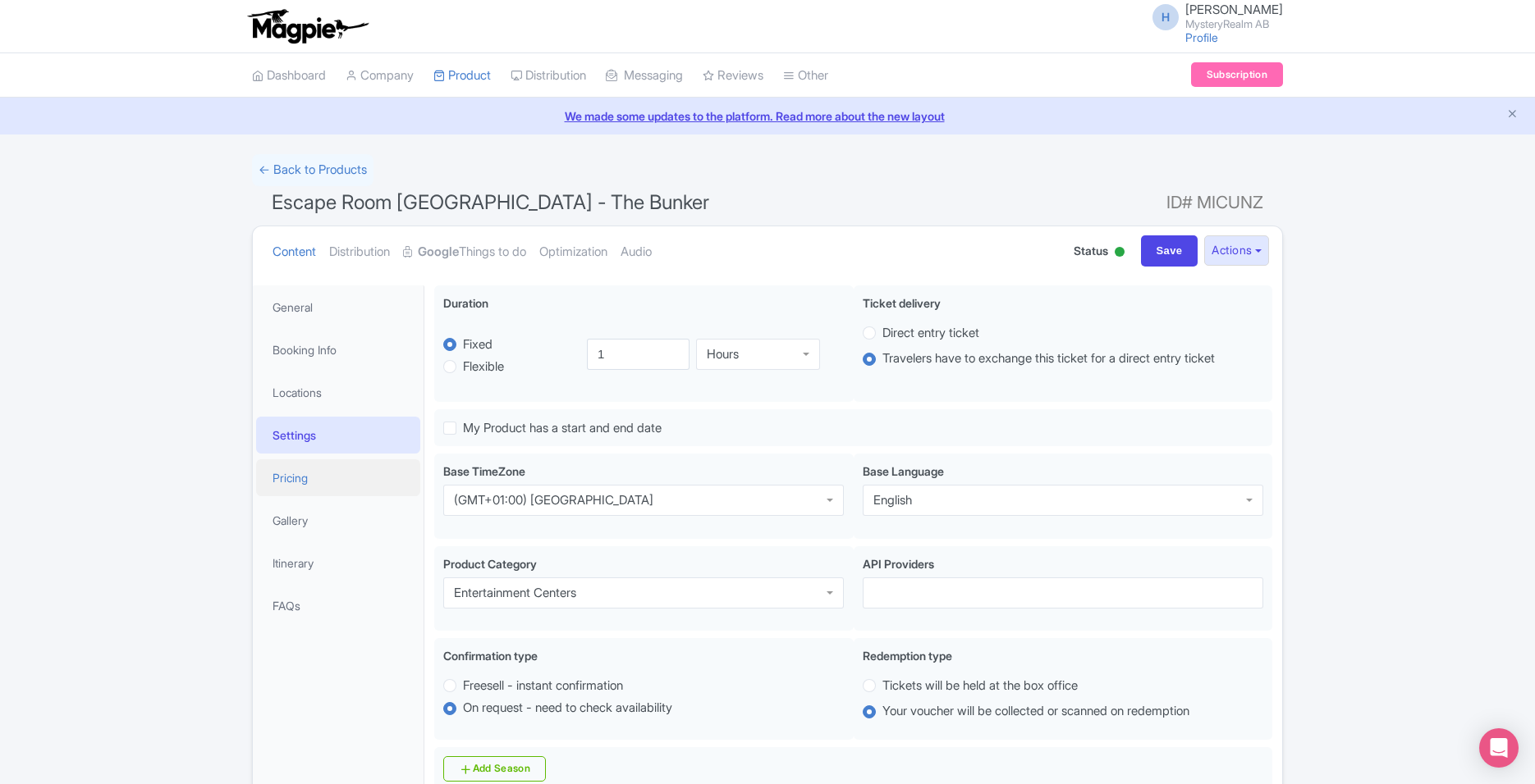
click at [374, 476] on link "Pricing" at bounding box center [338, 477] width 164 height 37
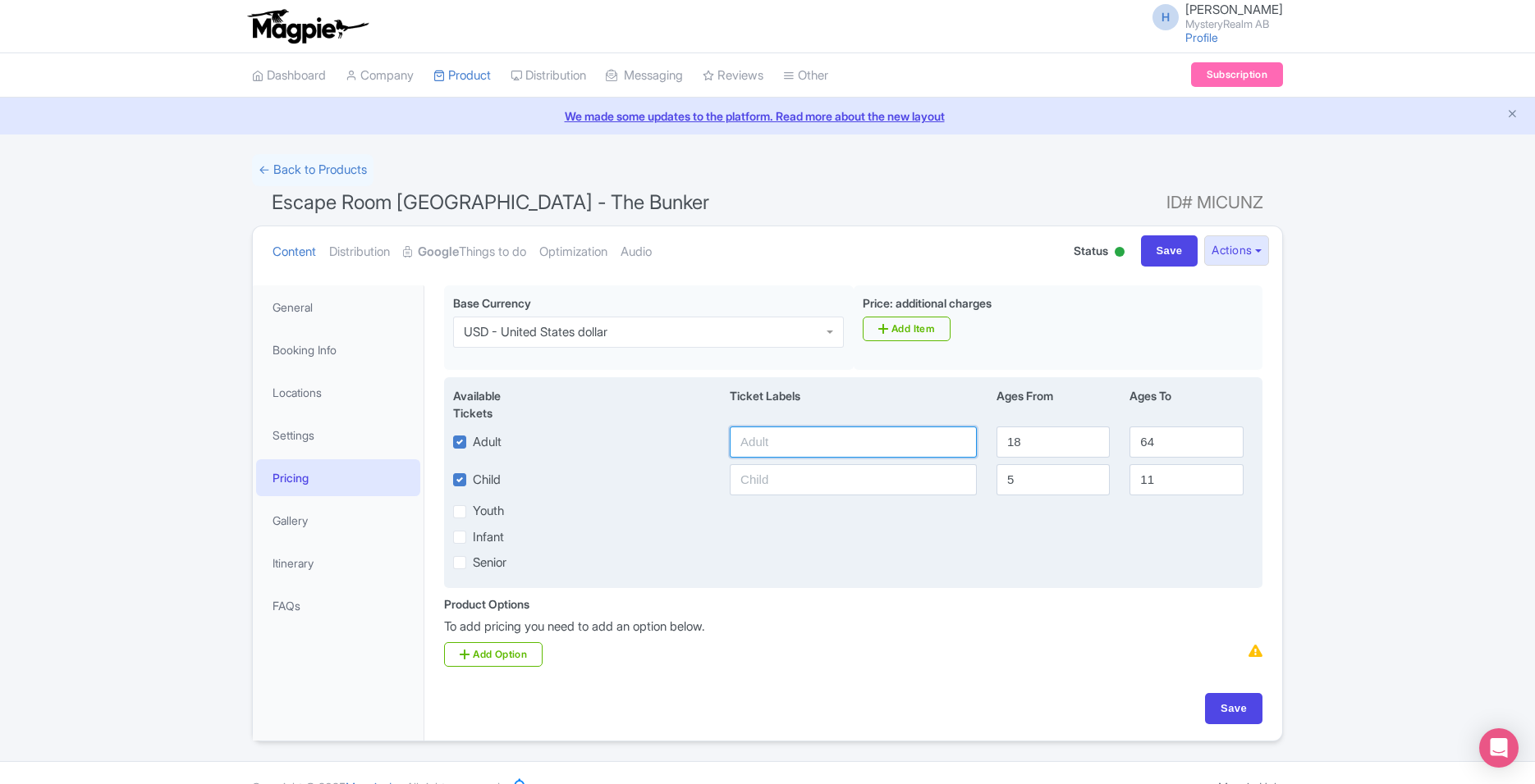
click at [765, 427] on input "text" at bounding box center [853, 442] width 247 height 31
click at [472, 553] on label "Senior" at bounding box center [489, 562] width 34 height 19
click at [472, 552] on input "Senior" at bounding box center [477, 557] width 11 height 11
checkbox input "true"
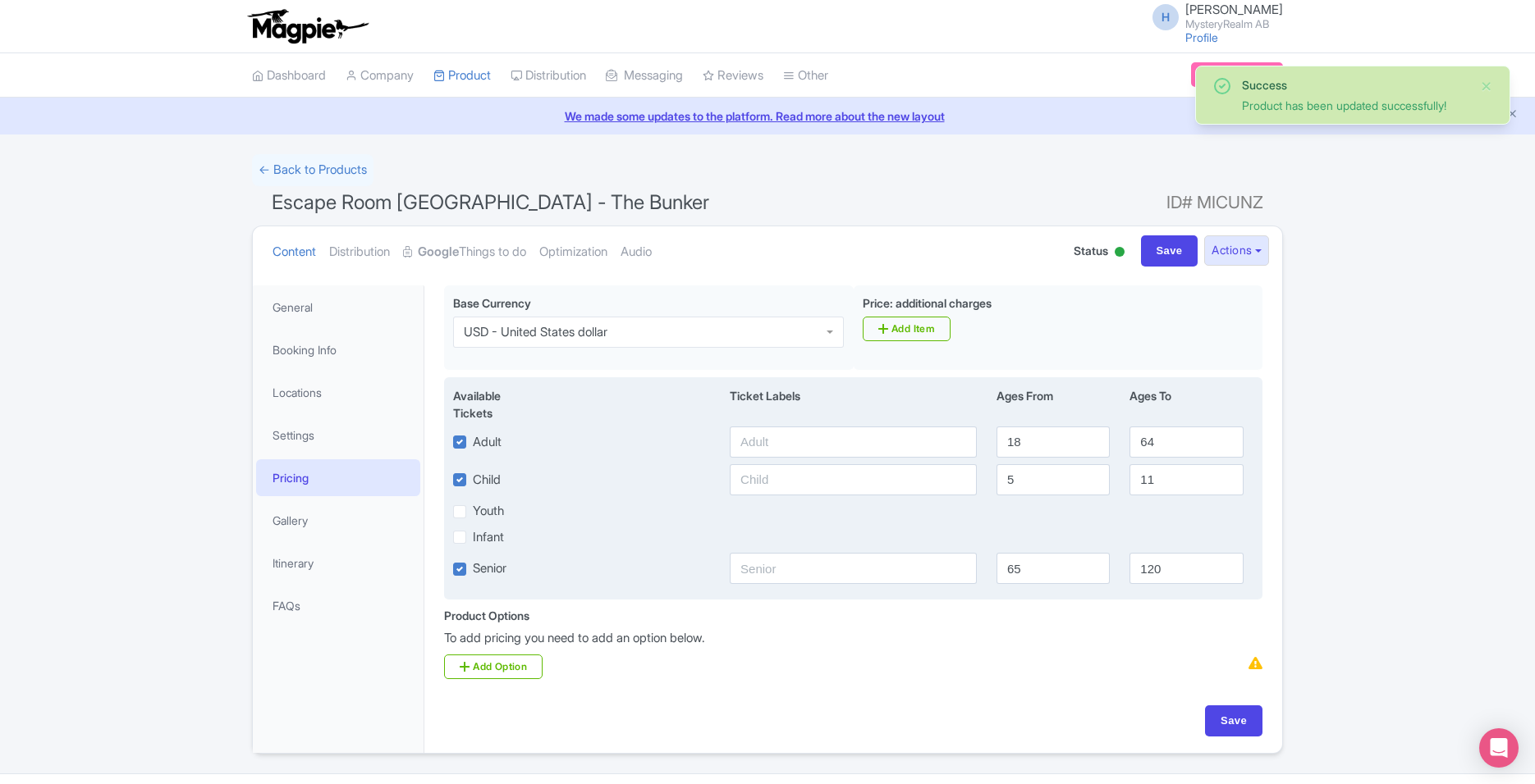
click at [472, 502] on label "Youth" at bounding box center [488, 511] width 31 height 19
click at [472, 502] on input "Youth" at bounding box center [477, 507] width 11 height 11
checkbox input "true"
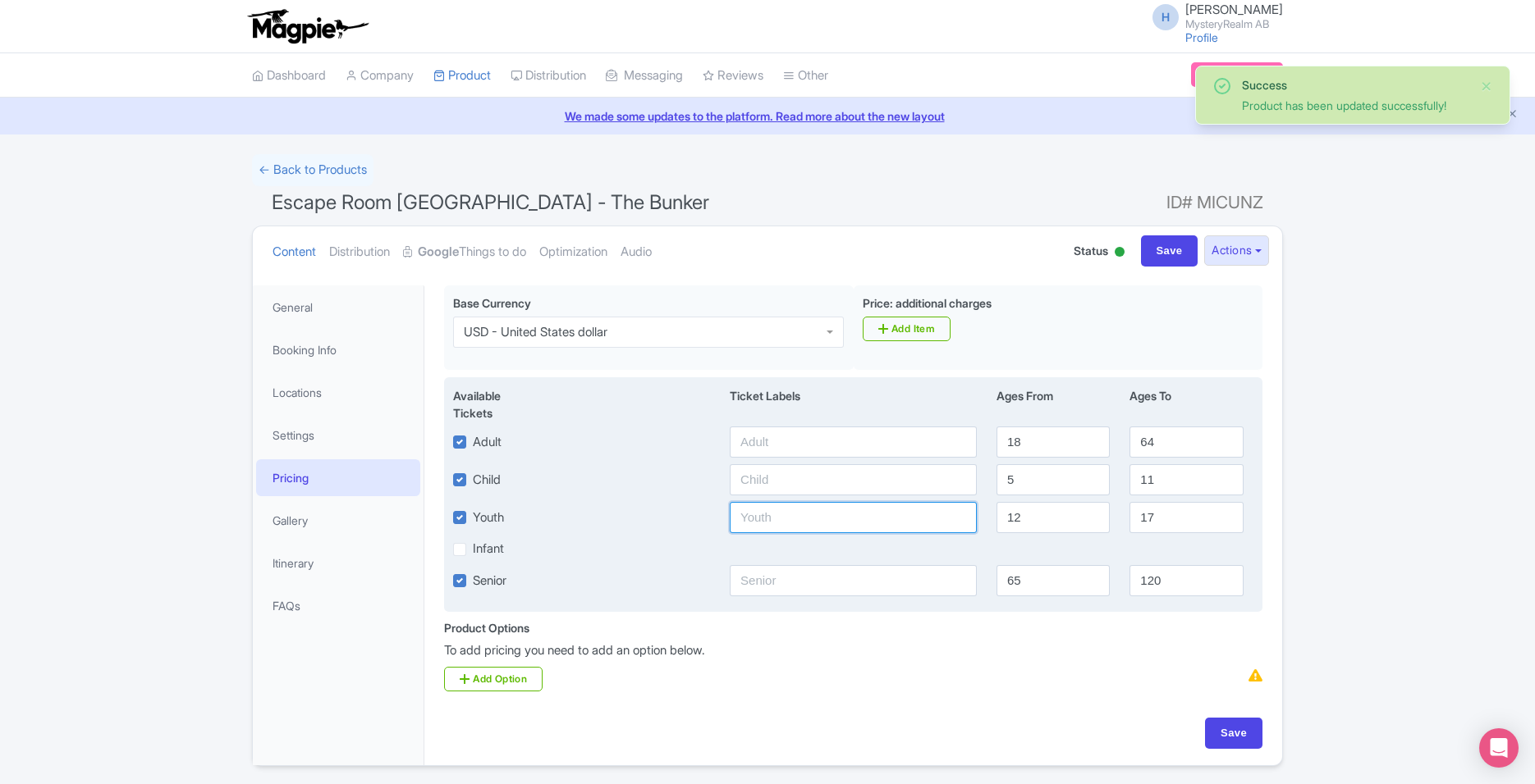
click at [788, 505] on input "text" at bounding box center [853, 518] width 247 height 31
click at [795, 464] on input "text" at bounding box center [853, 480] width 247 height 31
click at [784, 502] on input "text" at bounding box center [853, 518] width 247 height 31
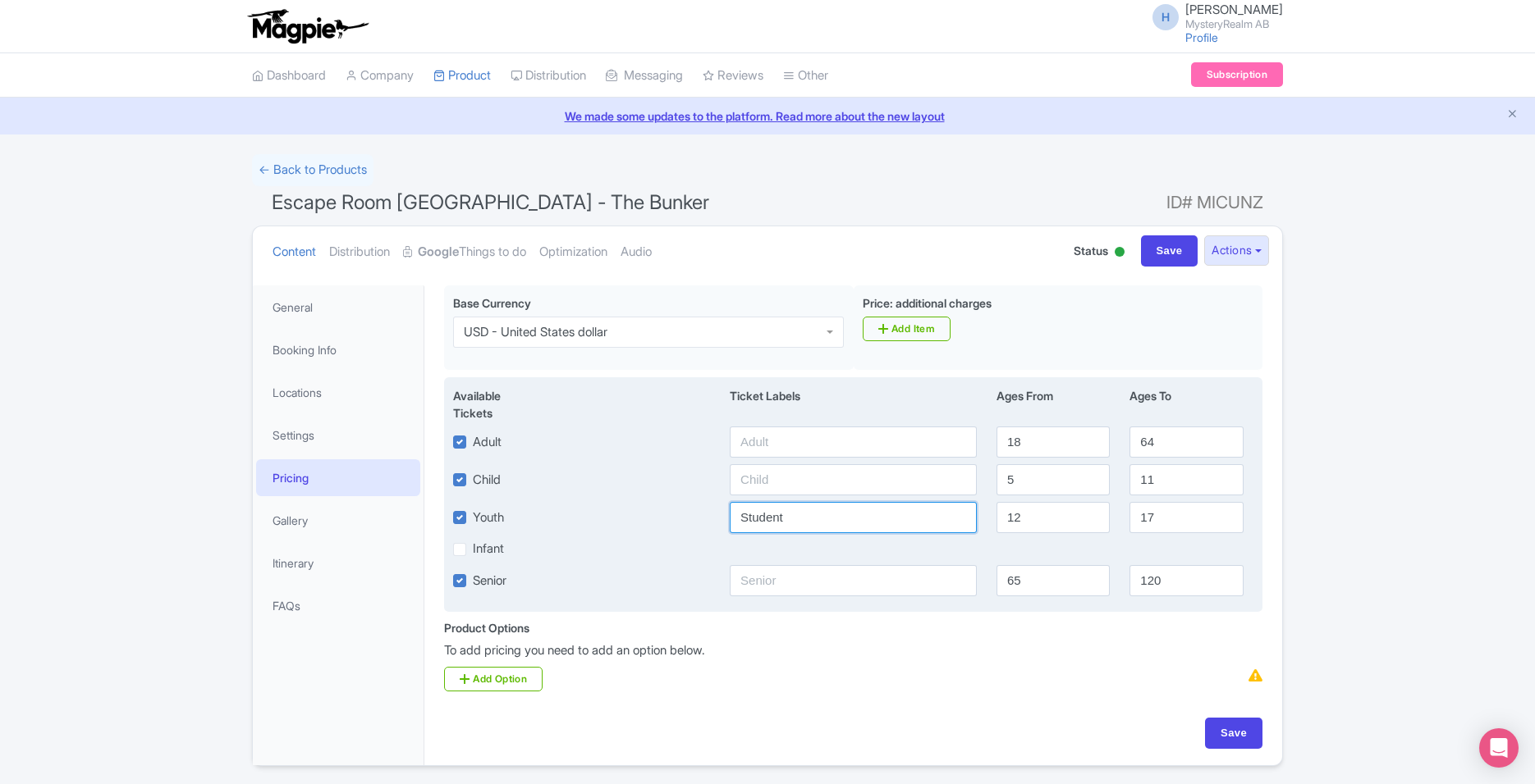
type input "Student"
click at [921, 540] on div "Infant" at bounding box center [853, 549] width 820 height 19
click at [883, 505] on input "Student" at bounding box center [853, 518] width 247 height 31
click at [1193, 433] on input "64" at bounding box center [1186, 442] width 113 height 31
click at [1182, 540] on div "Infant" at bounding box center [853, 549] width 820 height 19
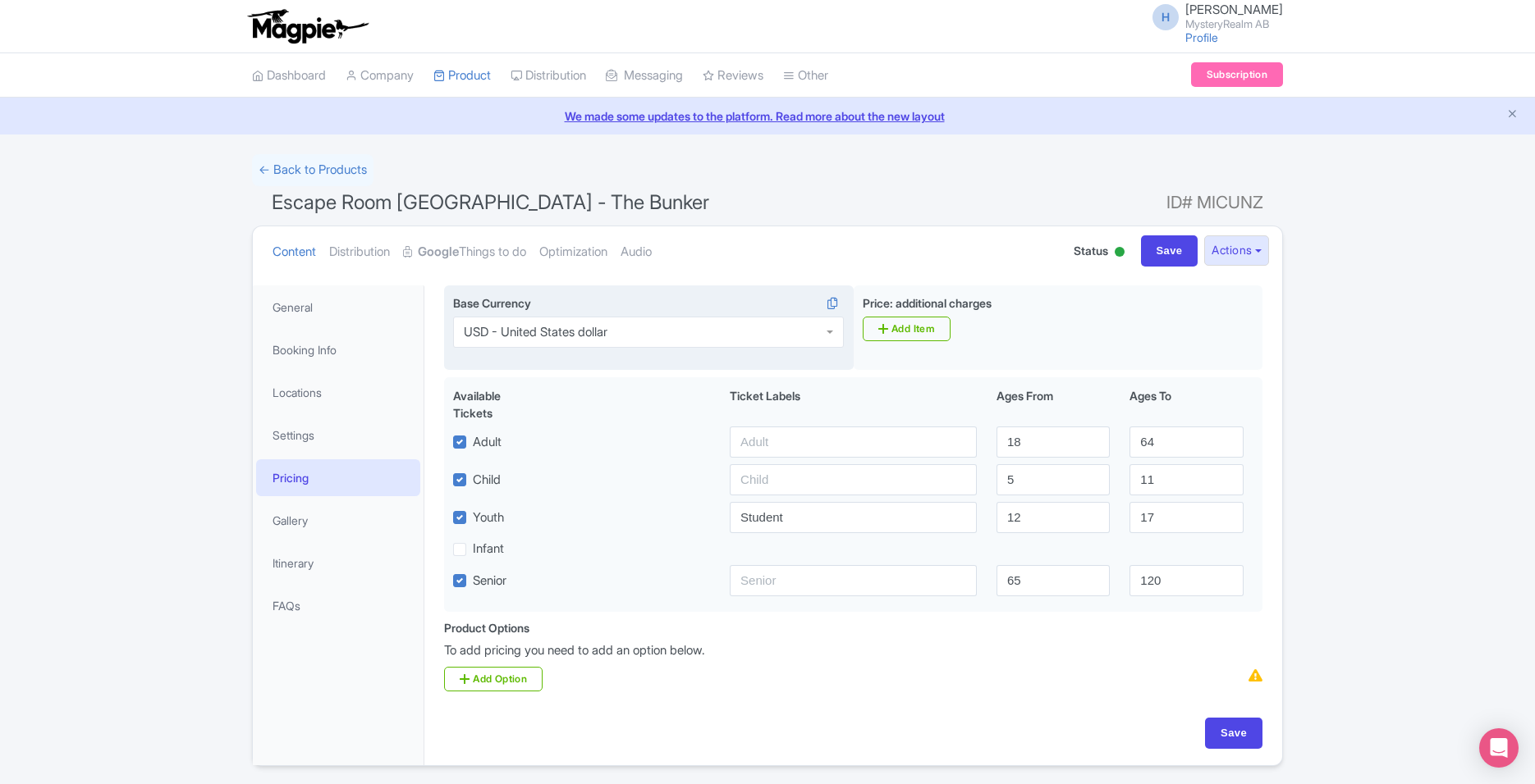
click at [570, 345] on div "USD - United States dollar" at bounding box center [648, 332] width 391 height 31
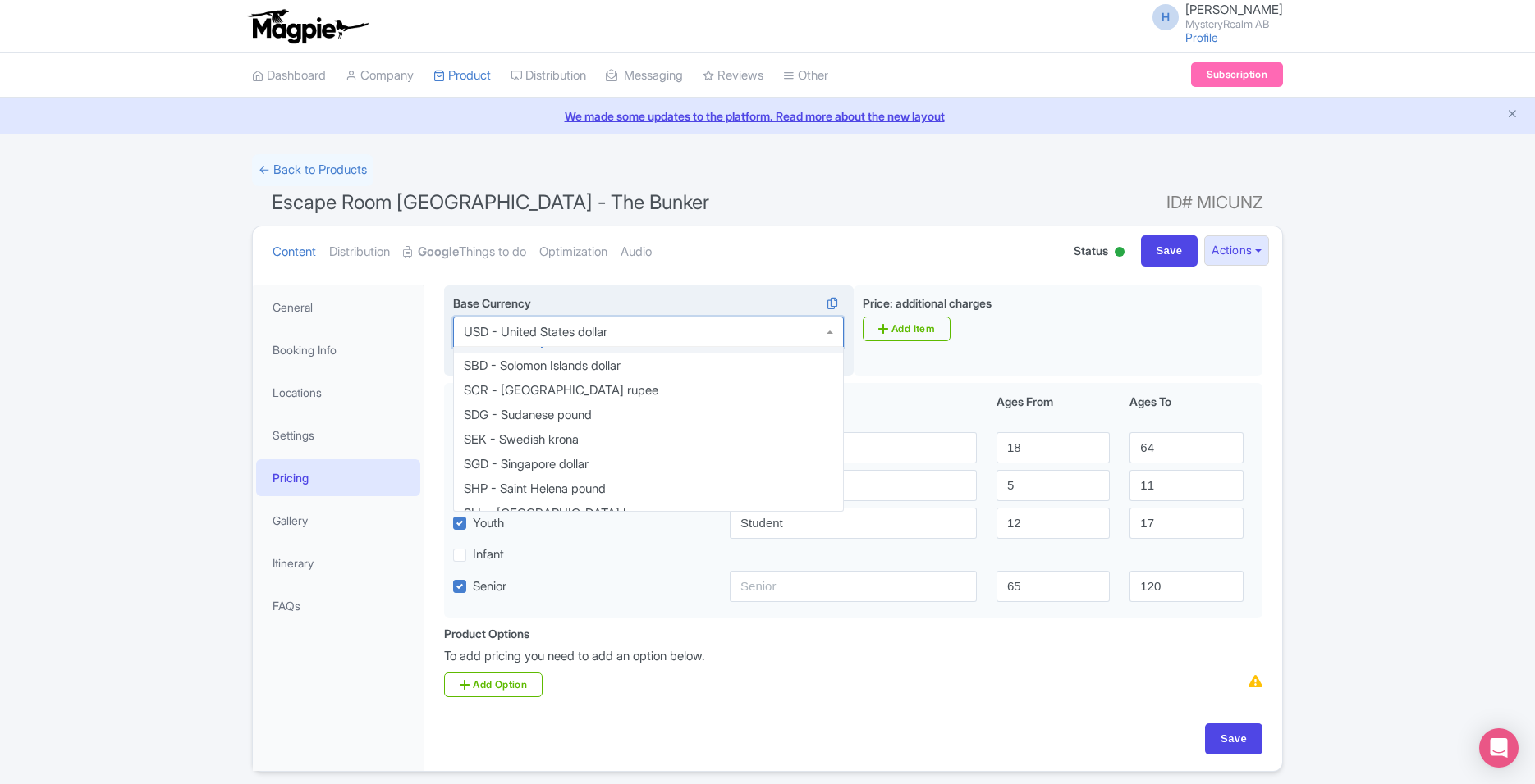
scroll to position [2953, 0]
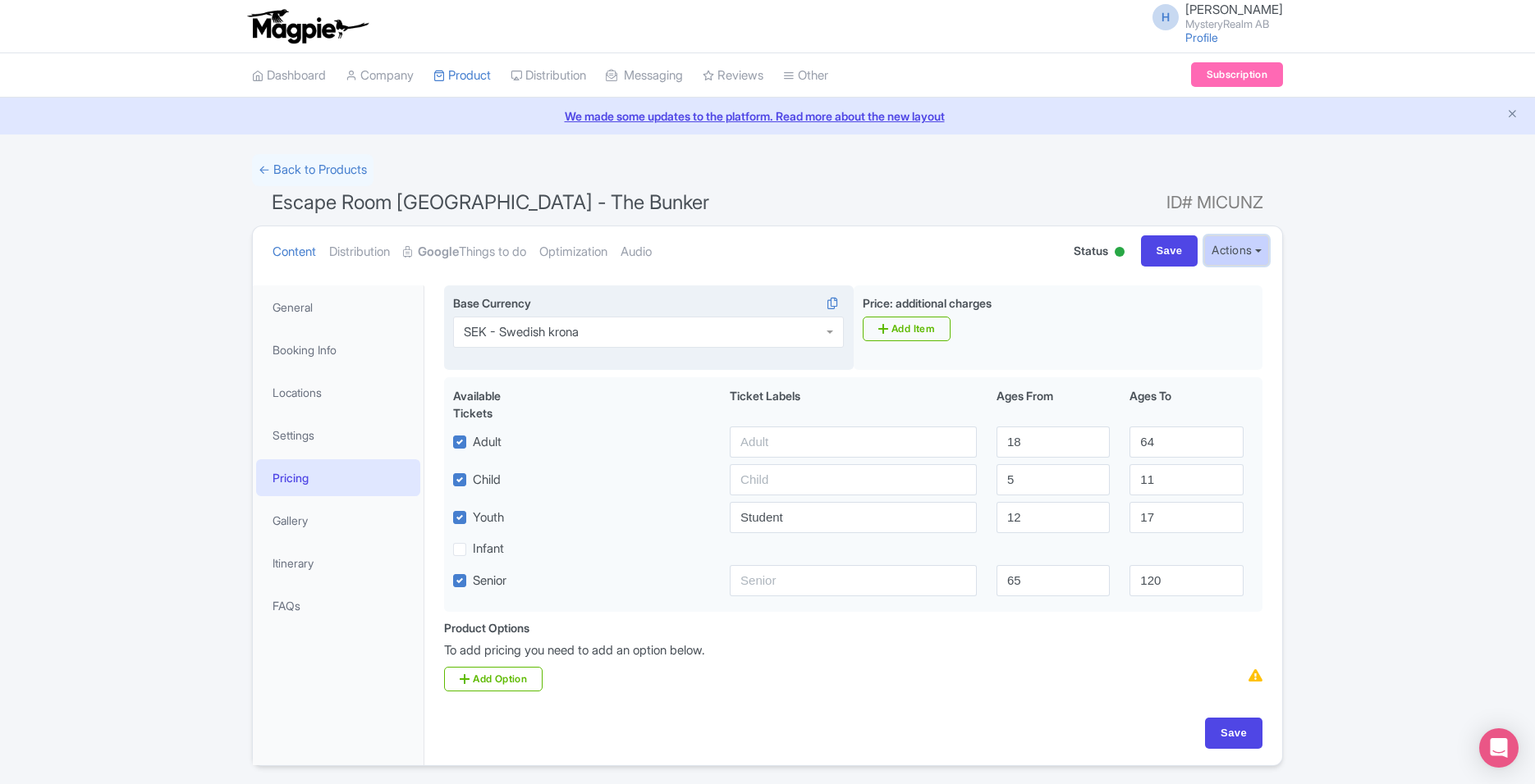
click at [1251, 252] on button "Actions" at bounding box center [1236, 251] width 65 height 31
click at [1252, 252] on button "Actions" at bounding box center [1236, 251] width 65 height 31
click at [1243, 718] on input "Save" at bounding box center [1233, 734] width 57 height 31
type input "Update Product"
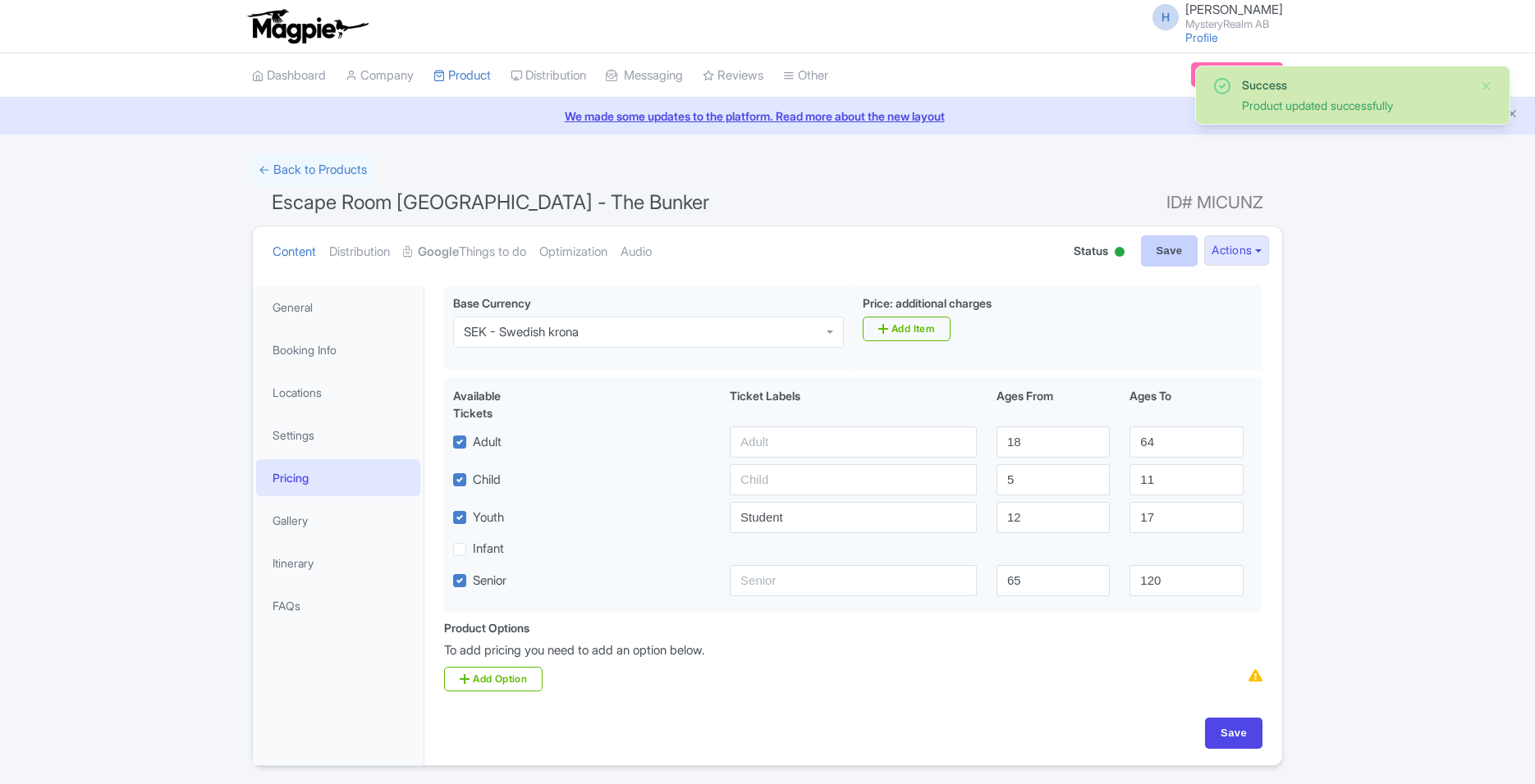
scroll to position [36, 0]
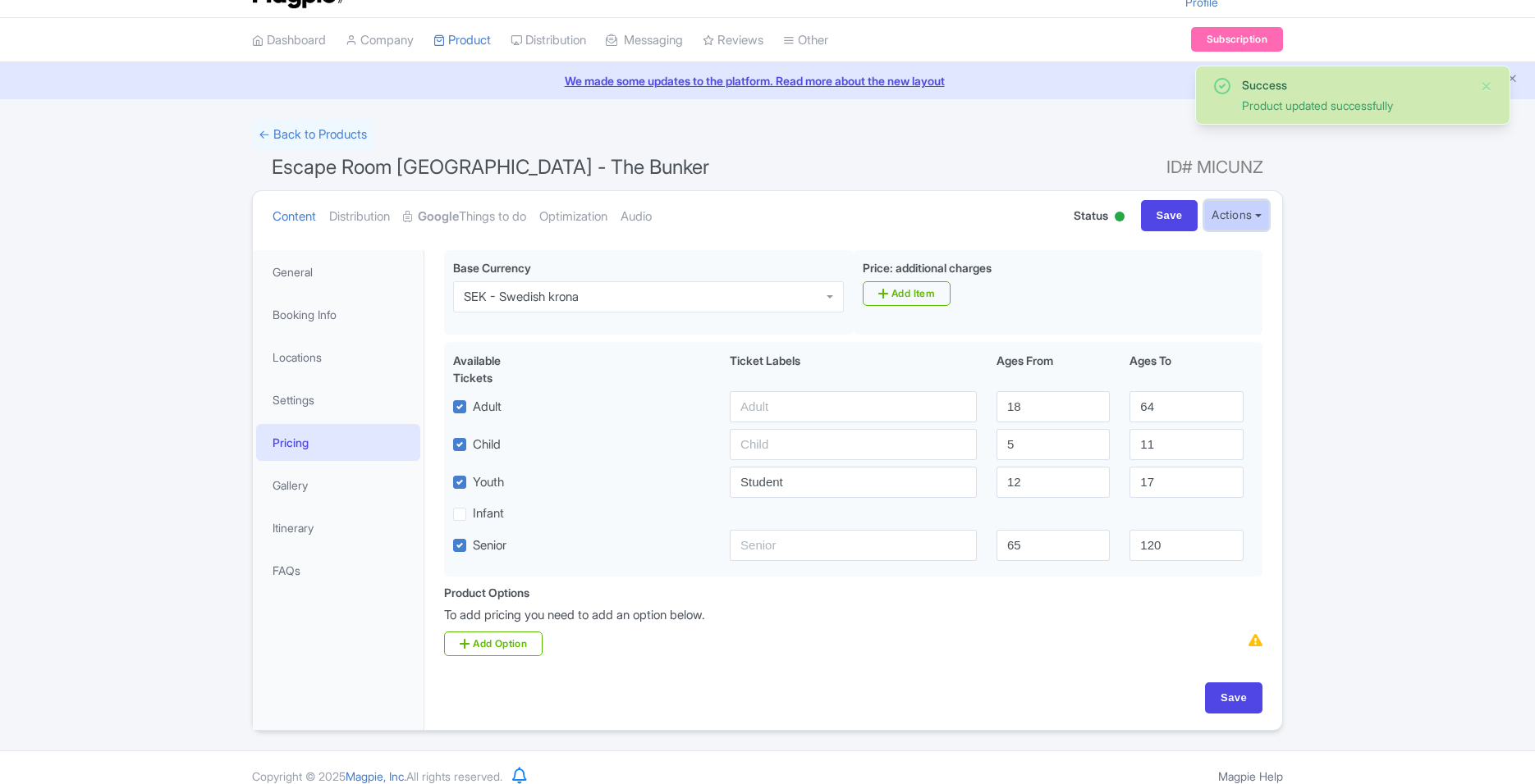
click at [1242, 209] on button "Actions" at bounding box center [1236, 215] width 65 height 31
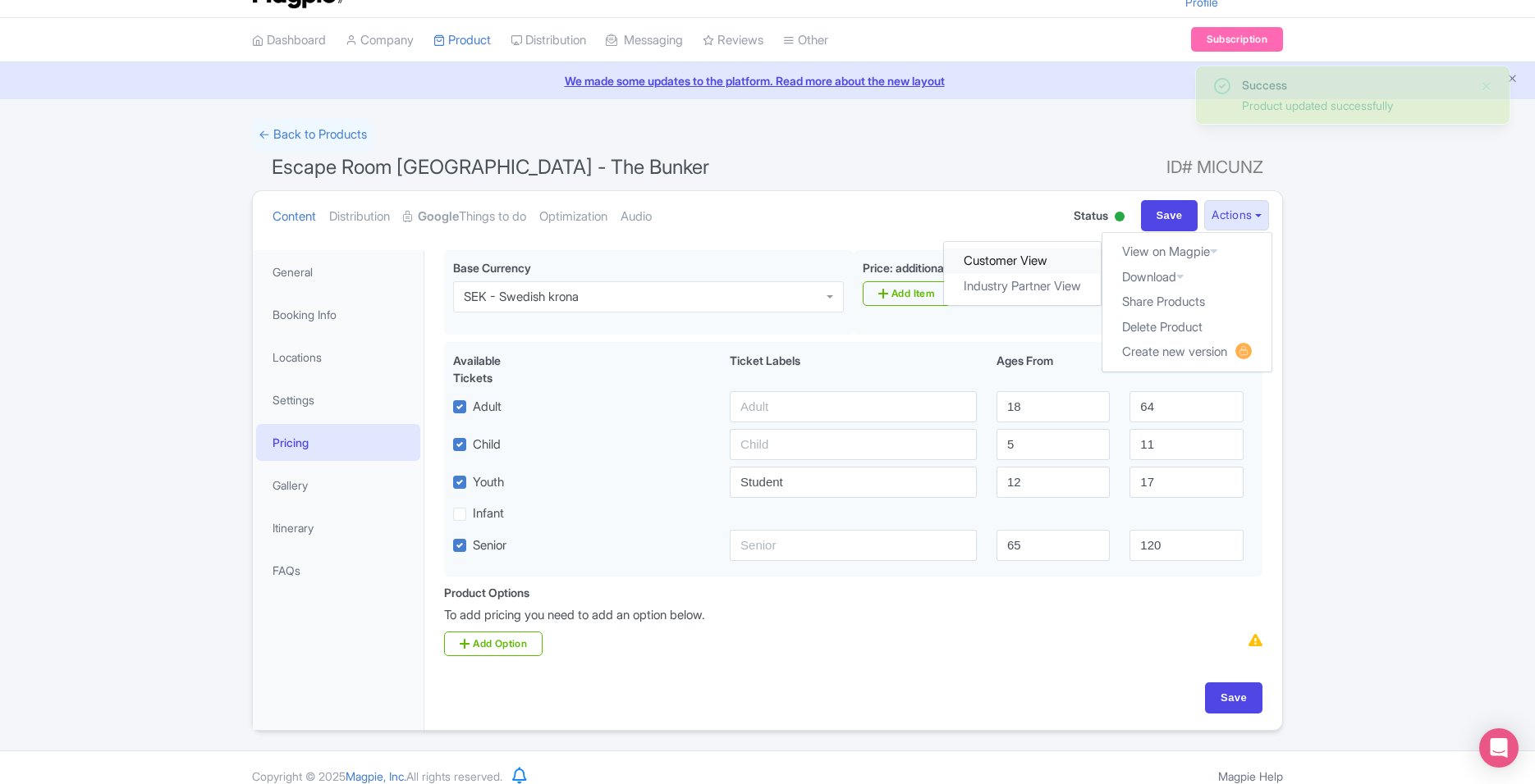
click at [1067, 261] on link "Customer View" at bounding box center [1023, 261] width 156 height 26
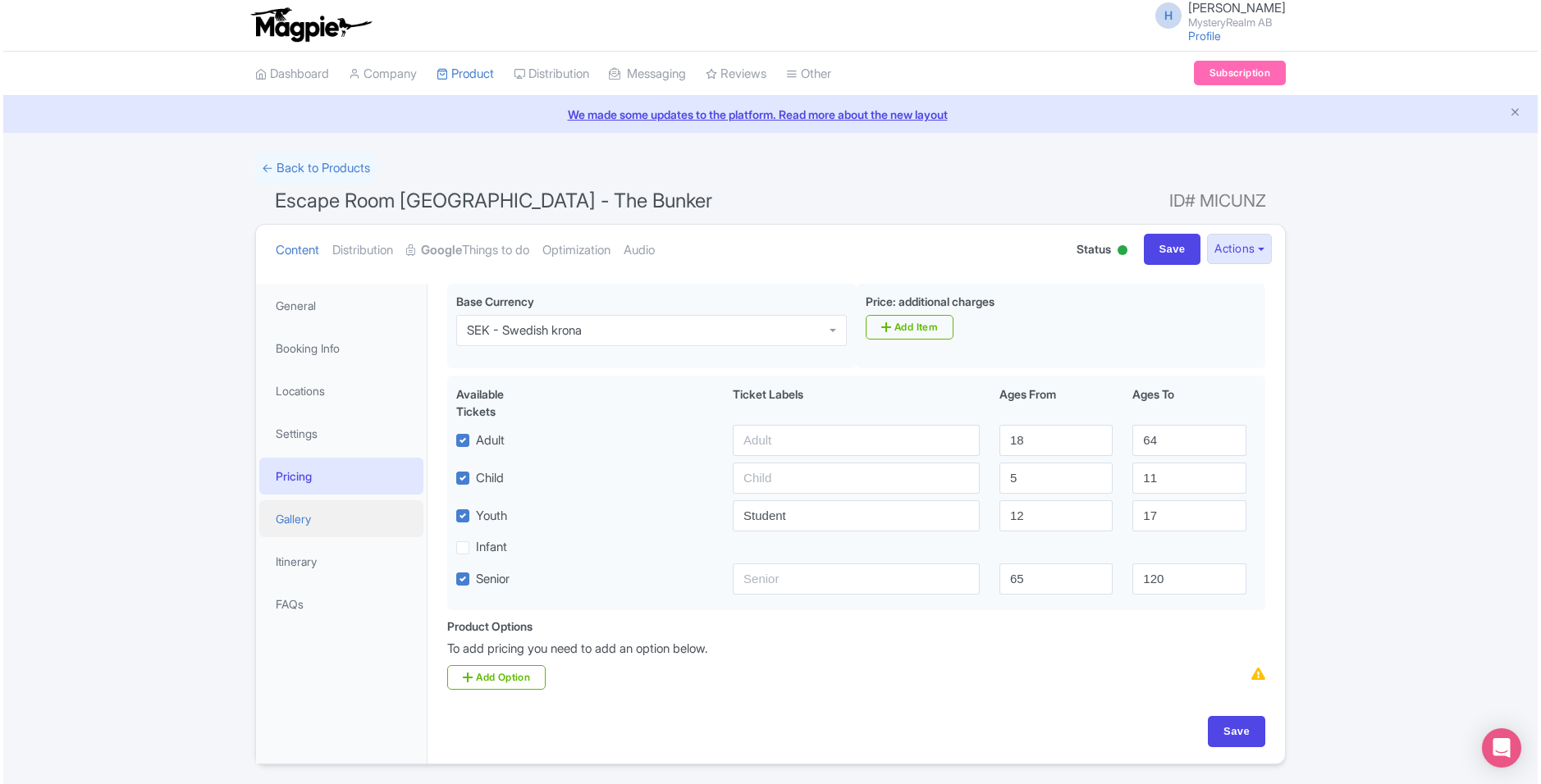
scroll to position [0, 0]
click at [369, 517] on link "Gallery" at bounding box center [337, 520] width 164 height 37
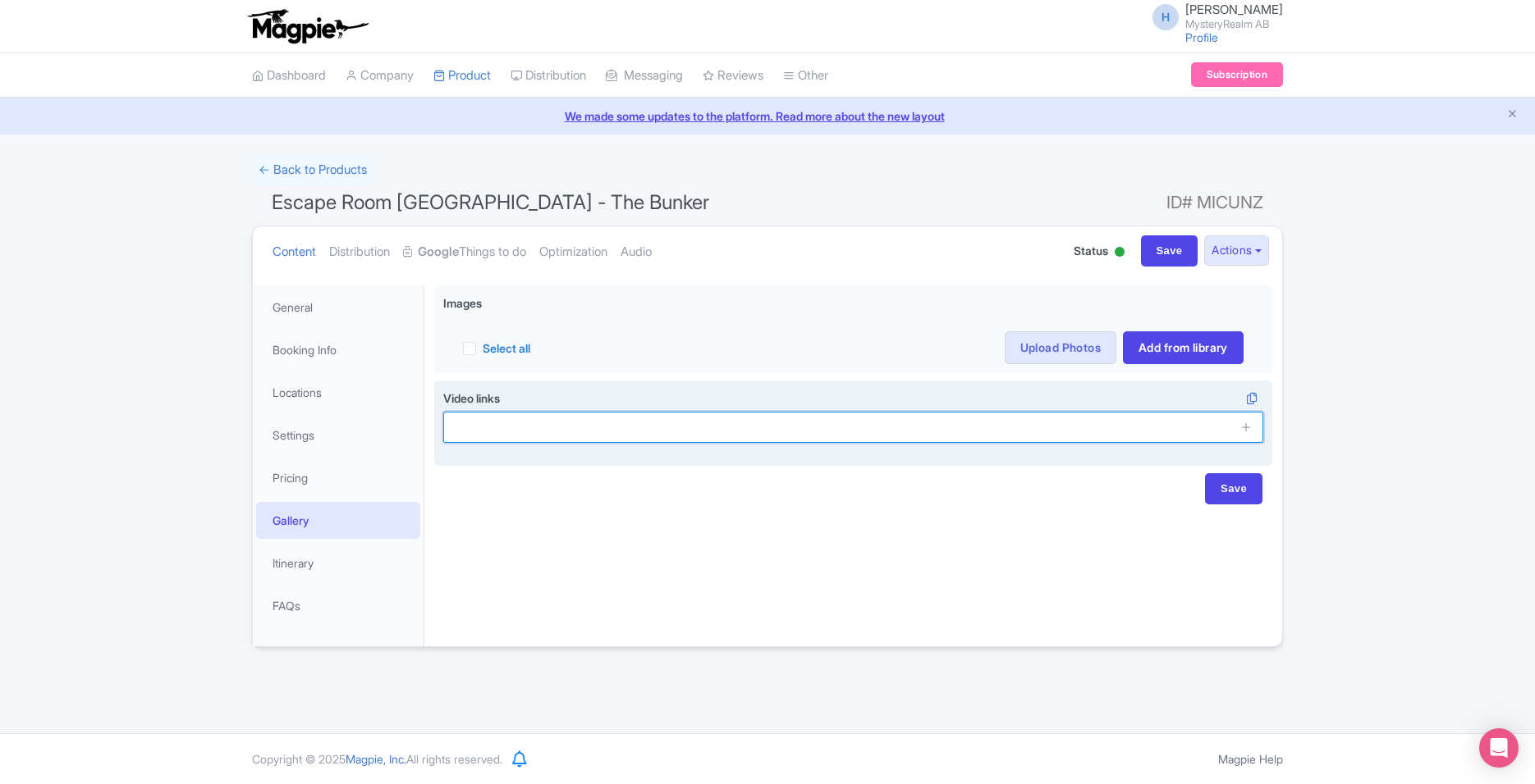
click at [645, 420] on input "text" at bounding box center [853, 428] width 820 height 31
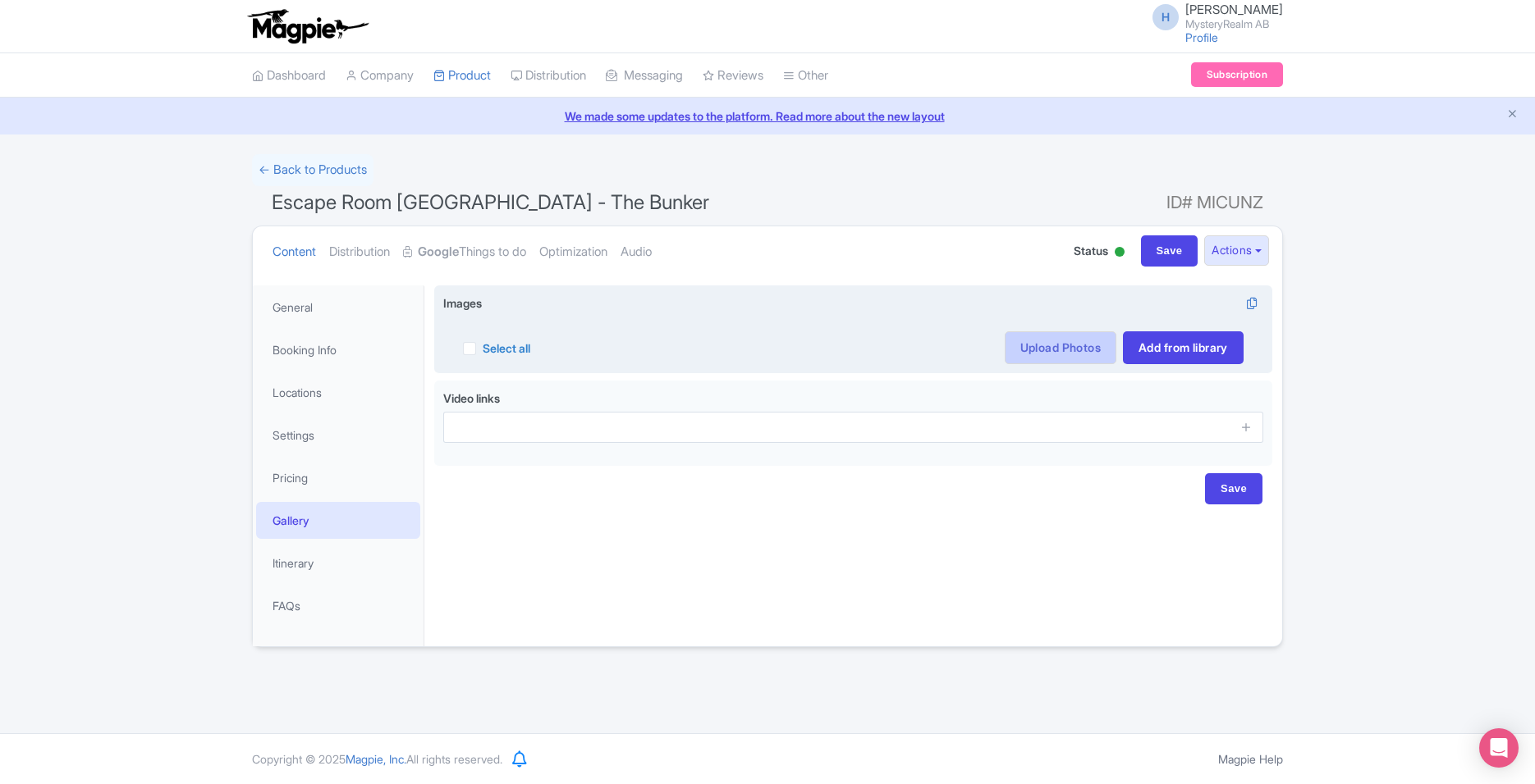
click at [1077, 347] on link "Upload Photos" at bounding box center [1060, 348] width 112 height 33
click at [1071, 355] on link "Upload Photos" at bounding box center [1060, 348] width 112 height 33
click at [1151, 351] on link "Add from library" at bounding box center [1183, 348] width 121 height 33
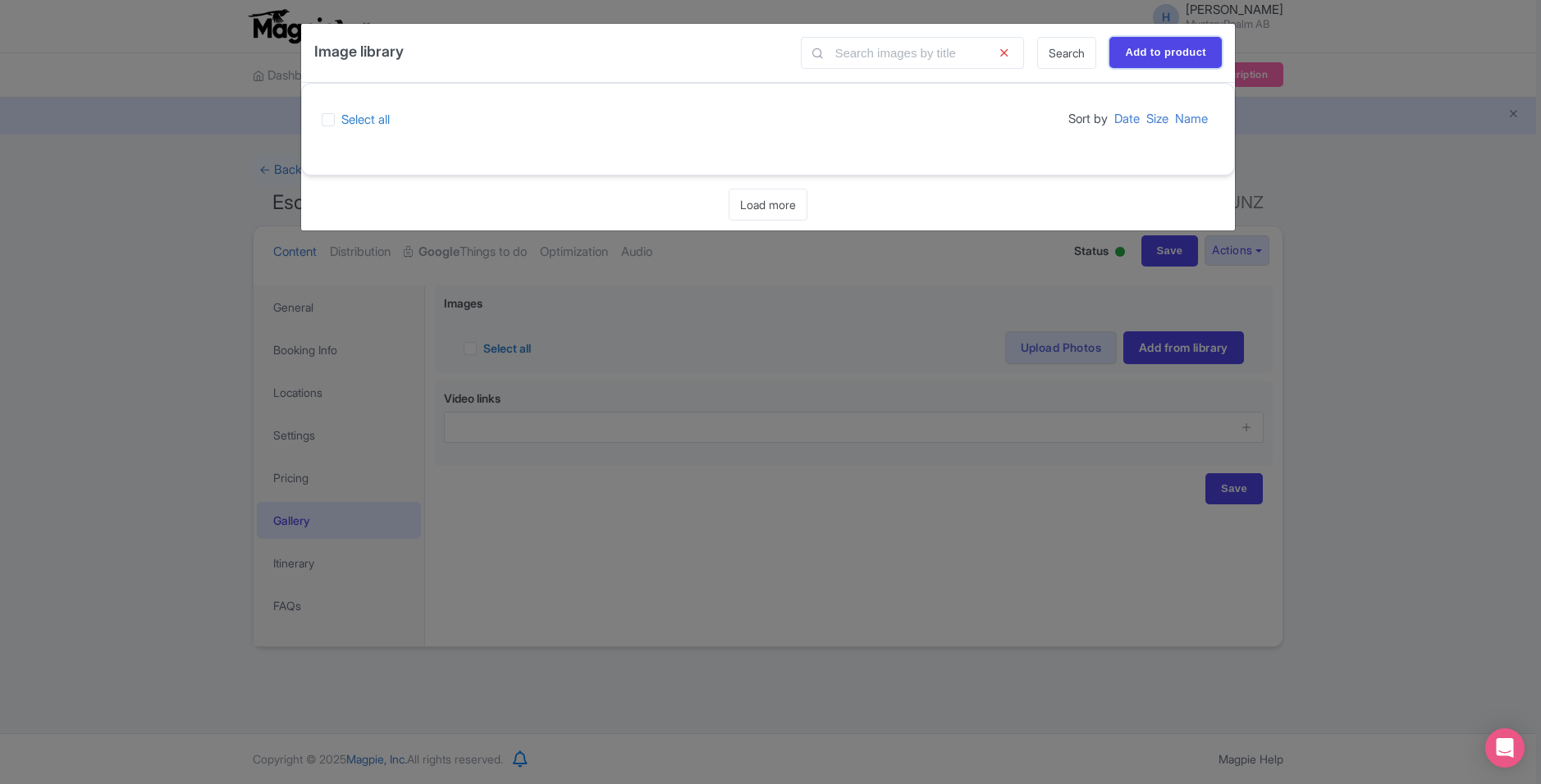
drag, startPoint x: 1137, startPoint y: 47, endPoint x: 1016, endPoint y: 120, distance: 141.3
click at [1031, 100] on div "Image library Search Add to product Select all Sort by Date Size Name Loading..…" at bounding box center [768, 122] width 934 height 197
click at [1155, 63] on input "Add to product" at bounding box center [1165, 53] width 112 height 31
type input "Adding..."
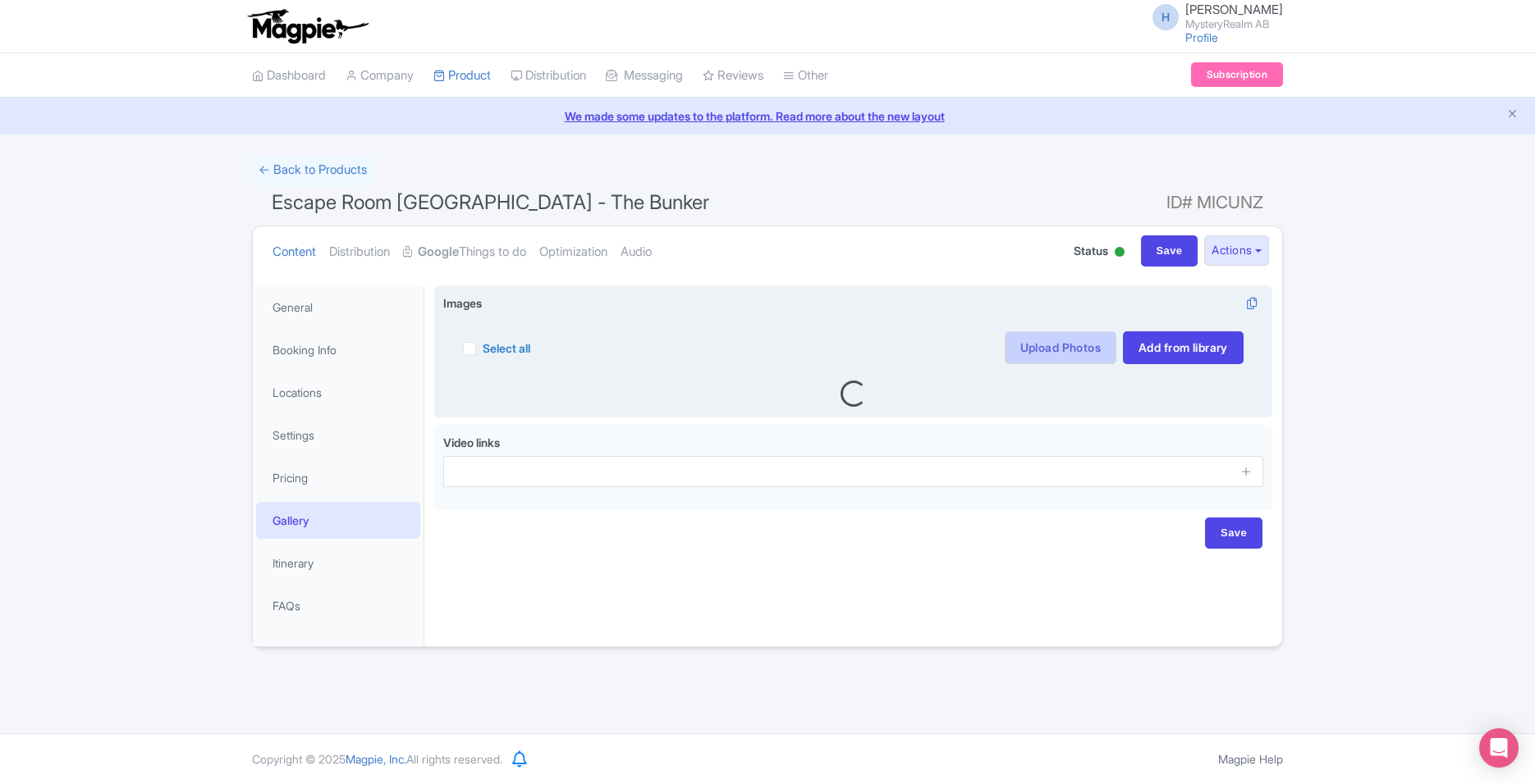
click at [1066, 343] on link "Upload Photos" at bounding box center [1060, 348] width 112 height 33
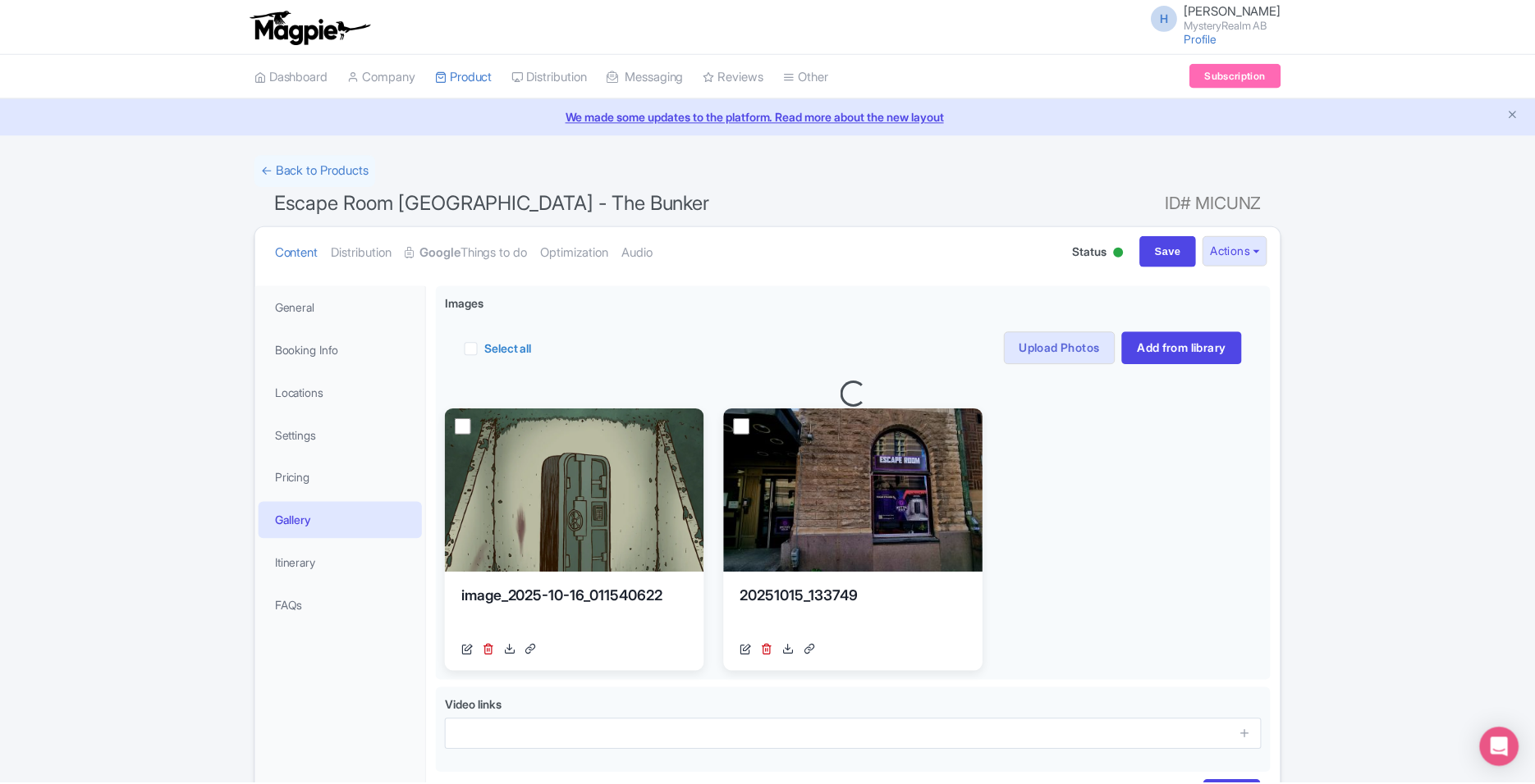
scroll to position [116, 0]
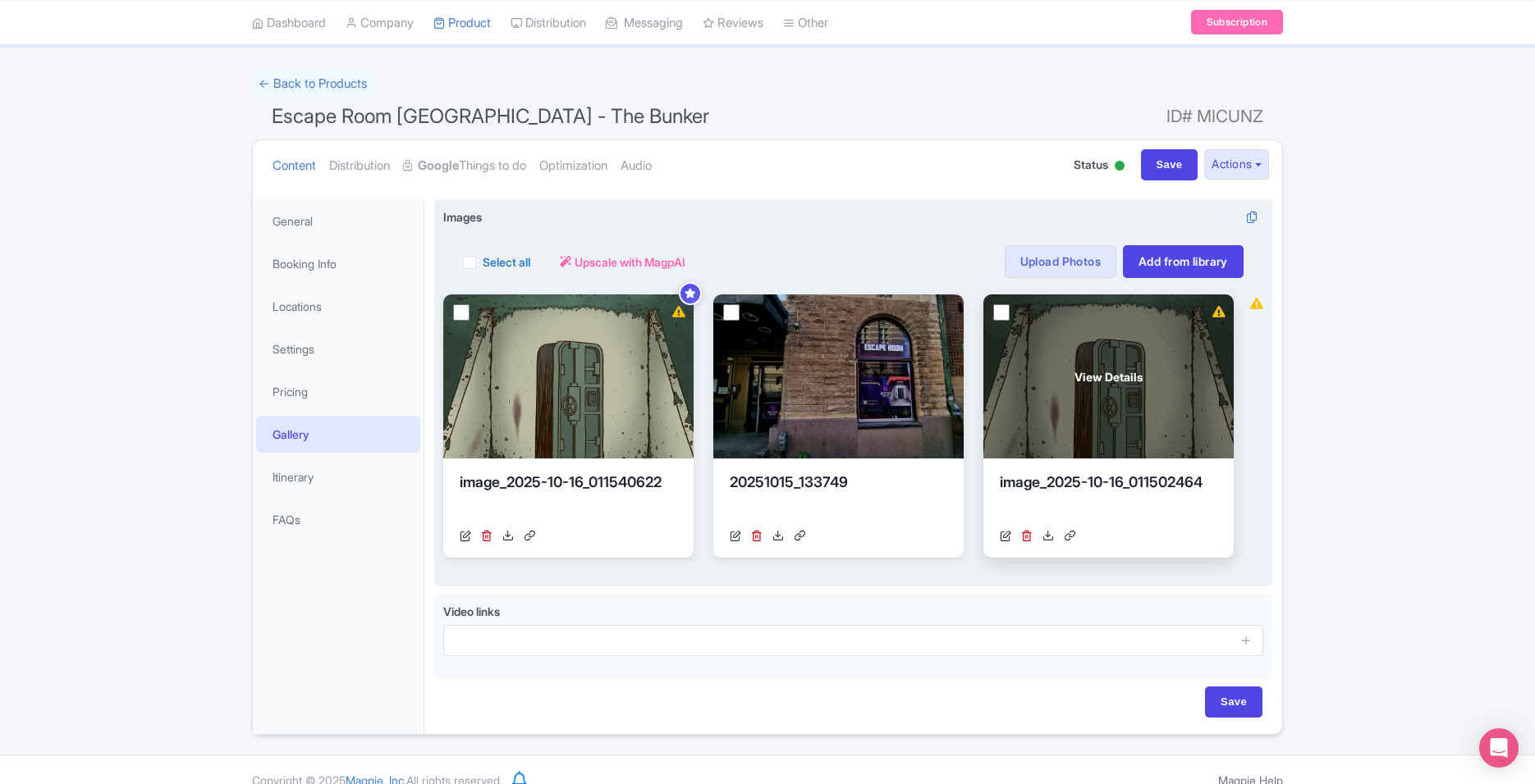
scroll to position [108, 0]
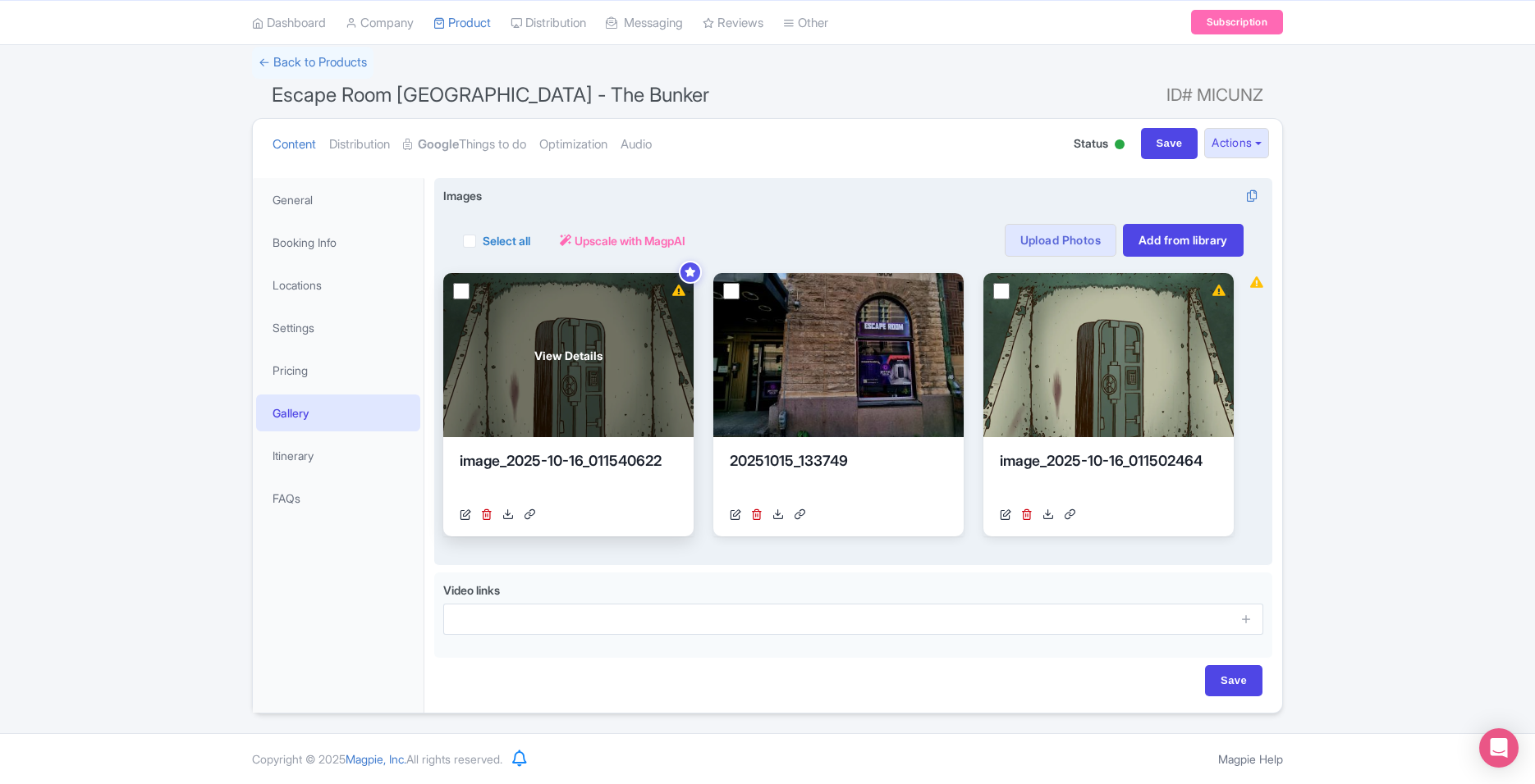
click at [462, 290] on input "checkbox" at bounding box center [461, 291] width 17 height 17
checkbox input "true"
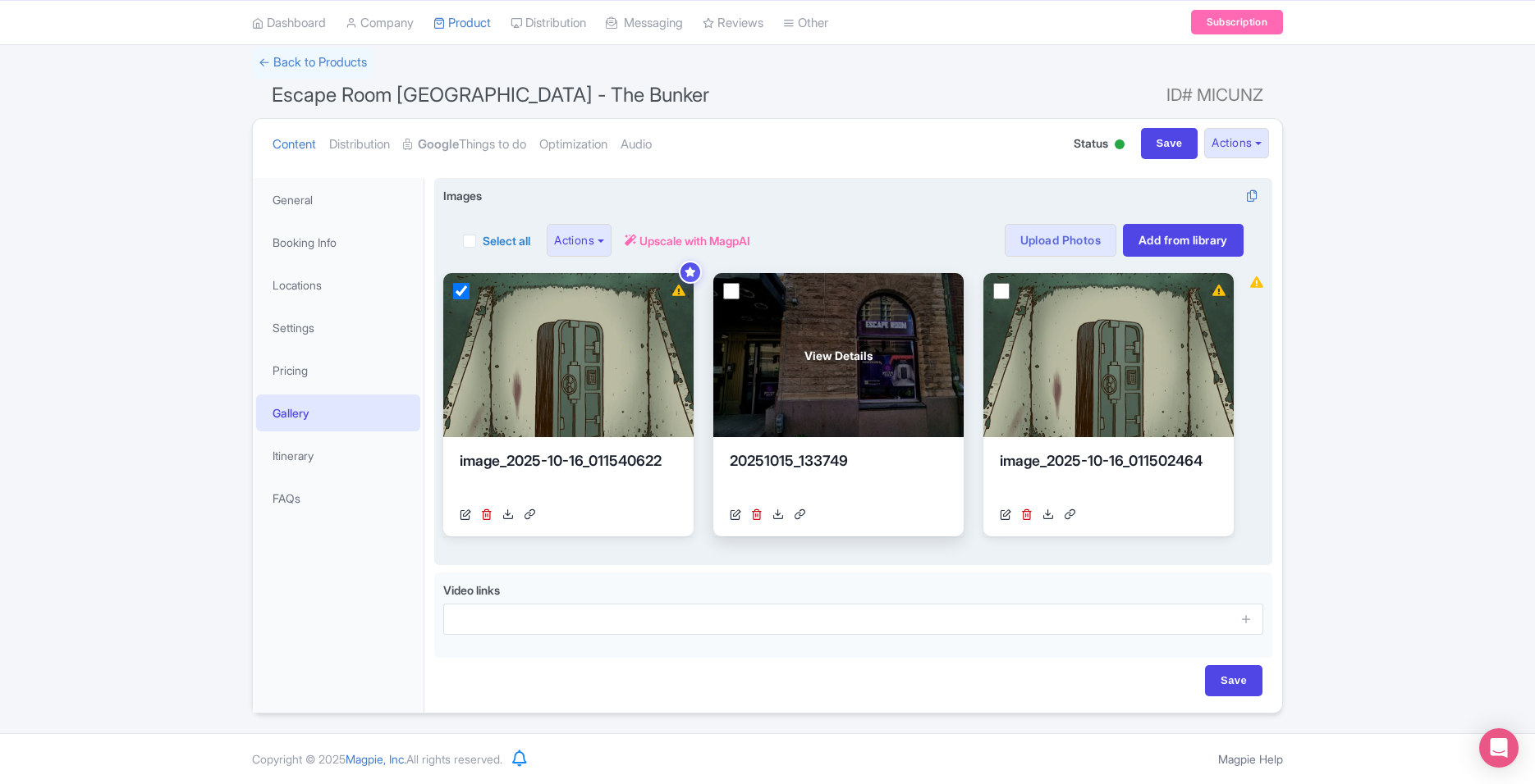
drag, startPoint x: 731, startPoint y: 290, endPoint x: 740, endPoint y: 302, distance: 15.0
click at [732, 290] on input "checkbox" at bounding box center [732, 291] width 17 height 17
checkbox input "true"
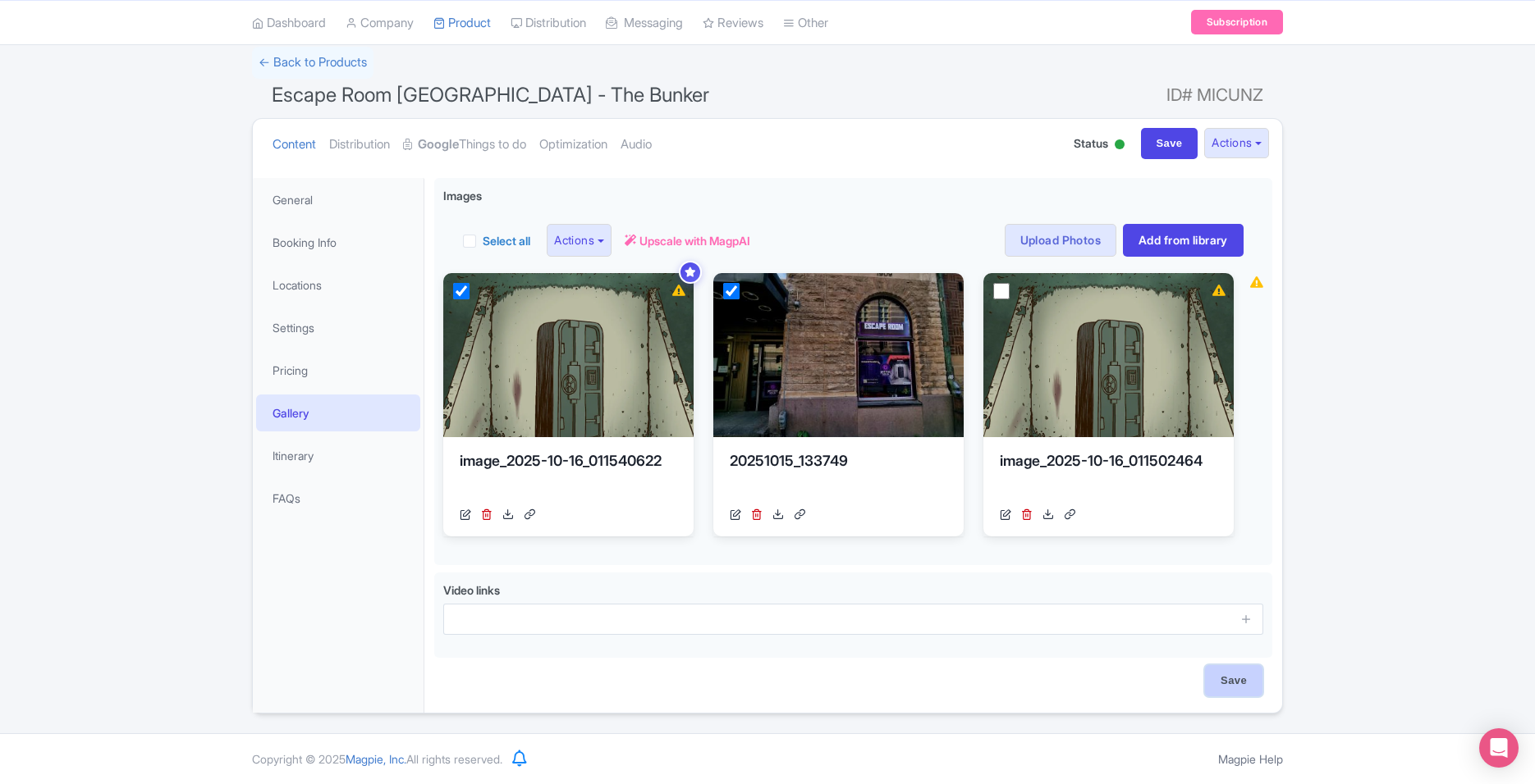
click at [1230, 681] on input "Save" at bounding box center [1233, 681] width 57 height 31
type input "Saving..."
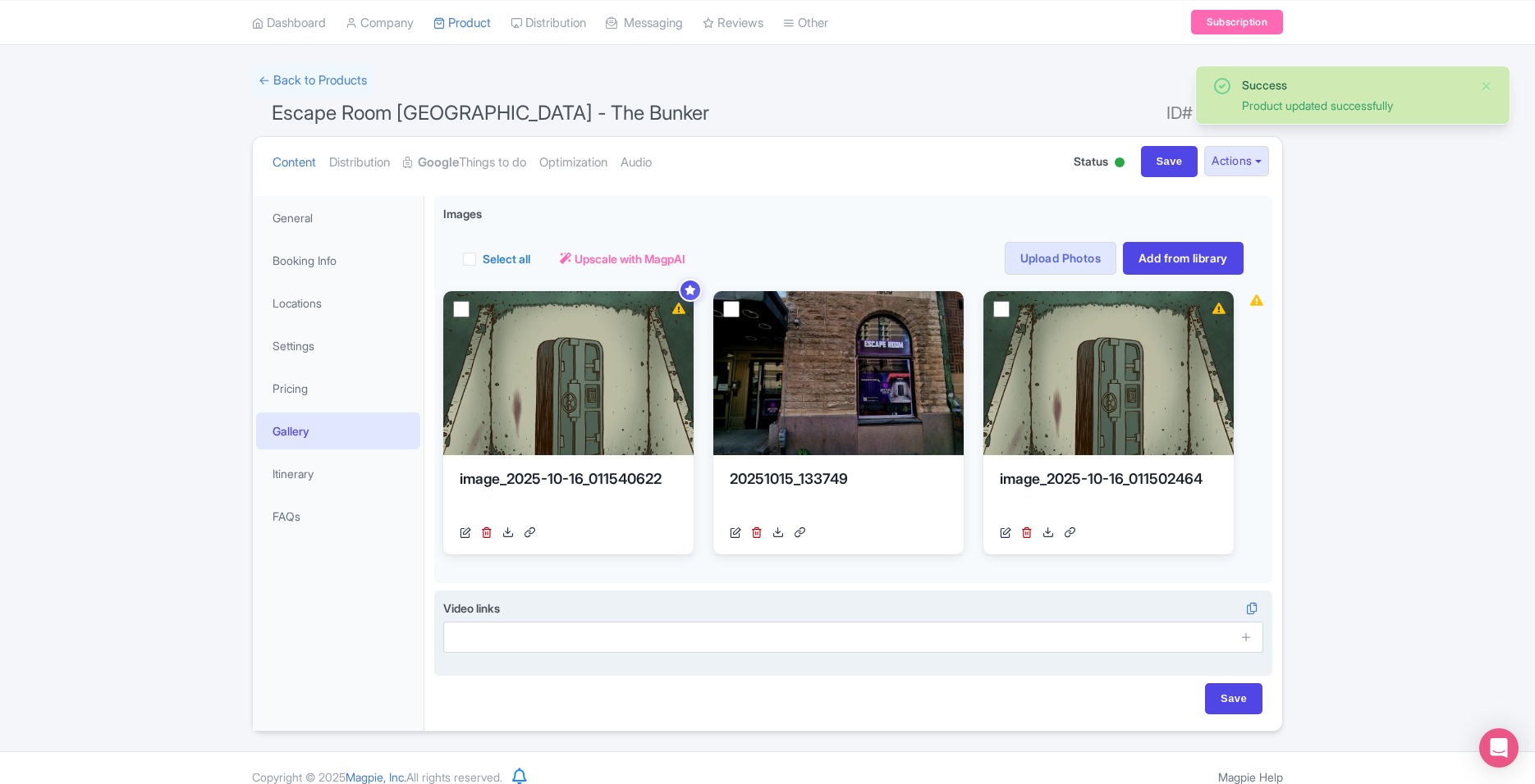
scroll to position [108, 0]
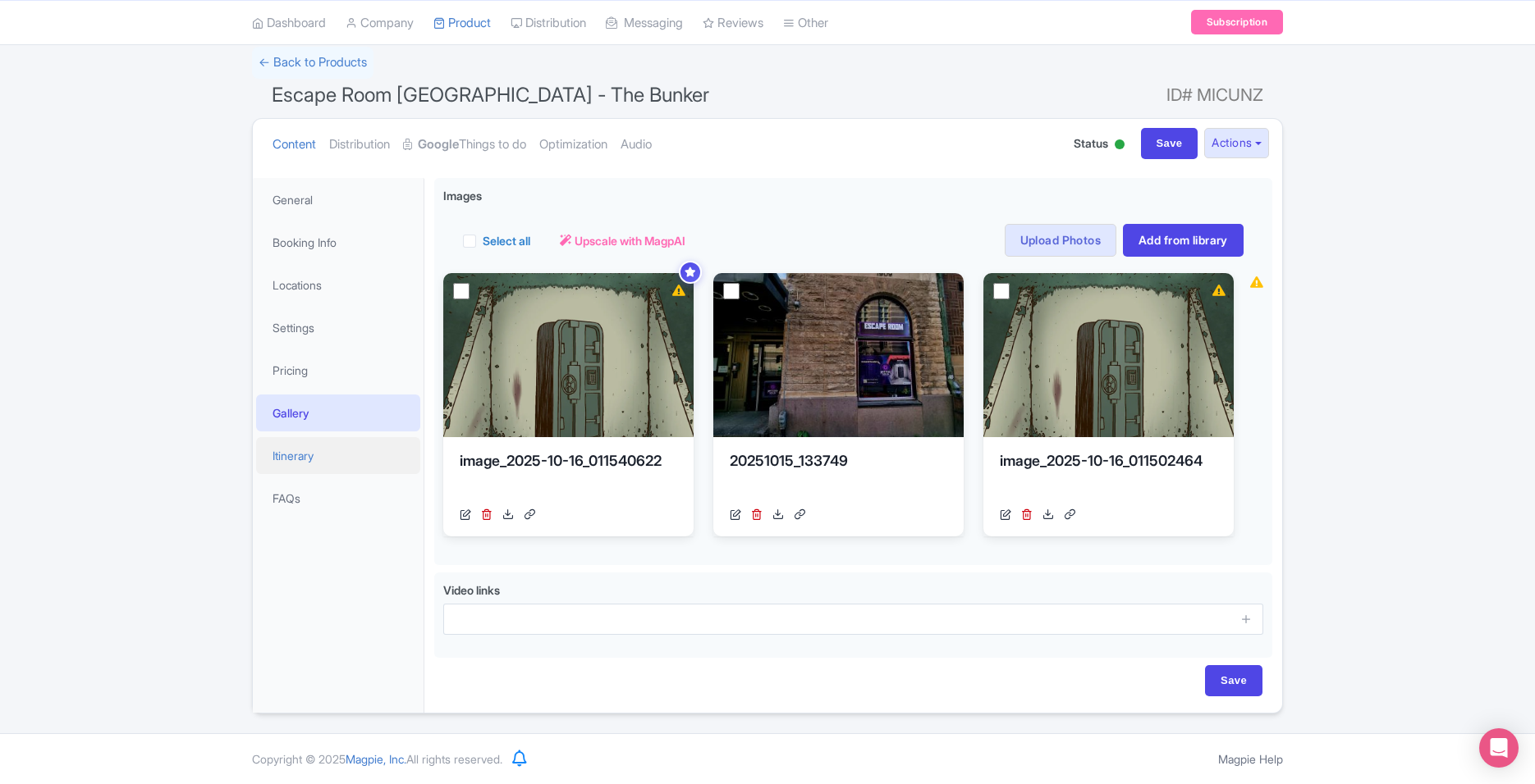
click at [325, 466] on link "Itinerary" at bounding box center [338, 456] width 164 height 37
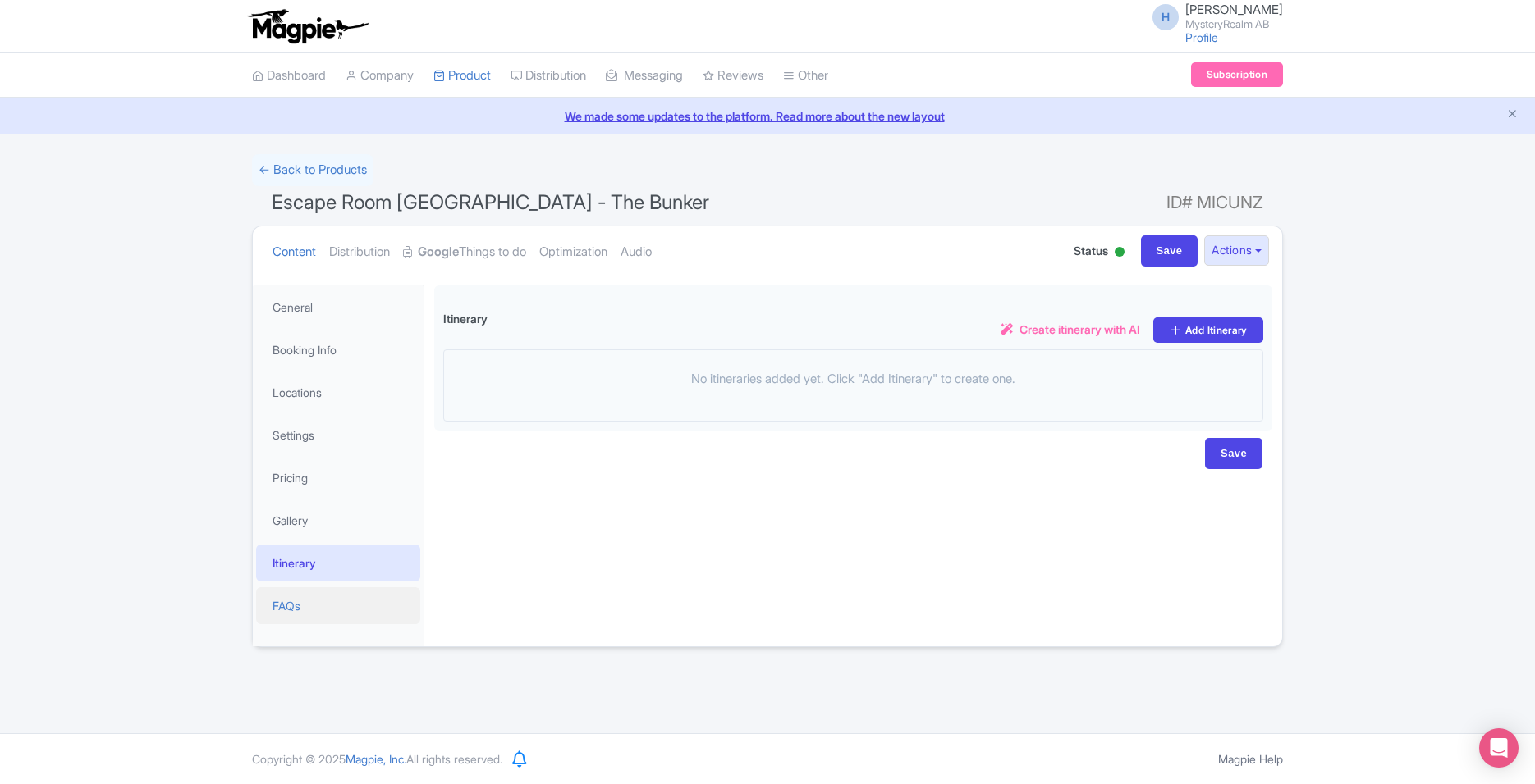
click at [313, 610] on link "FAQs" at bounding box center [338, 605] width 164 height 37
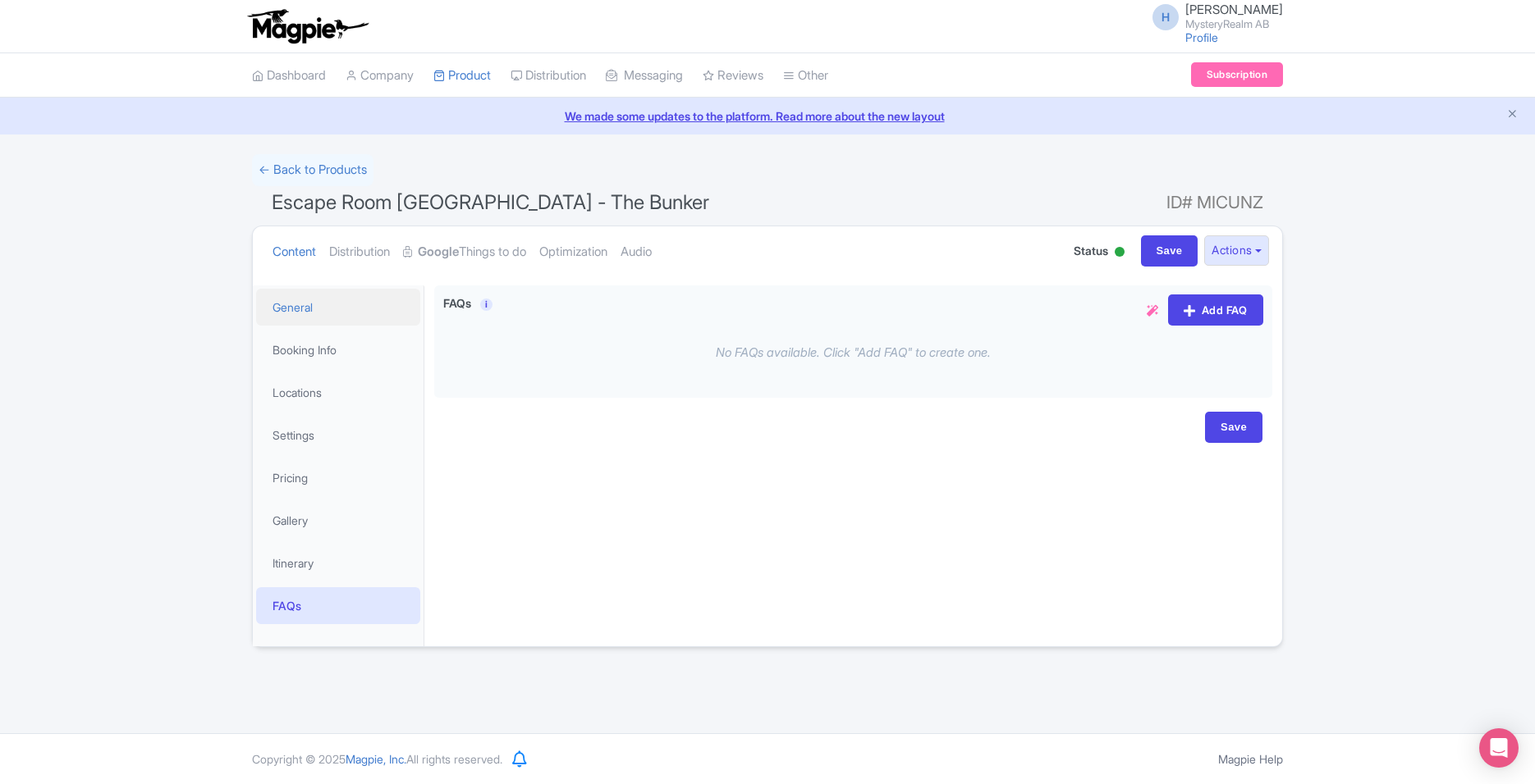
click at [333, 301] on link "General" at bounding box center [338, 307] width 164 height 37
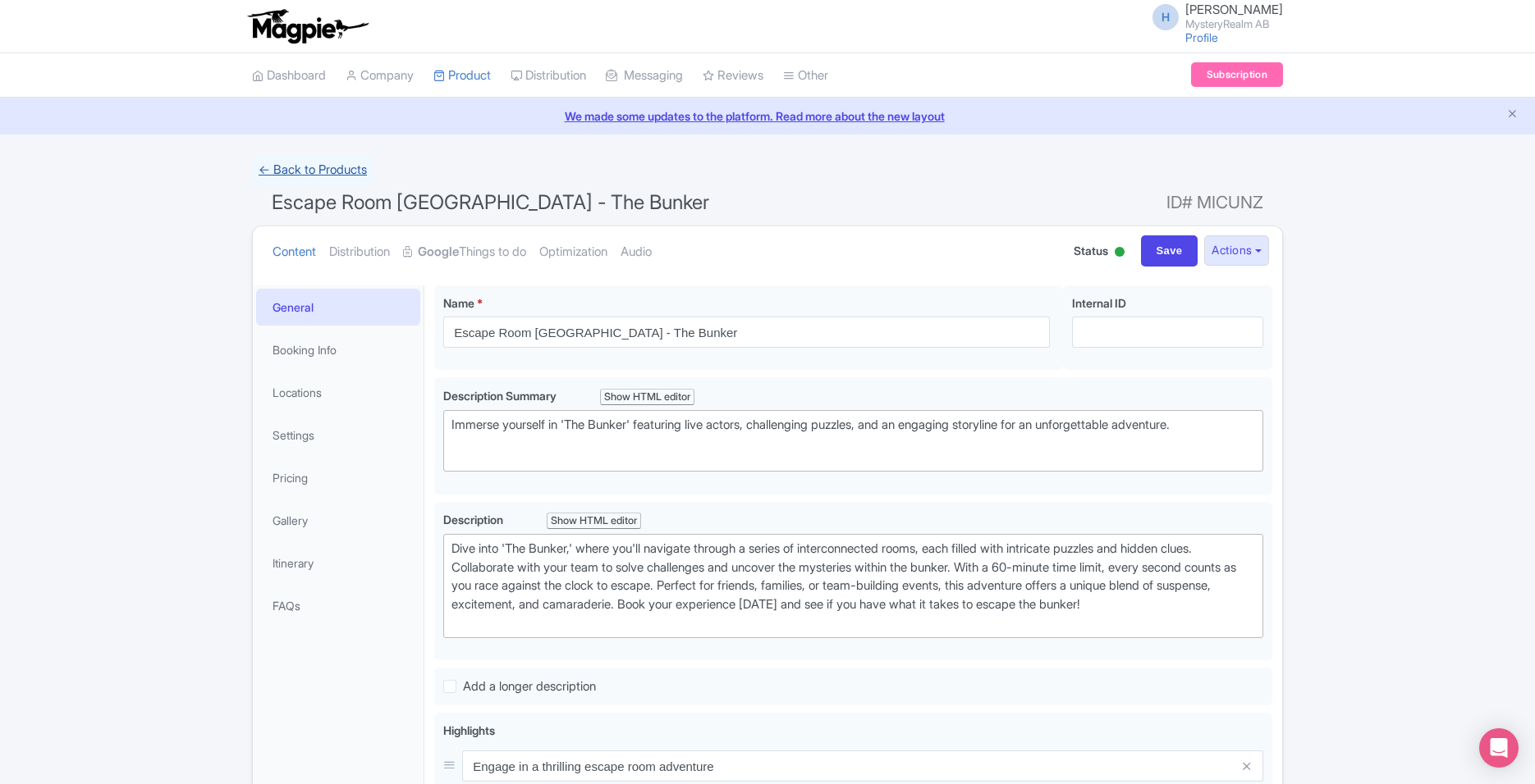
click at [261, 173] on link "← Back to Products" at bounding box center [312, 170] width 122 height 32
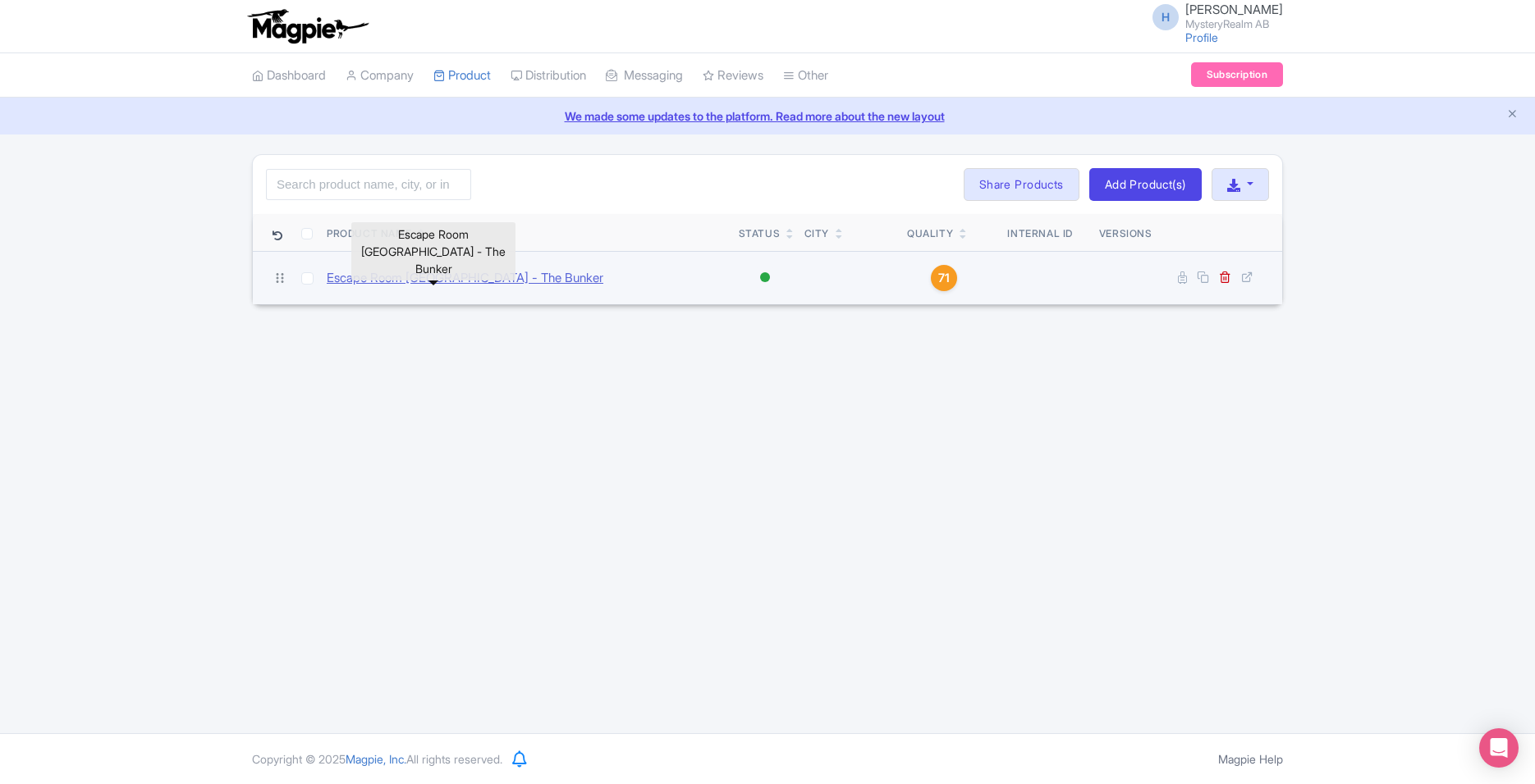
click at [381, 279] on link "Escape Room [GEOGRAPHIC_DATA] - The Bunker" at bounding box center [465, 278] width 276 height 19
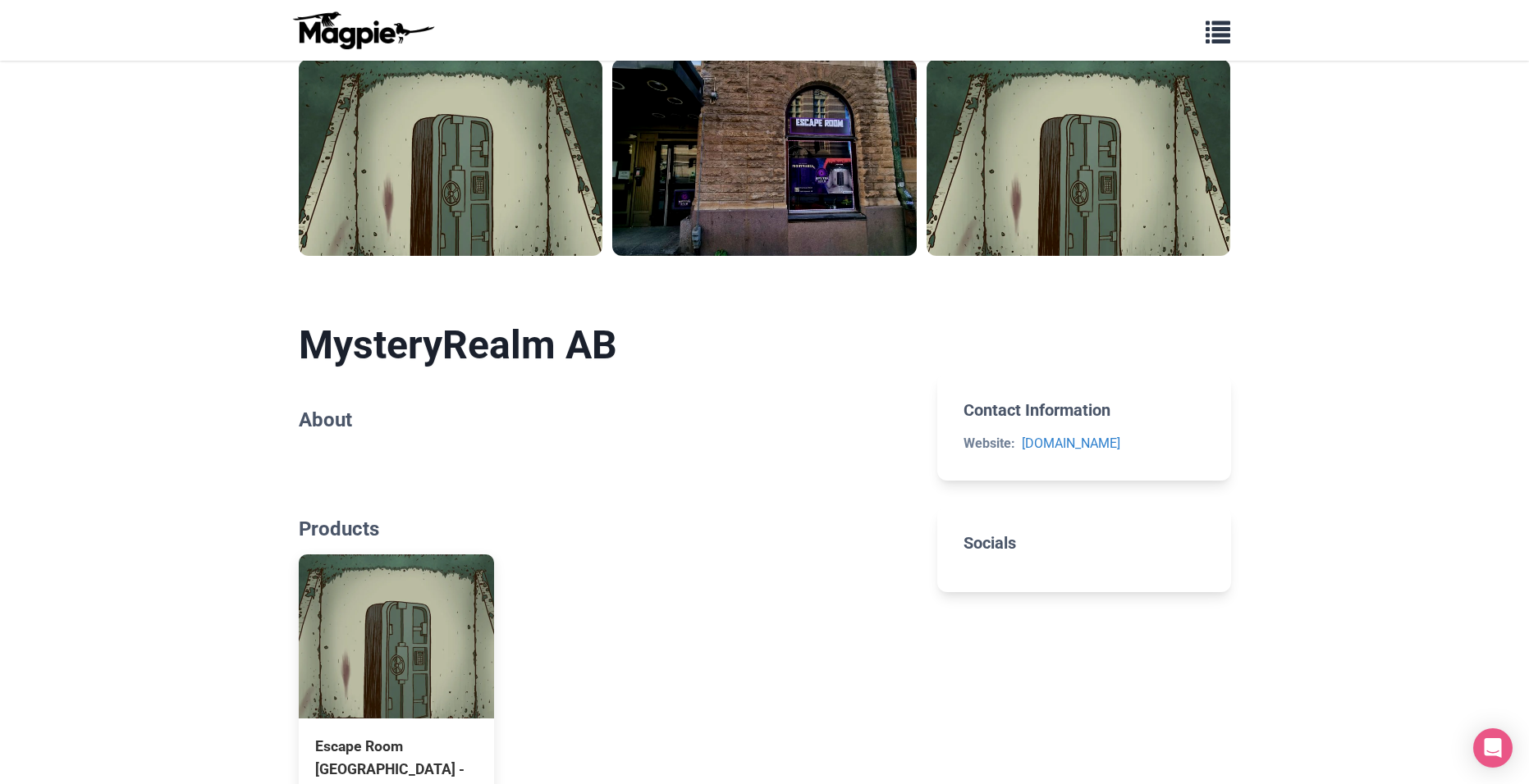
scroll to position [82, 0]
